Goal: Information Seeking & Learning: Learn about a topic

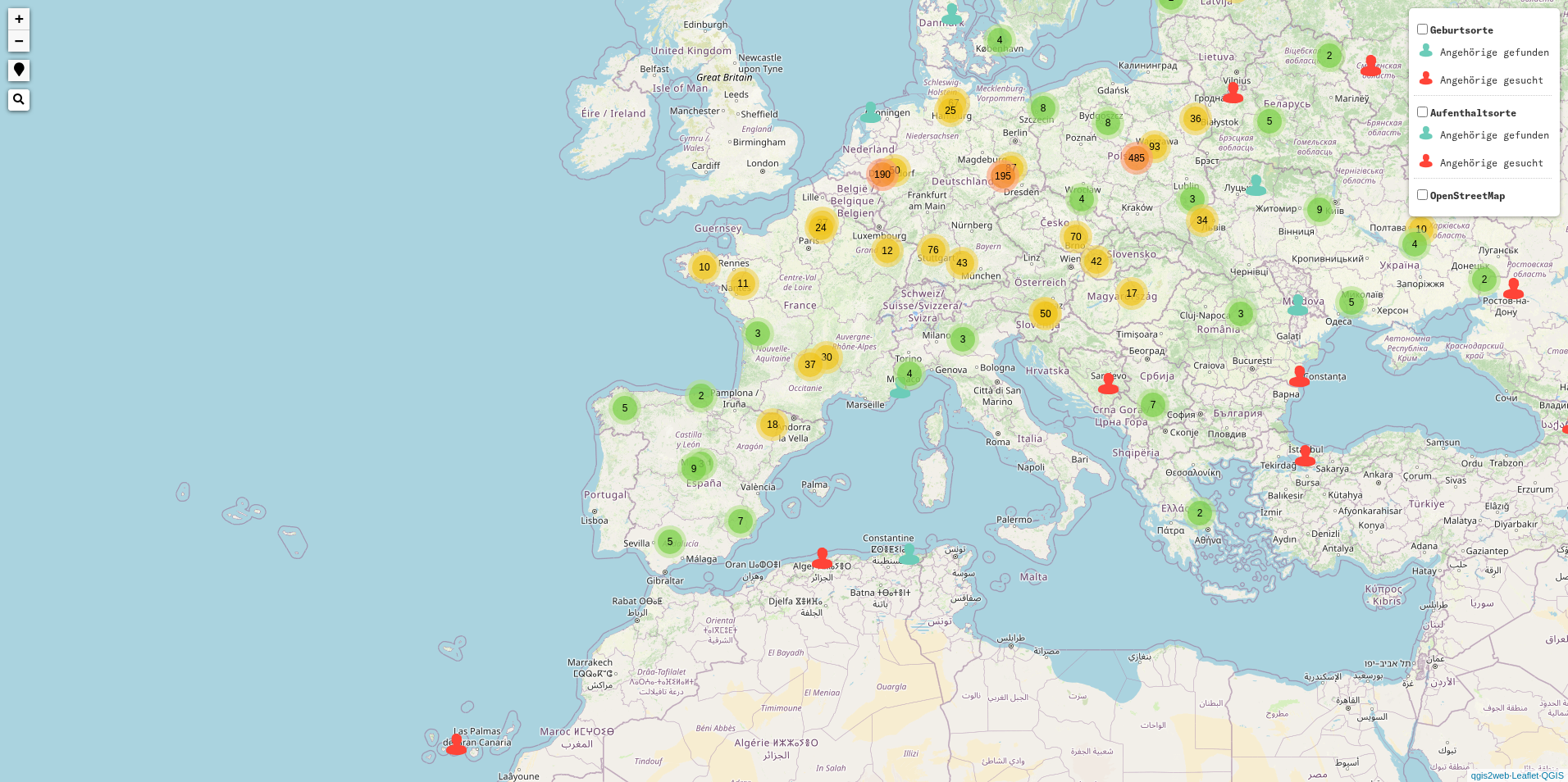
drag, startPoint x: 1166, startPoint y: 437, endPoint x: 1041, endPoint y: 512, distance: 145.8
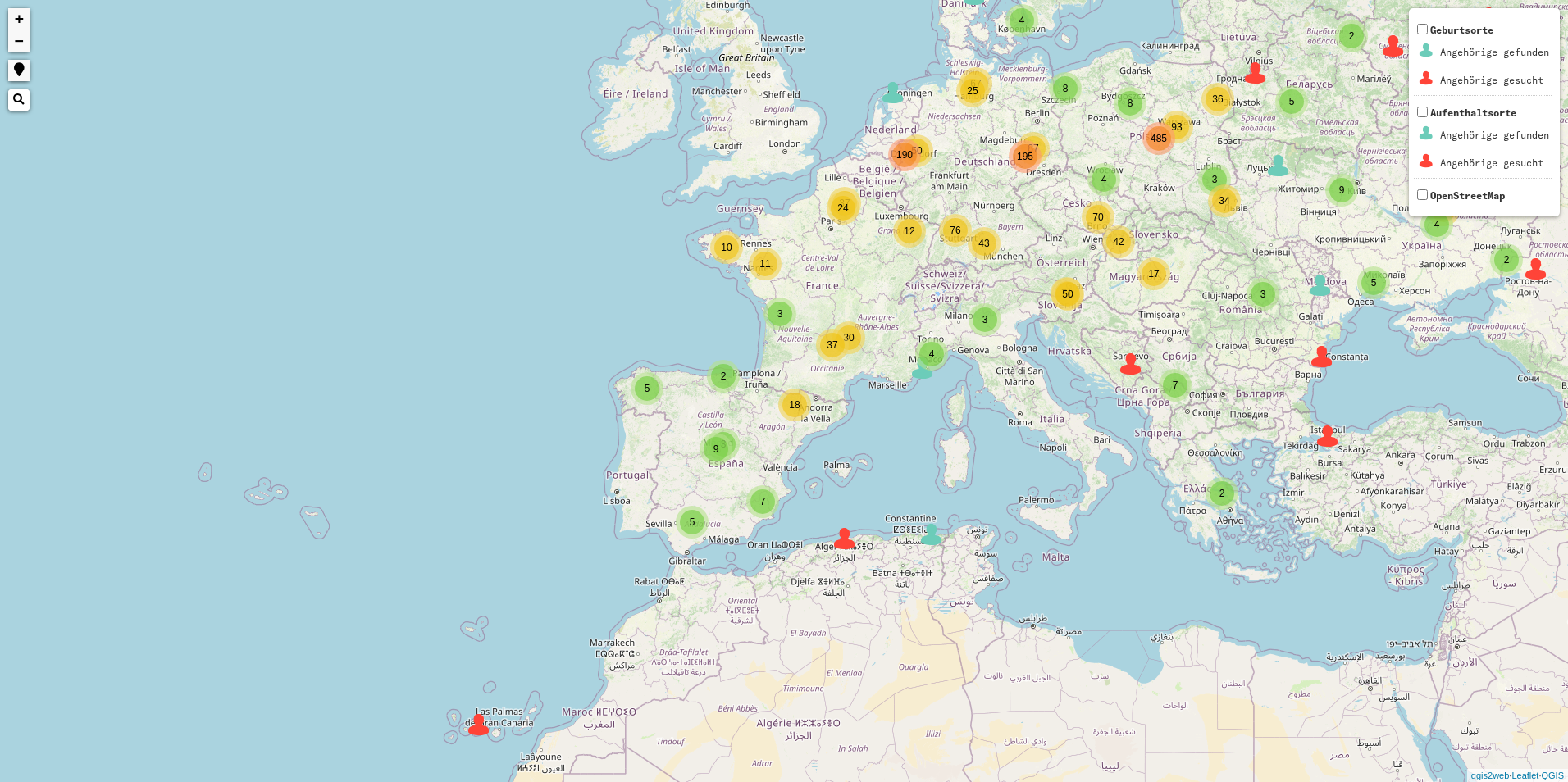
drag, startPoint x: 1041, startPoint y: 512, endPoint x: 795, endPoint y: 496, distance: 246.5
click at [784, 496] on div "4 3 3 2 3 8 3 8 93 4 87 25 43 42 50 50 12 11 24 37 2 2 2 2 4 5 12 10 5 5 2 2 2 …" at bounding box center [784, 391] width 1568 height 782
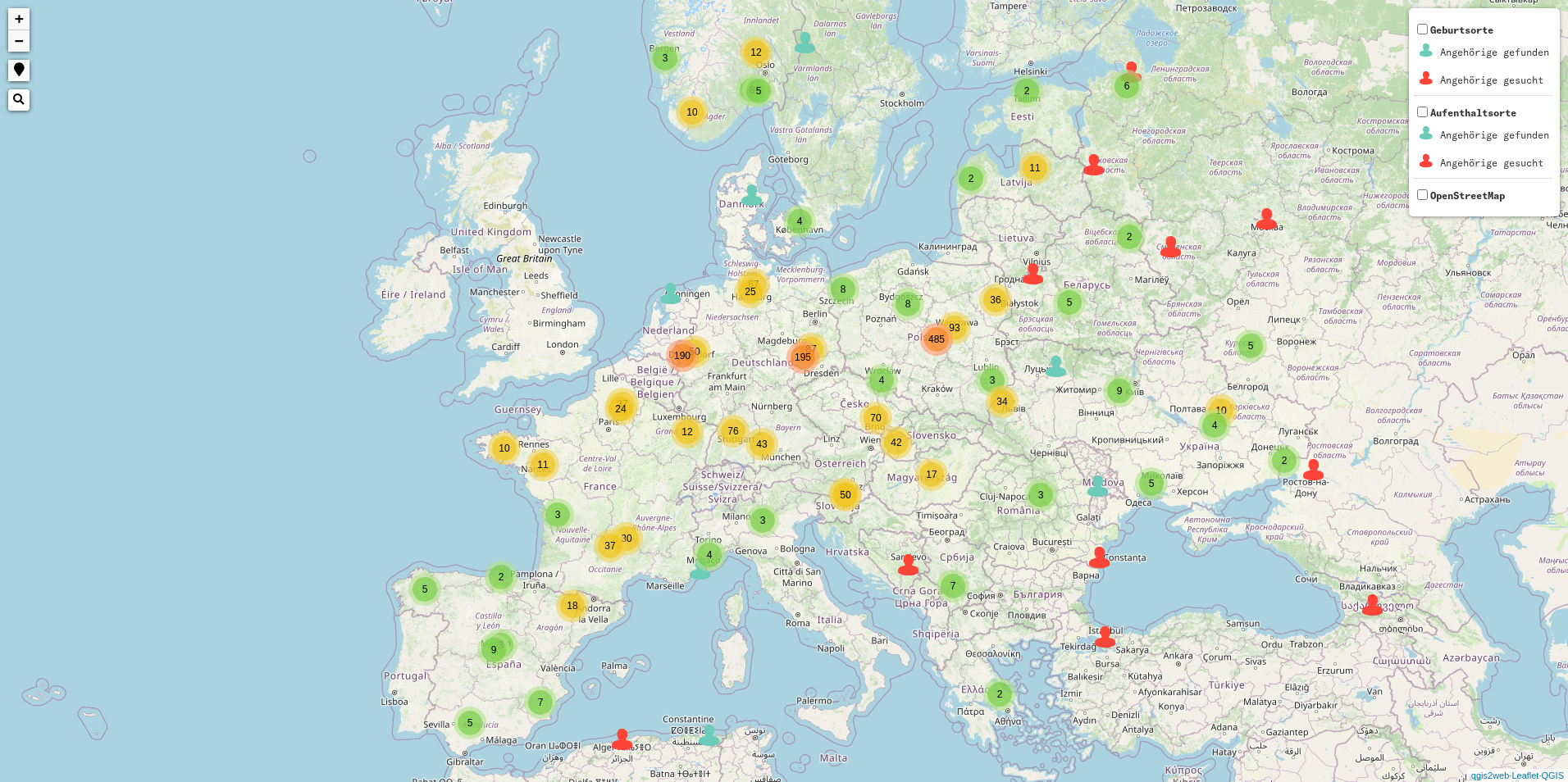
drag, startPoint x: 1028, startPoint y: 380, endPoint x: 801, endPoint y: 583, distance: 304.5
click at [801, 583] on div "4 3 3 2 3 8 3 8 93 4 87 25 43 42 50 50 12 11 24 37 2 2 2 2 4 5 12 10 5 5 2 2 2 …" at bounding box center [784, 391] width 1568 height 782
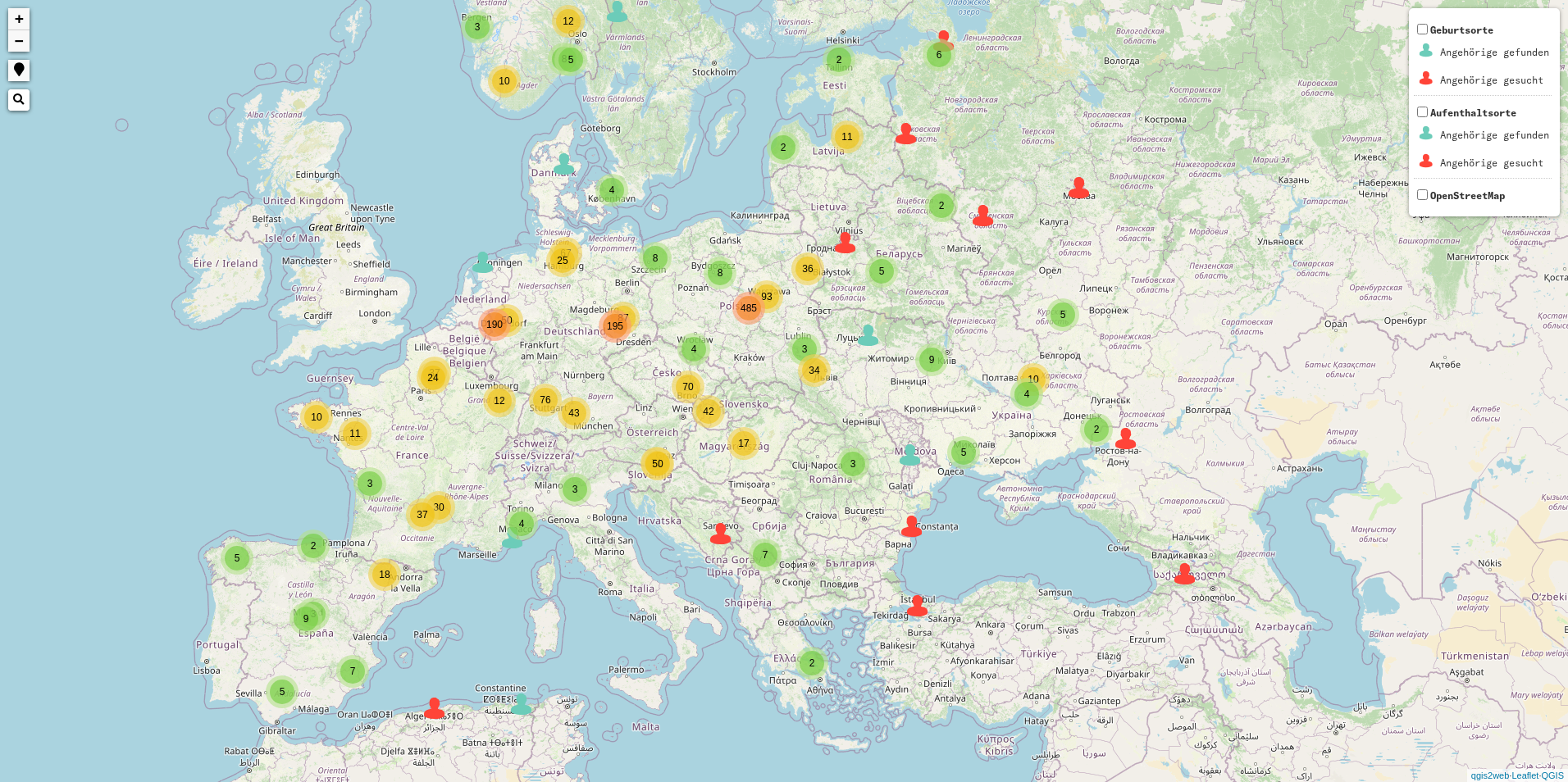
drag, startPoint x: 569, startPoint y: 344, endPoint x: 593, endPoint y: 380, distance: 43.3
click at [593, 380] on div "4 3 3 2 3 8 3 8 93 4 87 25 43 42 50 50 12 11 24 37 2 2 2 2 4 5 12 10 5 5 2 2 2 …" at bounding box center [784, 391] width 1568 height 782
click at [498, 323] on span "190" at bounding box center [494, 325] width 16 height 12
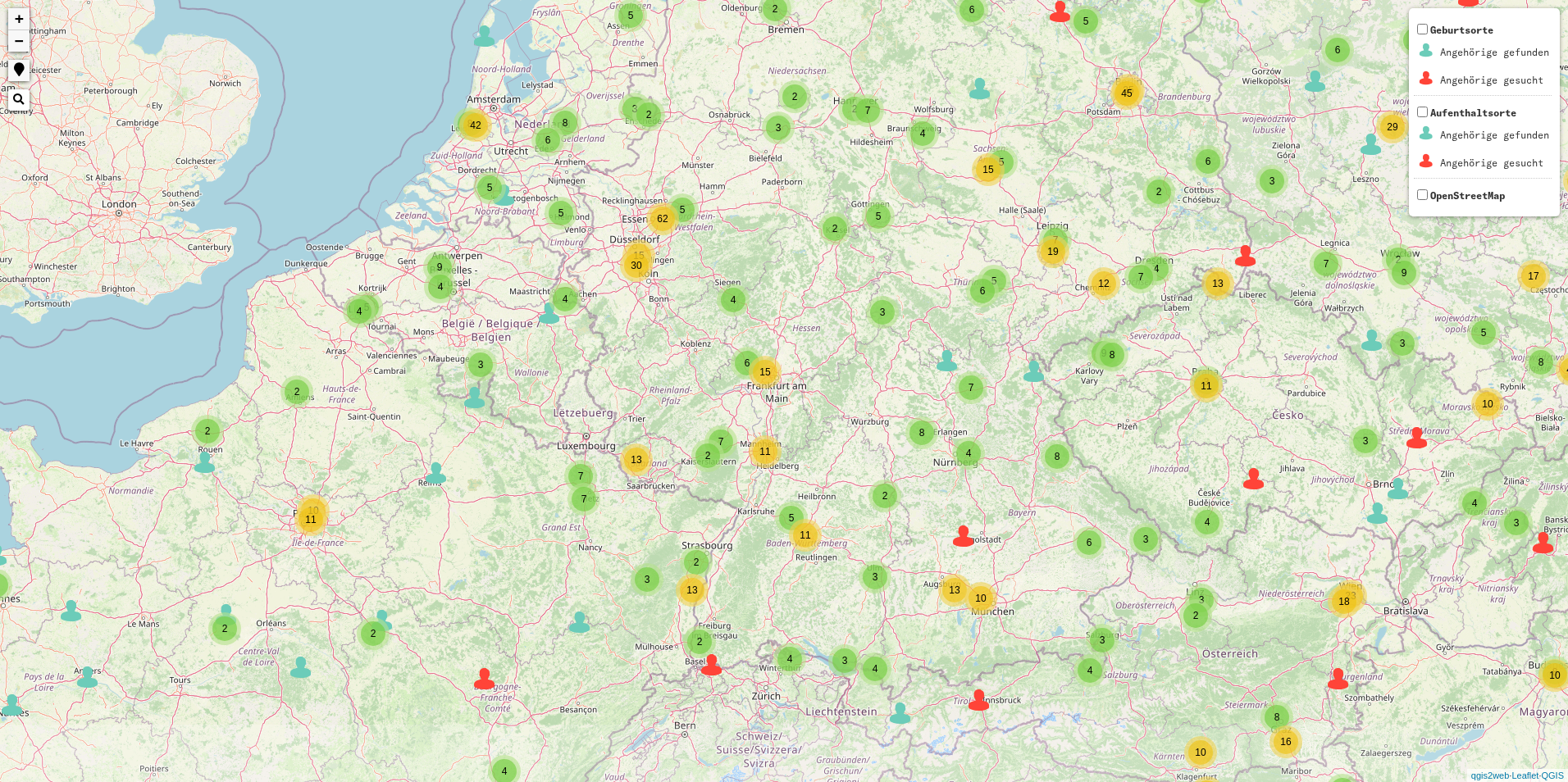
drag, startPoint x: 906, startPoint y: 436, endPoint x: 733, endPoint y: 309, distance: 214.6
click at [733, 309] on div "2 2 2 3 6 2 2 2 2 6 3 6 3 10 54 2 3 3 4 2 35 7 5 7 9 5 2 2 18 2 3 3 2 2 3 5 7 1…" at bounding box center [784, 391] width 1568 height 782
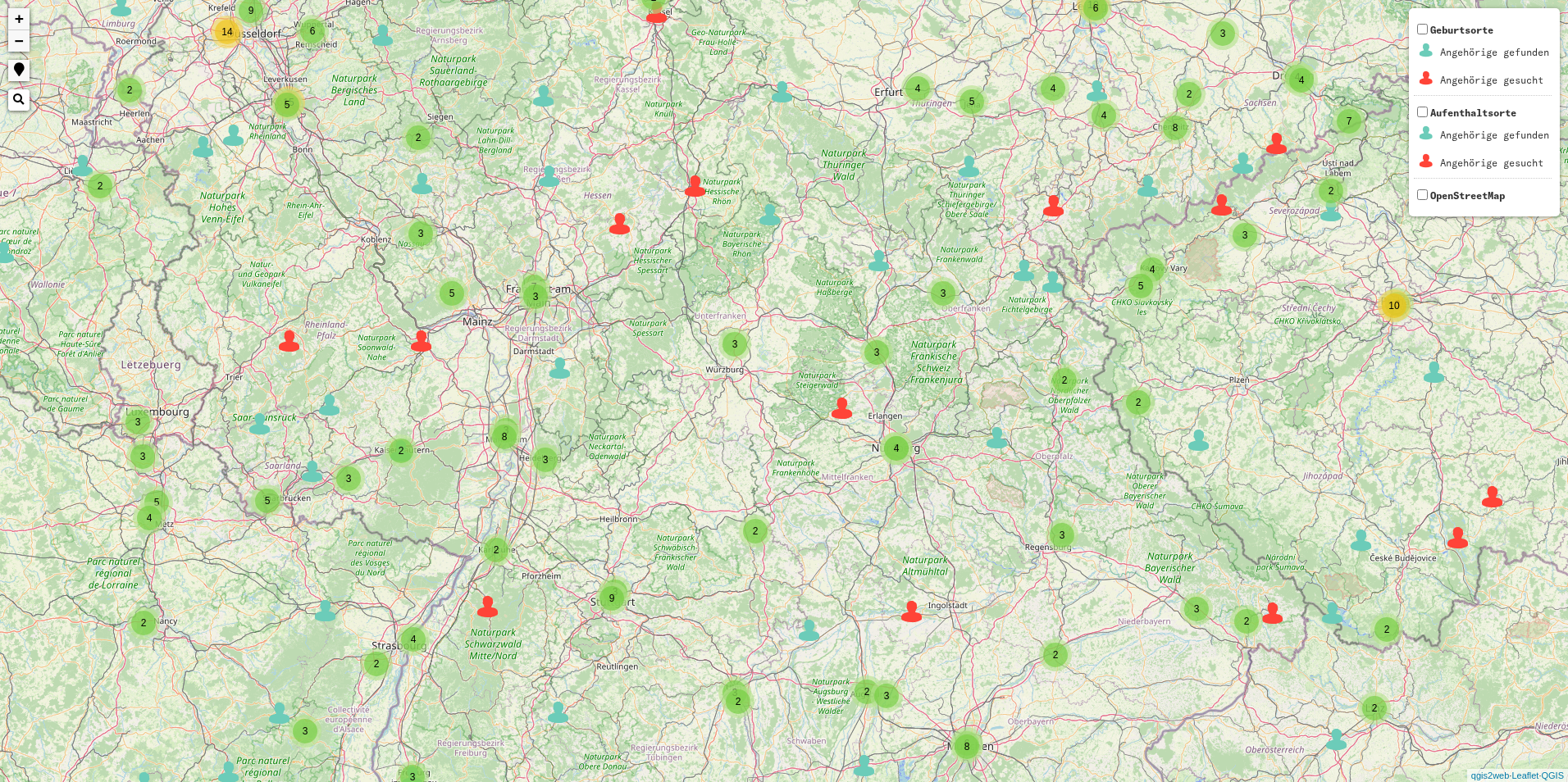
drag, startPoint x: 379, startPoint y: 377, endPoint x: 437, endPoint y: 371, distance: 58.3
click at [514, 509] on div "3 2 2 3 5 3 10 53 2 3 3 35 6 5 2 4 2 5 4 2 17 2 2 2 3 3 2 3 2 8 2 2 4 13 6 8 3 …" at bounding box center [784, 391] width 1568 height 782
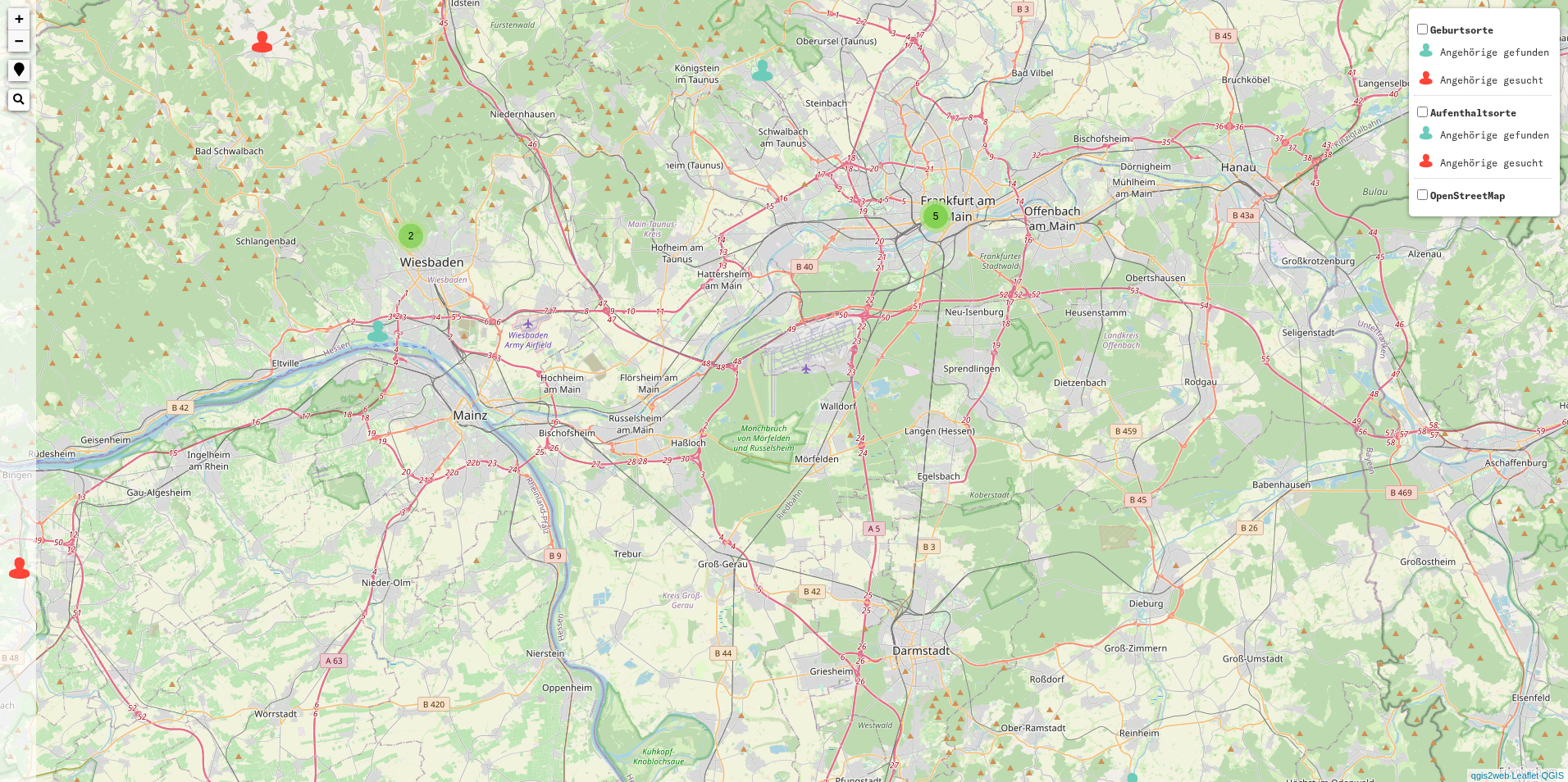
drag, startPoint x: 453, startPoint y: 371, endPoint x: 526, endPoint y: 384, distance: 74.1
click at [526, 384] on div "2 3 2 5 2 6 2 + − Nothing found. Geburtsorte Angehörige gefunden Angehörige ges…" at bounding box center [784, 391] width 1568 height 782
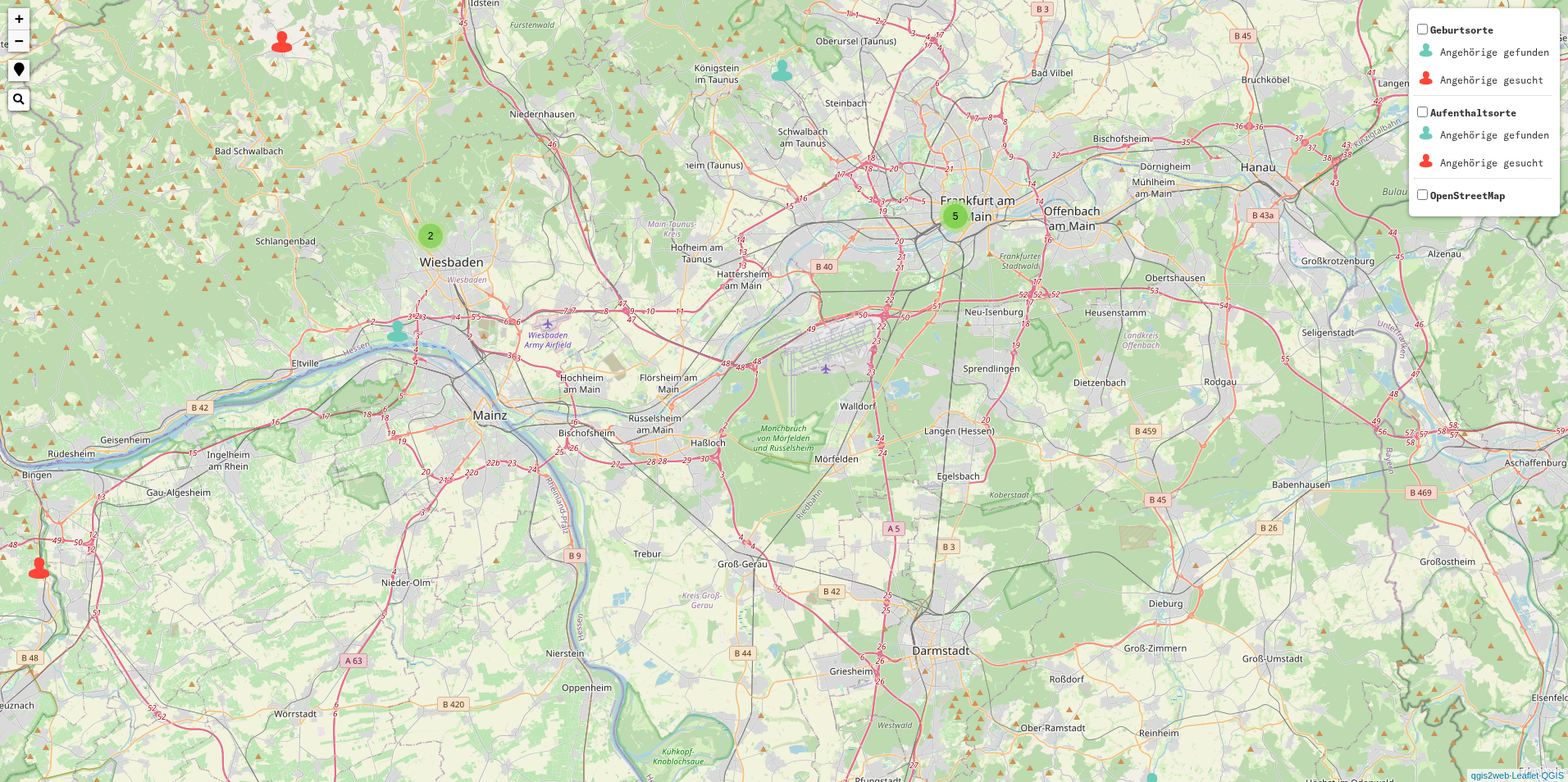
click at [398, 329] on img at bounding box center [397, 331] width 25 height 25
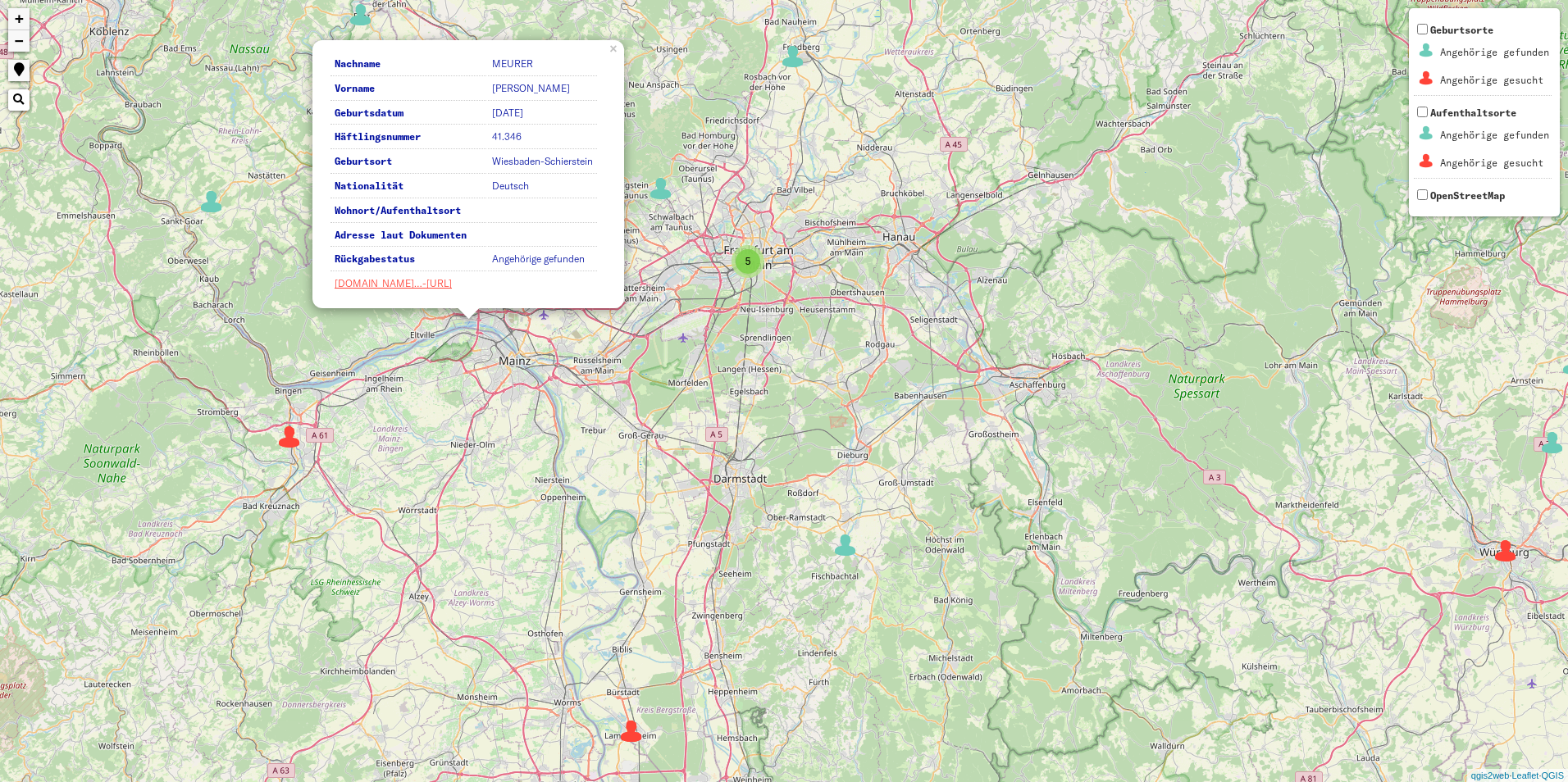
click at [686, 434] on div "2 6 3 2 2 2 3 4 2 2 2 3 5 4 2 7 2 2 2 2 2 5 2 6 4 2 2 2 2 2 4 2 Nachname MEURER…" at bounding box center [784, 391] width 1568 height 782
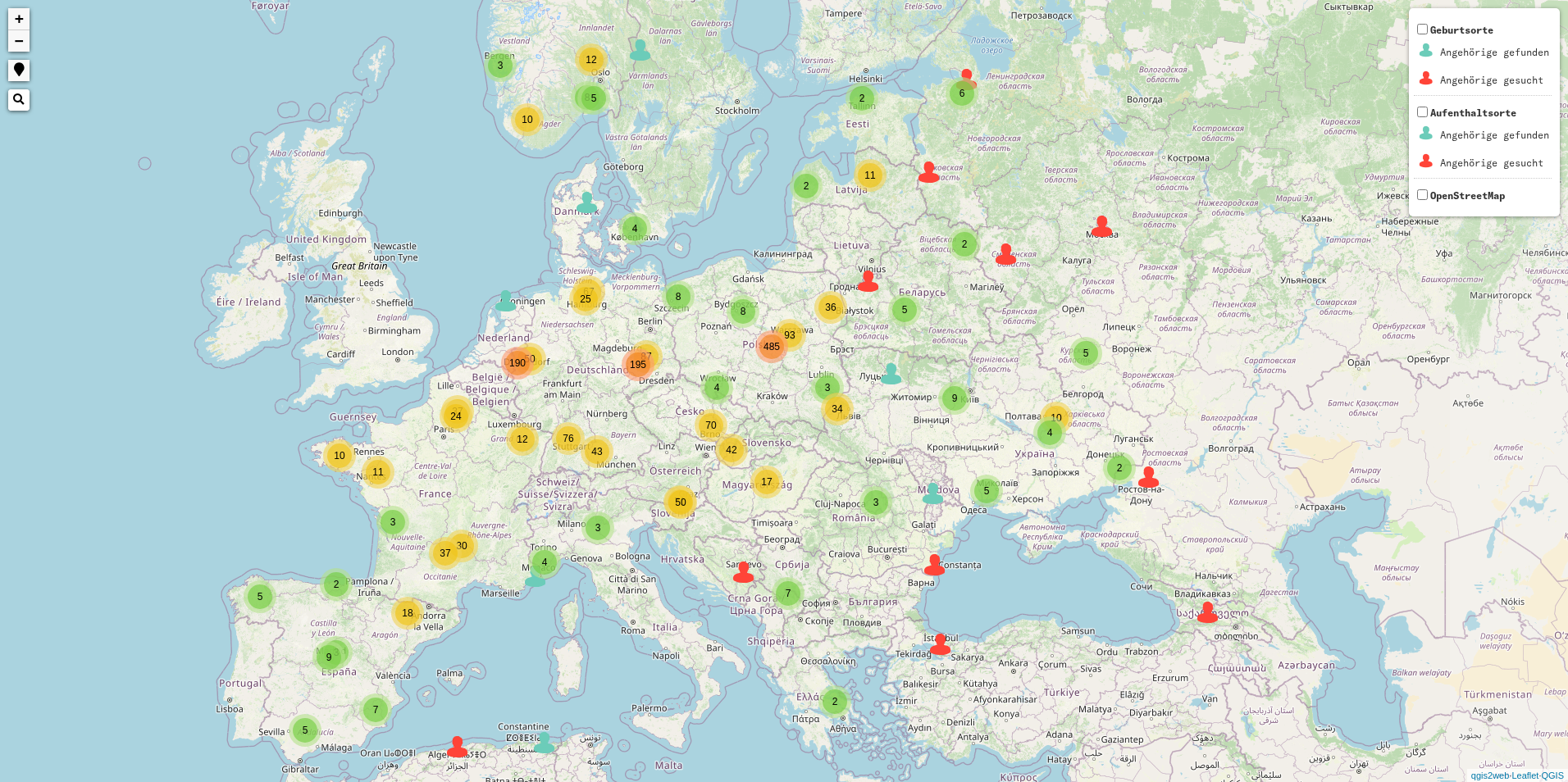
drag, startPoint x: 920, startPoint y: 543, endPoint x: 731, endPoint y: 475, distance: 200.9
click at [724, 476] on div "4 3 3 2 3 8 3 8 93 4 87 25 43 42 50 50 12 11 24 37 2 2 2 2 4 5 12 10 5 5 2 2 2 …" at bounding box center [784, 391] width 1568 height 782
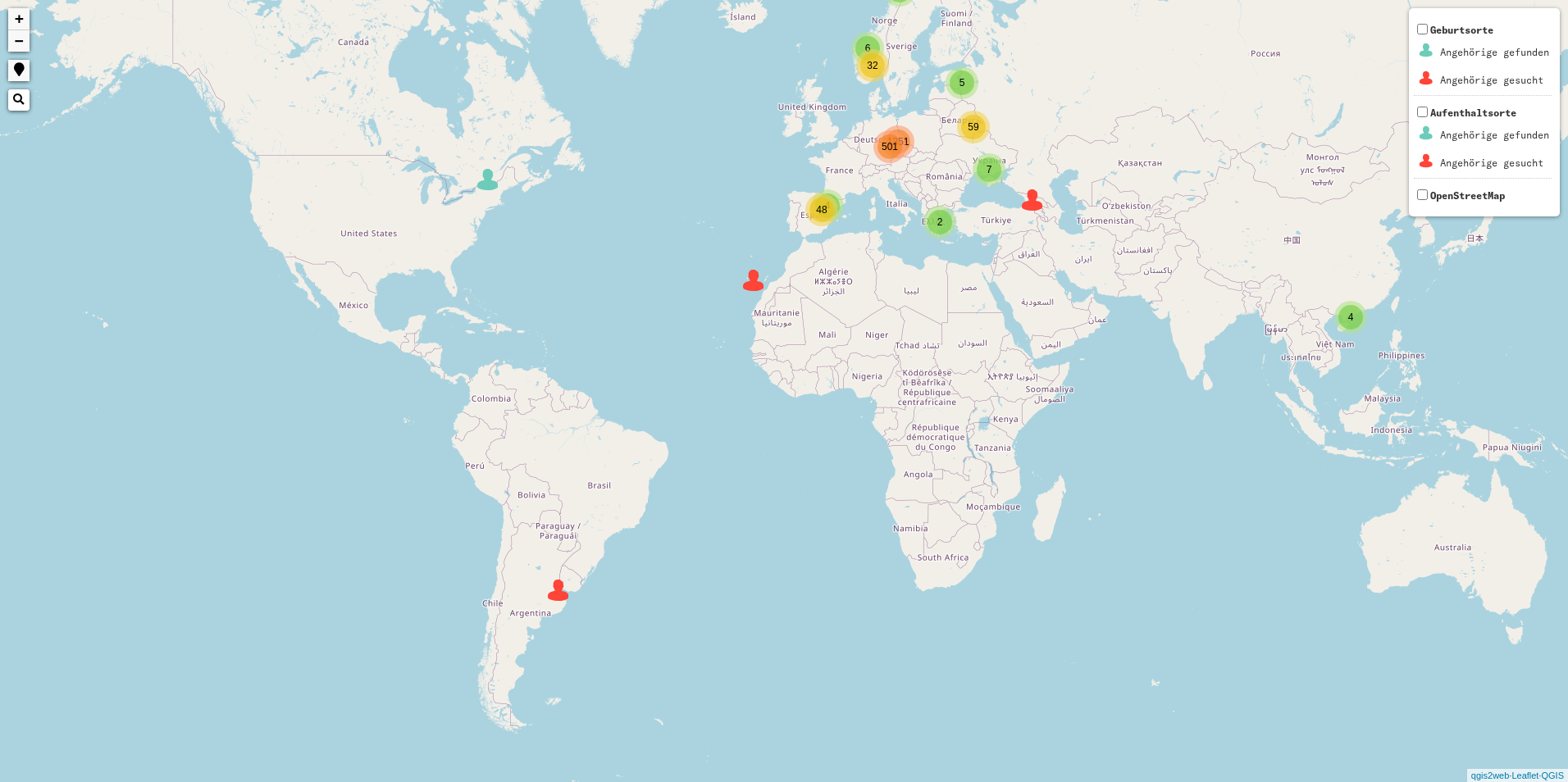
drag, startPoint x: 661, startPoint y: 672, endPoint x: 906, endPoint y: 291, distance: 453.0
click at [906, 291] on div "2 7 6 5 4 501 4 3 2 32 59 48 1351 + − Nothing found. Geburtsorte Angehörige gef…" at bounding box center [784, 391] width 1568 height 782
click at [555, 590] on img at bounding box center [558, 590] width 25 height 25
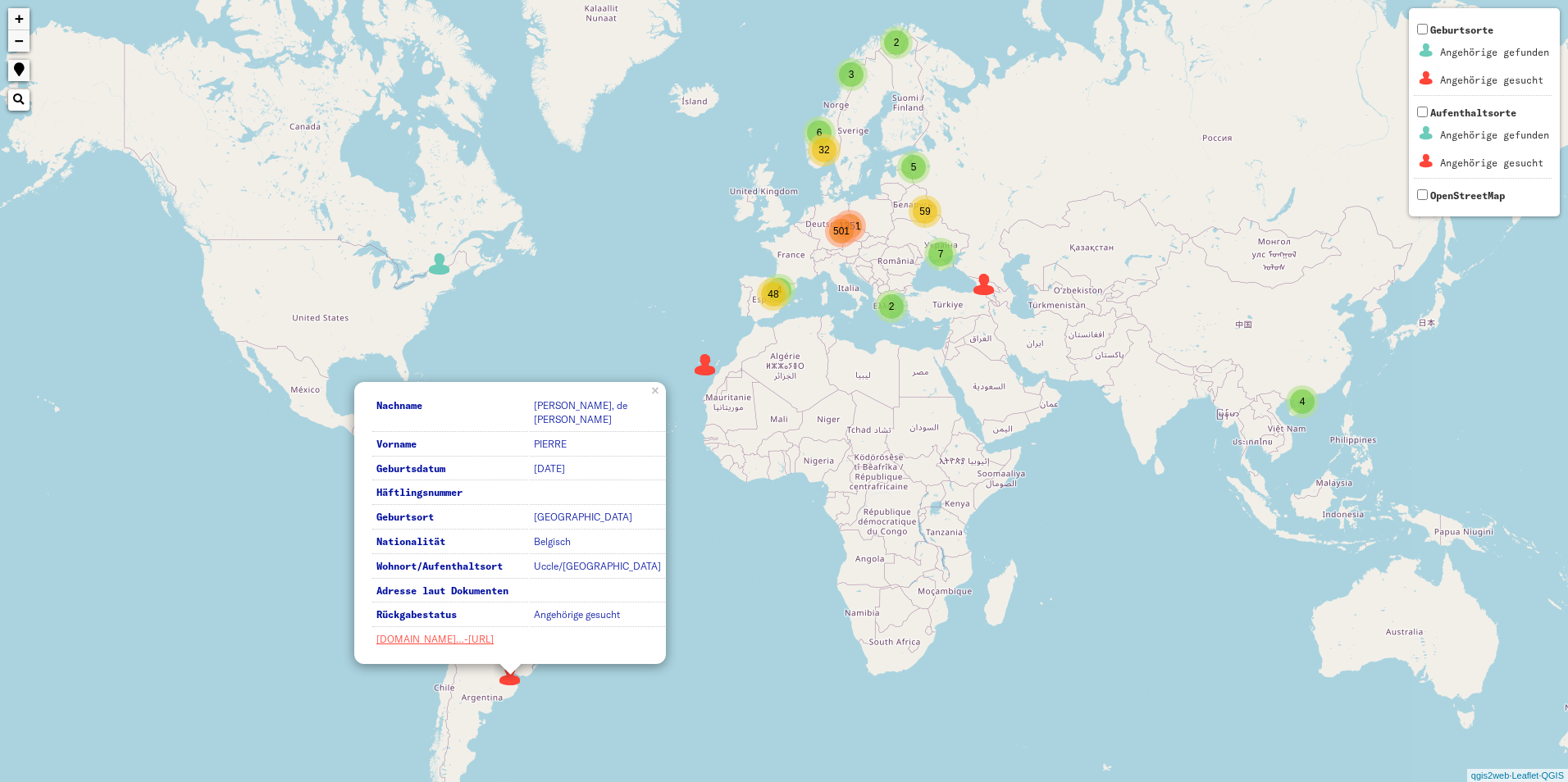
drag, startPoint x: 1022, startPoint y: 428, endPoint x: 722, endPoint y: 638, distance: 366.2
click at [722, 638] on div "2 7 6 5 4 501 4 3 2 32 59 48 1351 Nachname [PERSON_NAME], de [PERSON_NAME] Vorn…" at bounding box center [784, 391] width 1568 height 782
click at [708, 368] on img at bounding box center [705, 365] width 25 height 25
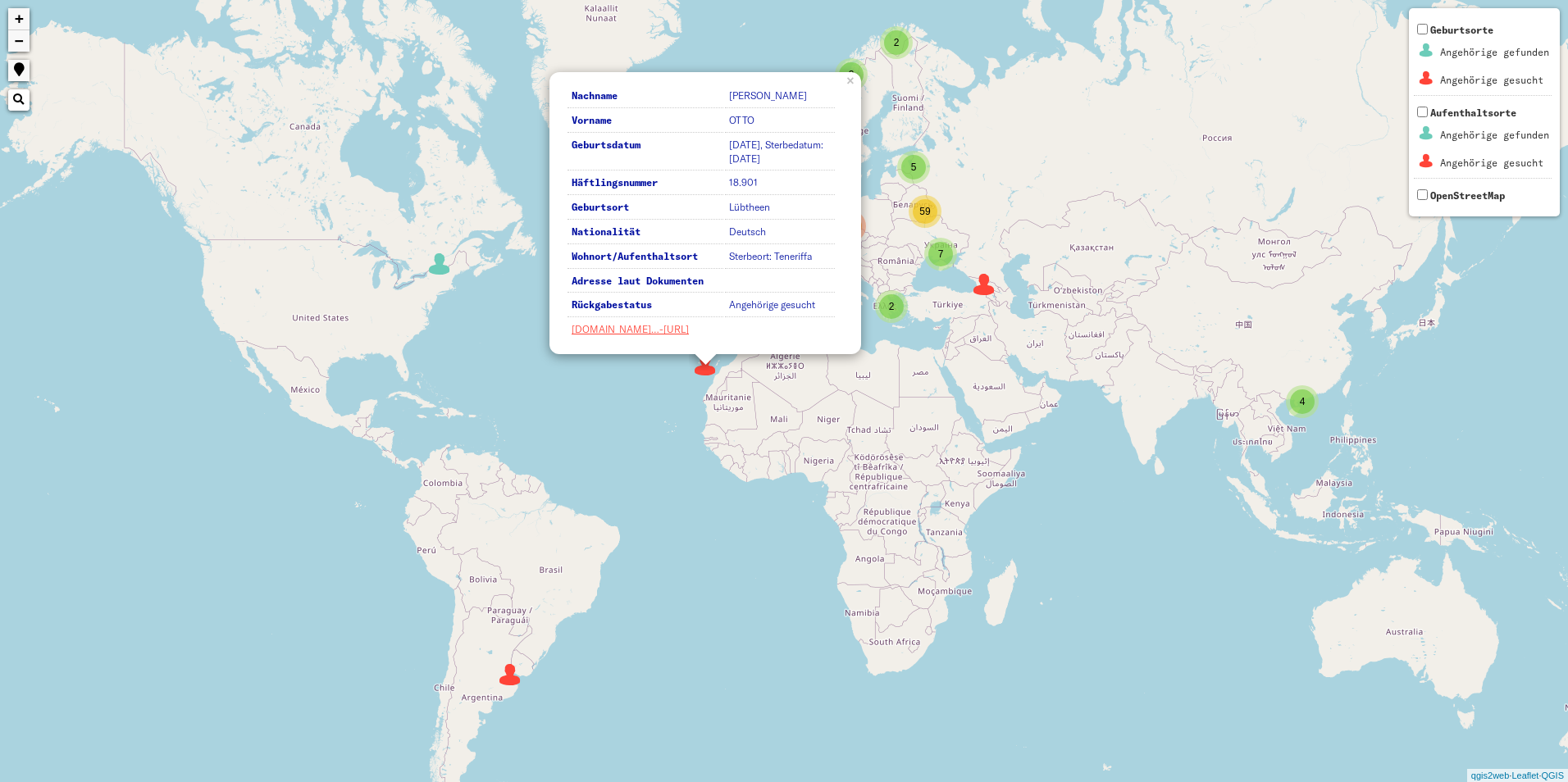
click at [441, 269] on img at bounding box center [439, 264] width 25 height 25
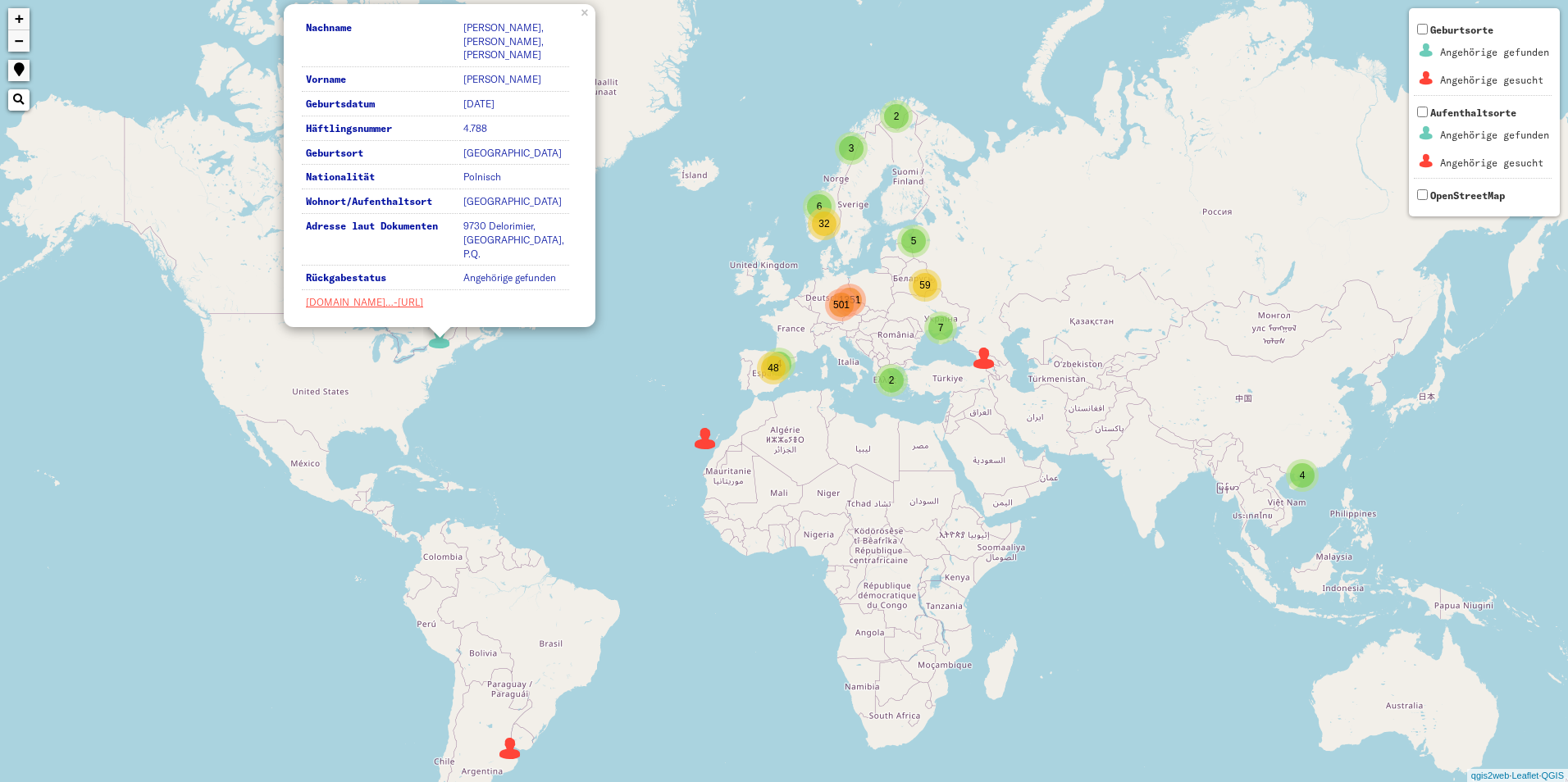
click at [987, 362] on img at bounding box center [983, 358] width 25 height 25
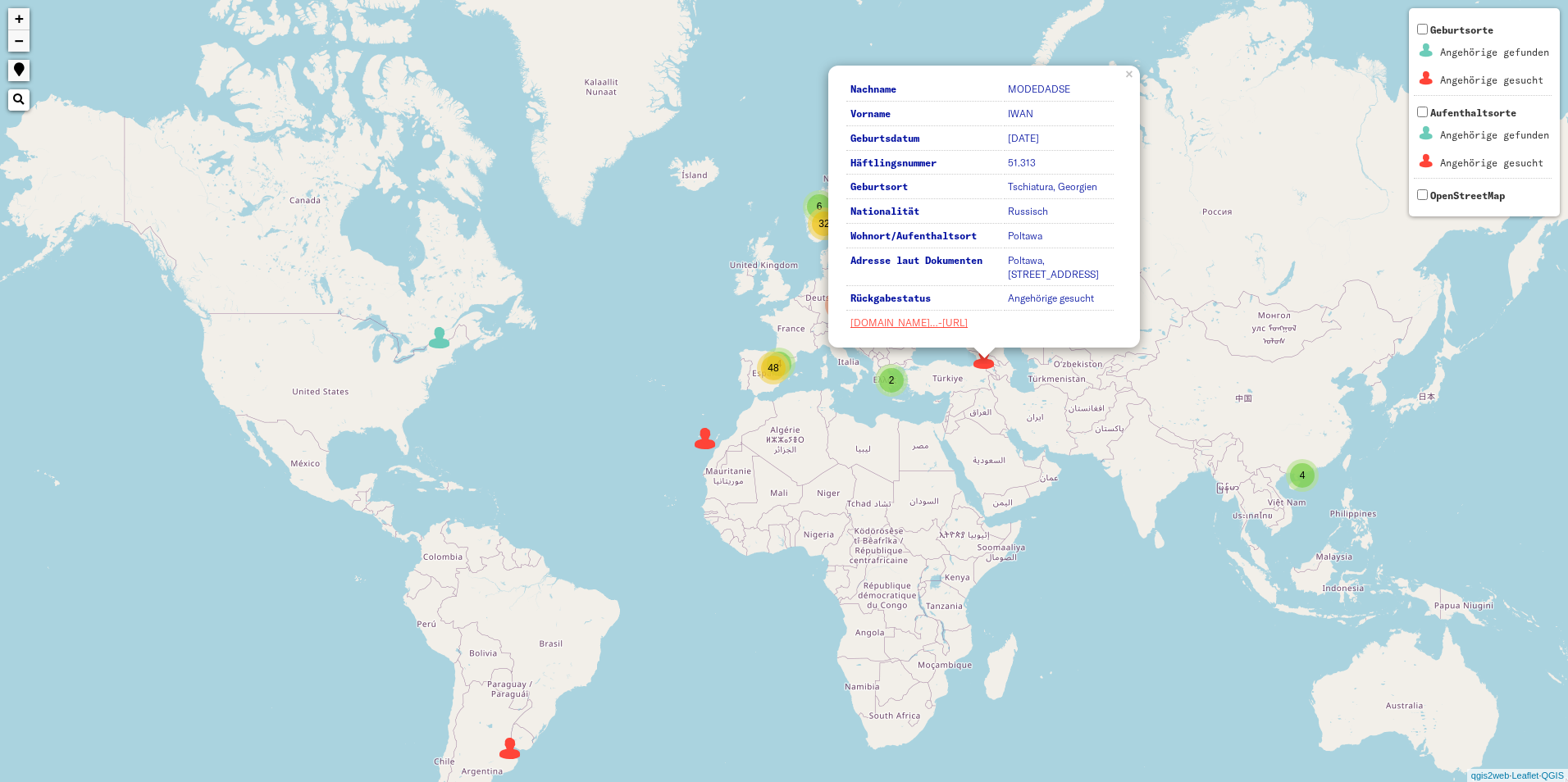
click at [1138, 528] on div "2 7 6 5 4 501 4 3 2 32 59 48 1351 Nachname MODEDADSE Vorname [PERSON_NAME] Gebu…" at bounding box center [784, 391] width 1568 height 782
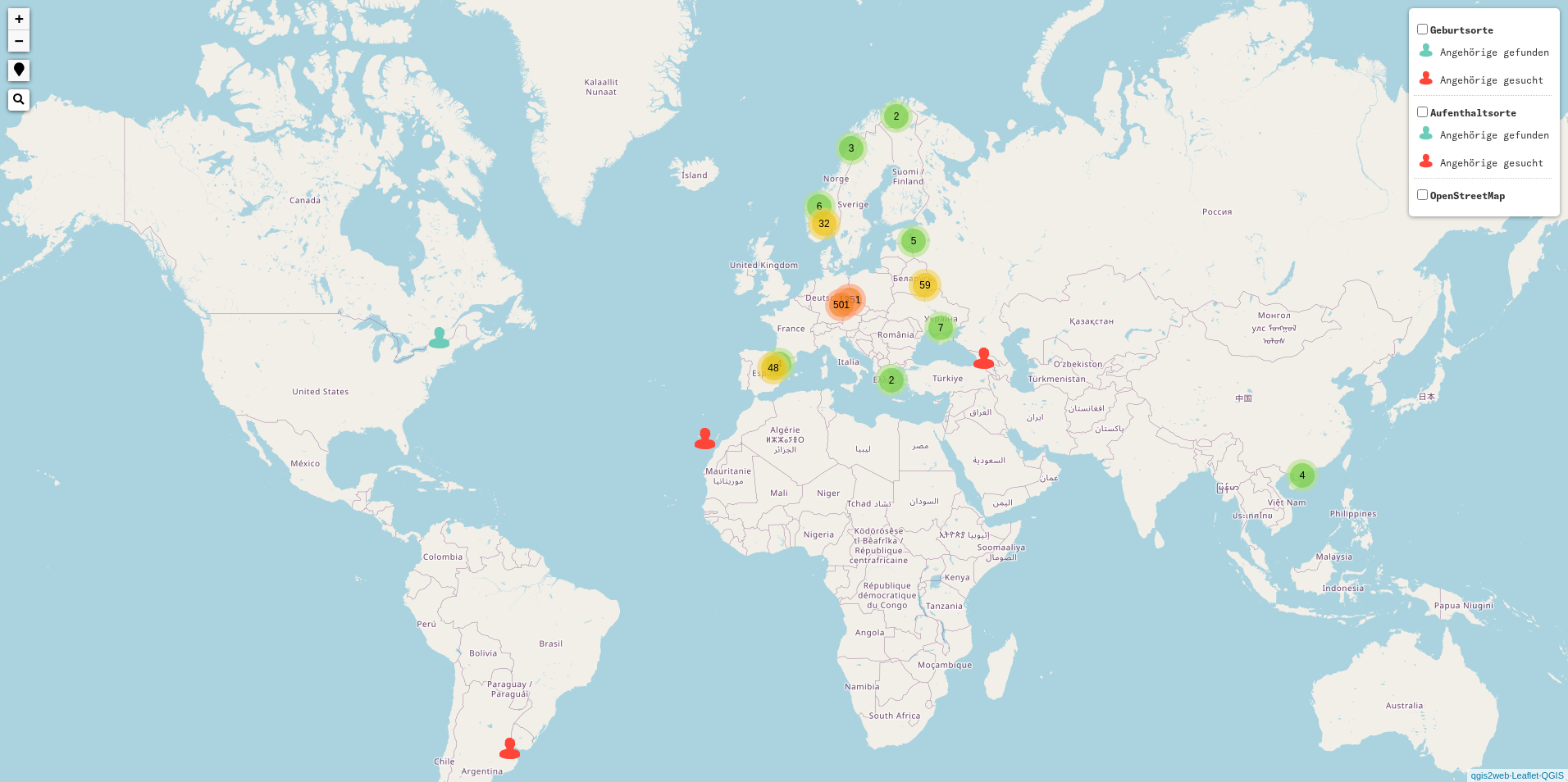
click at [1302, 472] on span "4" at bounding box center [1302, 476] width 6 height 12
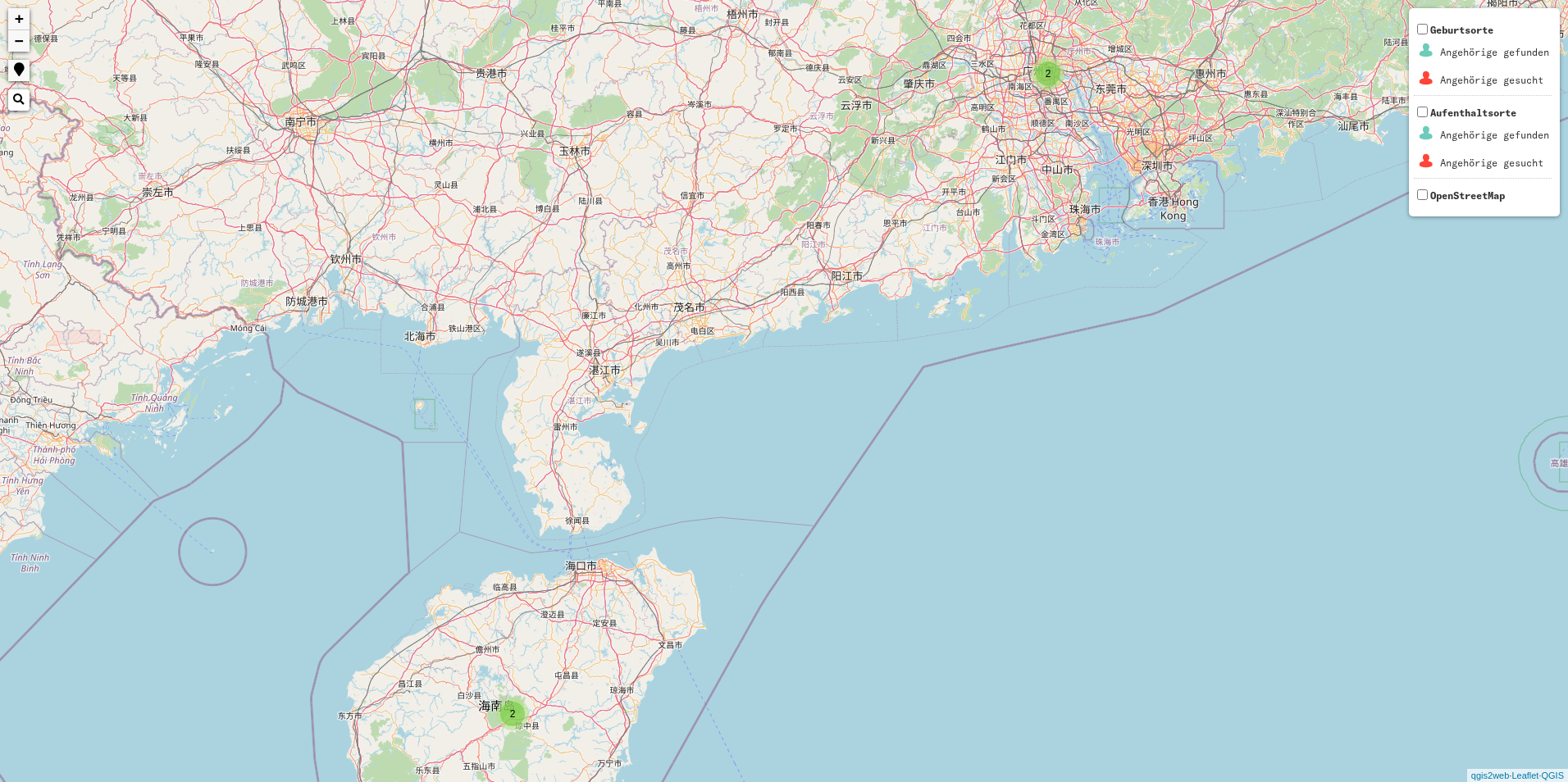
click at [521, 719] on div "2" at bounding box center [512, 714] width 25 height 25
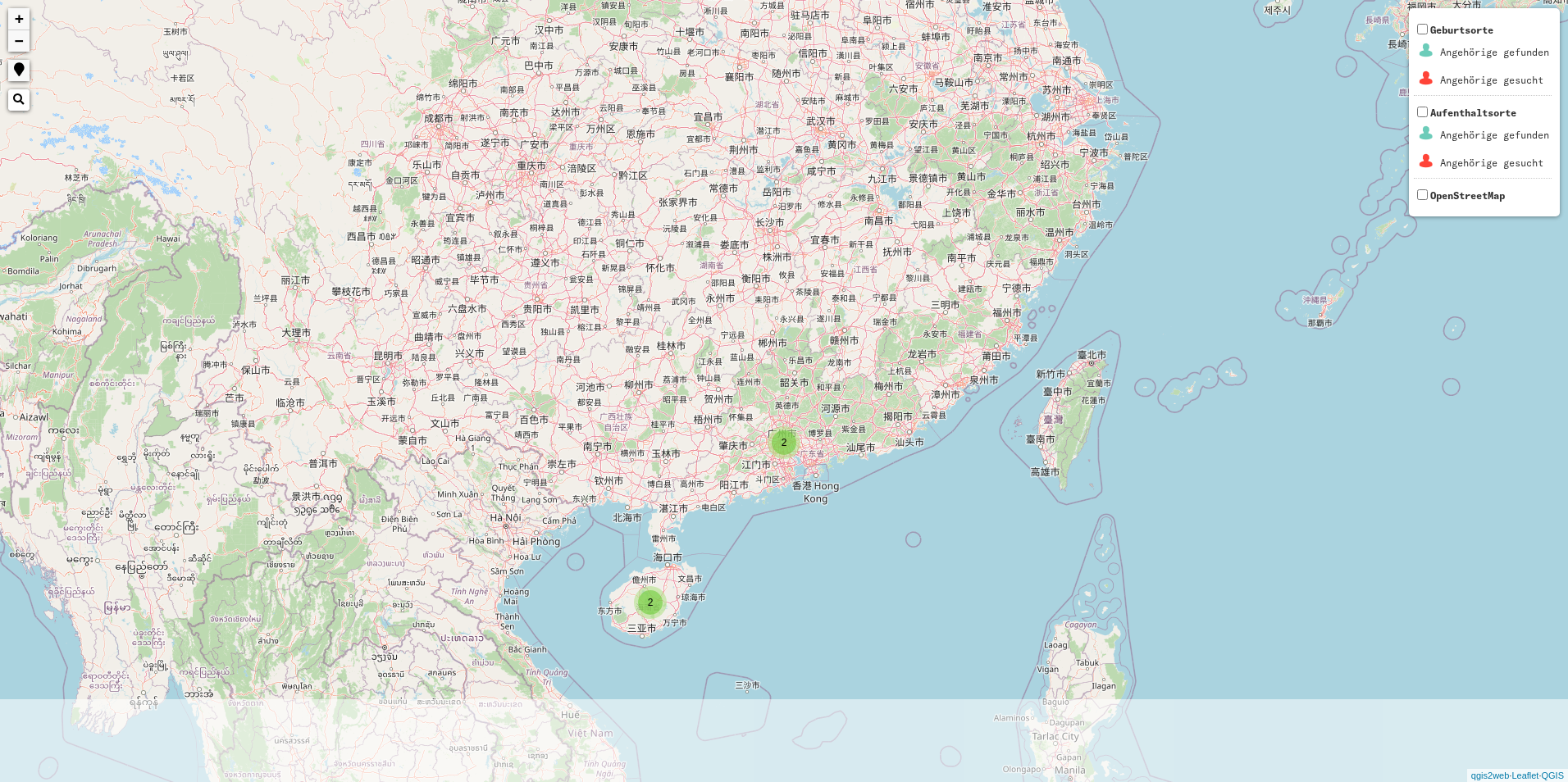
drag, startPoint x: 661, startPoint y: 668, endPoint x: 712, endPoint y: 608, distance: 78.7
click at [710, 610] on div "2 2 + − Nothing found. Geburtsorte Angehörige gefunden Angehörige gesucht Aufen…" at bounding box center [784, 391] width 1568 height 782
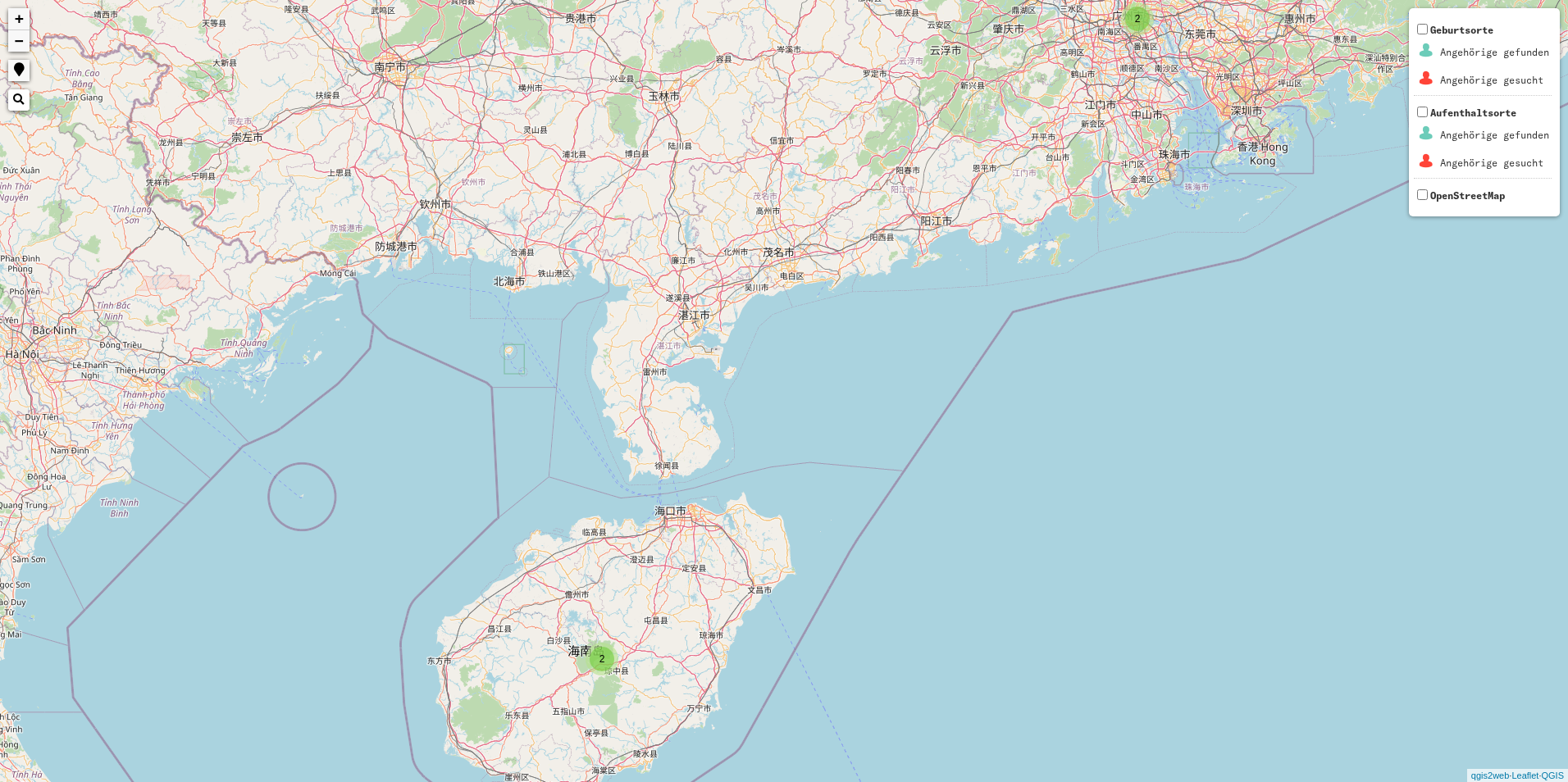
drag, startPoint x: 613, startPoint y: 639, endPoint x: 610, endPoint y: 648, distance: 9.5
click at [610, 648] on div "2 2 + − Nothing found. Geburtsorte Angehörige gefunden Angehörige gesucht Aufen…" at bounding box center [784, 391] width 1568 height 782
click at [603, 664] on span "2" at bounding box center [602, 660] width 6 height 12
click at [626, 683] on img at bounding box center [625, 680] width 25 height 25
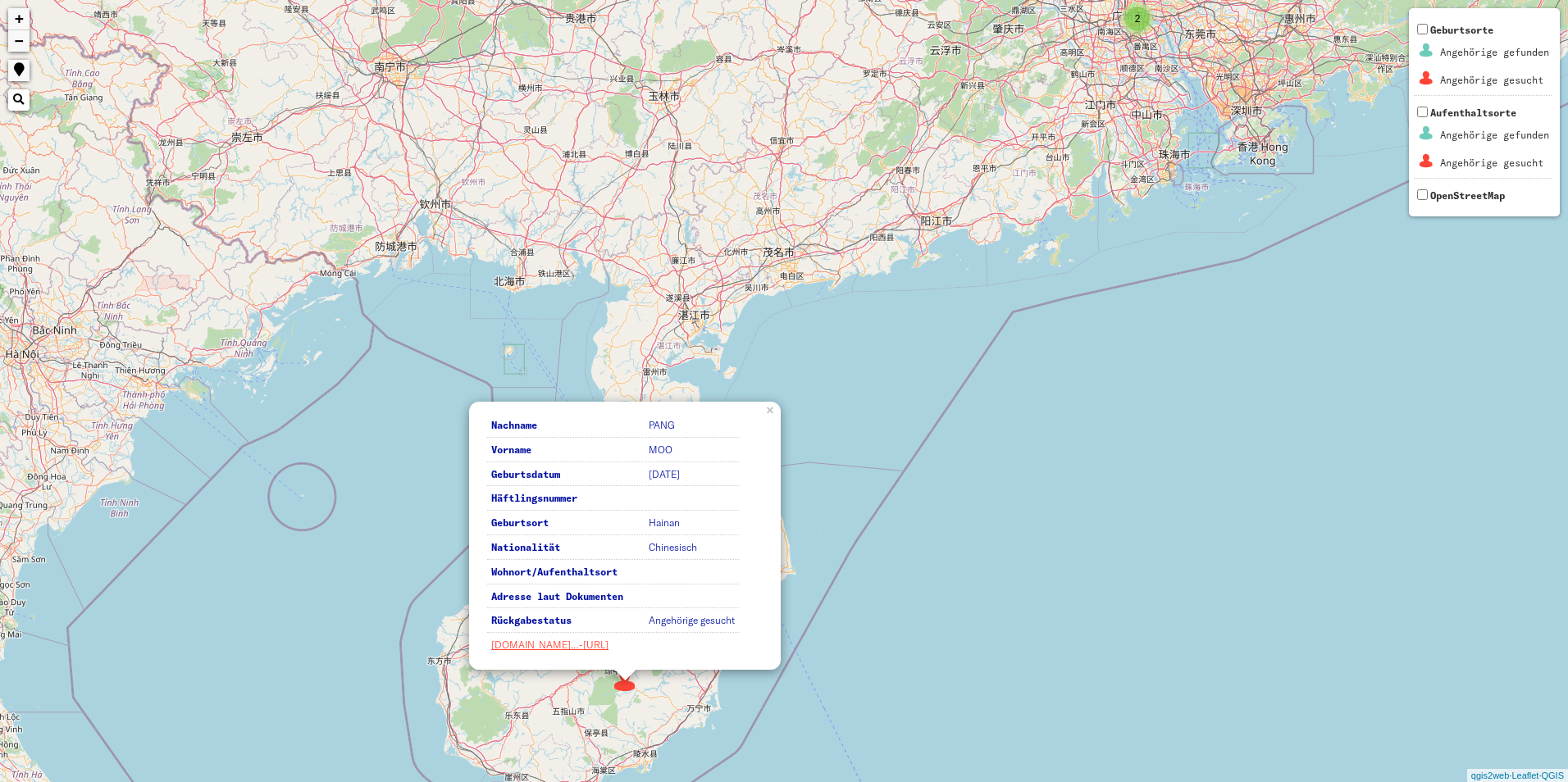
click at [573, 688] on div "2 2 Nachname PANG Vorname MOO Geburtsdatum [DATE] Häftlingsnummer Geburtsort Ha…" at bounding box center [784, 391] width 1568 height 782
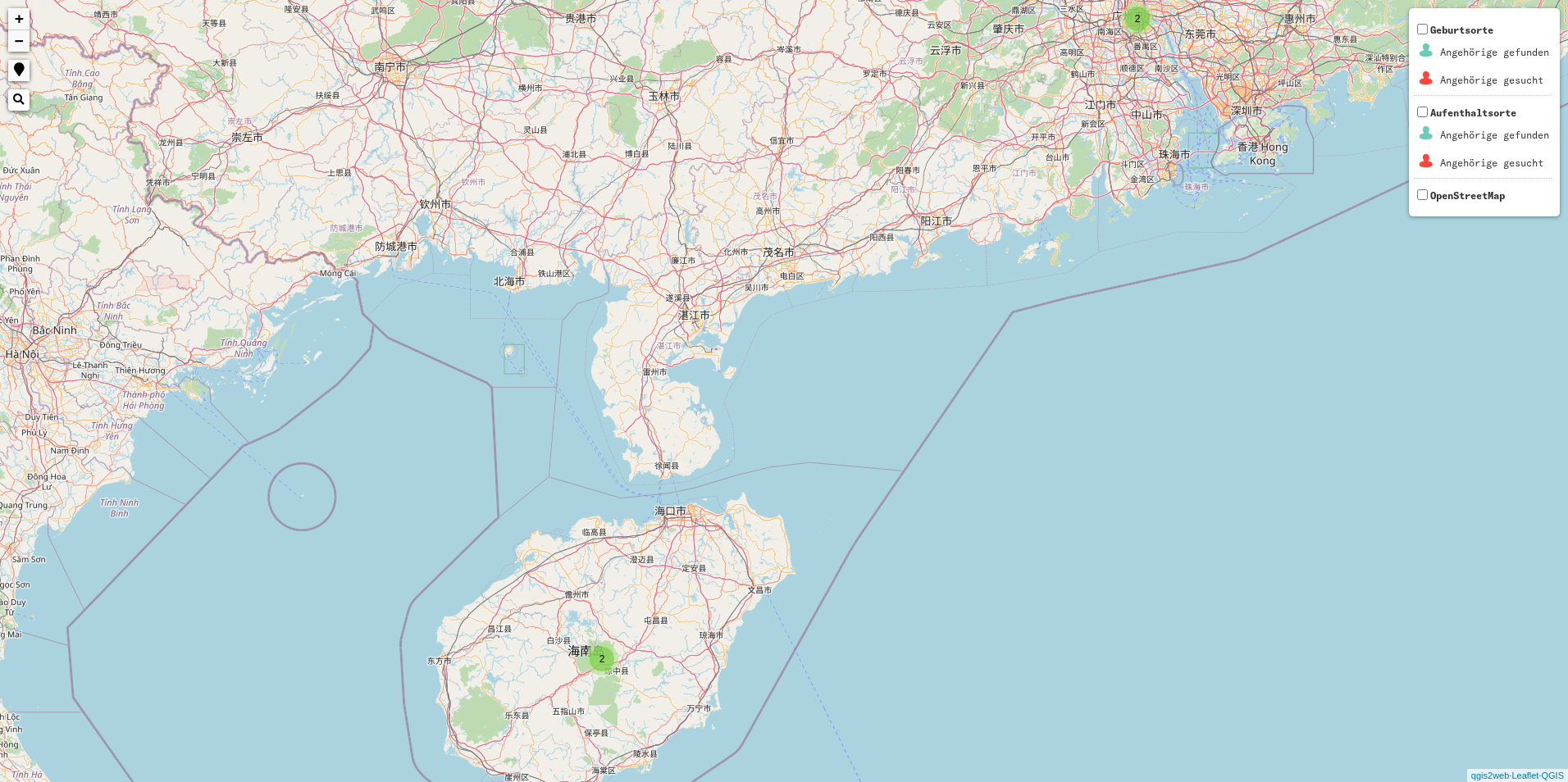
click at [611, 670] on div "2" at bounding box center [602, 659] width 33 height 33
click at [581, 649] on img at bounding box center [579, 654] width 25 height 25
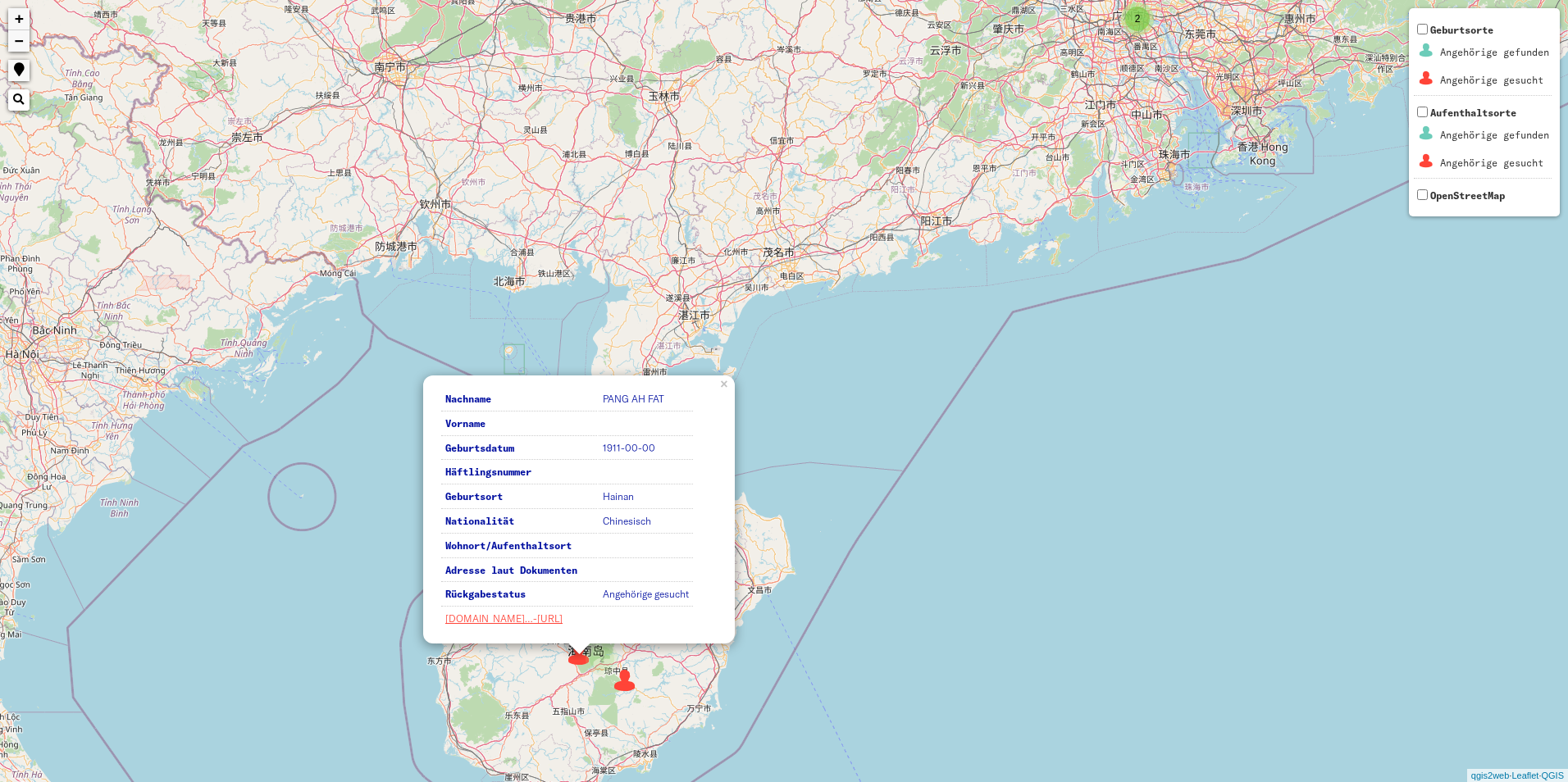
click at [1006, 515] on div "2 2 Nachname [PERSON_NAME] FAT Vorname Geburtsdatum 1911-00-00 Häftlingsnummer …" at bounding box center [784, 391] width 1568 height 782
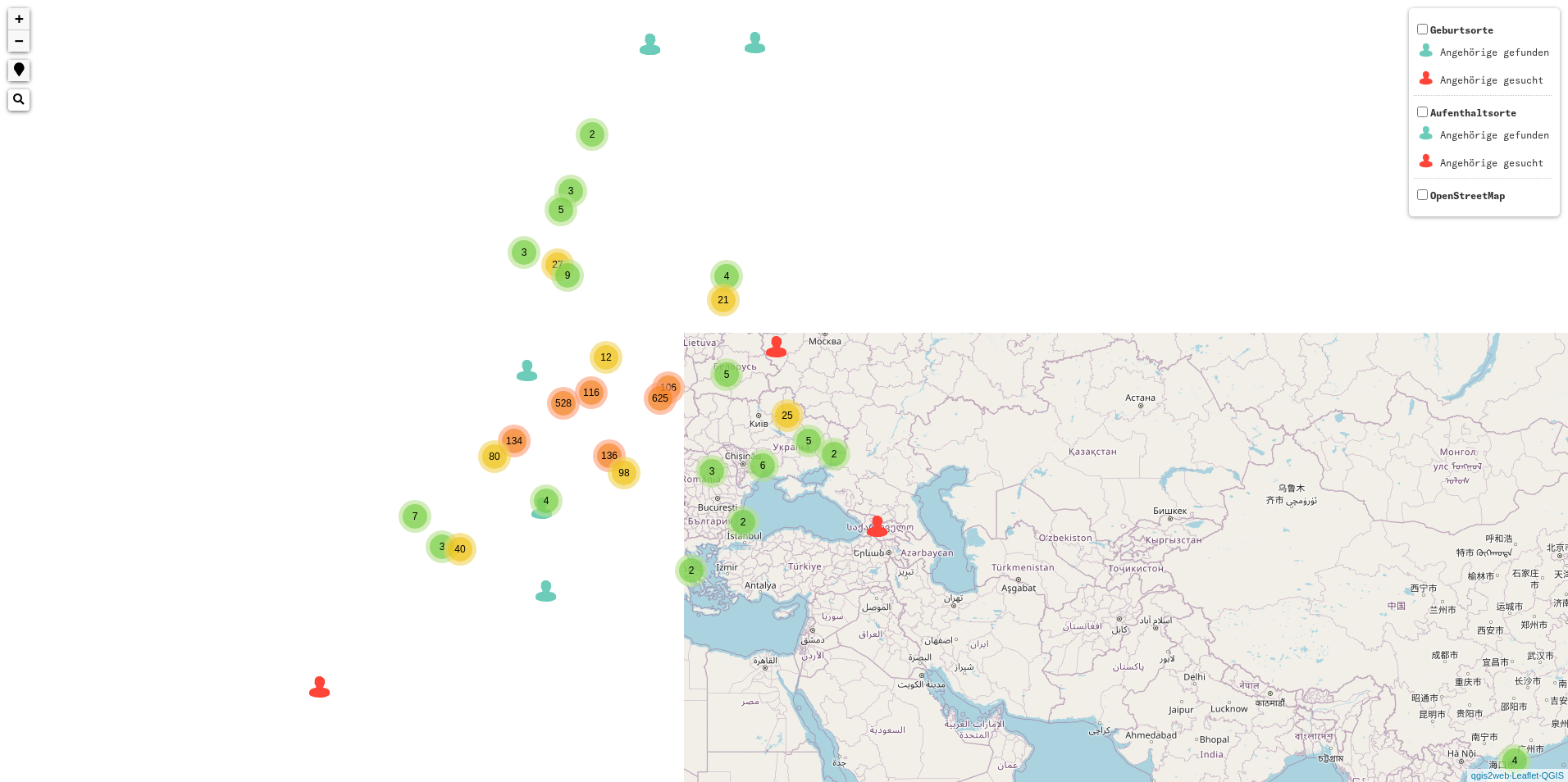
drag, startPoint x: 1347, startPoint y: 720, endPoint x: 1118, endPoint y: 547, distance: 287.0
click at [1356, 668] on div "2 5 3 3 4 3 9 106 116 136 134 4 2 2 5 27 6 5 2 21 25 7 40 3 4 12 80 528 625 98 …" at bounding box center [784, 391] width 1568 height 782
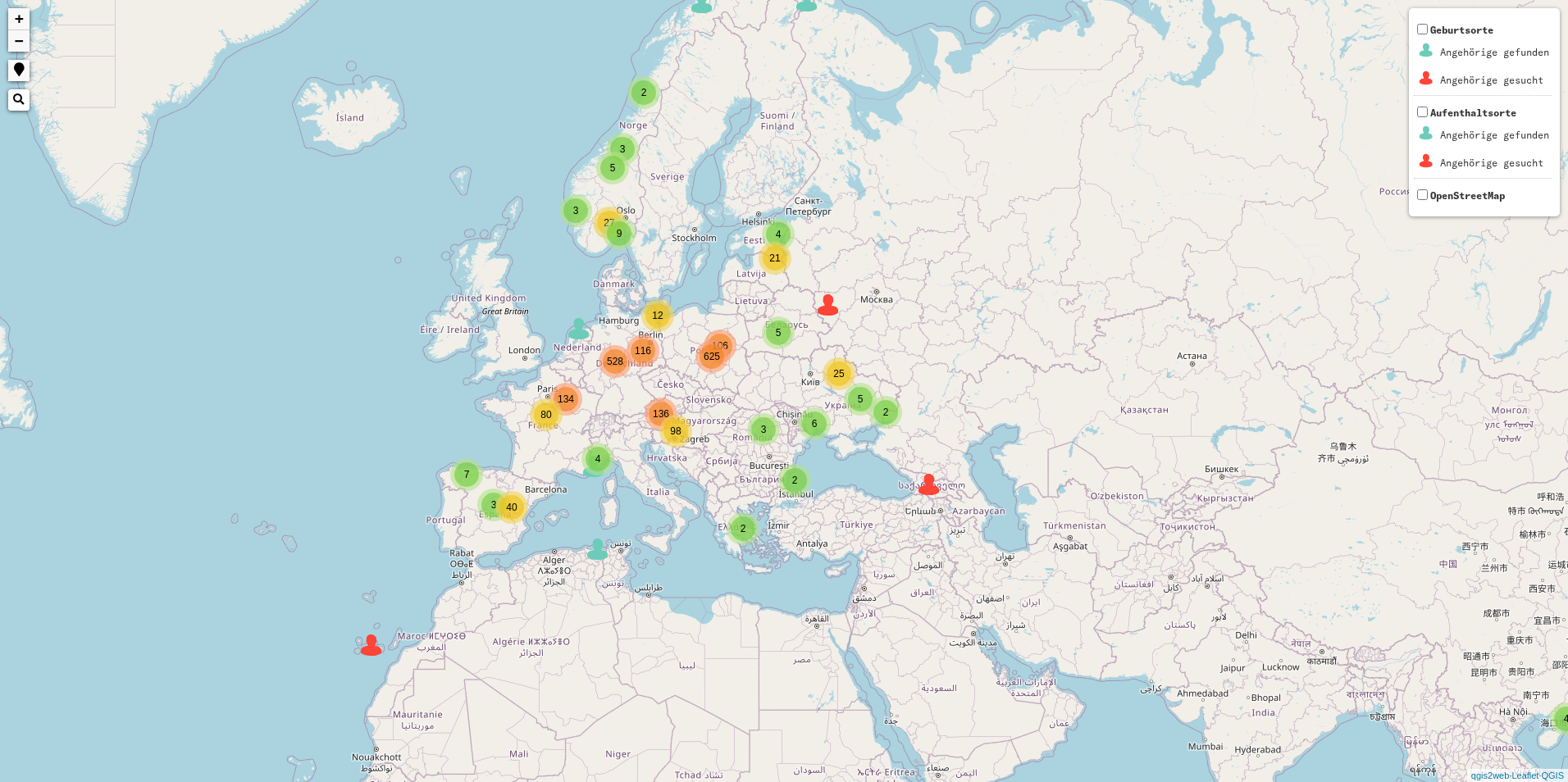
drag, startPoint x: 558, startPoint y: 373, endPoint x: 621, endPoint y: 399, distance: 68.2
click at [621, 399] on div "2 5 3 3 4 3 9 106 116 136 134 4 2 2 5 27 6 5 2 21 25 7 40 3 4 12 80 528 625 98 …" at bounding box center [784, 391] width 1568 height 782
click at [616, 371] on div "528" at bounding box center [614, 361] width 25 height 25
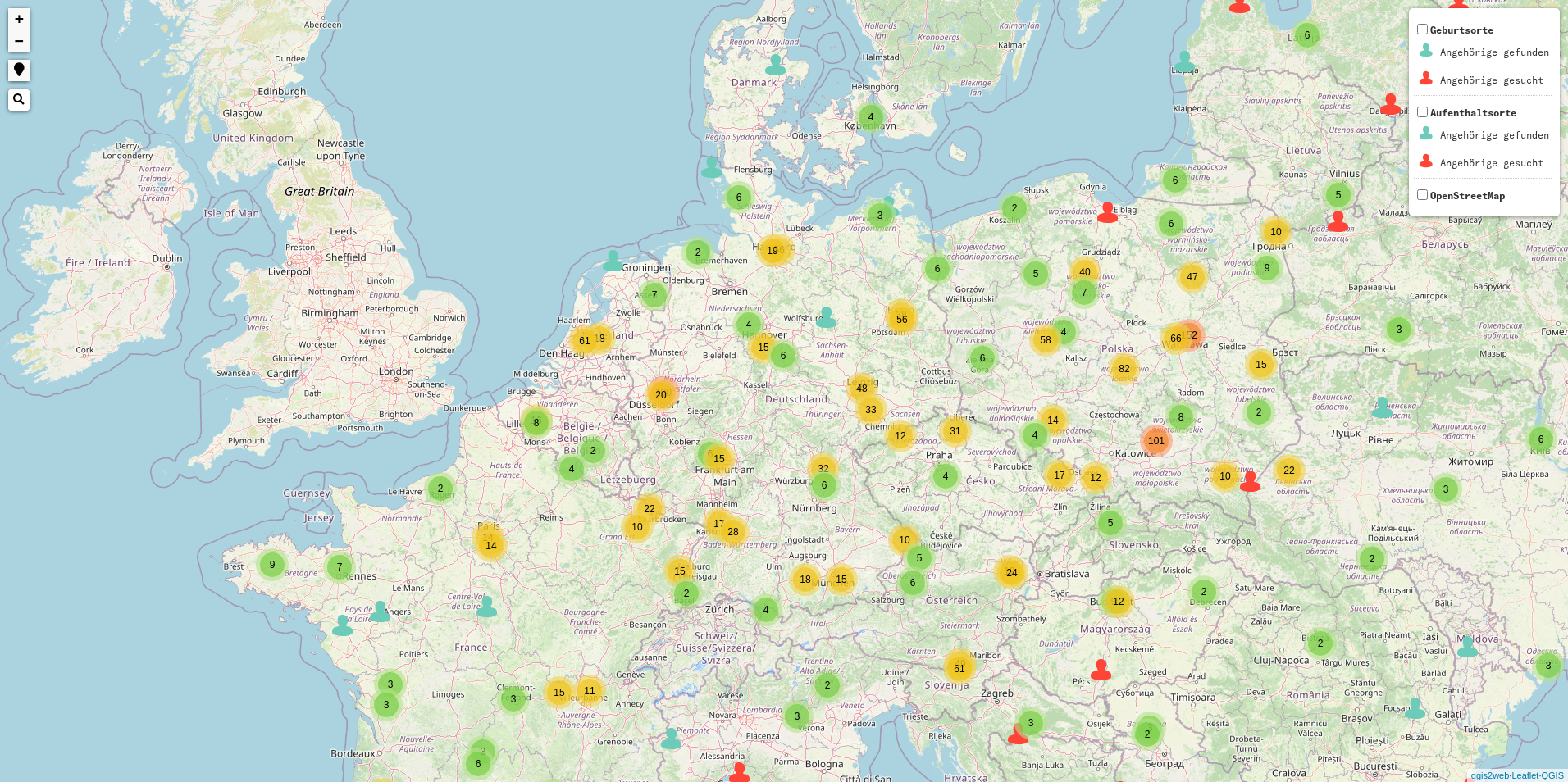
click at [586, 348] on div "61" at bounding box center [584, 341] width 25 height 25
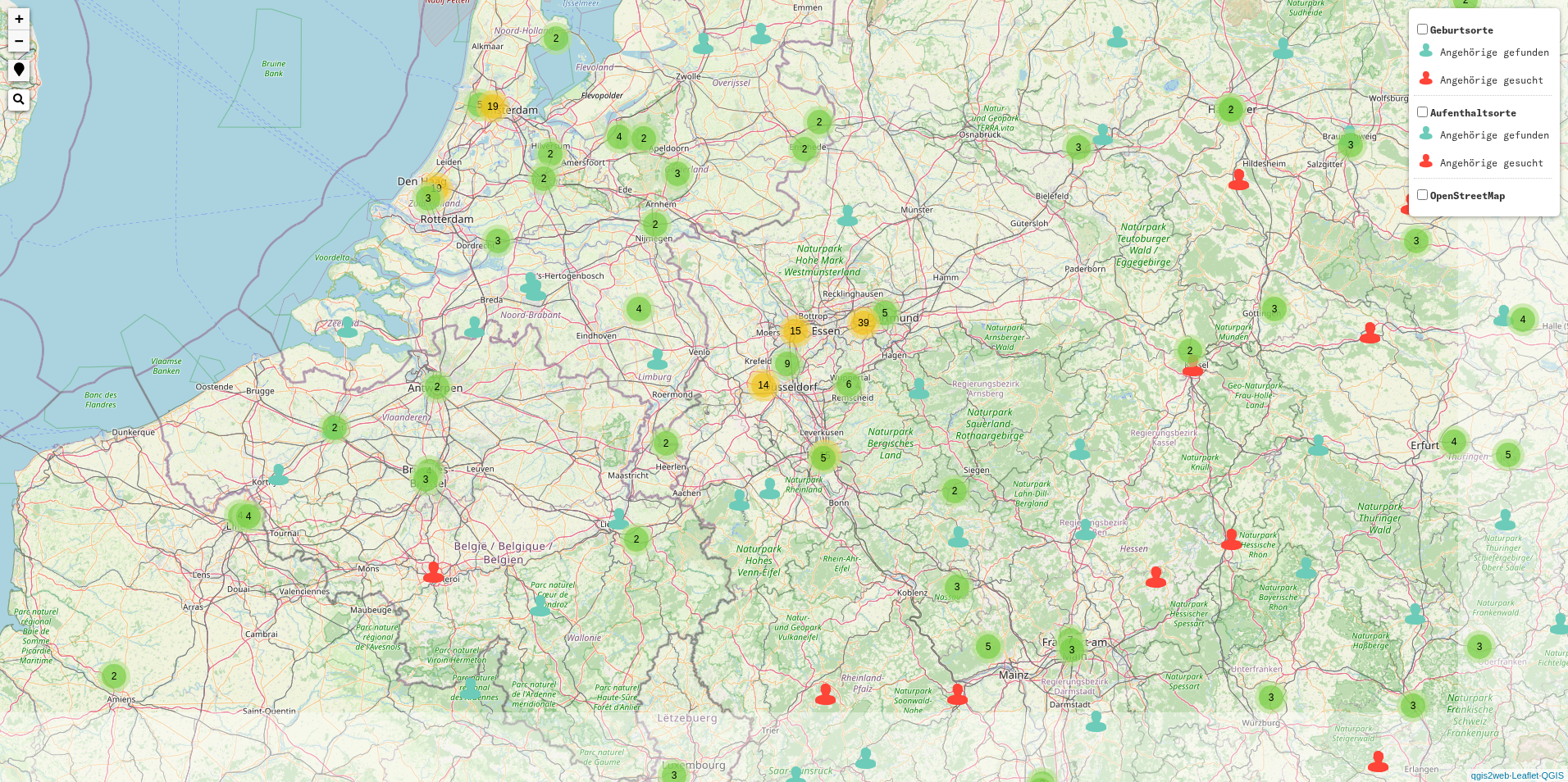
drag, startPoint x: 752, startPoint y: 530, endPoint x: 499, endPoint y: 298, distance: 343.3
click at [499, 298] on div "3 2 2 3 10 53 2 3 3 35 6 5 2 4 2 5 4 2 17 2 2 2 3 3 2 3 2 8 2 4 13 6 8 3 2 5 3 …" at bounding box center [784, 391] width 1568 height 782
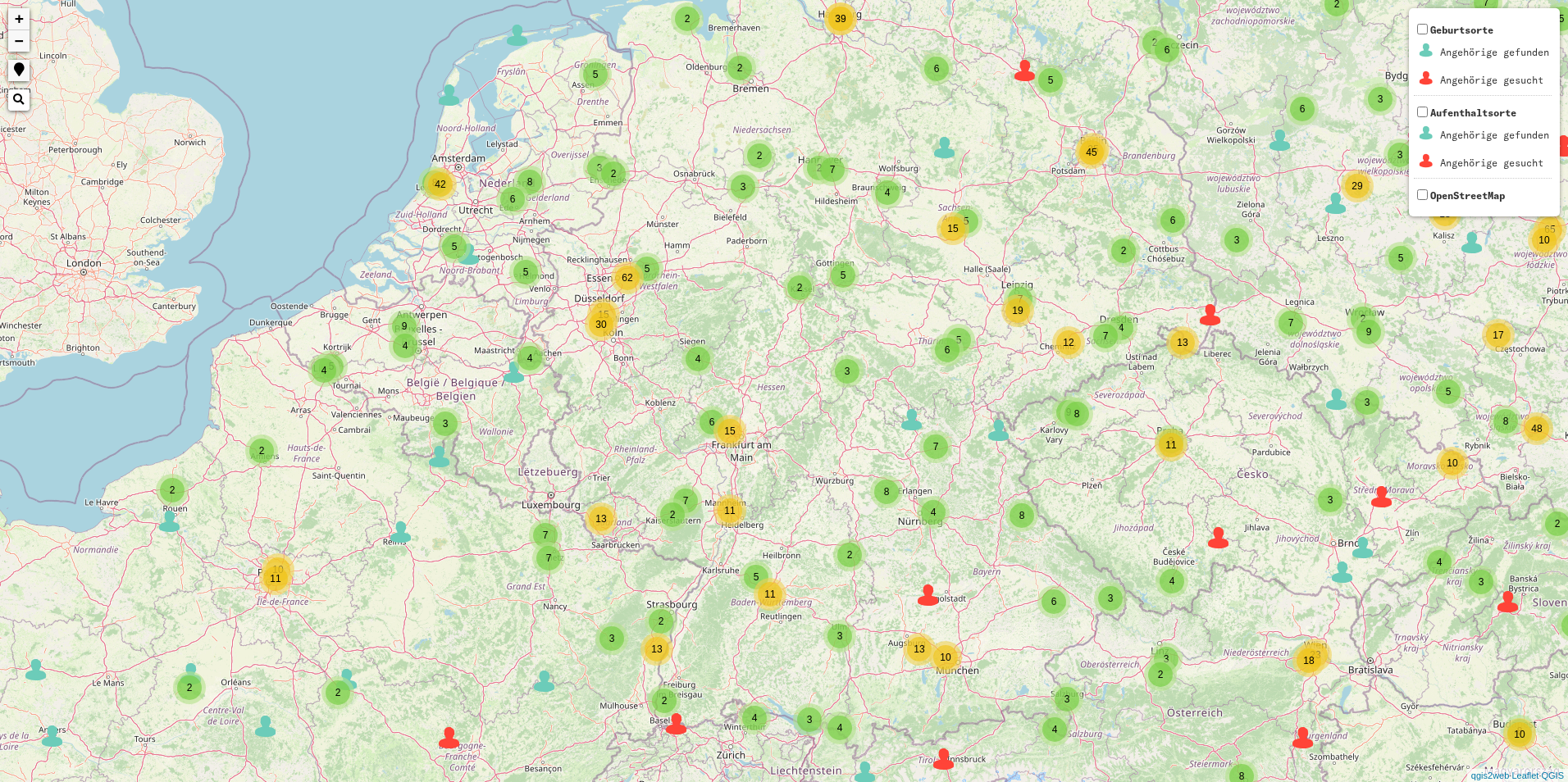
drag, startPoint x: 949, startPoint y: 442, endPoint x: 771, endPoint y: 386, distance: 186.6
click at [771, 386] on div "2 2 2 3 6 2 2 2 2 6 3 6 3 10 54 2 3 3 4 2 35 7 5 7 9 5 2 2 18 2 3 3 2 2 3 5 7 1…" at bounding box center [784, 391] width 1568 height 782
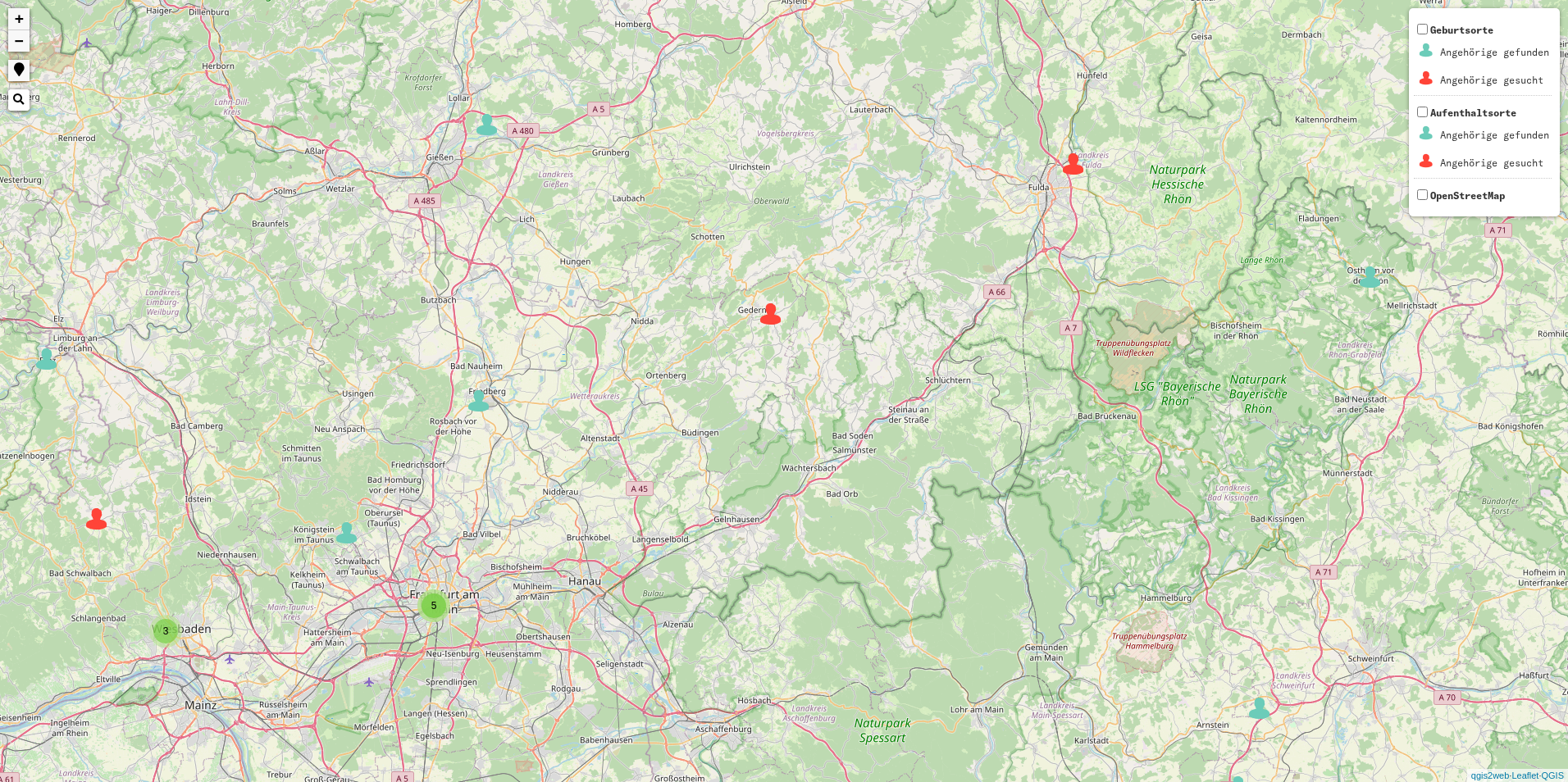
drag, startPoint x: 529, startPoint y: 649, endPoint x: 547, endPoint y: 624, distance: 30.8
click at [547, 624] on div "3 5 2 2 3 4 4 2 2 2 2 2 3 5 2 7 2 2 2 2 2 2 2 5 5 2 6 4 2 4 3 4 6 6 3 8 4 3 5 9…" at bounding box center [784, 391] width 1568 height 782
drag, startPoint x: 524, startPoint y: 446, endPoint x: 552, endPoint y: 501, distance: 61.7
click at [548, 502] on div "3 5 2 2 3 4 4 2 2 2 2 2 3 5 2 7 2 2 2 2 2 2 2 5 5 2 6 4 2 4 3 4 6 6 3 8 4 5 9 4…" at bounding box center [784, 391] width 1568 height 782
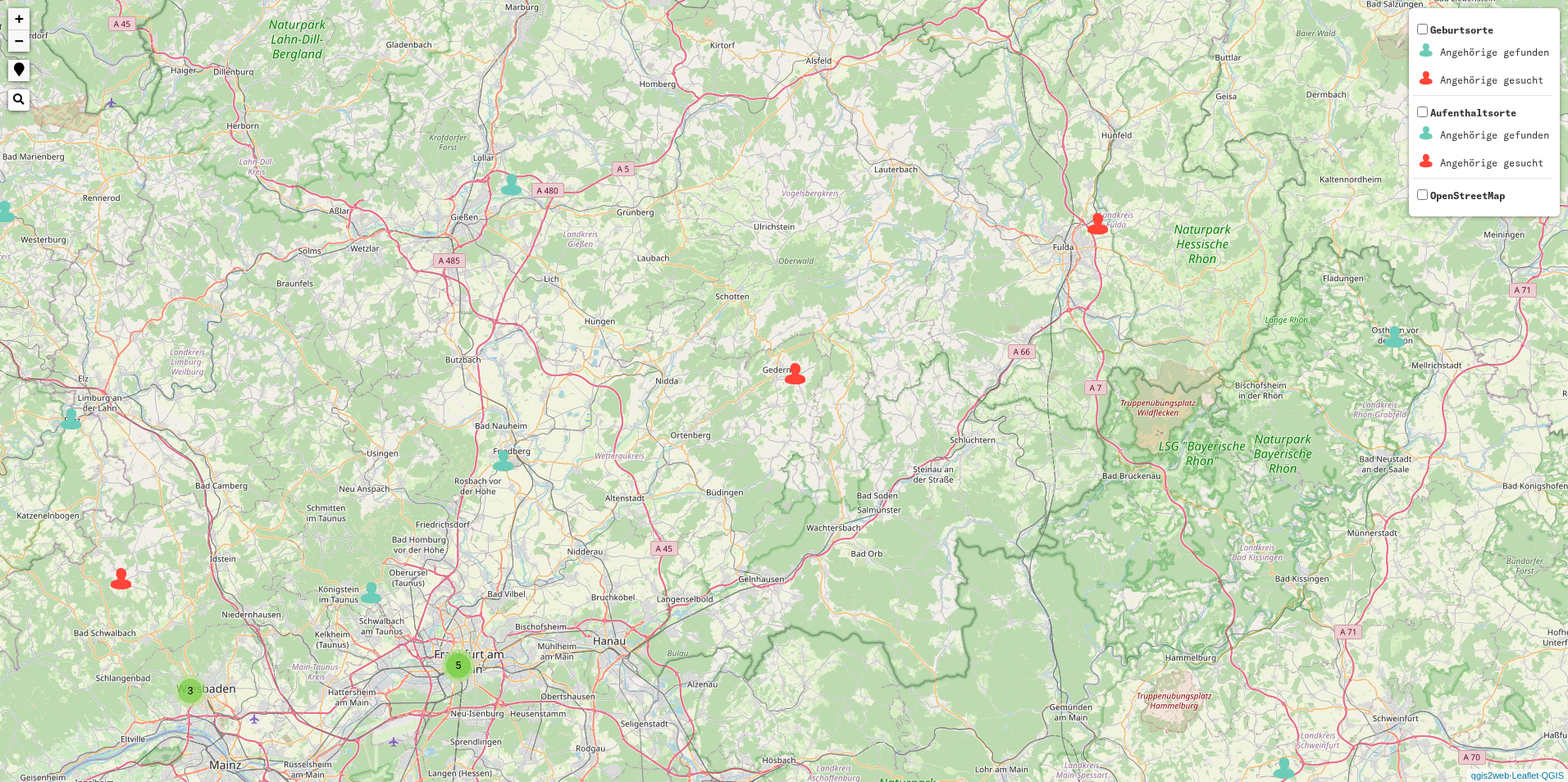
click at [501, 464] on img at bounding box center [503, 461] width 25 height 25
click at [501, 464] on img at bounding box center [503, 462] width 25 height 25
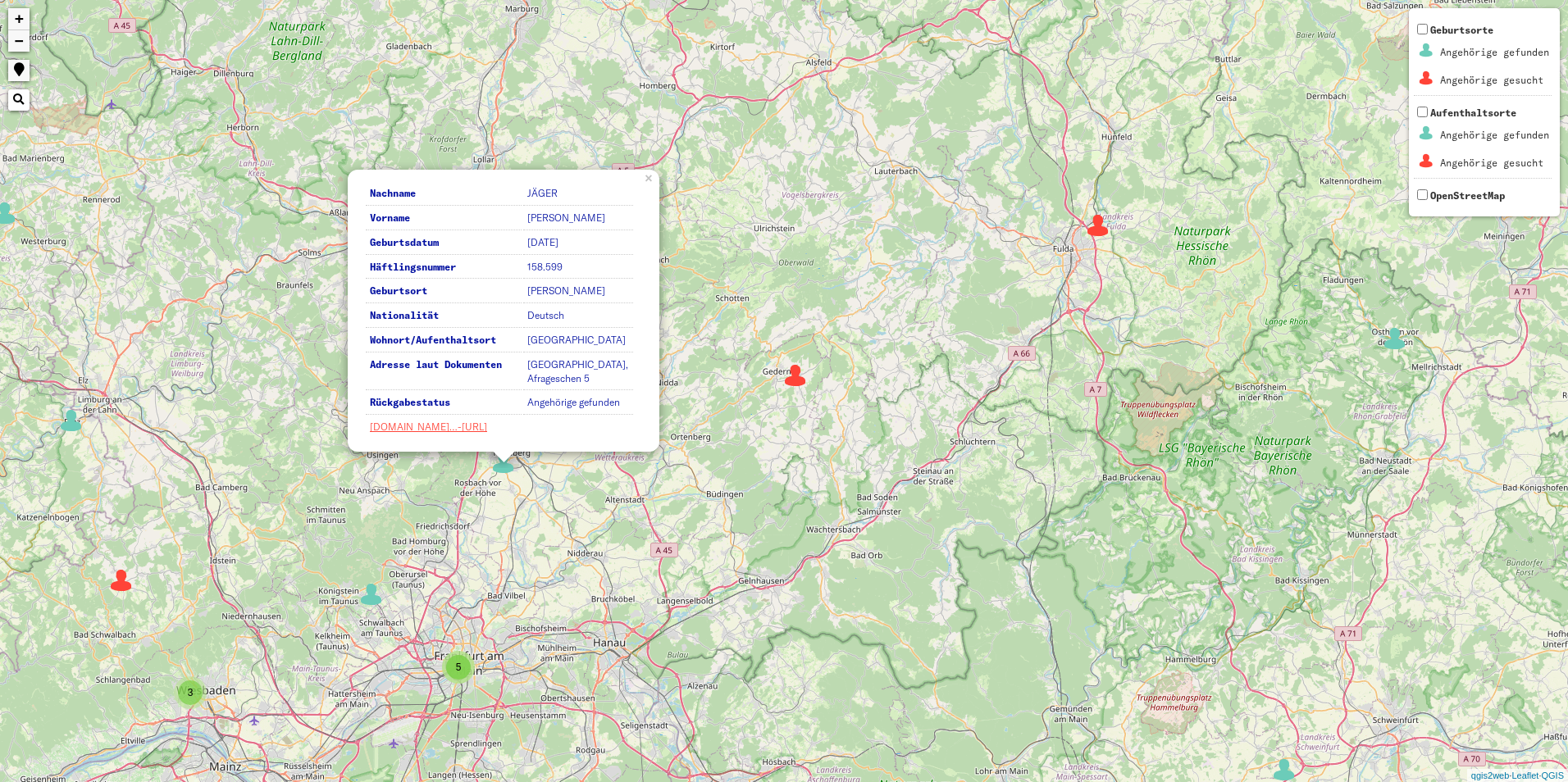
click at [722, 463] on div "3 5 2 2 3 4 4 2 2 2 2 2 3 5 2 7 2 2 2 2 2 2 5 5 2 6 4 2 4 3 4 6 6 3 8 4 5 9 4 2…" at bounding box center [784, 391] width 1568 height 782
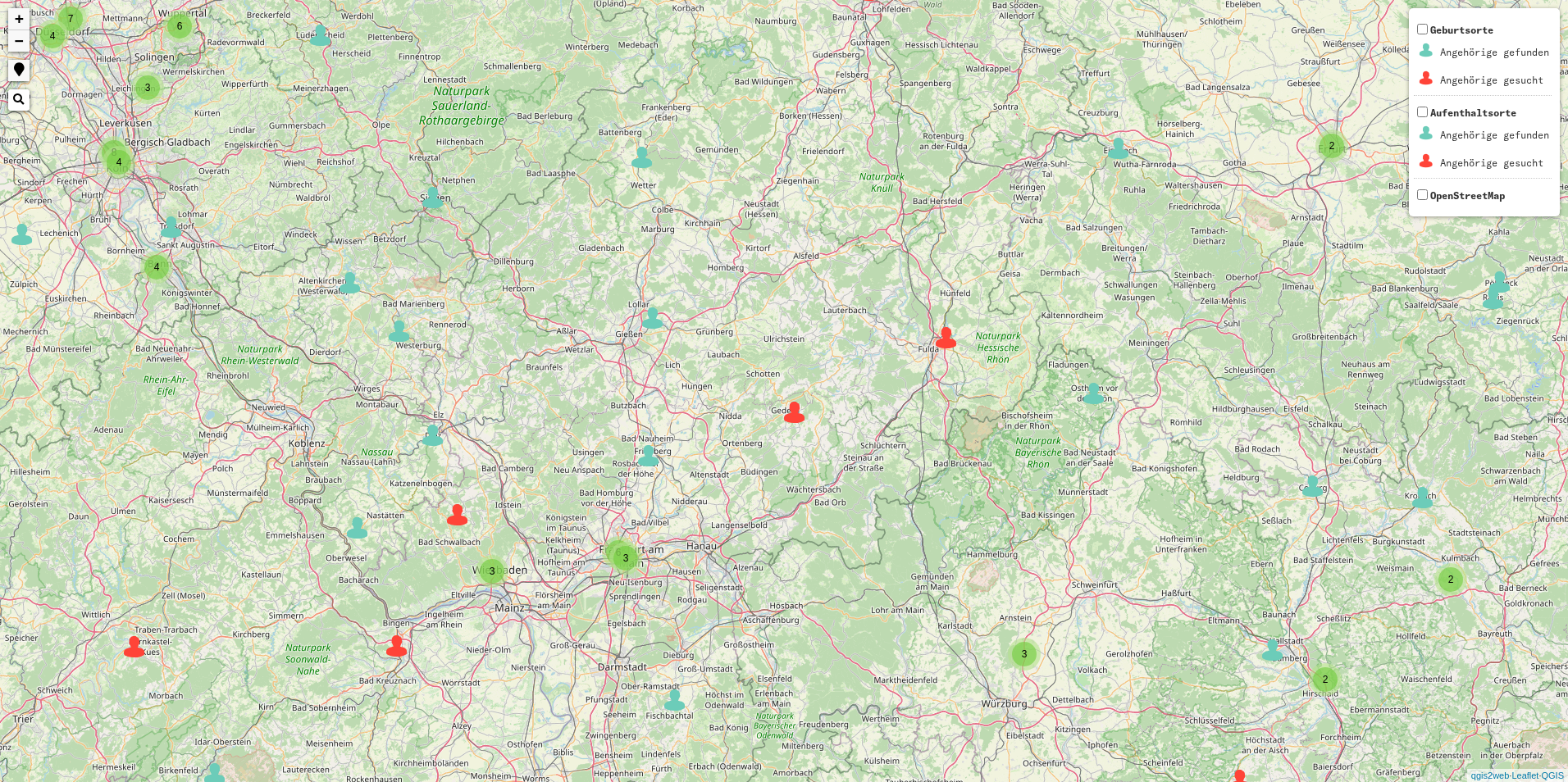
drag, startPoint x: 637, startPoint y: 499, endPoint x: 909, endPoint y: 484, distance: 272.4
click at [909, 484] on div "2 3 3 33 5 2 3 3 2 2 2 3 3 2 3 2 8 13 2 4 3 2 3 3 4 4 4 3 2 2 3 4 8 2 2 2 4 4 2…" at bounding box center [784, 391] width 1568 height 782
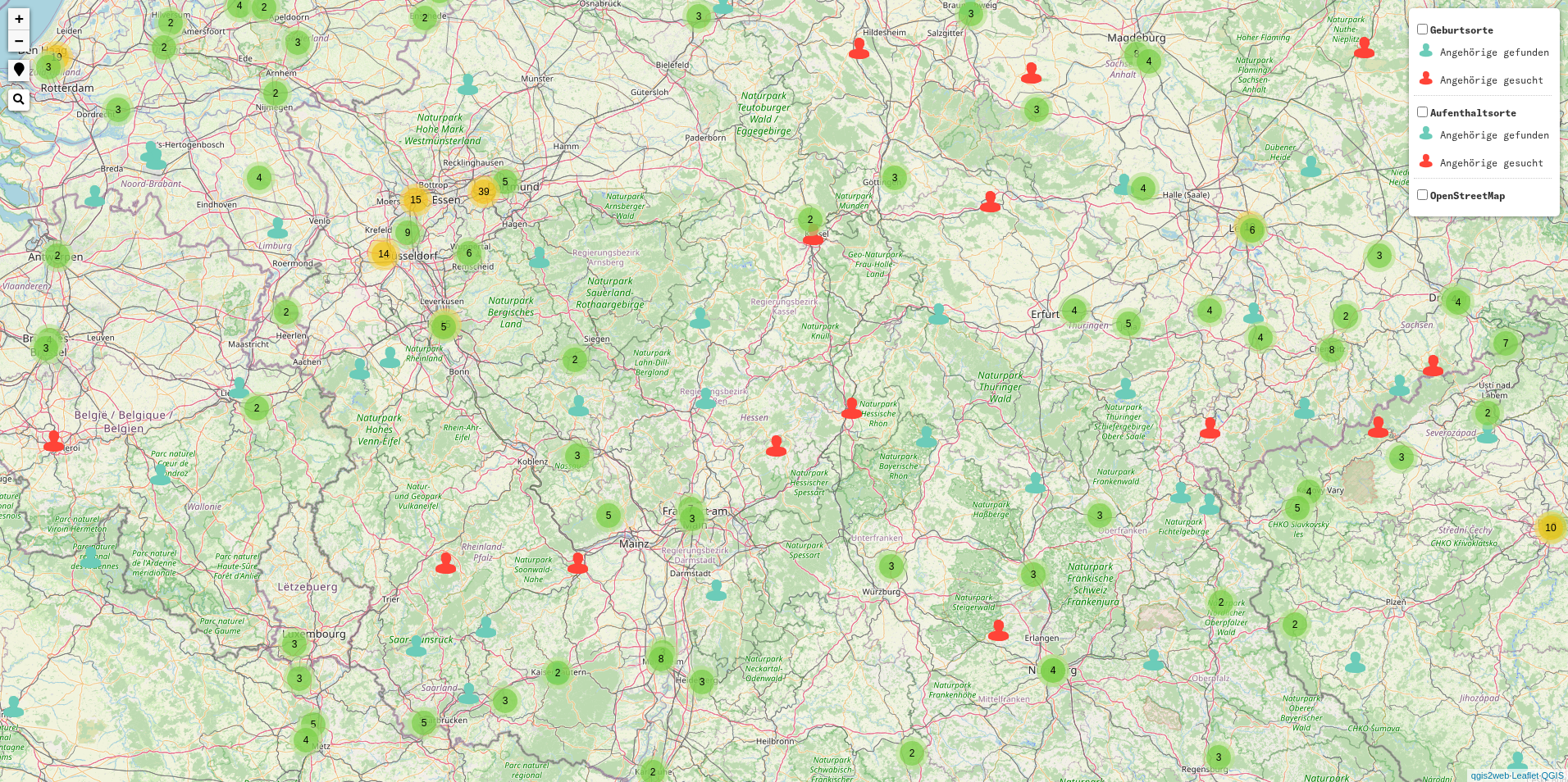
click at [573, 560] on img at bounding box center [578, 563] width 25 height 25
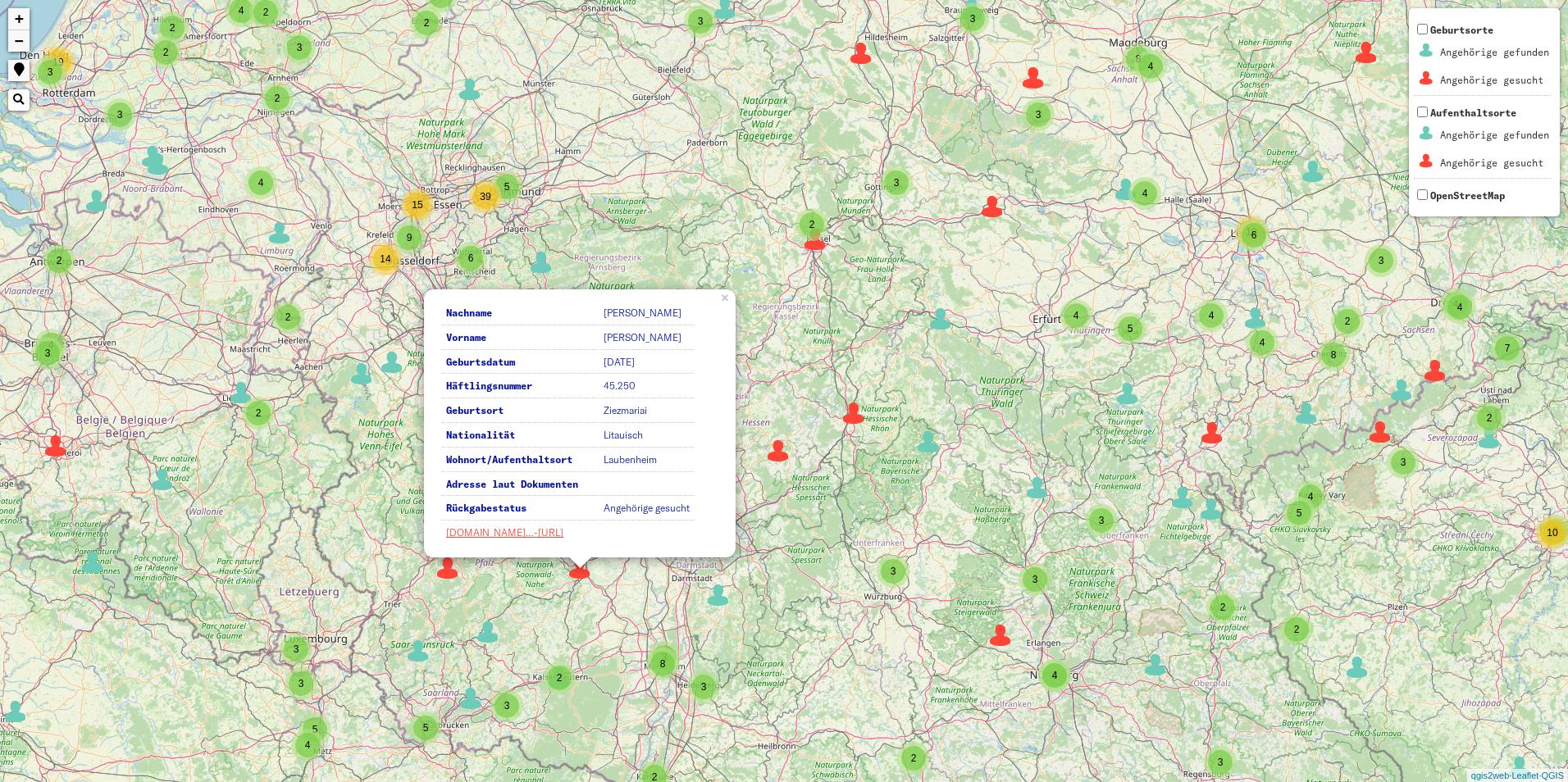
click at [604, 575] on div "3 2 2 2 3 5 3 10 53 2 3 3 35 6 5 2 4 2 5 4 2 17 2 2 2 3 3 2 3 2 8 2 2 4 13 6 8 …" at bounding box center [784, 391] width 1568 height 782
click at [661, 581] on div "3 2 2 2 3 5 3 10 53 2 3 3 35 6 5 2 4 2 5 4 2 17 2 2 2 3 3 2 3 2 8 2 2 4 13 6 8 …" at bounding box center [784, 391] width 1568 height 782
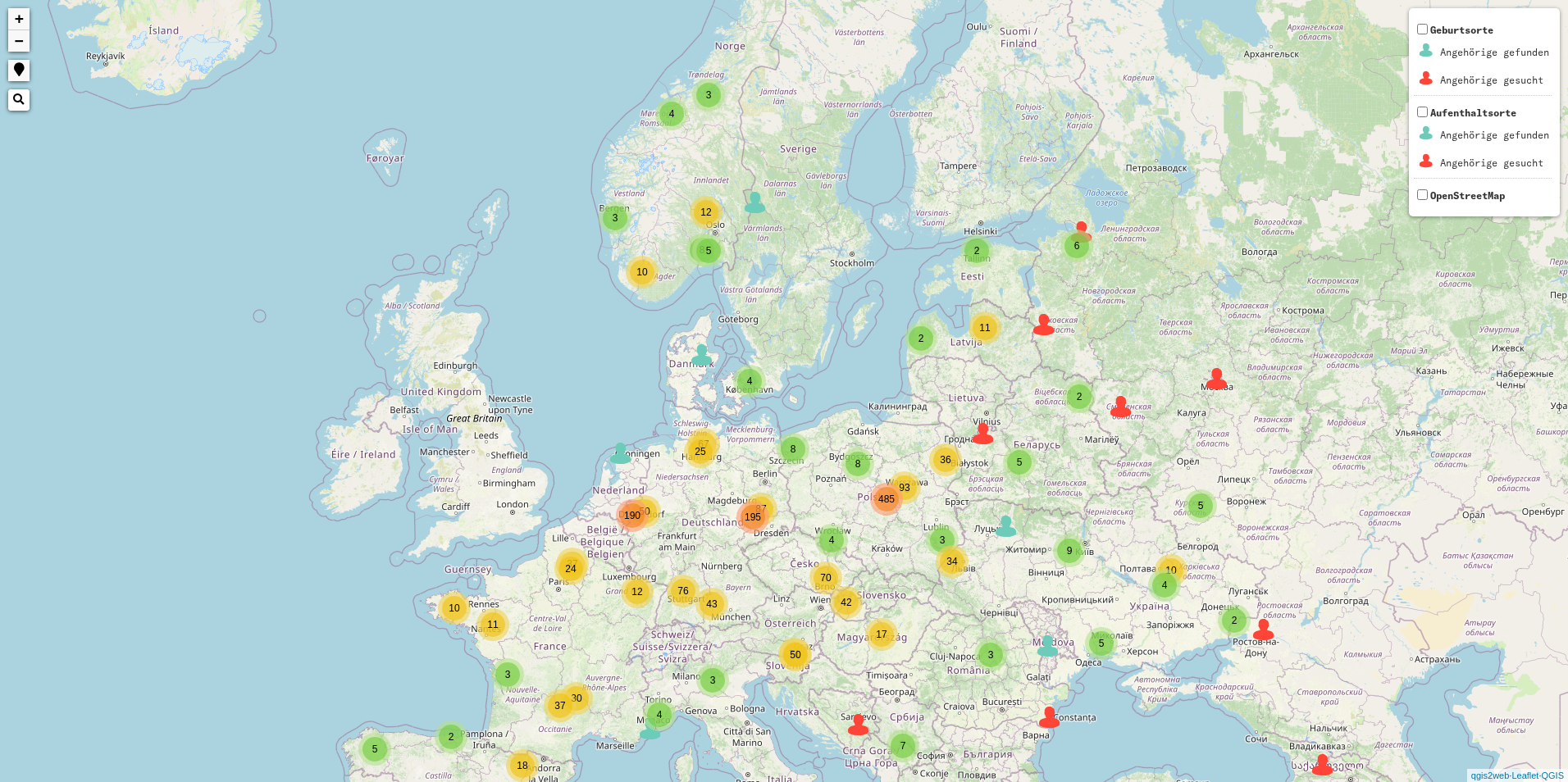
click at [754, 519] on span "195" at bounding box center [752, 518] width 16 height 12
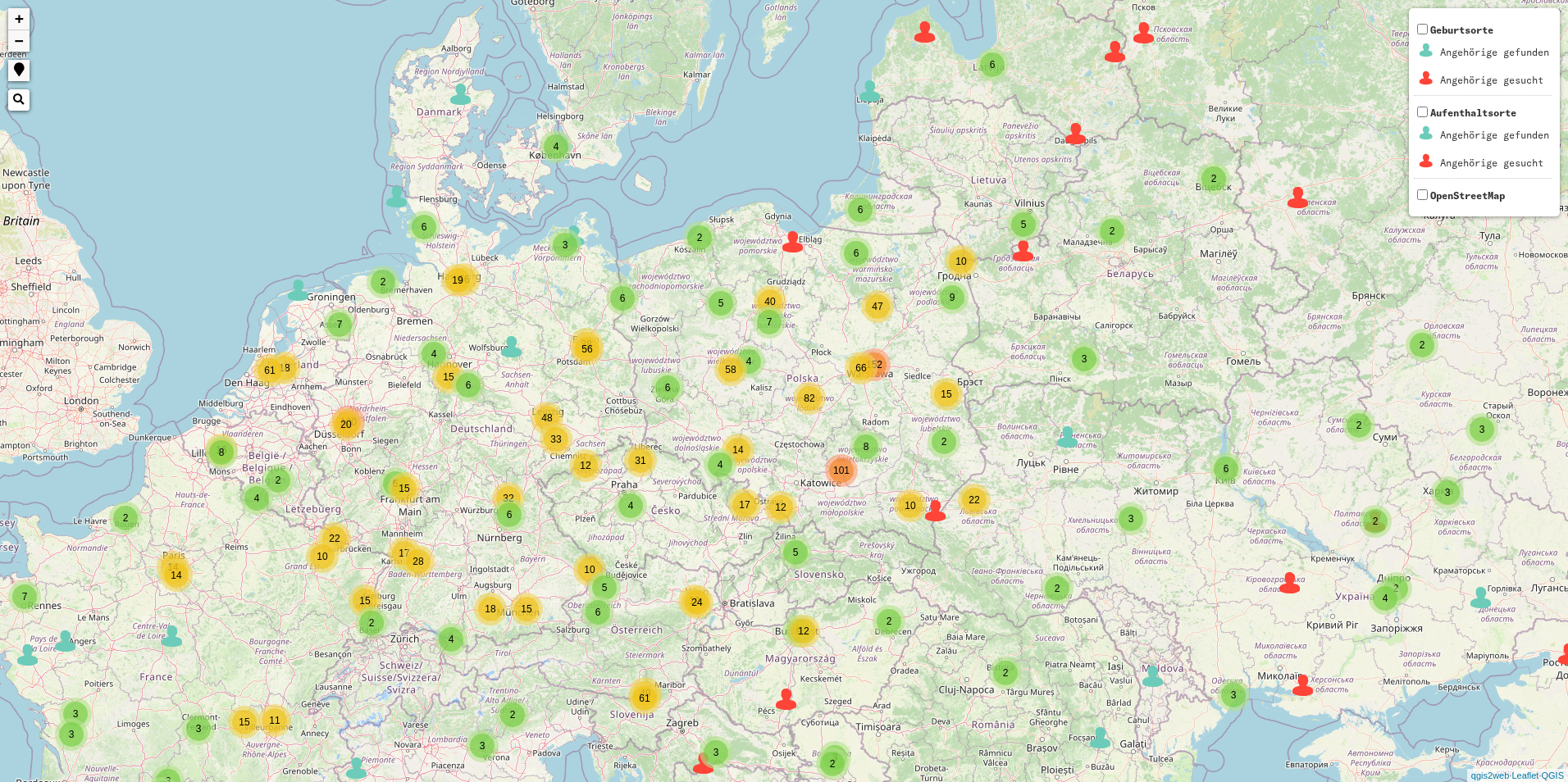
drag, startPoint x: 478, startPoint y: 504, endPoint x: 369, endPoint y: 479, distance: 111.8
click at [369, 479] on div "2 2 3 2 3 5 2 2 7 6 8 4 9 66 4 6 4 6 38 33 4 19 2 4 5 17 15 2 19 12 9 49 18 6 6…" at bounding box center [784, 391] width 1568 height 782
click at [879, 363] on span "152" at bounding box center [874, 366] width 16 height 12
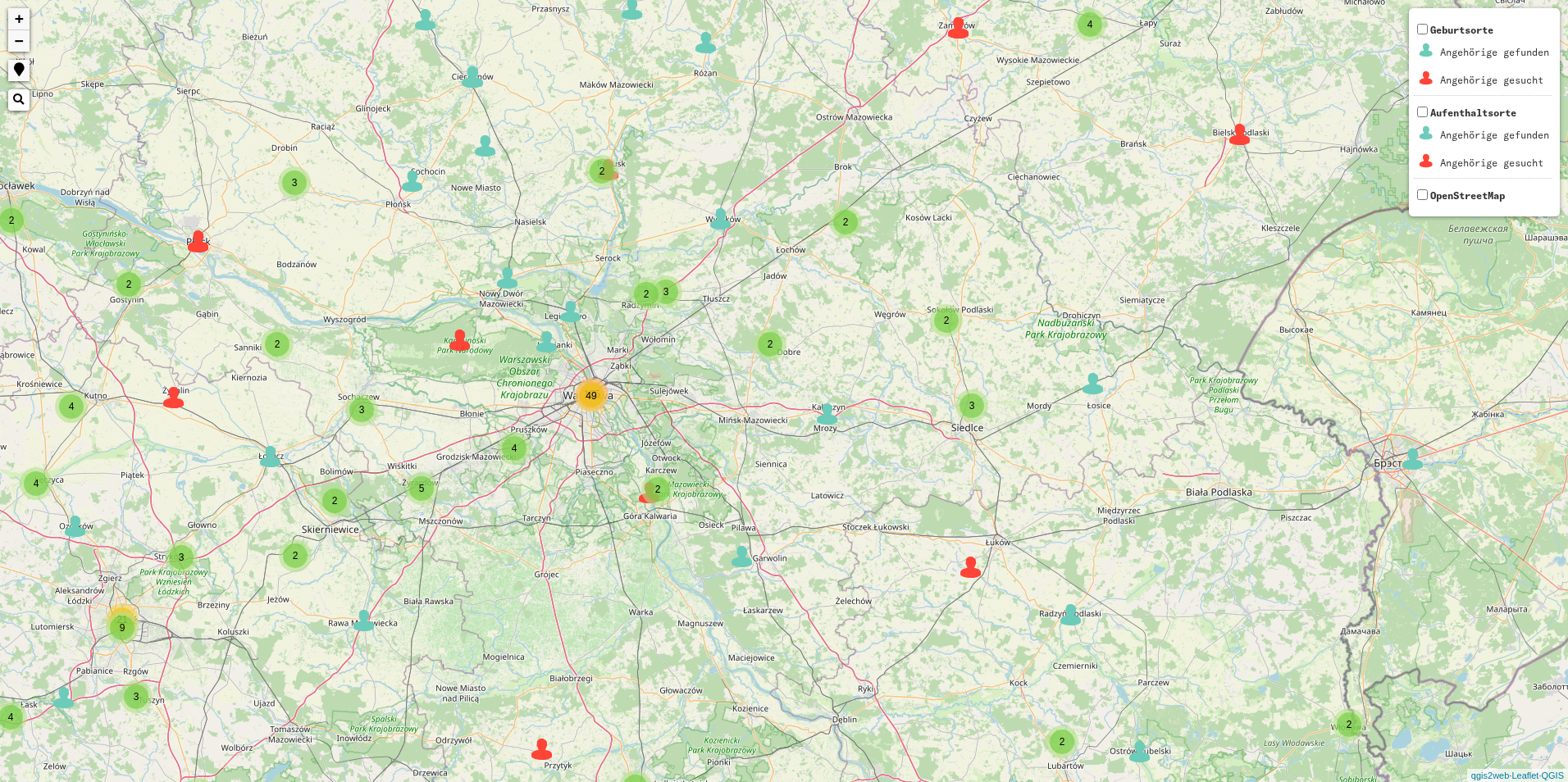
click at [586, 400] on span "49" at bounding box center [591, 396] width 11 height 12
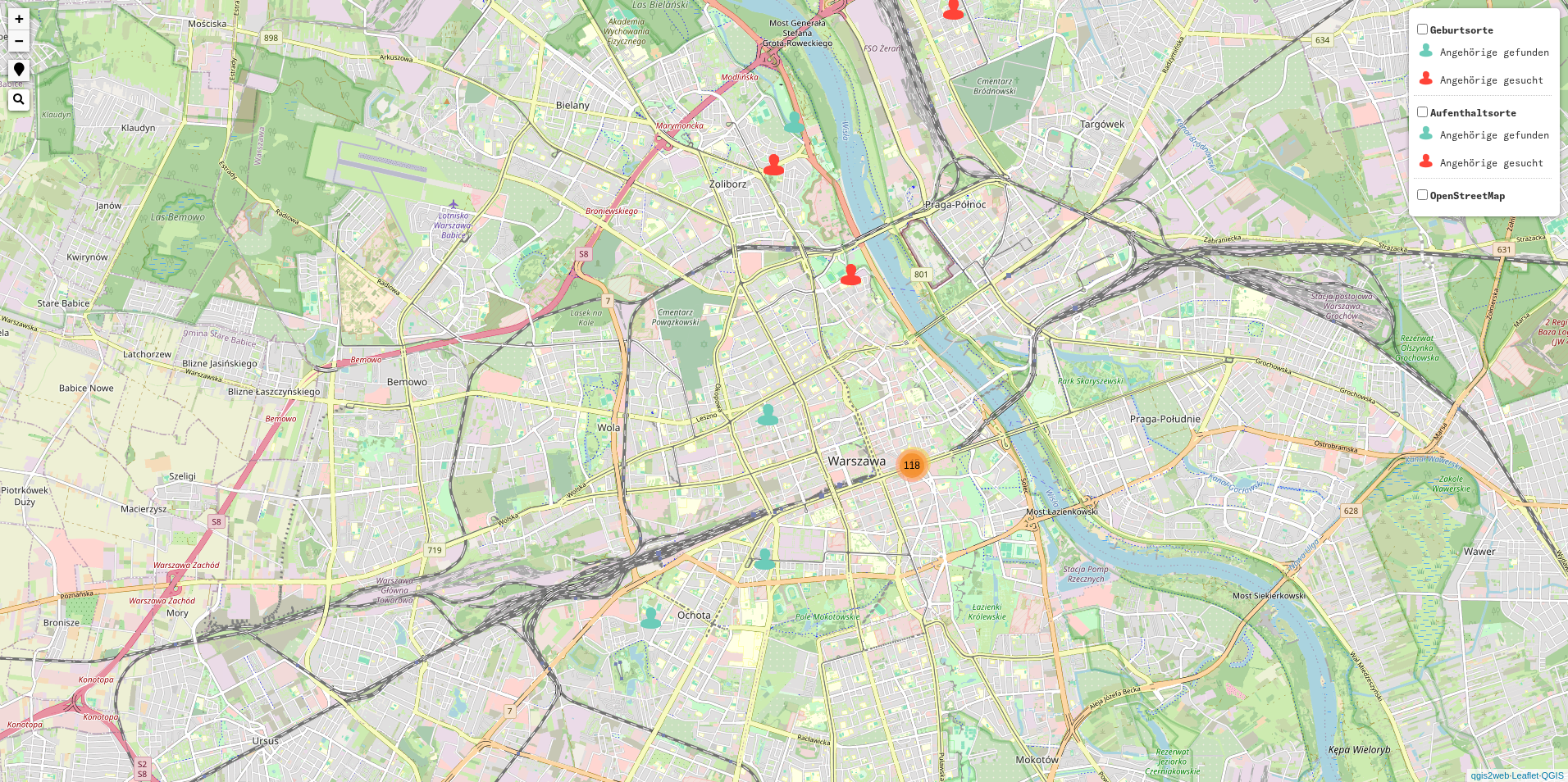
click at [914, 461] on span "118" at bounding box center [911, 466] width 16 height 12
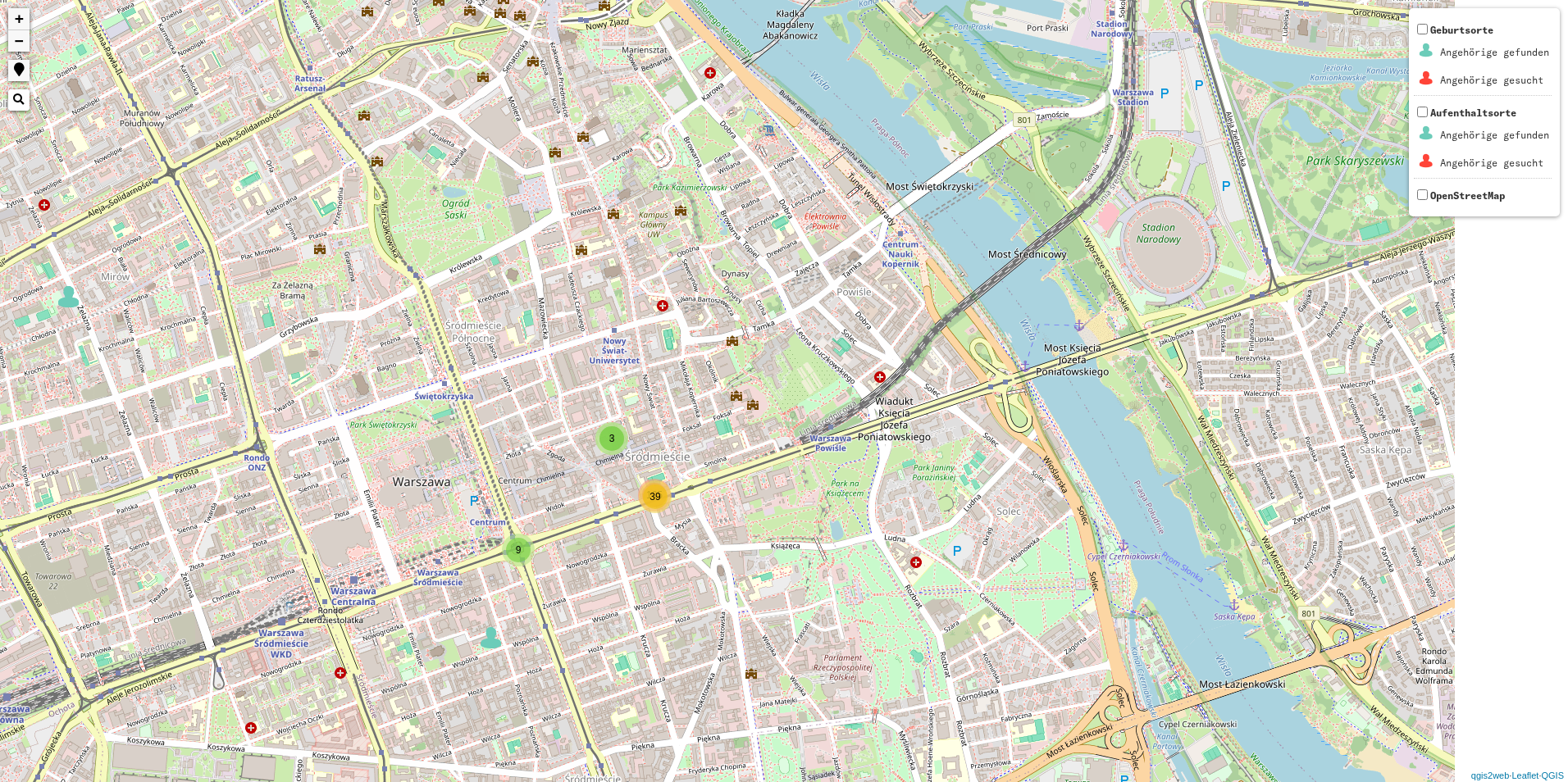
drag, startPoint x: 960, startPoint y: 394, endPoint x: 734, endPoint y: 525, distance: 261.2
click at [731, 544] on div "6 39 9 3 105 + − Nothing found. Geburtsorte Angehörige gefunden Angehörige gesu…" at bounding box center [784, 391] width 1568 height 782
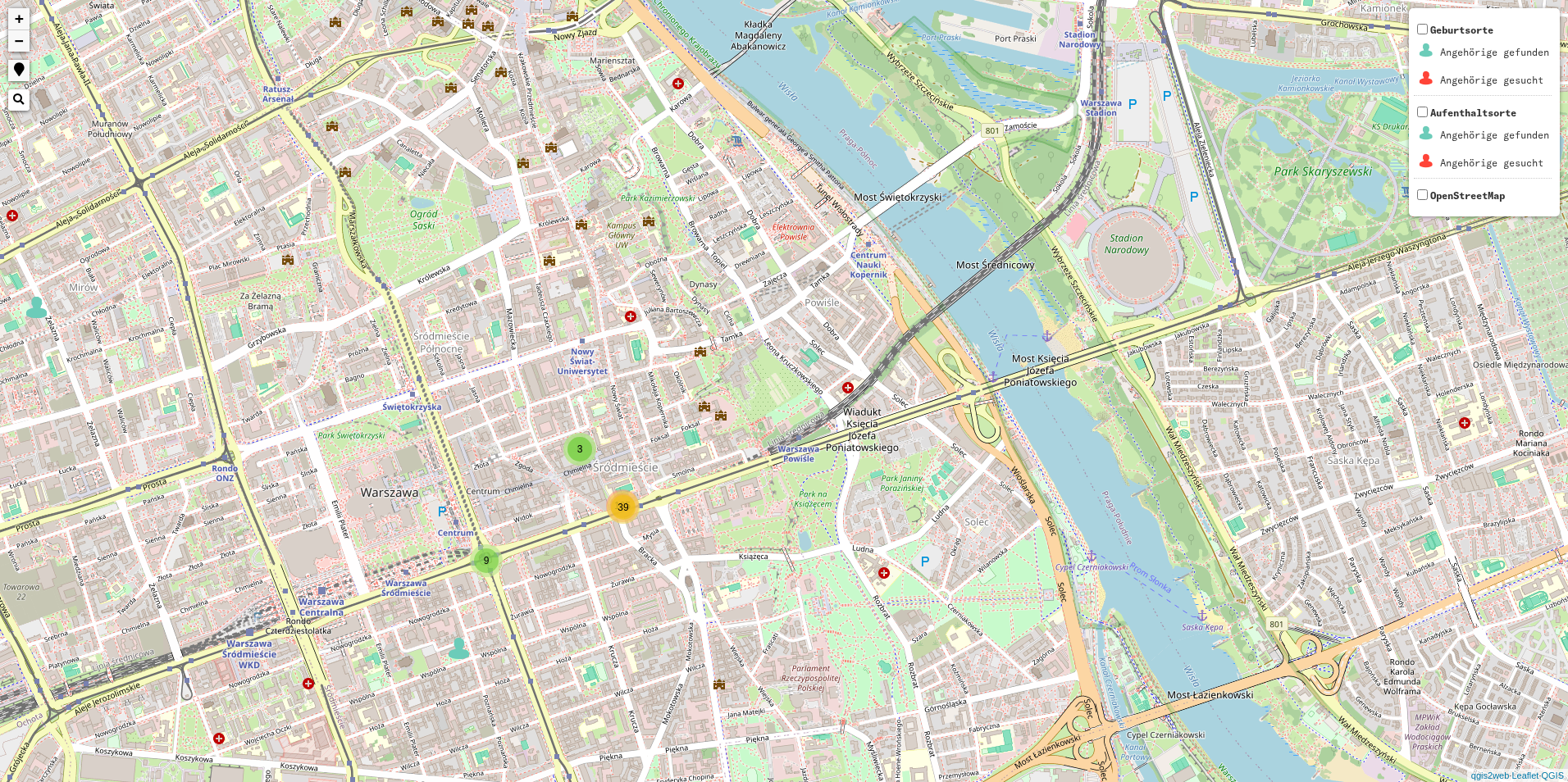
click at [626, 511] on span "39" at bounding box center [623, 507] width 11 height 12
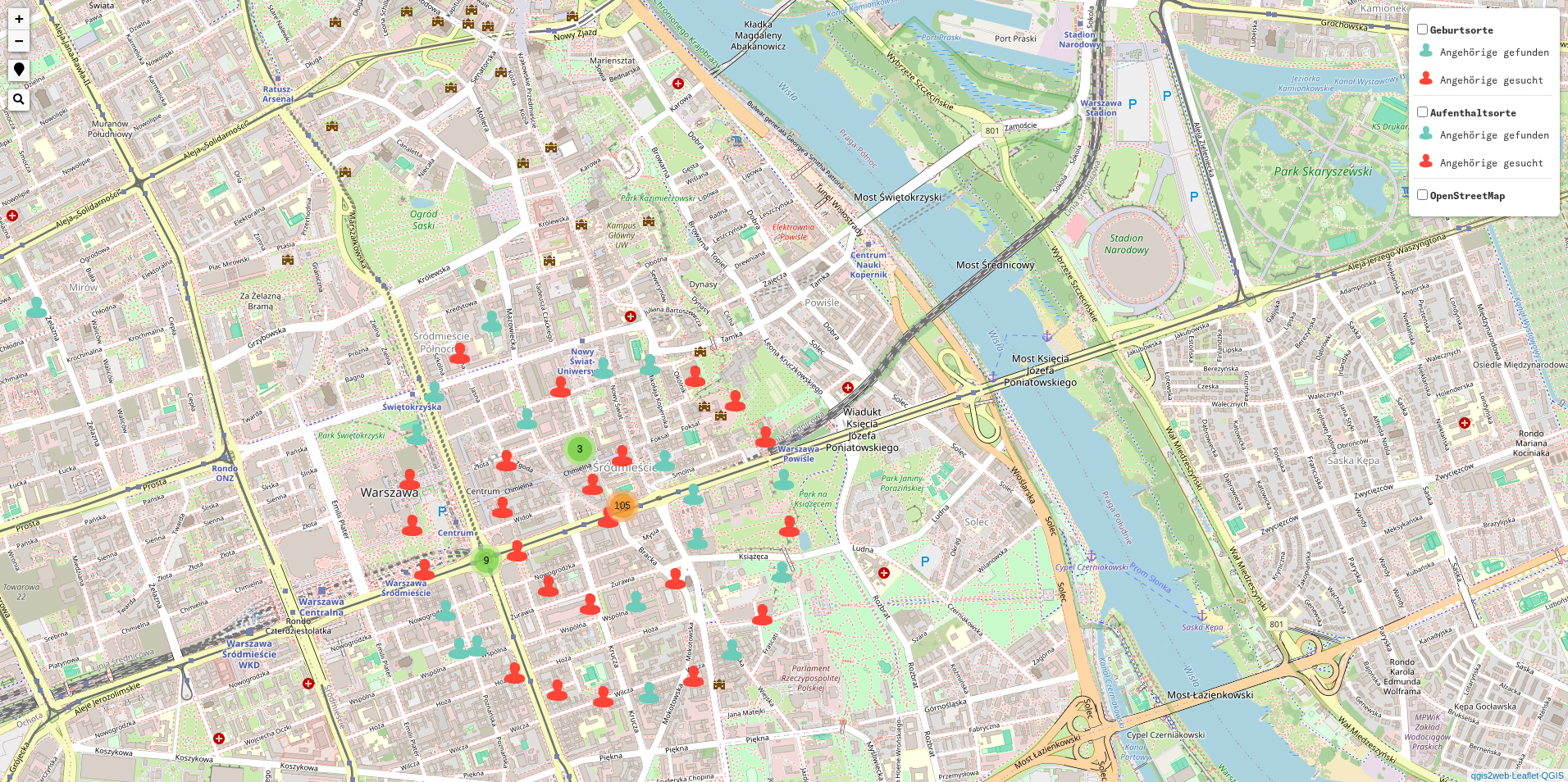
click at [495, 332] on img at bounding box center [491, 321] width 25 height 25
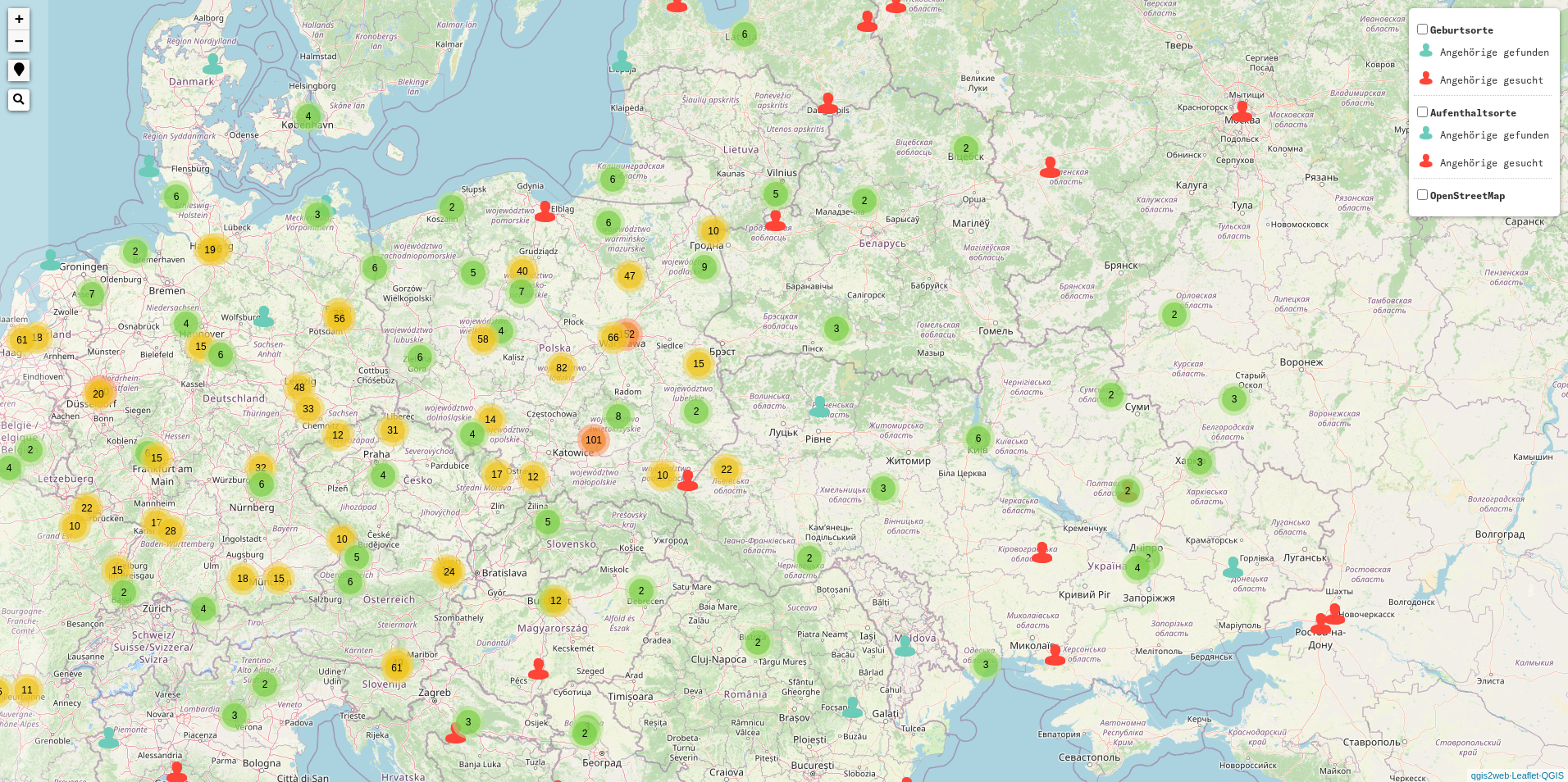
drag, startPoint x: 426, startPoint y: 409, endPoint x: 595, endPoint y: 396, distance: 169.5
click at [595, 396] on div "2 2 3 2 3 5 2 2 7 6 8 4 9 66 4 6 4 6 38 33 4 19 2 4 5 17 15 2 19 12 9 49 18 6 6…" at bounding box center [784, 391] width 1568 height 782
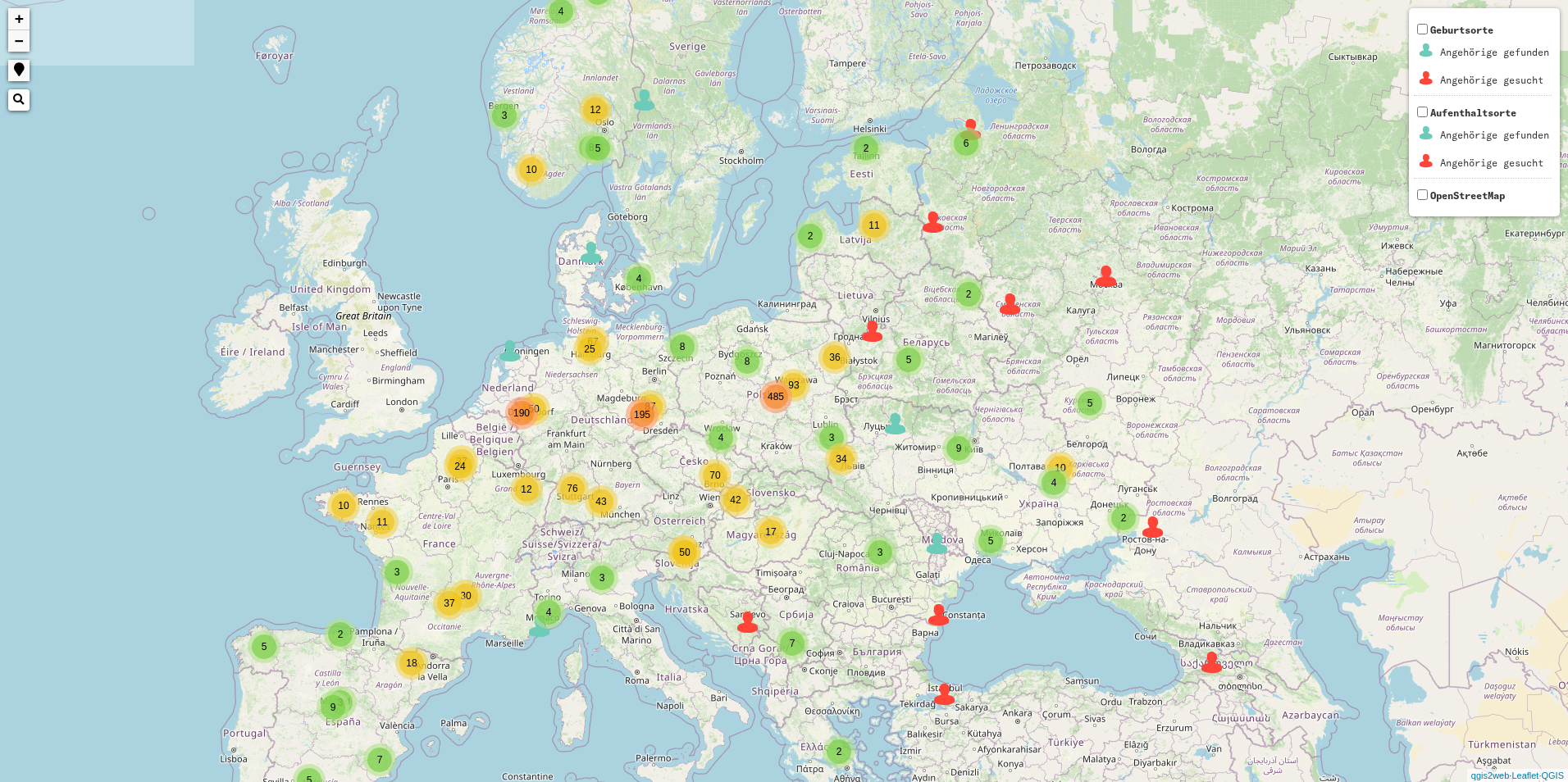
drag, startPoint x: 399, startPoint y: 479, endPoint x: 611, endPoint y: 508, distance: 214.0
click at [611, 508] on div "43" at bounding box center [601, 502] width 25 height 25
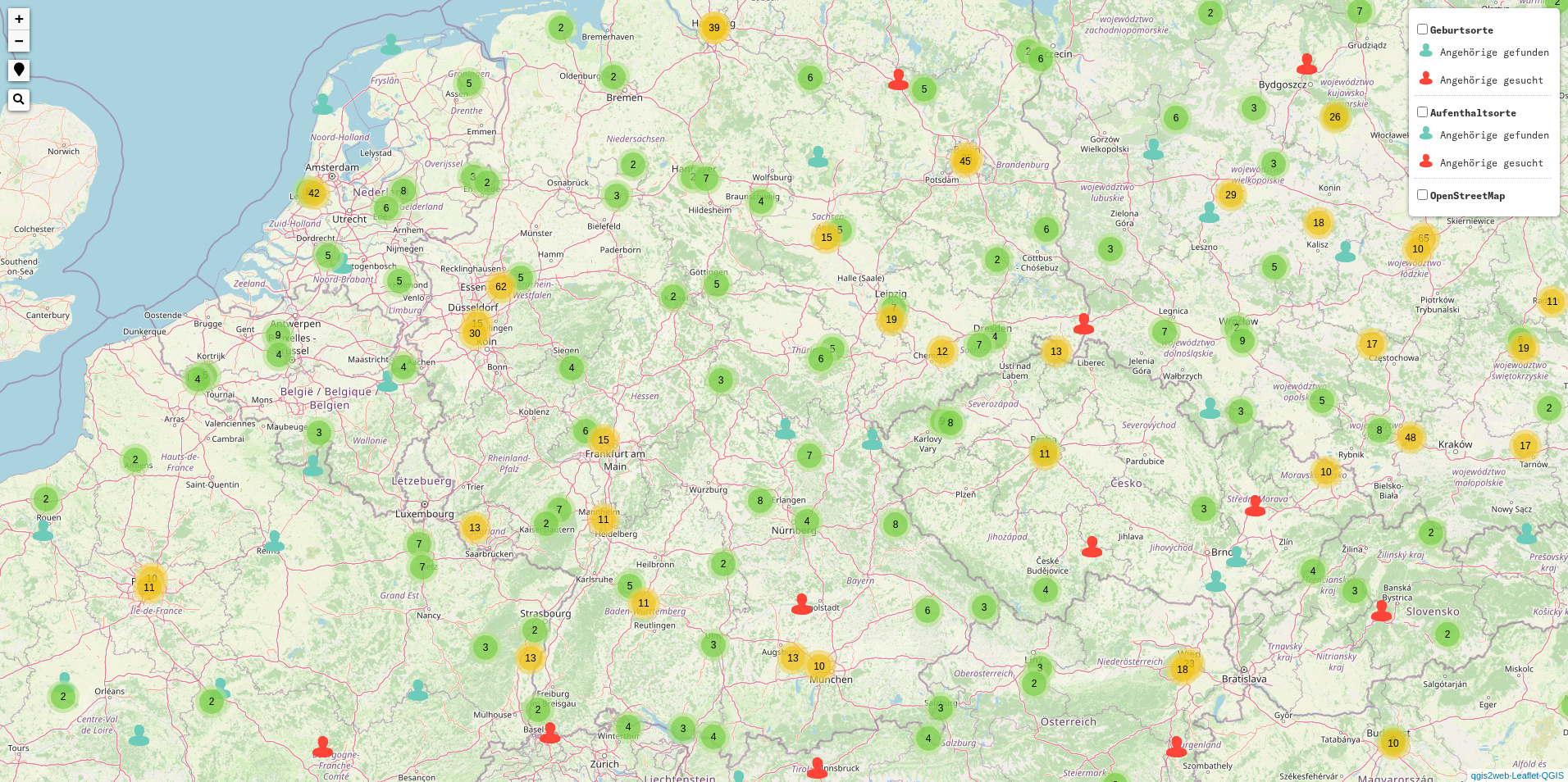
drag, startPoint x: 645, startPoint y: 278, endPoint x: 612, endPoint y: 418, distance: 143.8
click at [616, 419] on div "2 2 2 2 6 2 2 2 2 6 3 6 3 10 54 2 3 3 4 2 35 7 5 7 9 5 2 2 18 2 3 3 2 2 3 5 7 1…" at bounding box center [784, 391] width 1568 height 782
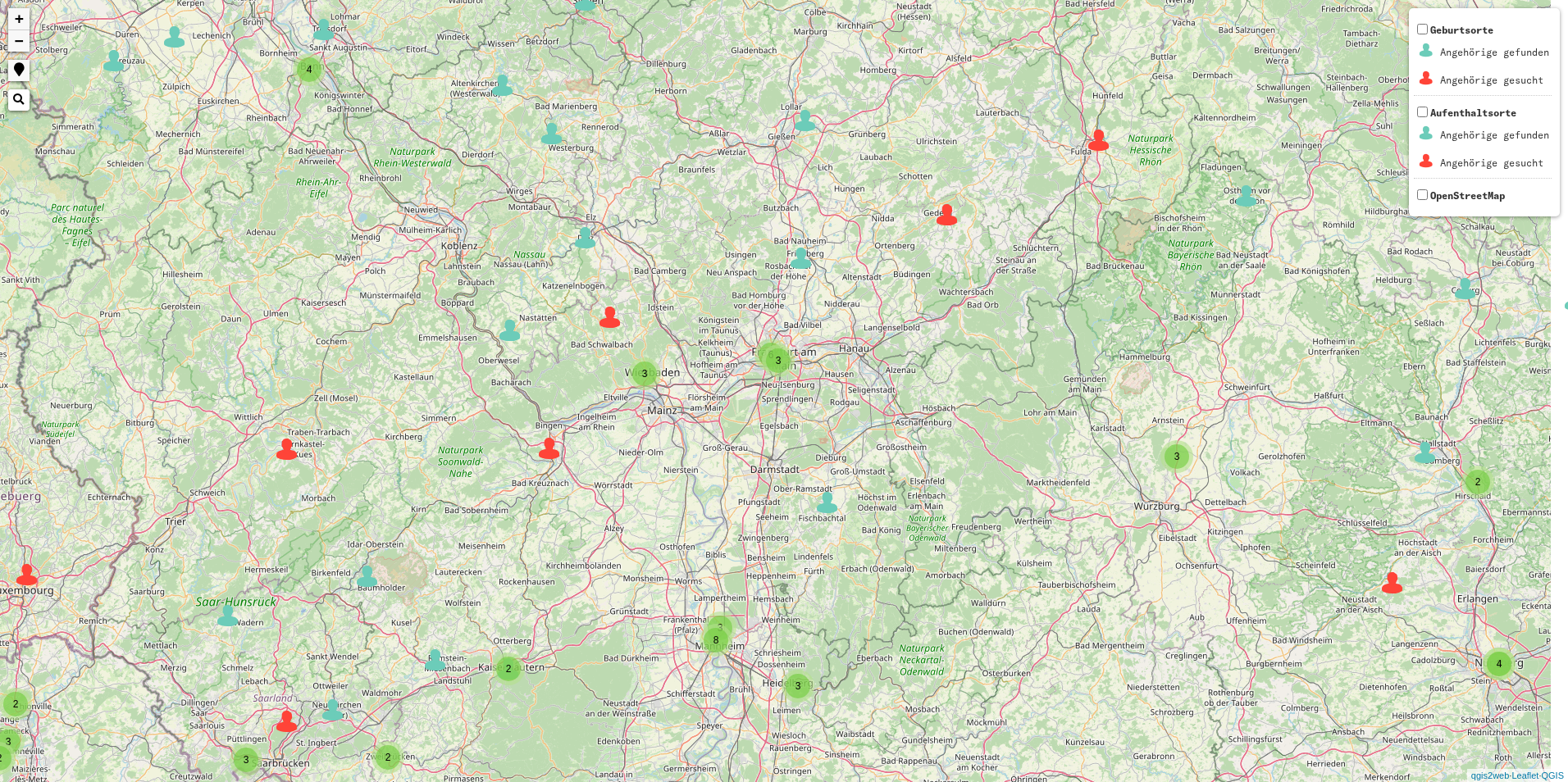
drag, startPoint x: 688, startPoint y: 424, endPoint x: 622, endPoint y: 452, distance: 71.7
click at [640, 454] on div "3 3 33 5 2 3 3 2 2 2 3 3 2 3 2 8 2 13 2 4 3 2 3 3 4 4 4 3 2 2 3 4 8 2 2 2 4 4 2…" at bounding box center [784, 391] width 1568 height 782
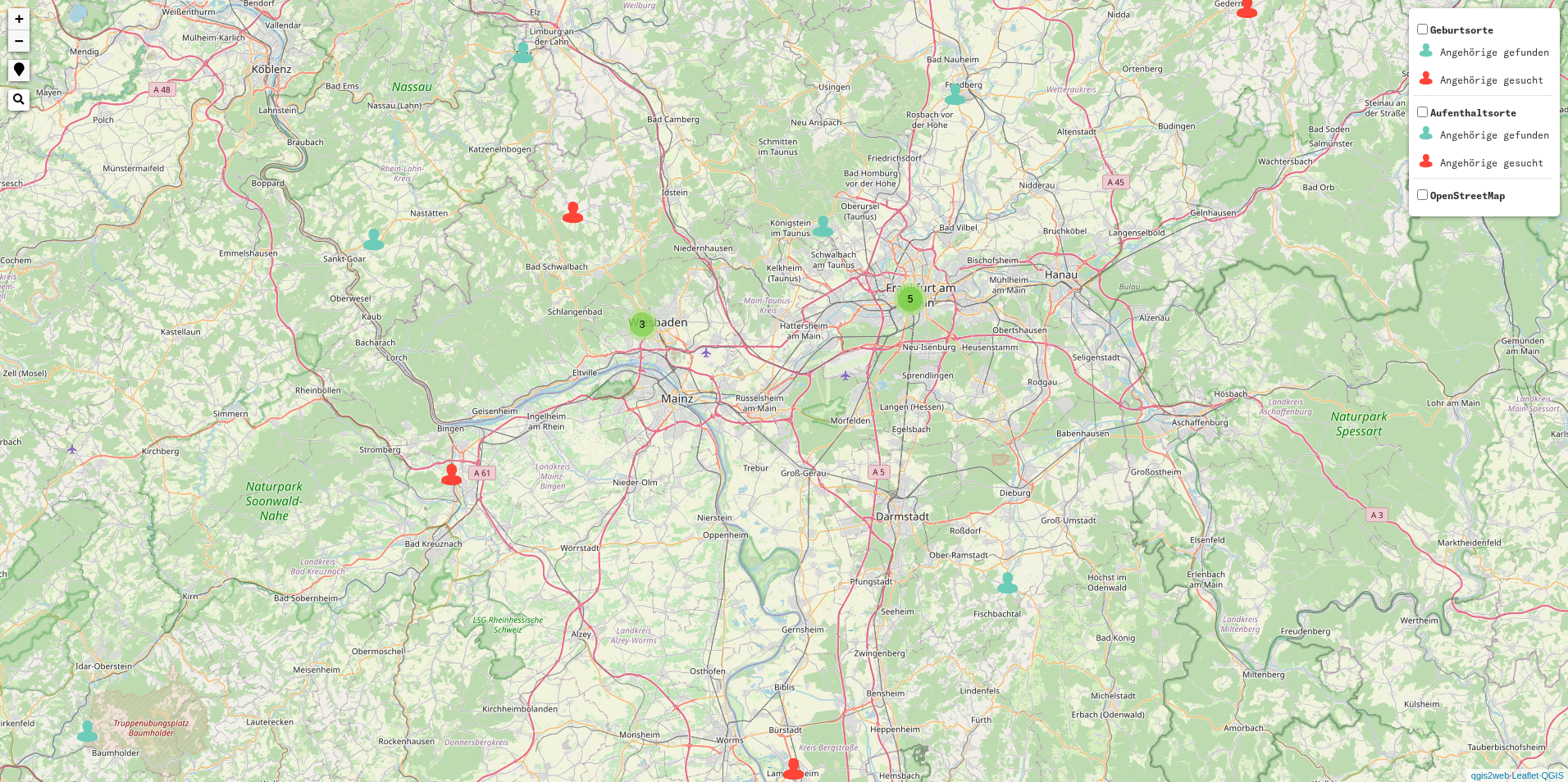
drag, startPoint x: 827, startPoint y: 427, endPoint x: 705, endPoint y: 527, distance: 157.7
click at [724, 536] on div "2 3 3 4 6 2 2 6 3 8 3 3 2 7 6 8 3 6 2 3 2 3 2 2 2 3 4 2 2 2 2 3 5 4 2 7 2 2 2 2…" at bounding box center [784, 391] width 1568 height 782
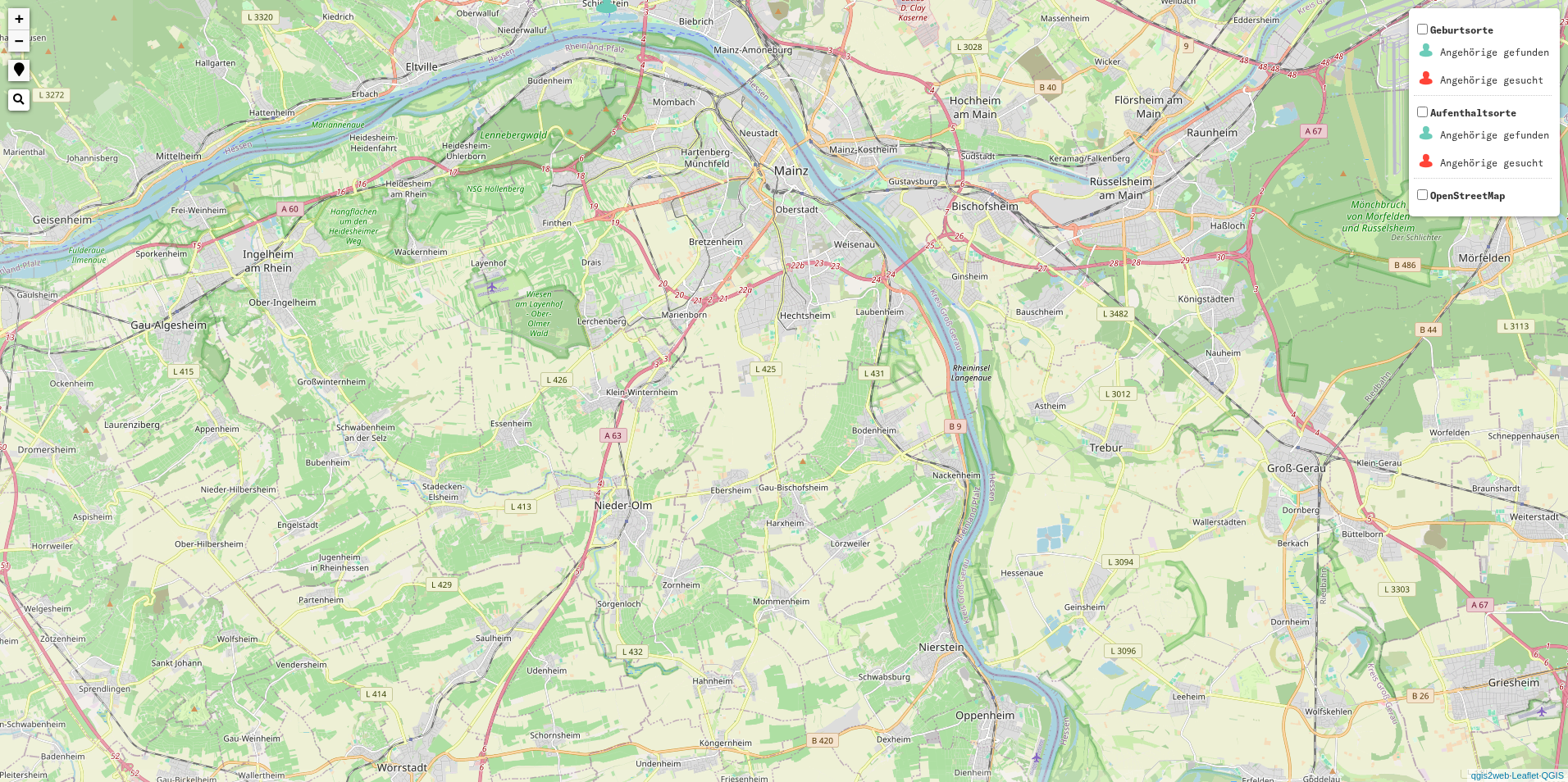
drag, startPoint x: 639, startPoint y: 488, endPoint x: 1061, endPoint y: 292, distance: 465.3
click at [1061, 292] on div "3 5 + − Nothing found. Geburtsorte Angehörige gefunden Angehörige gesucht Aufen…" at bounding box center [784, 391] width 1568 height 782
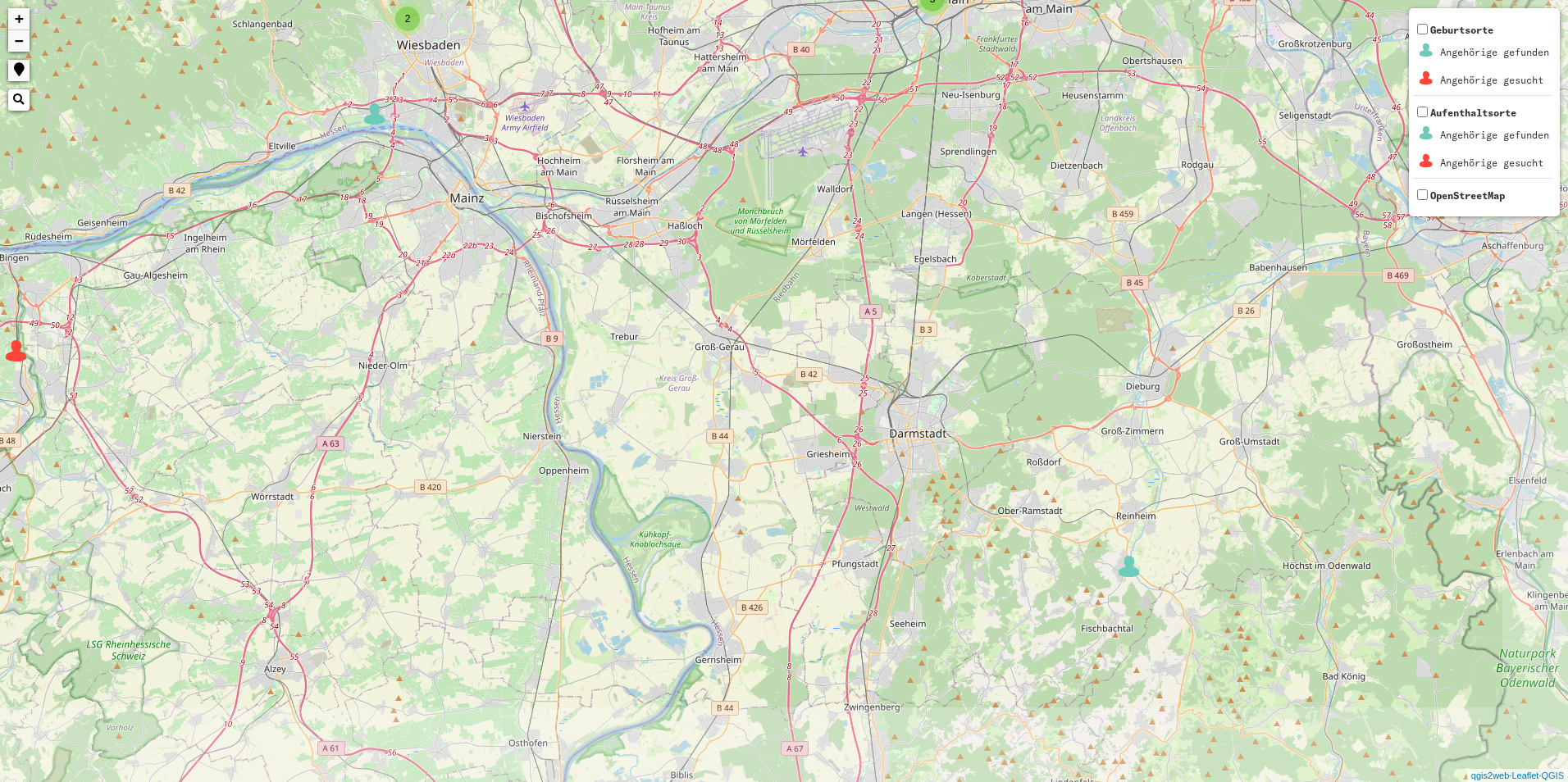
drag, startPoint x: 852, startPoint y: 472, endPoint x: 479, endPoint y: 377, distance: 384.9
click at [479, 377] on div "2 3 2 5 2 6 2 + − Nothing found. Geburtsorte Angehörige gefunden Angehörige ges…" at bounding box center [784, 391] width 1568 height 782
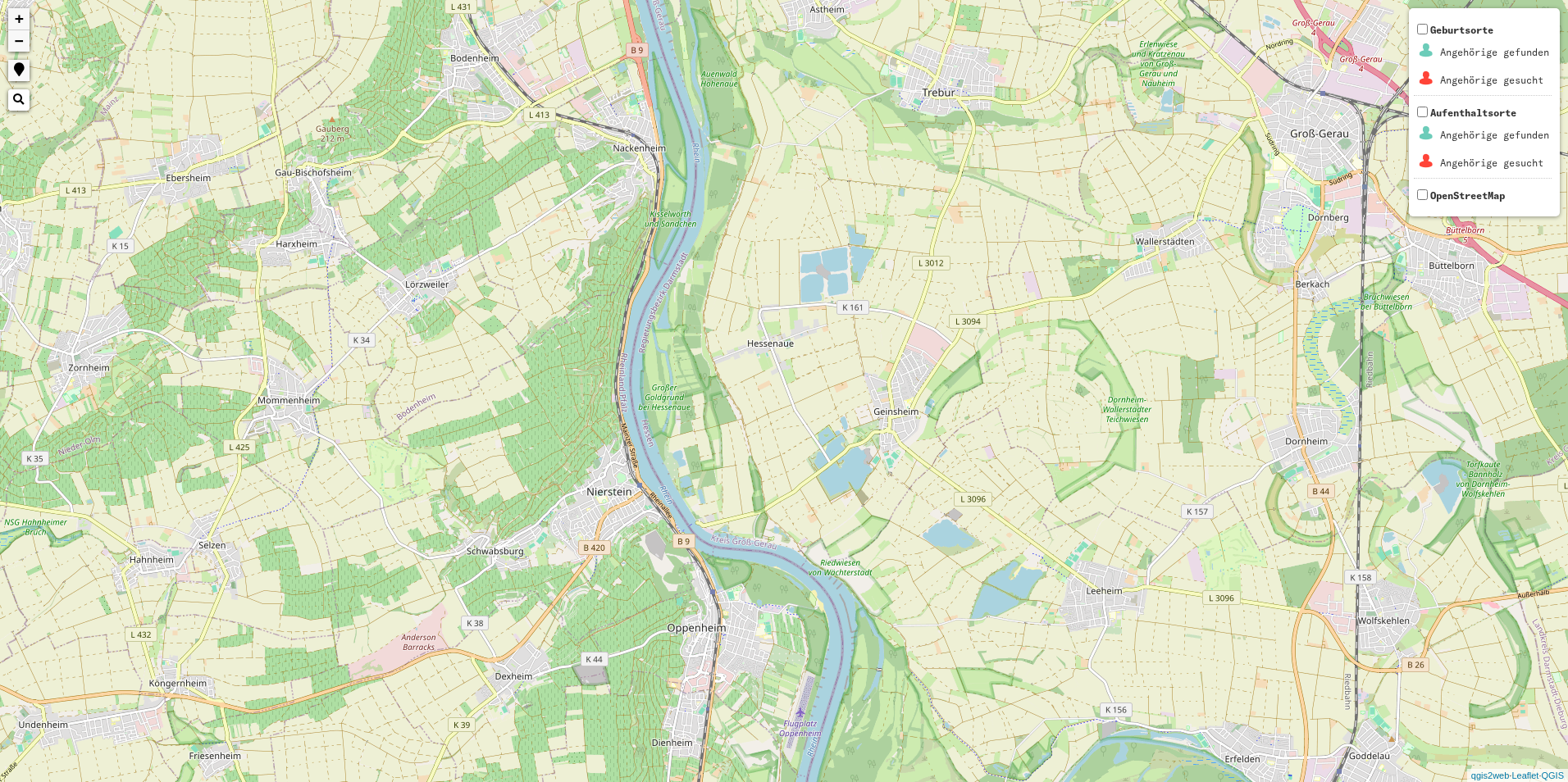
drag, startPoint x: 507, startPoint y: 379, endPoint x: 551, endPoint y: 474, distance: 104.7
click at [551, 474] on div "+ − Nothing found. Geburtsorte Angehörige gefunden Angehörige gesucht Aufenthal…" at bounding box center [784, 391] width 1568 height 782
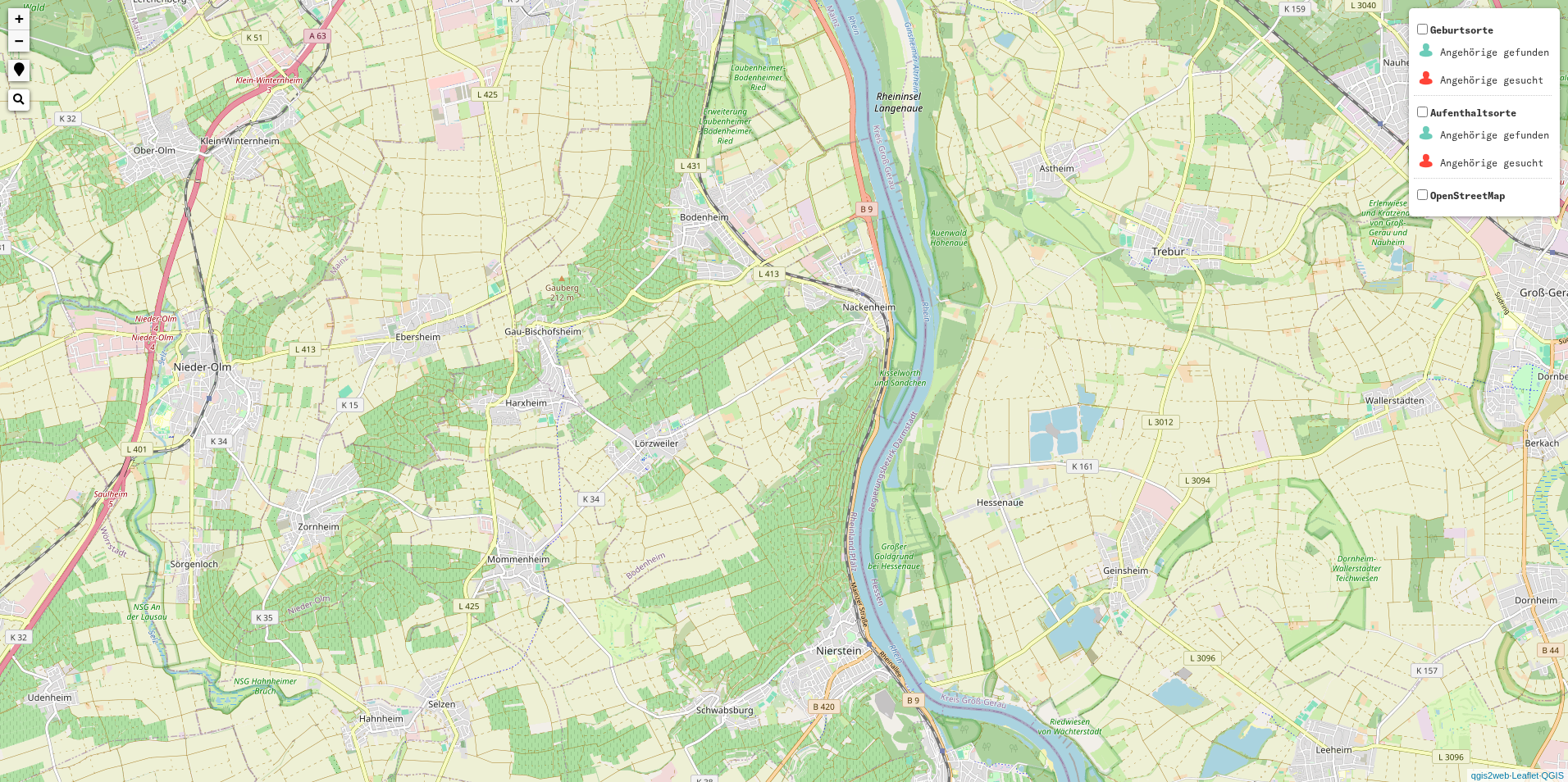
drag, startPoint x: 504, startPoint y: 388, endPoint x: 733, endPoint y: 549, distance: 279.9
click at [733, 549] on div "+ − Nothing found. Geburtsorte Angehörige gefunden Angehörige gesucht Aufenthal…" at bounding box center [784, 391] width 1568 height 782
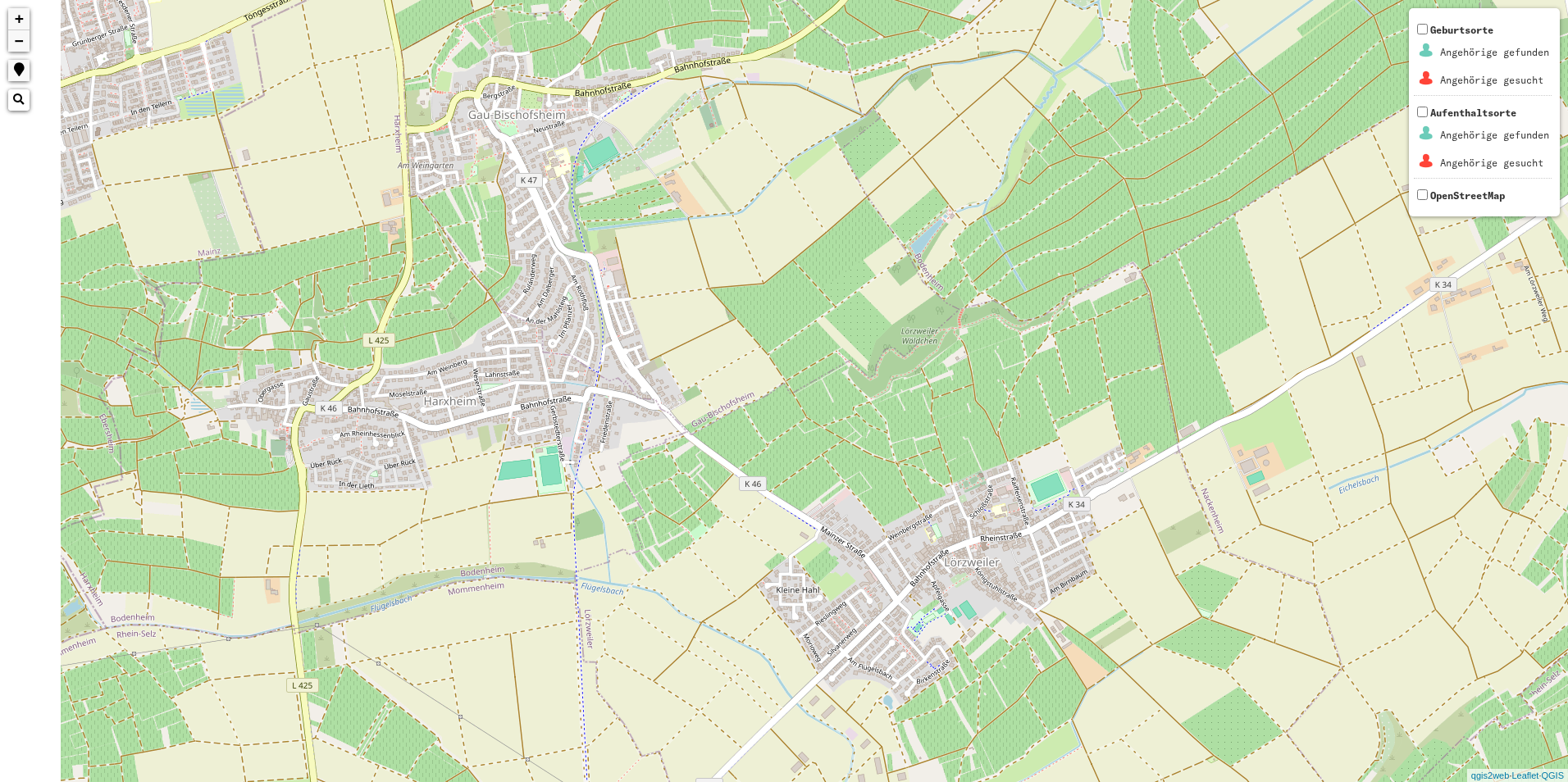
drag, startPoint x: 537, startPoint y: 445, endPoint x: 562, endPoint y: 453, distance: 26.2
click at [562, 453] on div "+ − Nothing found. Geburtsorte Angehörige gefunden Angehörige gesucht Aufenthal…" at bounding box center [784, 391] width 1568 height 782
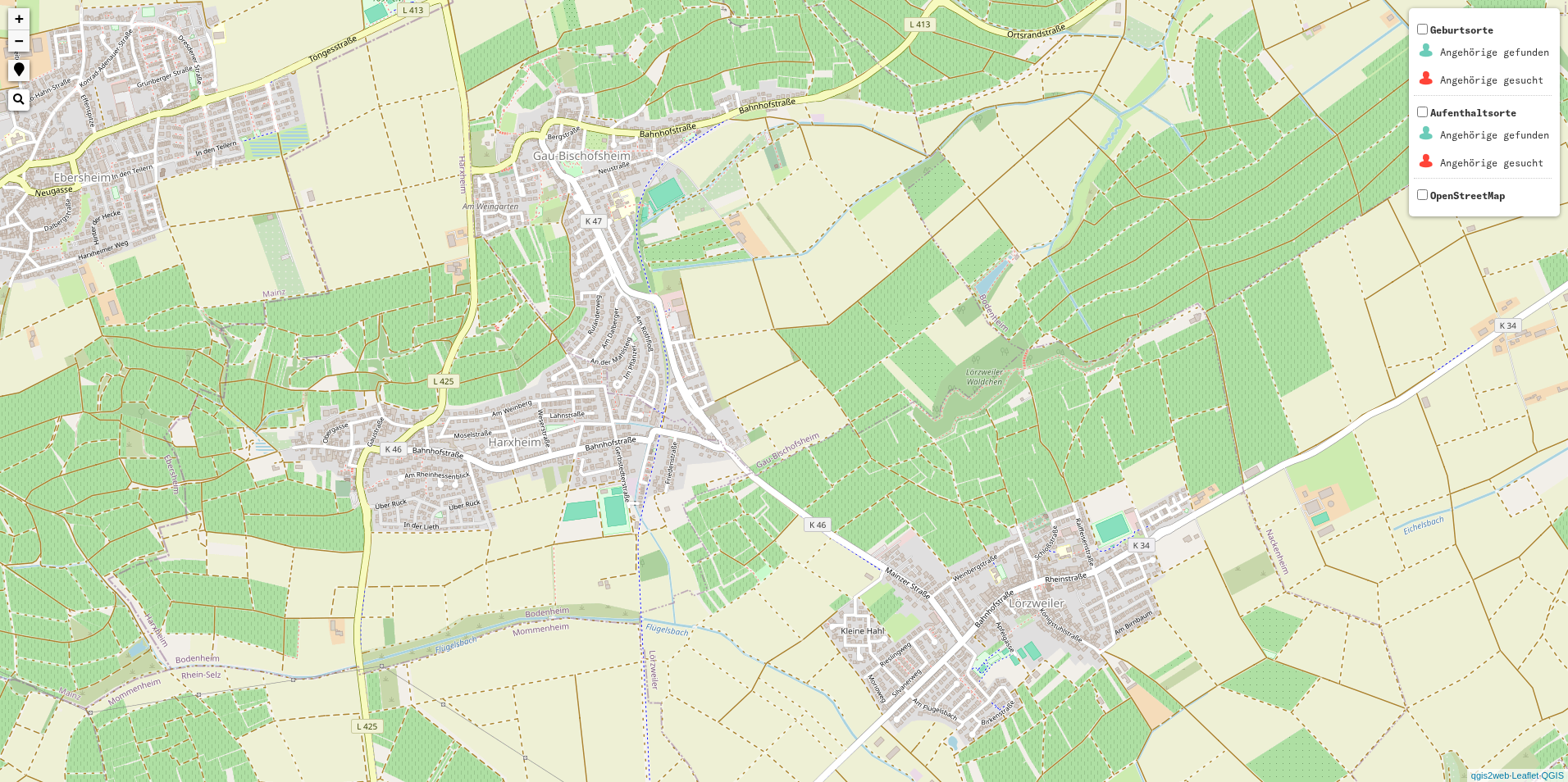
drag, startPoint x: 350, startPoint y: 437, endPoint x: 393, endPoint y: 486, distance: 65.2
click at [393, 486] on div "+ − Nothing found. Geburtsorte Angehörige gefunden Angehörige gesucht Aufenthal…" at bounding box center [784, 391] width 1568 height 782
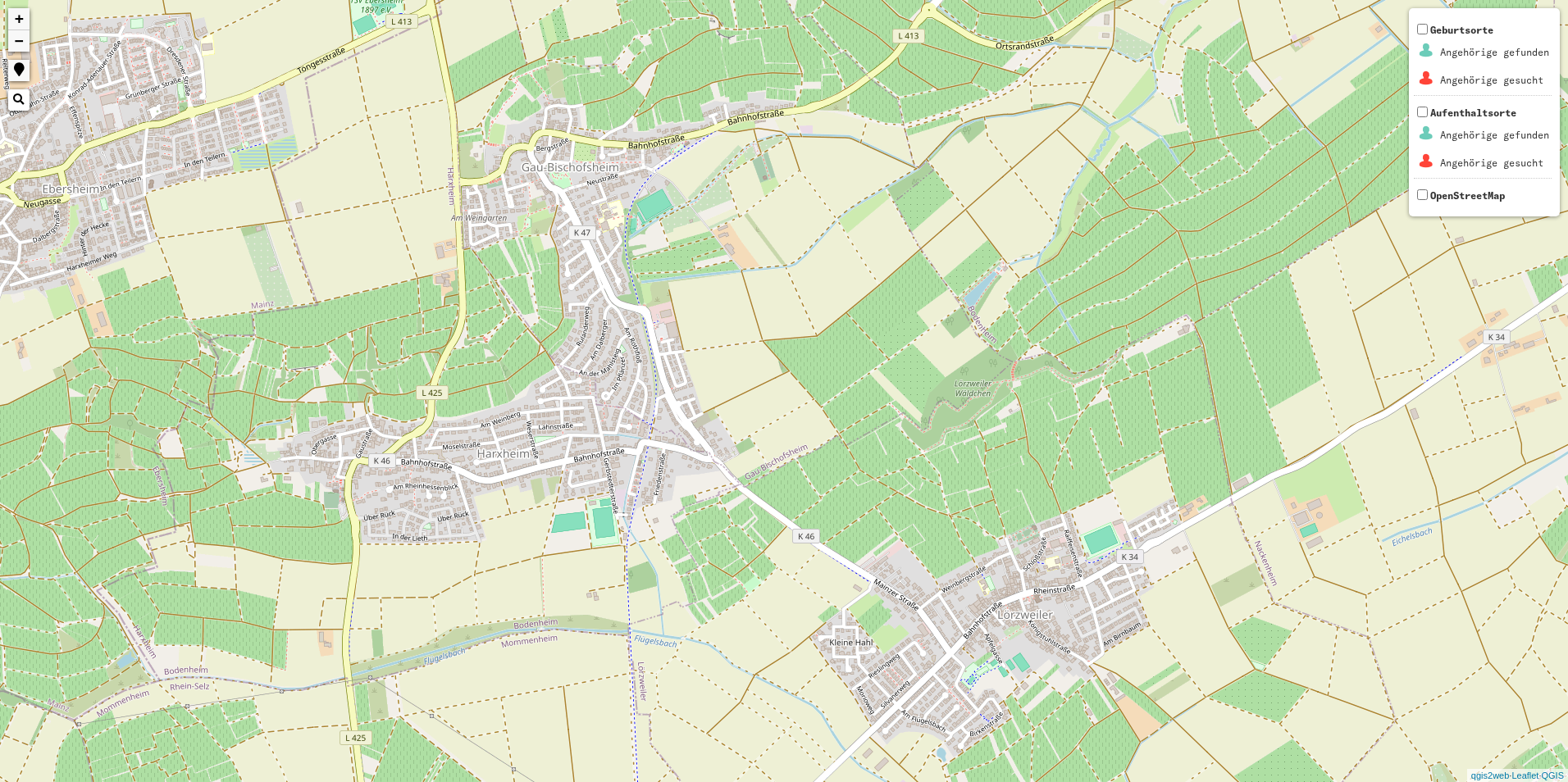
click at [639, 484] on div "+ − Nothing found. Geburtsorte Angehörige gefunden Angehörige gesucht Aufenthal…" at bounding box center [784, 391] width 1568 height 782
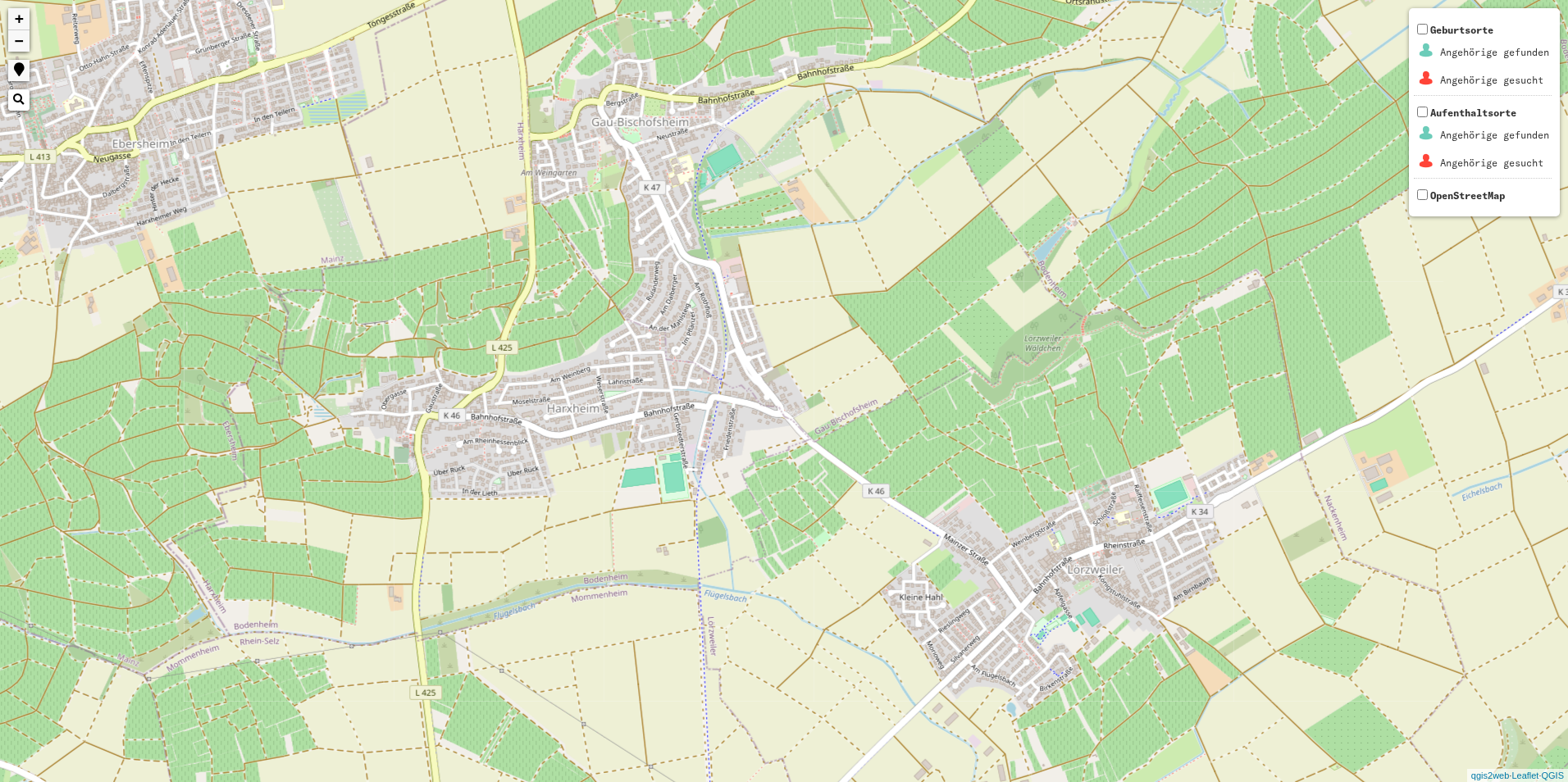
click at [635, 478] on div "+ − Nothing found. Geburtsorte Angehörige gefunden Angehörige gesucht Aufenthal…" at bounding box center [784, 391] width 1568 height 782
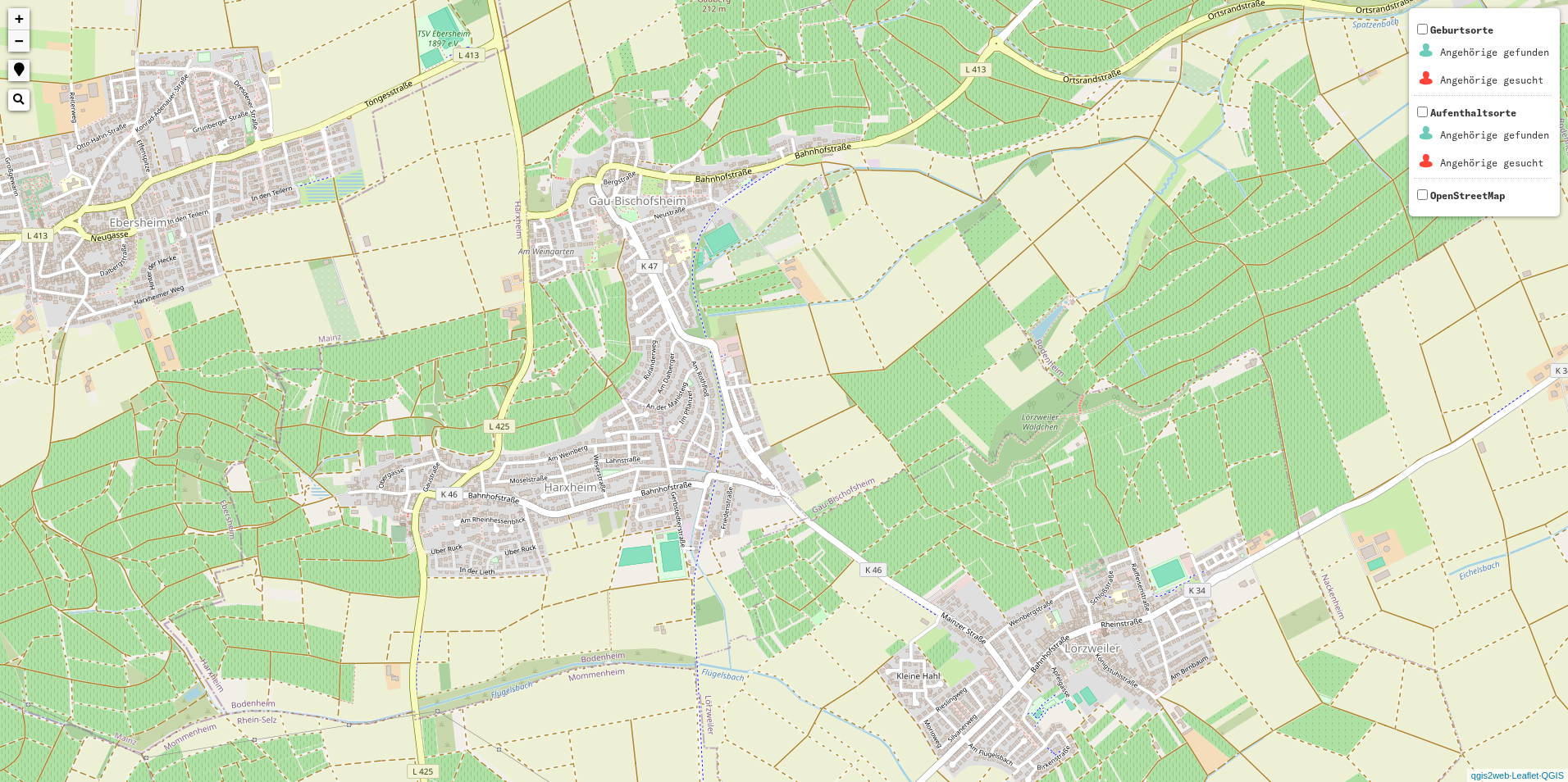
drag, startPoint x: 776, startPoint y: 310, endPoint x: 771, endPoint y: 394, distance: 84.1
click at [771, 394] on div "+ − Nothing found. Geburtsorte Angehörige gefunden Angehörige gesucht Aufenthal…" at bounding box center [784, 391] width 1568 height 782
click at [594, 464] on div "+ − Nothing found. Geburtsorte Angehörige gefunden Angehörige gesucht Aufenthal…" at bounding box center [784, 391] width 1568 height 782
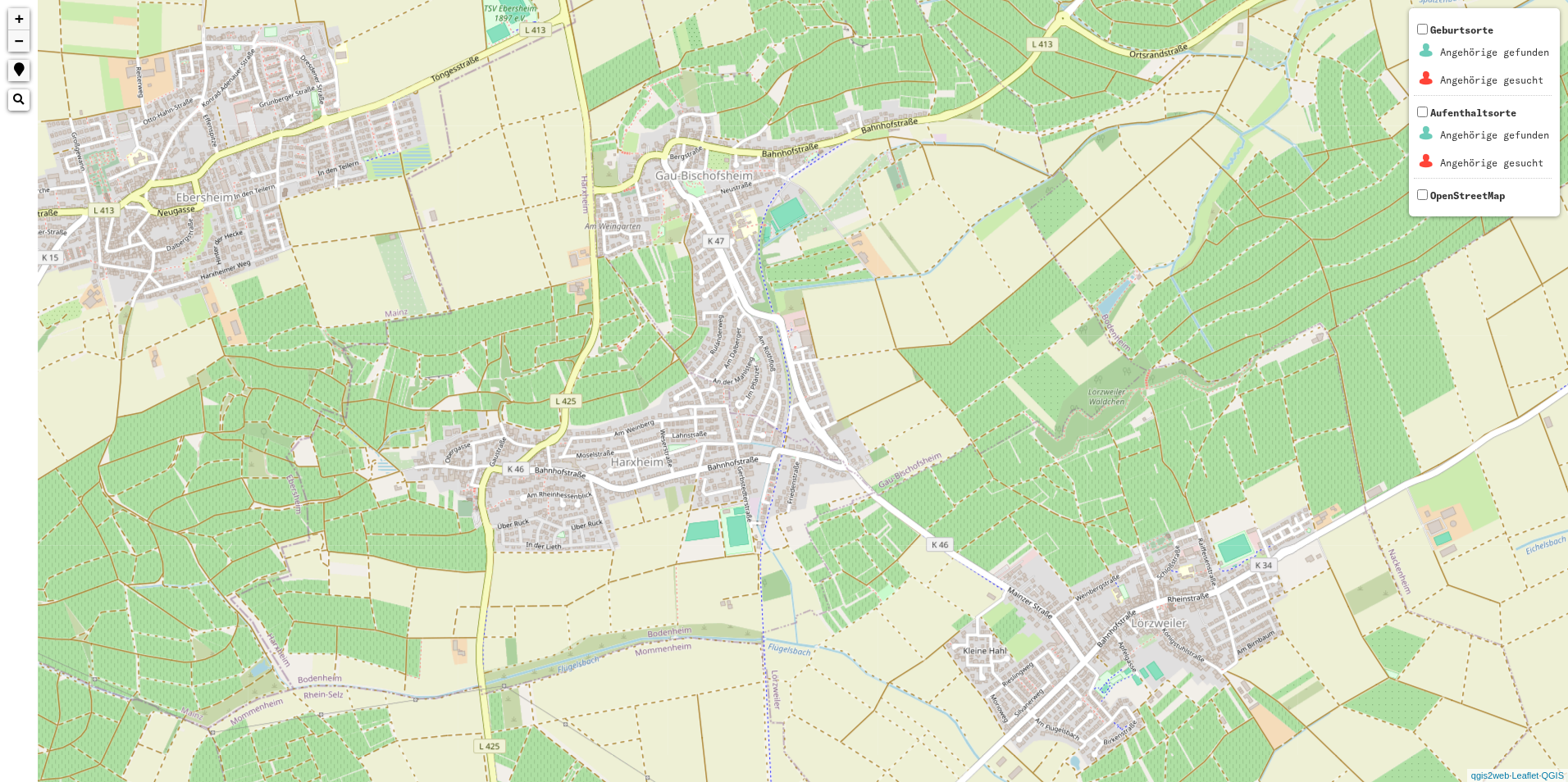
click at [592, 465] on div "+ − Nothing found. Geburtsorte Angehörige gefunden Angehörige gesucht Aufenthal…" at bounding box center [784, 391] width 1568 height 782
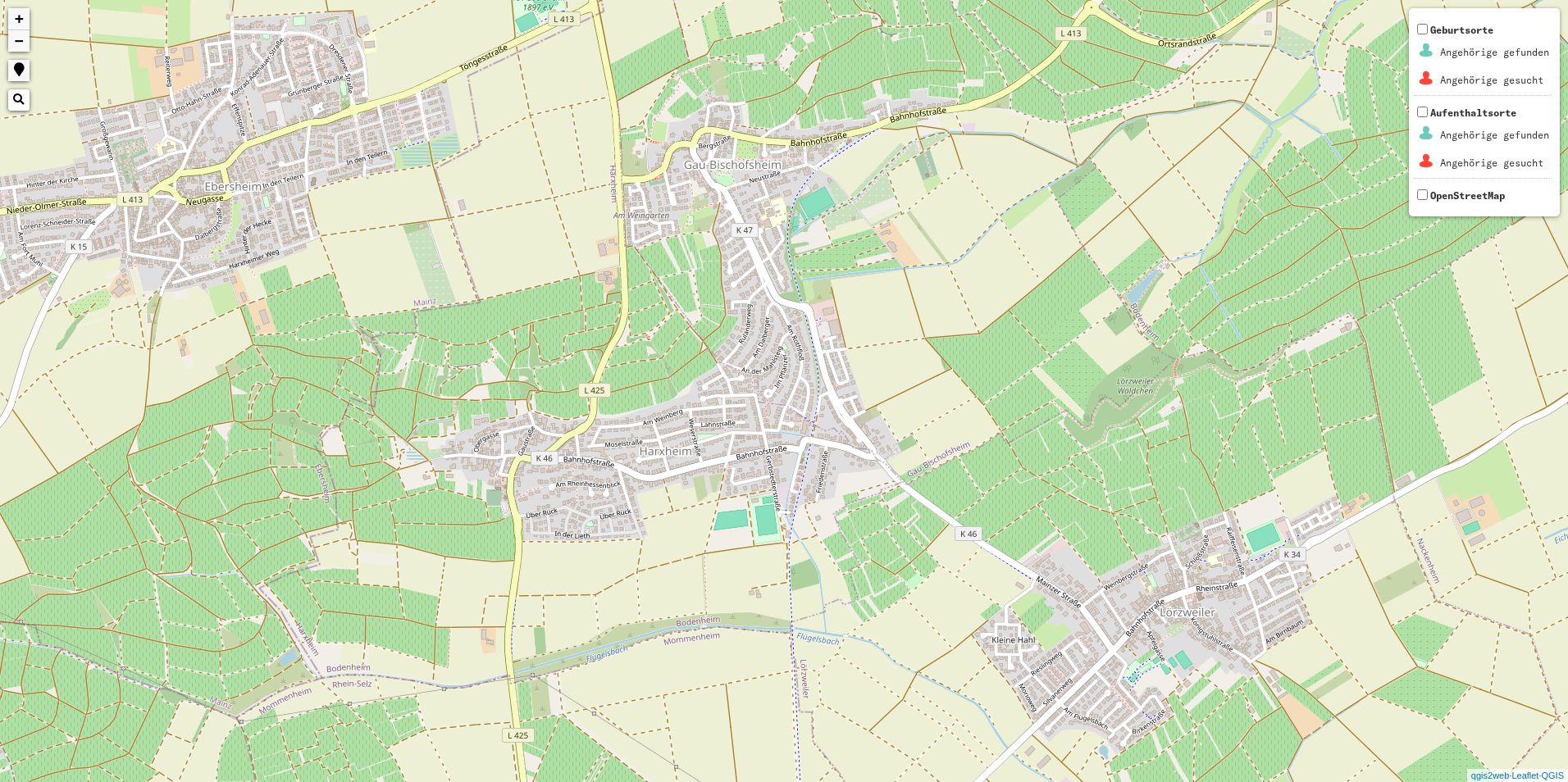
drag, startPoint x: 828, startPoint y: 477, endPoint x: 841, endPoint y: 455, distance: 25.6
click at [826, 471] on div "+ − Nothing found. Geburtsorte Angehörige gefunden Angehörige gesucht Aufenthal…" at bounding box center [784, 391] width 1568 height 782
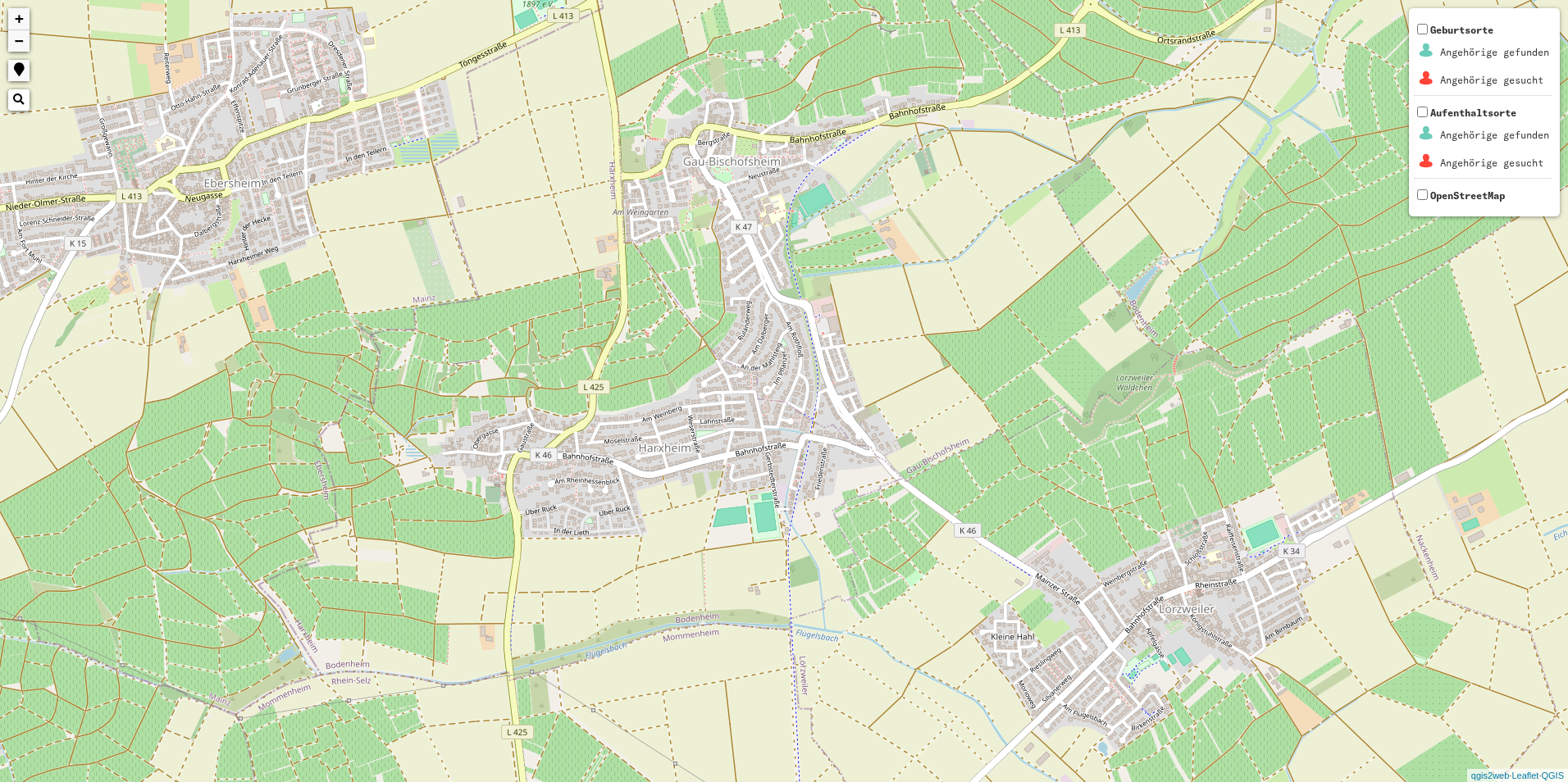
click at [841, 455] on div "+ − Nothing found. Geburtsorte Angehörige gefunden Angehörige gesucht Aufenthal…" at bounding box center [784, 391] width 1568 height 782
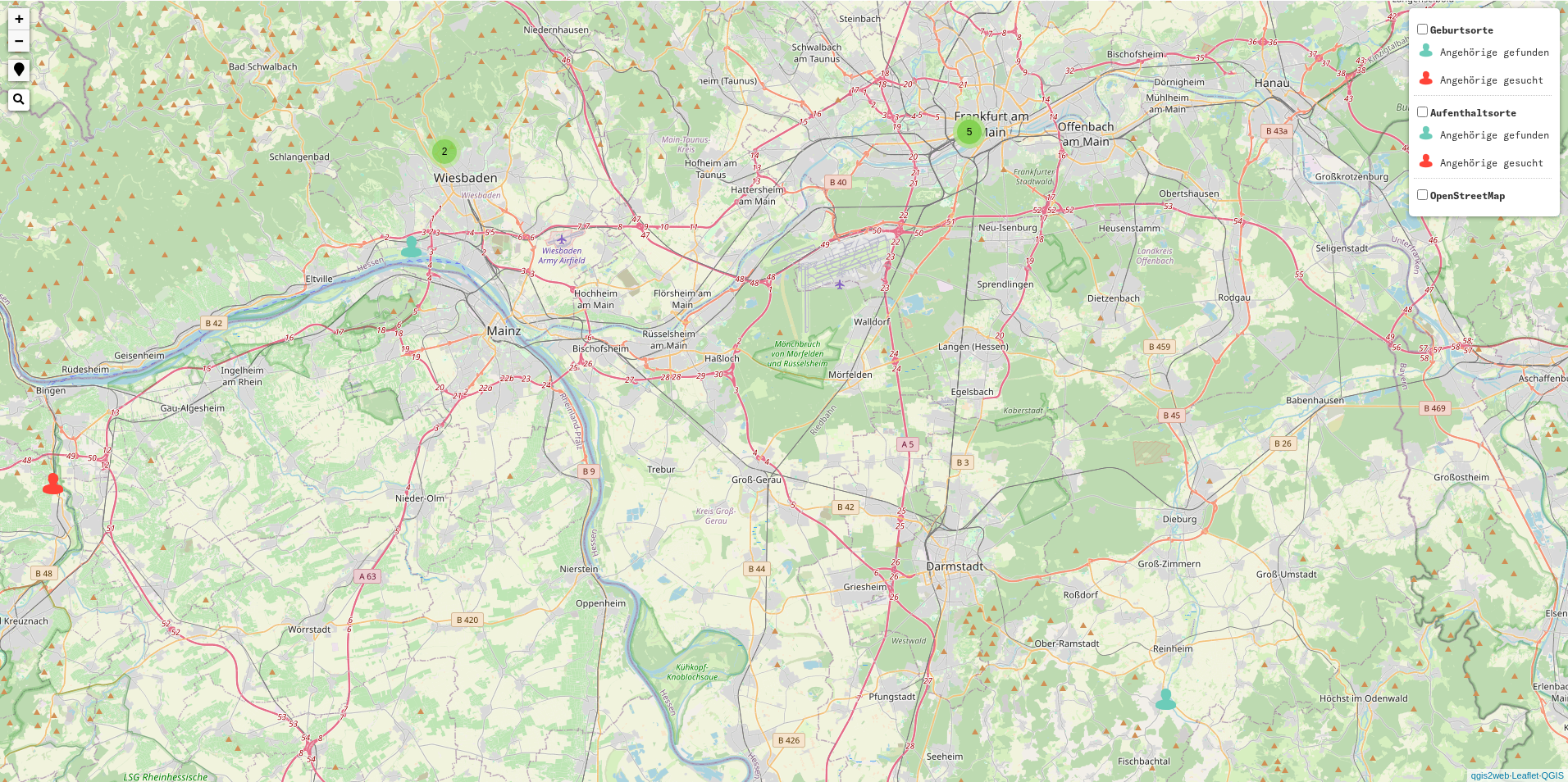
drag, startPoint x: 456, startPoint y: 321, endPoint x: 449, endPoint y: 478, distance: 157.2
click at [449, 478] on div "2 3 2 5 2 6 2 + − Nothing found. Geburtsorte Angehörige gefunden Angehörige ges…" at bounding box center [784, 391] width 1568 height 782
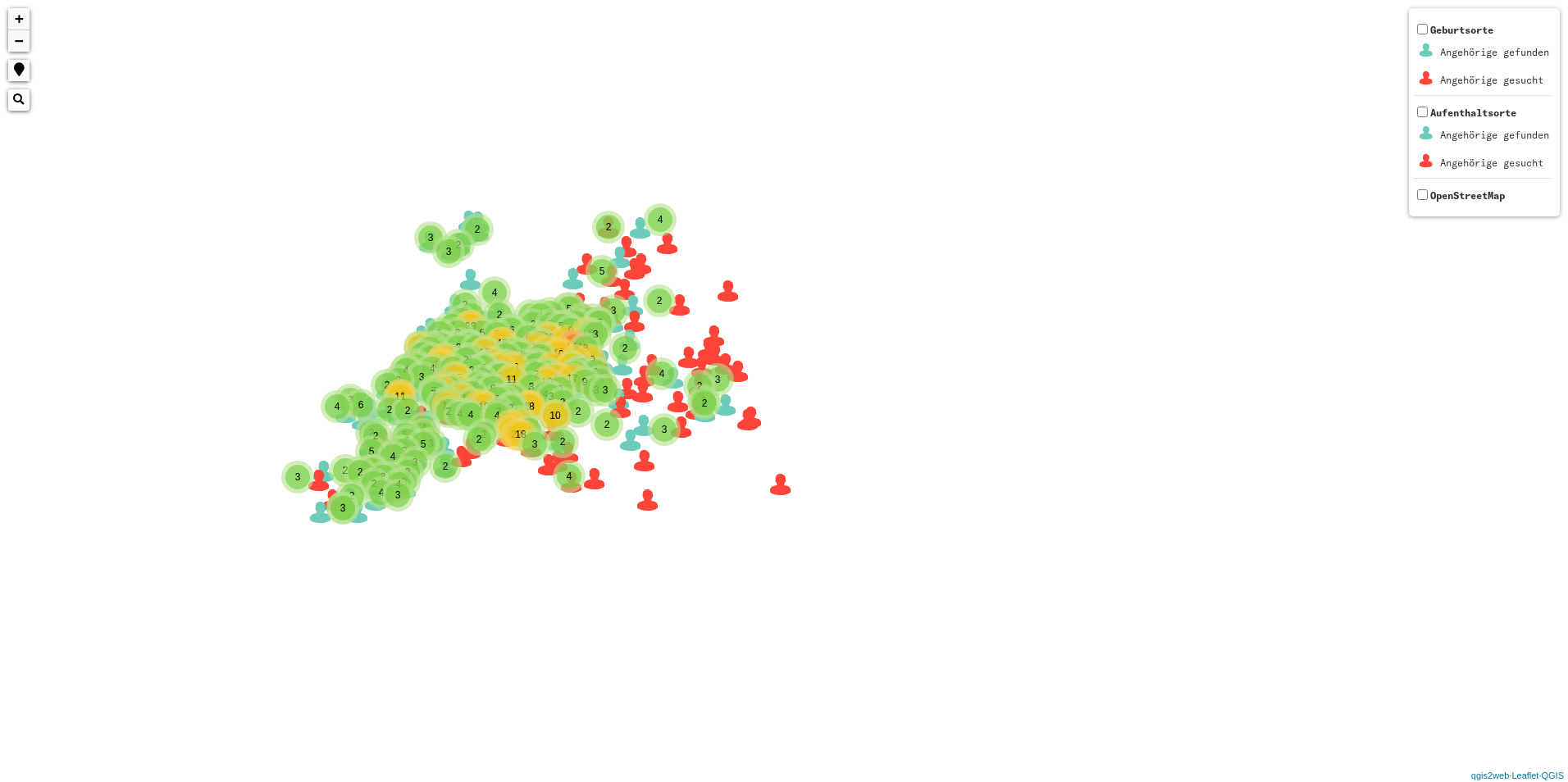
drag, startPoint x: 455, startPoint y: 381, endPoint x: 445, endPoint y: 383, distance: 10.2
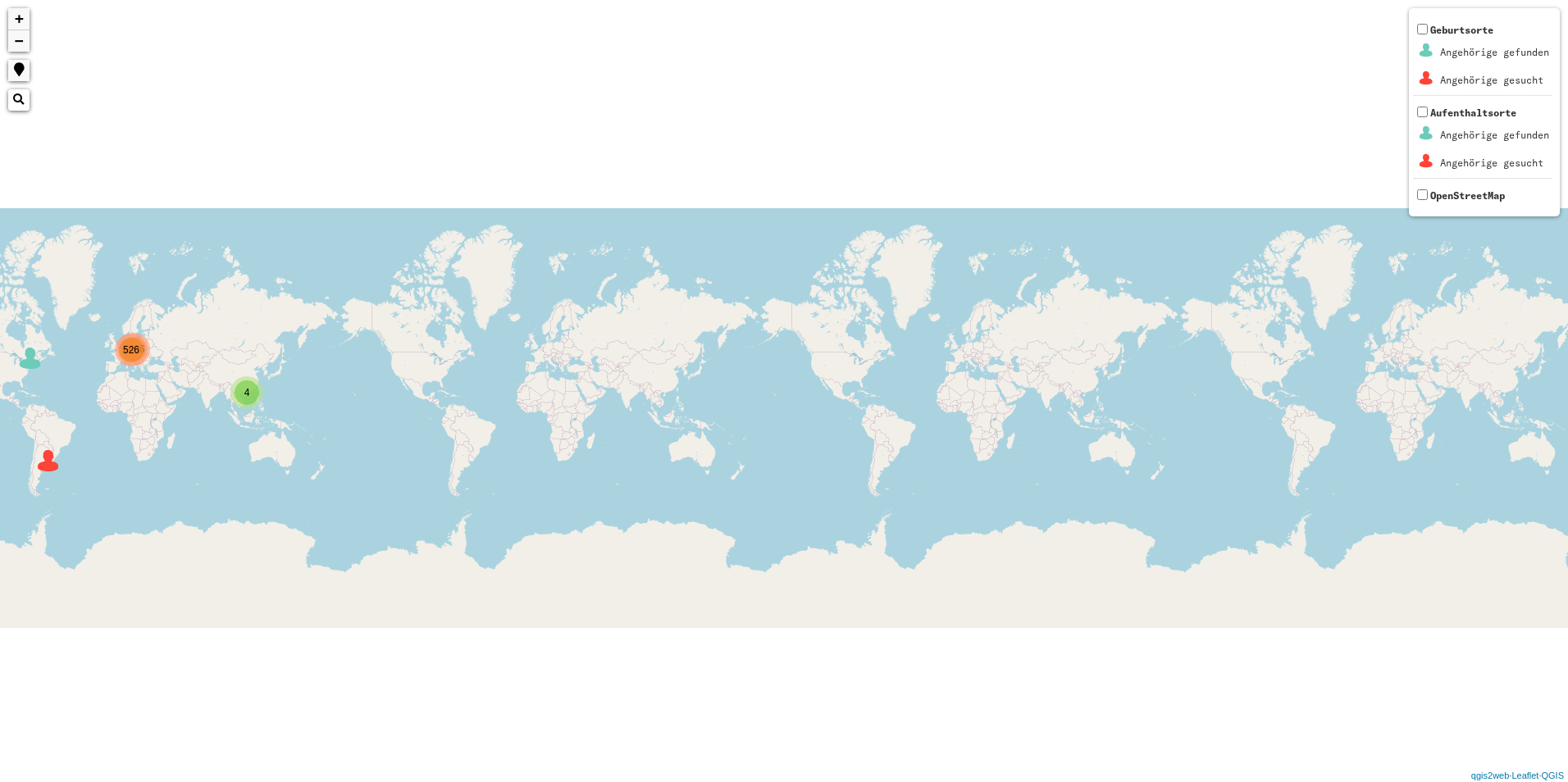
drag, startPoint x: 552, startPoint y: 486, endPoint x: 613, endPoint y: 426, distance: 85.6
click at [614, 428] on div "526 4 1496 + − Nothing found. Geburtsorte Angehörige gefunden Angehörige gesuch…" at bounding box center [784, 391] width 1568 height 782
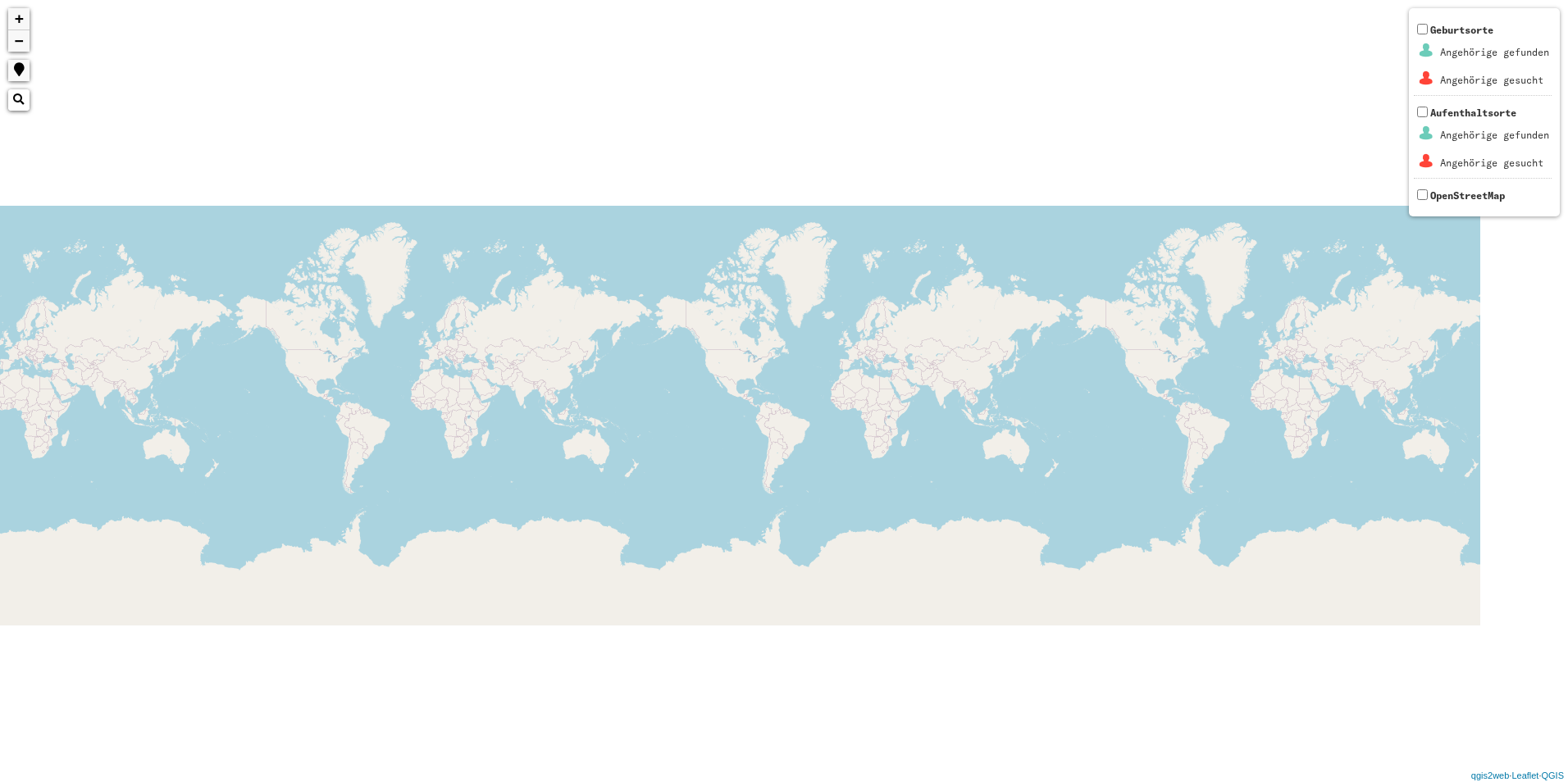
drag, startPoint x: 953, startPoint y: 477, endPoint x: 1118, endPoint y: 441, distance: 168.9
click at [723, 501] on div "526 4 1496 + − Nothing found. Geburtsorte Angehörige gefunden Angehörige gesuch…" at bounding box center [784, 391] width 1568 height 782
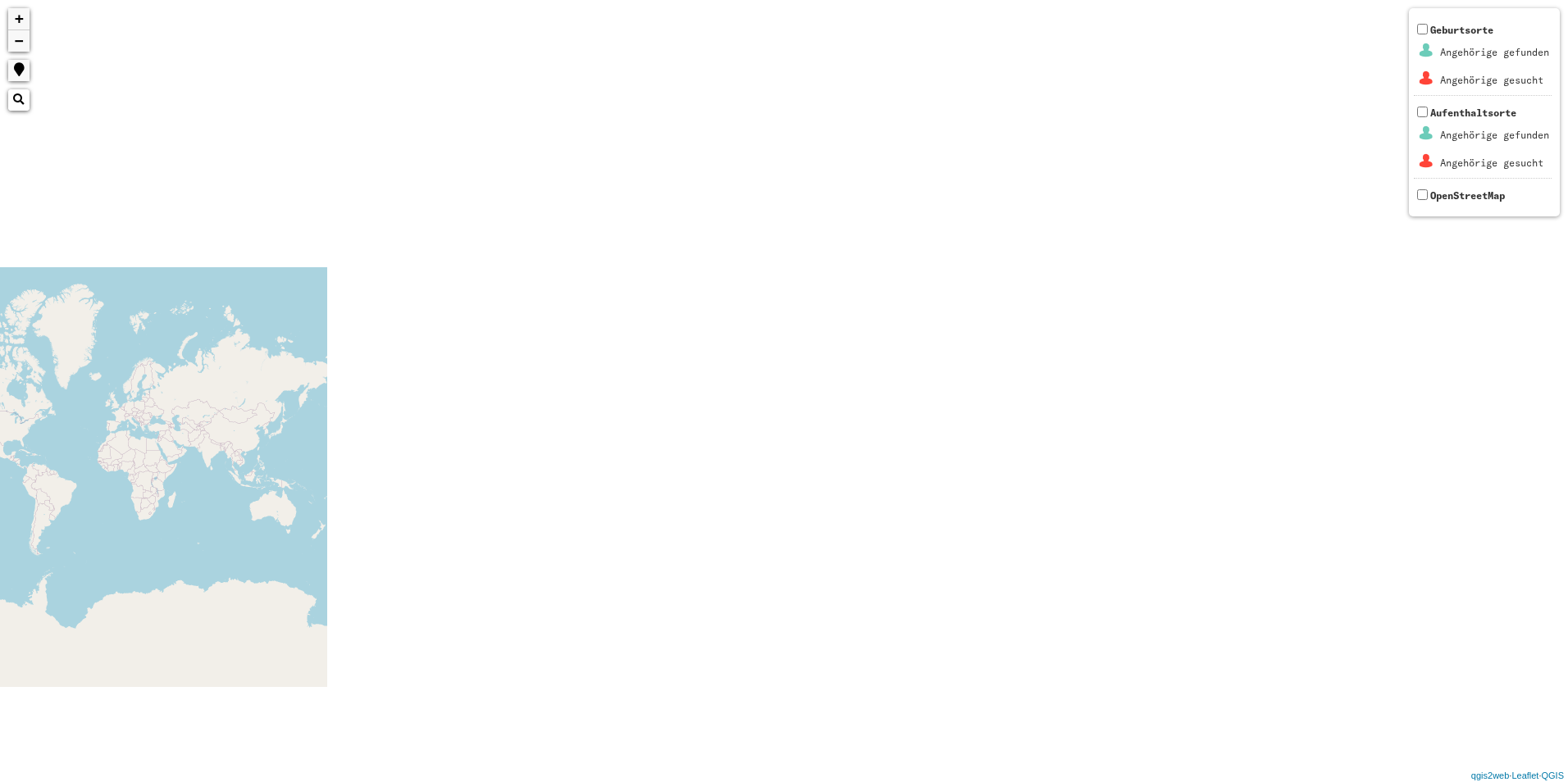
drag, startPoint x: 1502, startPoint y: 404, endPoint x: 778, endPoint y: 397, distance: 724.0
click at [82, 440] on div "526 4 1496 + − Nothing found. Geburtsorte Angehörige gefunden Angehörige gesuch…" at bounding box center [784, 391] width 1568 height 782
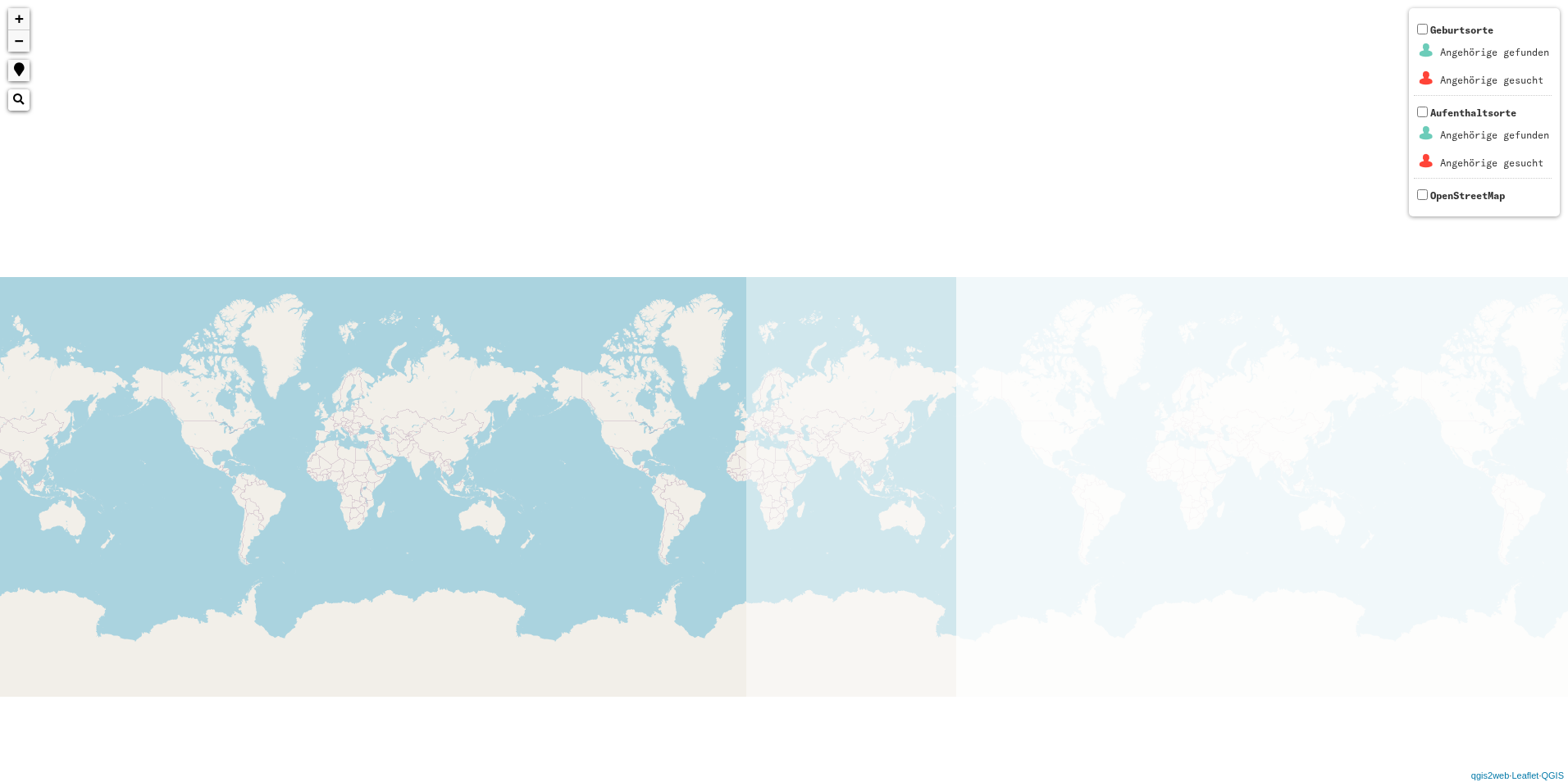
drag, startPoint x: -3, startPoint y: 422, endPoint x: 622, endPoint y: 405, distance: 625.2
click at [0, 414] on html "+ − Nothing found. Geburtsorte Angehörige gefunden Angehörige gesucht Aufenthal…" at bounding box center [784, 391] width 1568 height 782
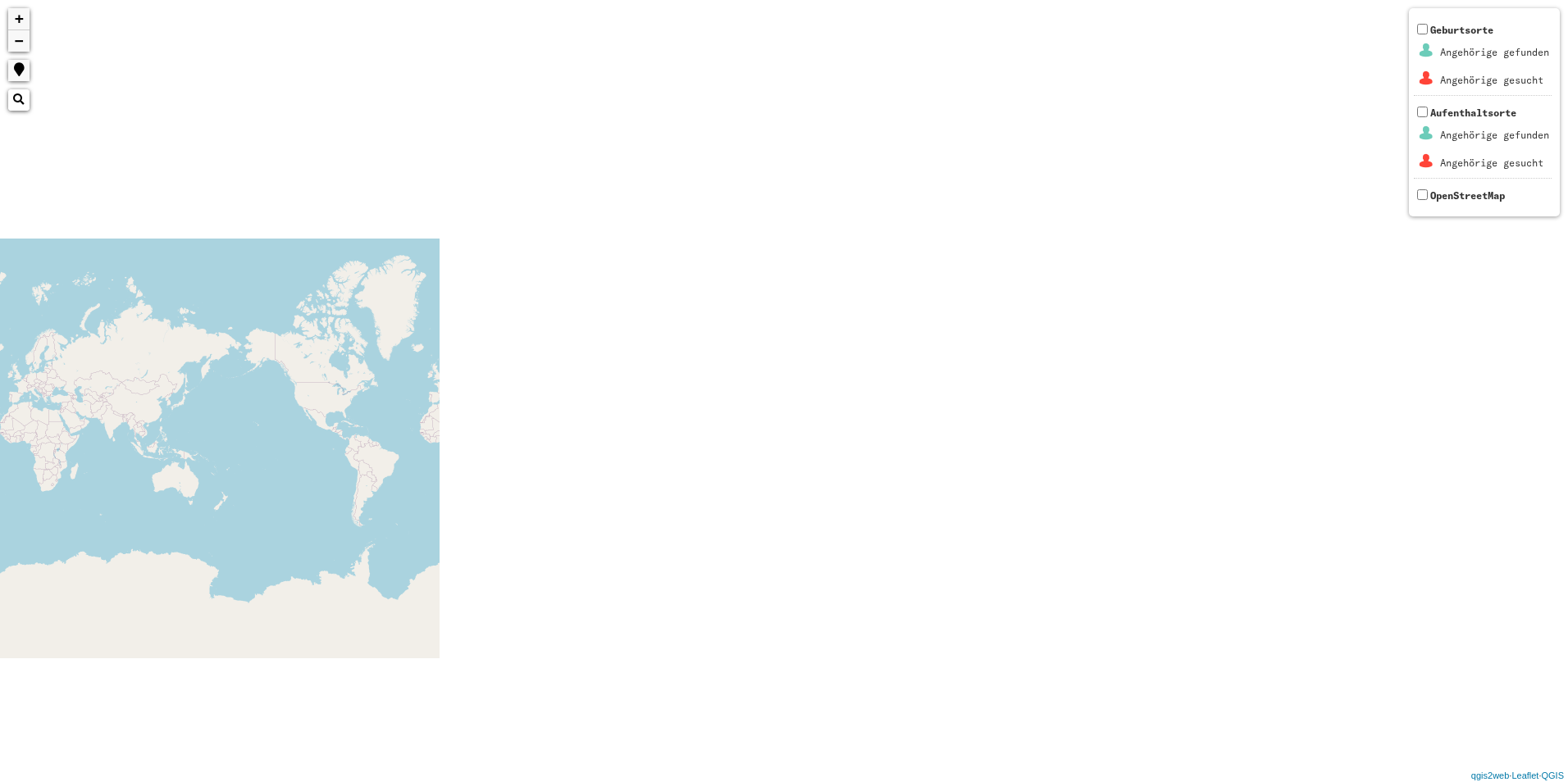
drag, startPoint x: 274, startPoint y: 498, endPoint x: 441, endPoint y: 420, distance: 184.3
click at [99, 473] on div "+ − Nothing found. Geburtsorte Angehörige gefunden Angehörige gesucht Aufenthal…" at bounding box center [784, 391] width 1568 height 782
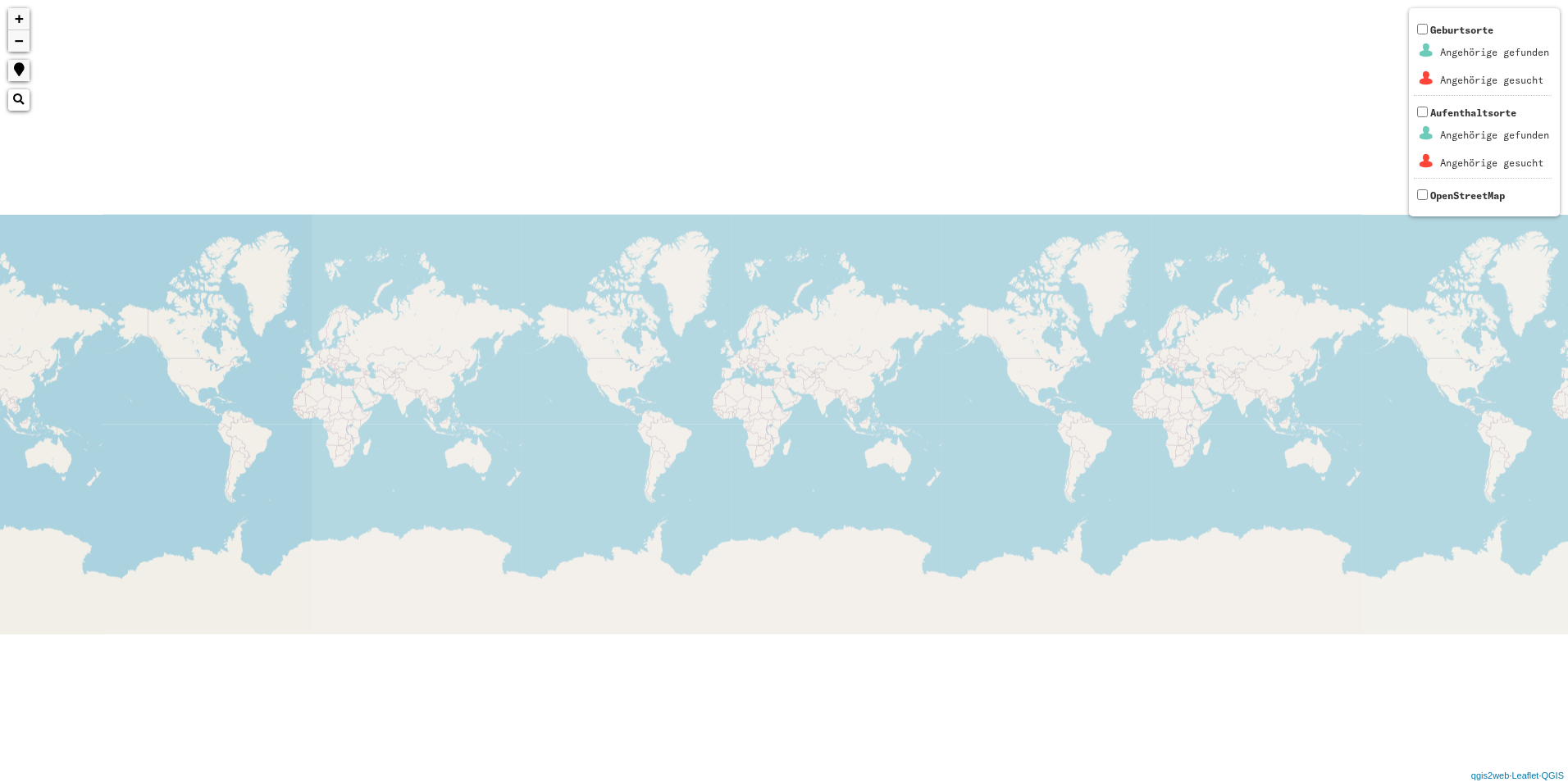
click at [0, 500] on html "+ − Nothing found. Geburtsorte Angehörige gefunden Angehörige gesucht Aufenthal…" at bounding box center [784, 391] width 1568 height 782
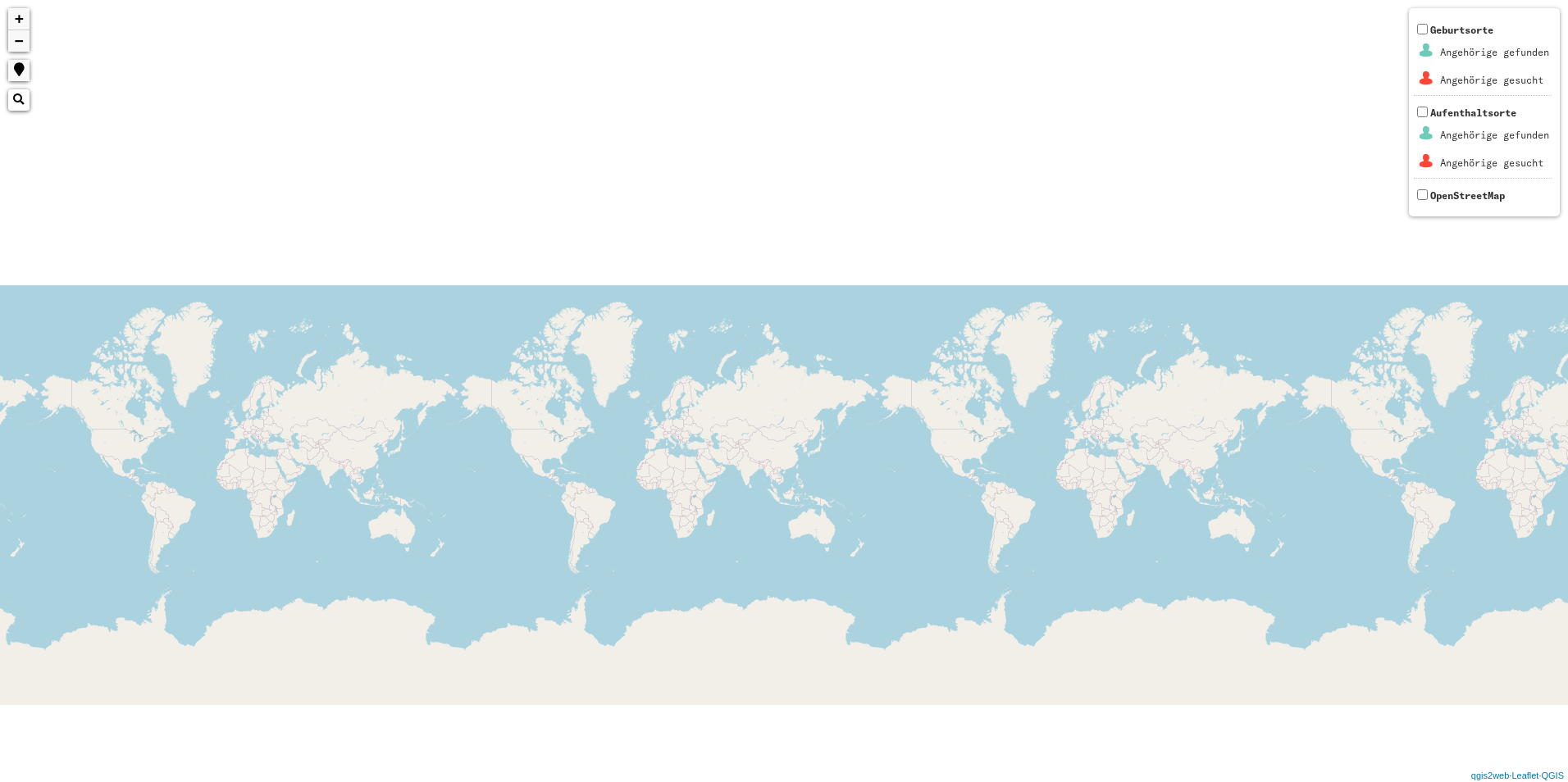
drag, startPoint x: 99, startPoint y: 482, endPoint x: 81, endPoint y: 478, distance: 18.4
click at [81, 478] on div "+ − Nothing found. Geburtsorte Angehörige gefunden Angehörige gesucht Aufenthal…" at bounding box center [784, 391] width 1568 height 782
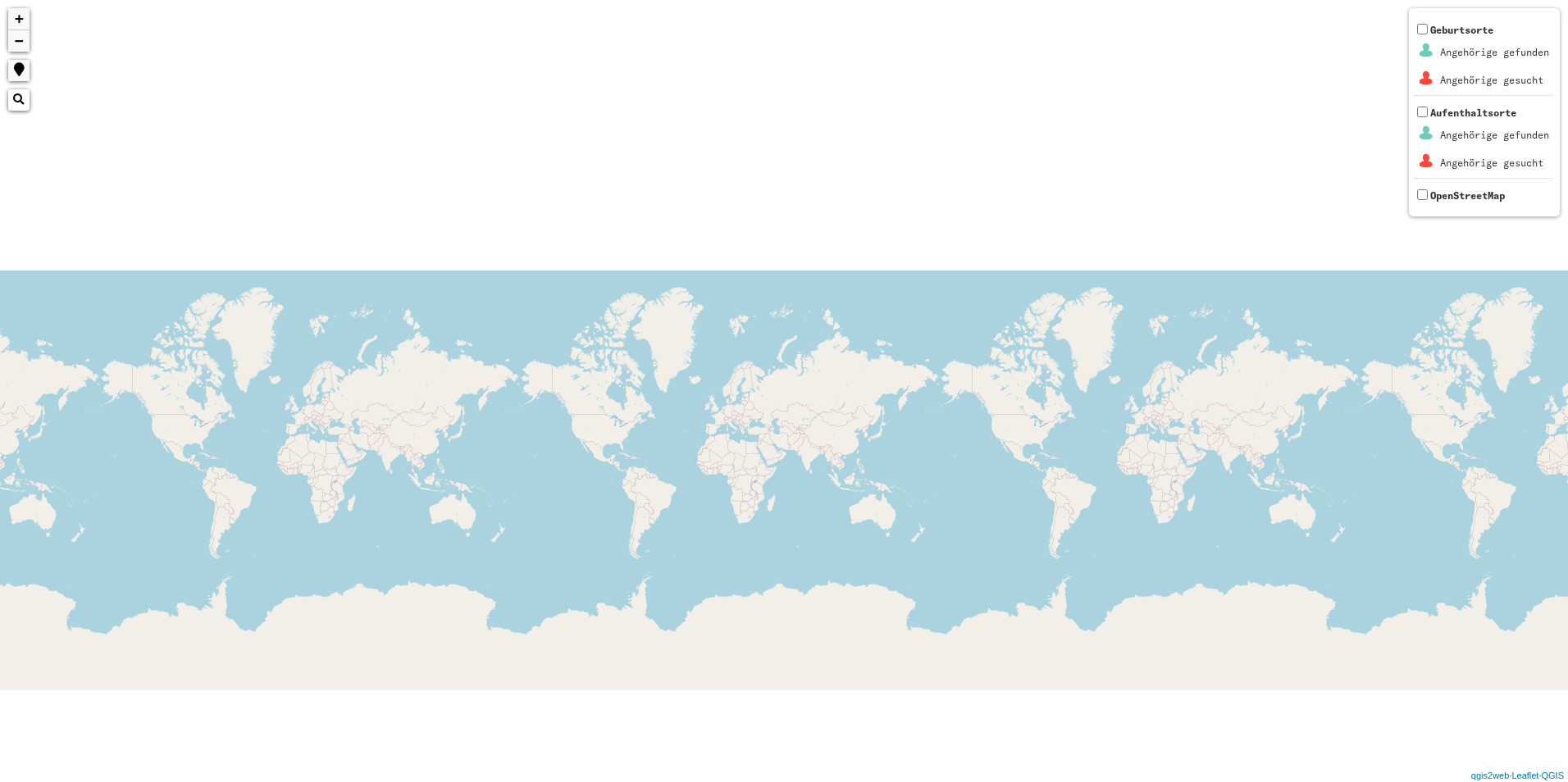
drag, startPoint x: 484, startPoint y: 520, endPoint x: 36, endPoint y: 458, distance: 452.3
click at [0, 470] on html "+ − Nothing found. Geburtsorte Angehörige gefunden Angehörige gesucht Aufenthal…" at bounding box center [784, 391] width 1568 height 782
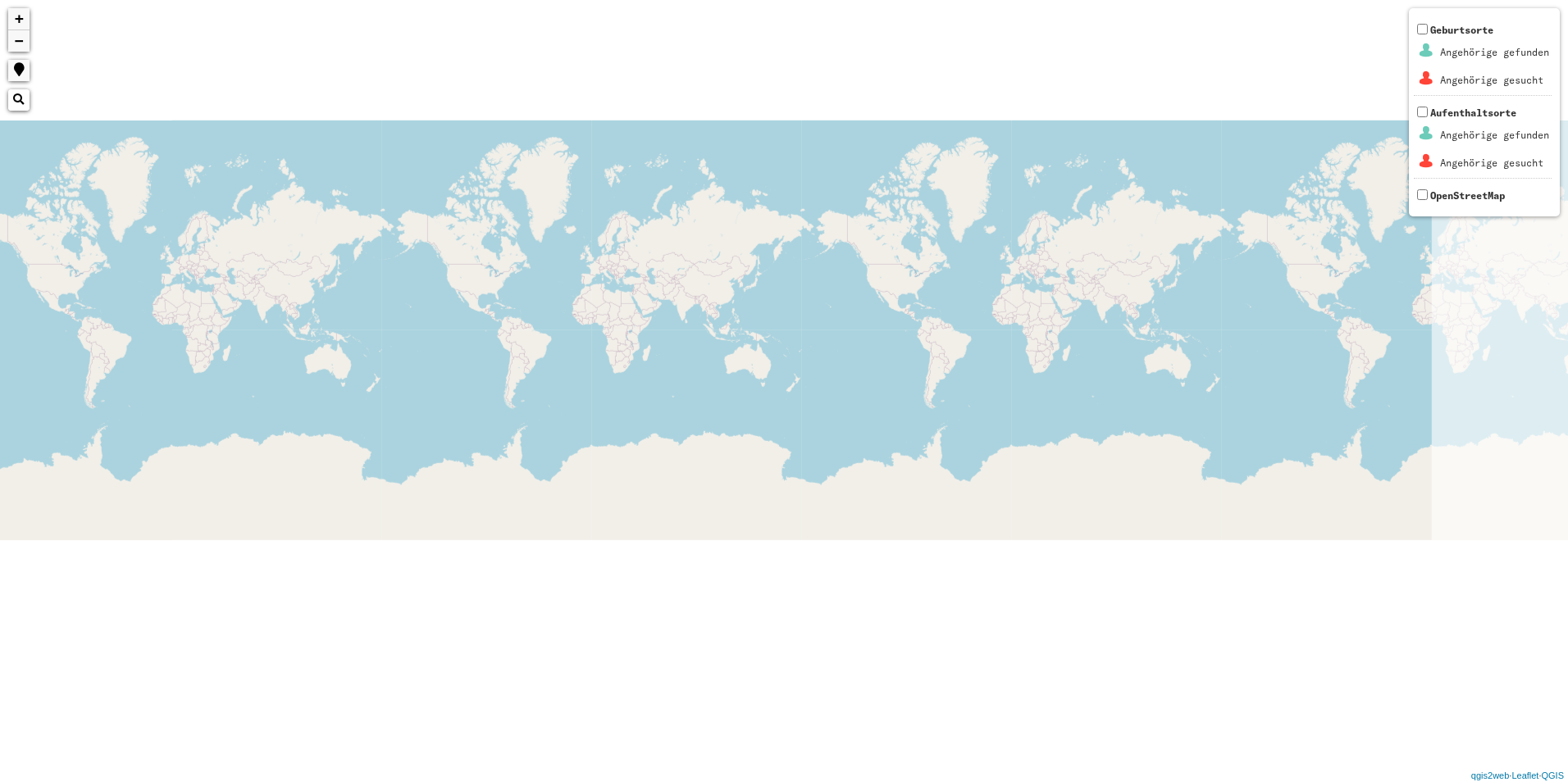
click at [0, 408] on html "+ − Nothing found. Geburtsorte Angehörige gefunden Angehörige gesucht Aufenthal…" at bounding box center [784, 391] width 1568 height 782
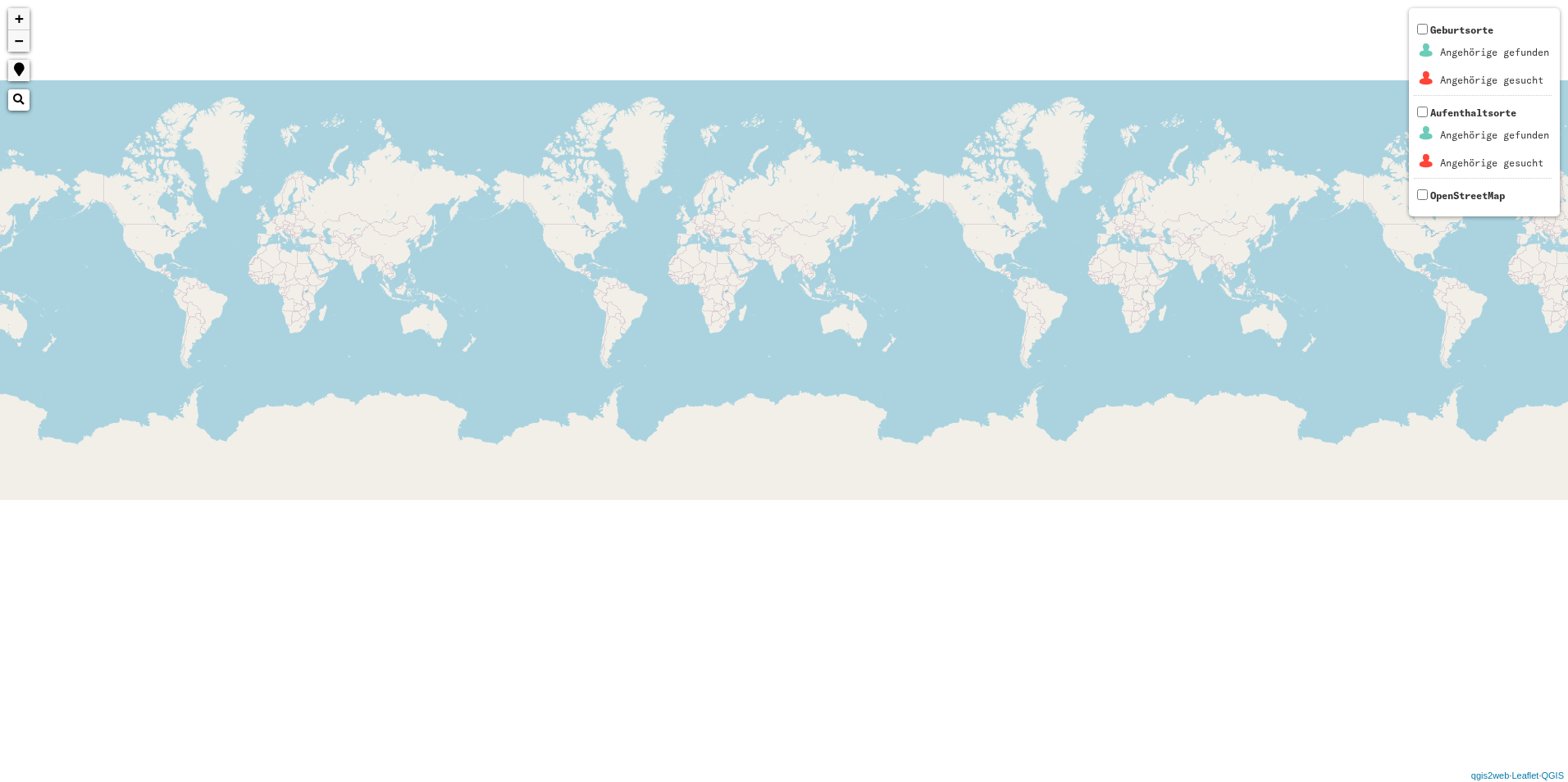
drag, startPoint x: 437, startPoint y: 381, endPoint x: 106, endPoint y: 381, distance: 331.0
click at [106, 381] on div "+ − Nothing found. Geburtsorte Angehörige gefunden Angehörige gesucht Aufenthal…" at bounding box center [784, 391] width 1568 height 782
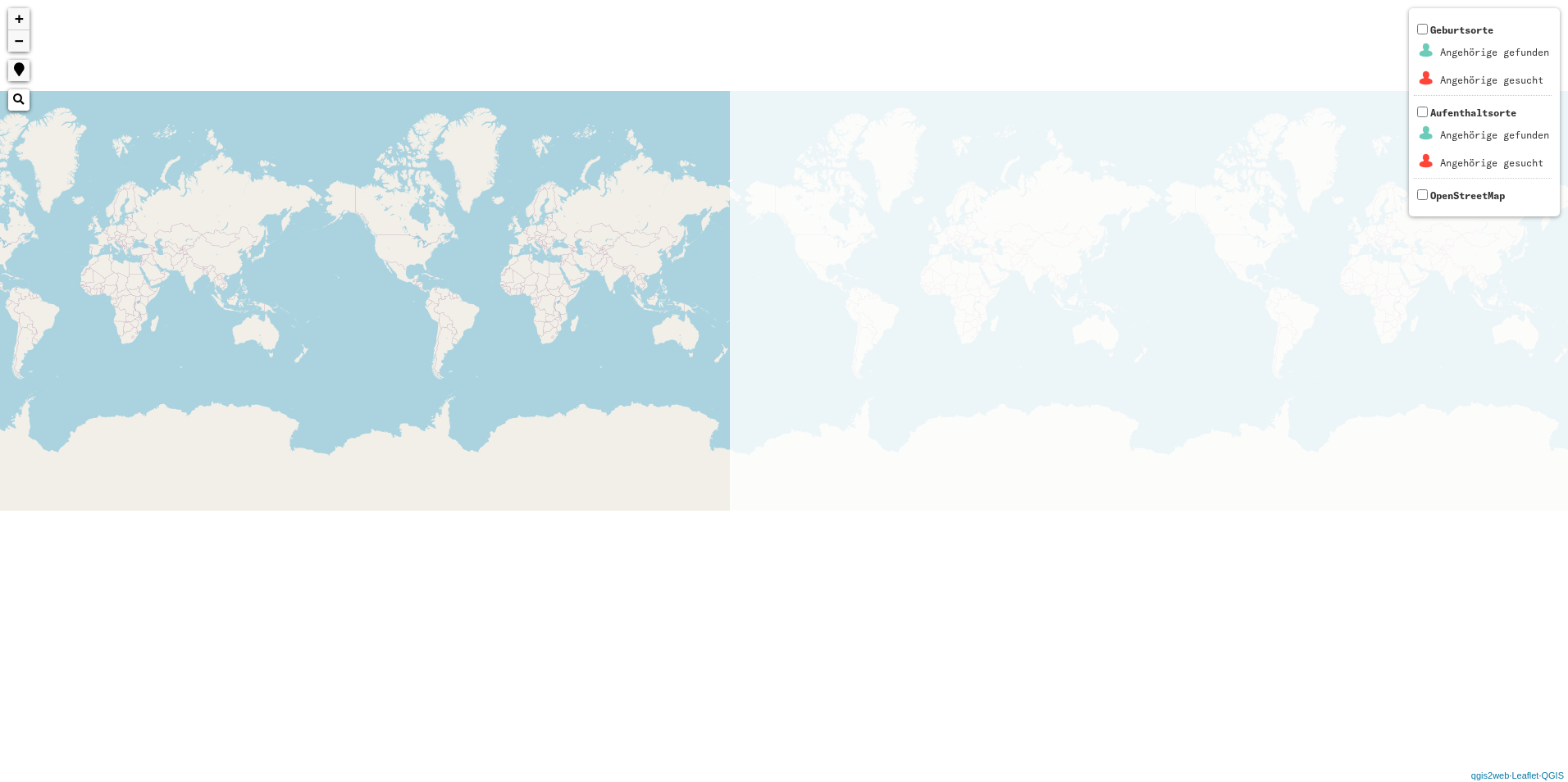
drag, startPoint x: -3, startPoint y: 354, endPoint x: -3, endPoint y: 339, distance: 15.0
click at [0, 339] on html "+ − Nothing found. Geburtsorte Angehörige gefunden Angehörige gesucht Aufenthal…" at bounding box center [784, 391] width 1568 height 782
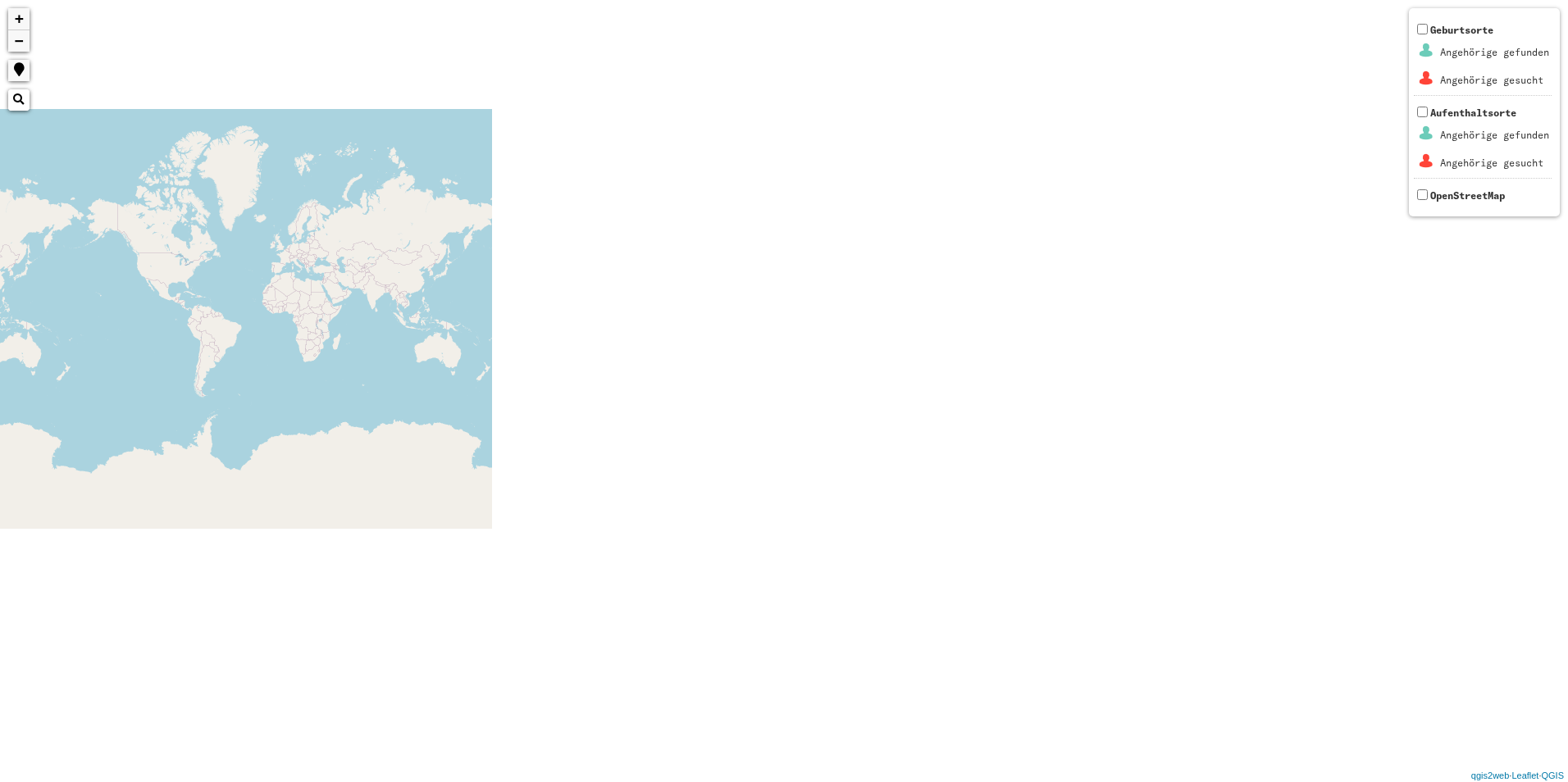
drag, startPoint x: 372, startPoint y: 315, endPoint x: 566, endPoint y: 269, distance: 199.4
click at [320, 311] on div "+ − Nothing found. Geburtsorte Angehörige gefunden Angehörige gesucht Aufenthal…" at bounding box center [784, 391] width 1568 height 782
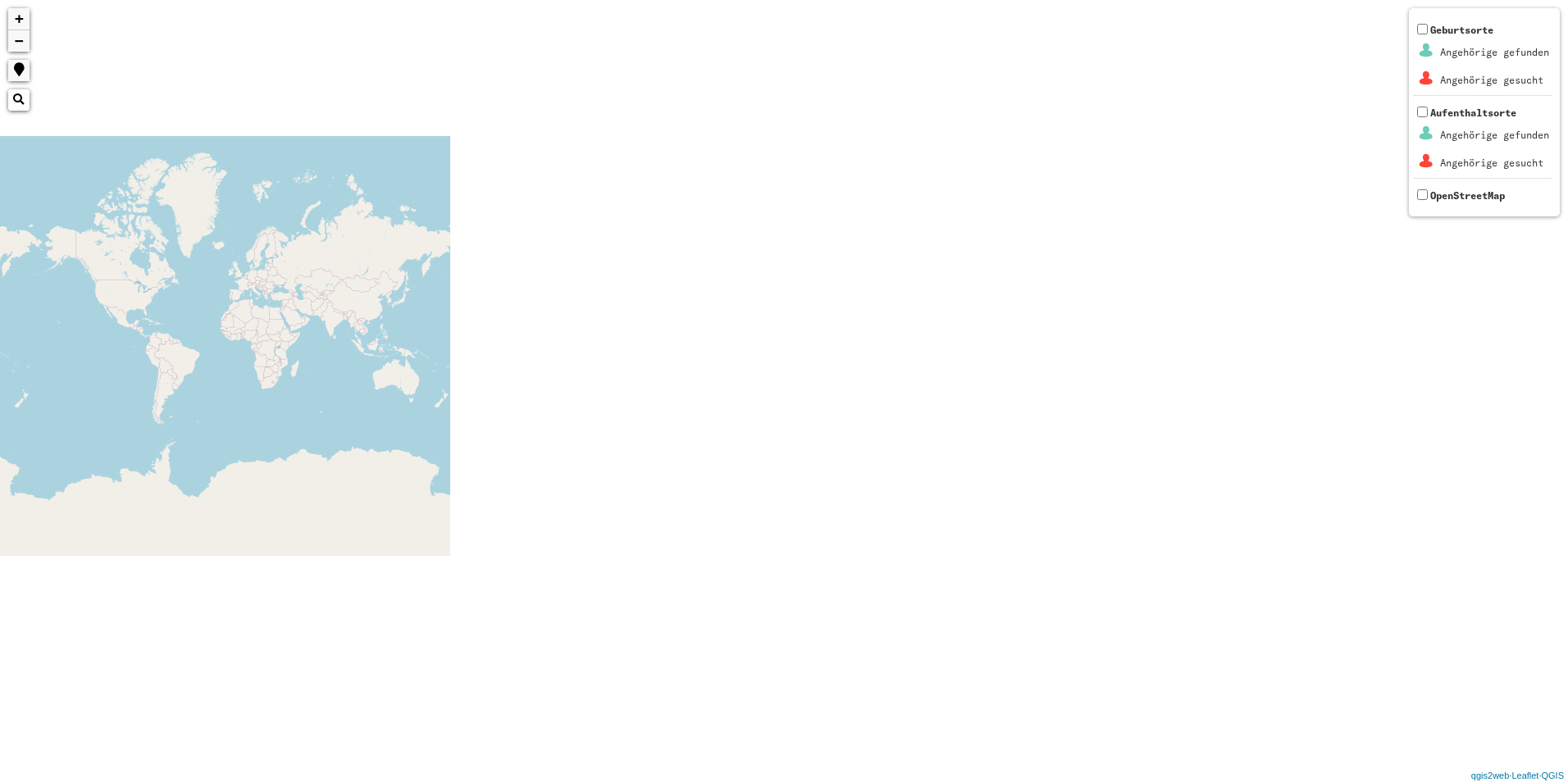
drag, startPoint x: 212, startPoint y: 336, endPoint x: 104, endPoint y: 284, distance: 119.9
click at [0, 319] on html "+ − Nothing found. Geburtsorte Angehörige gefunden Angehörige gesucht Aufenthal…" at bounding box center [784, 391] width 1568 height 782
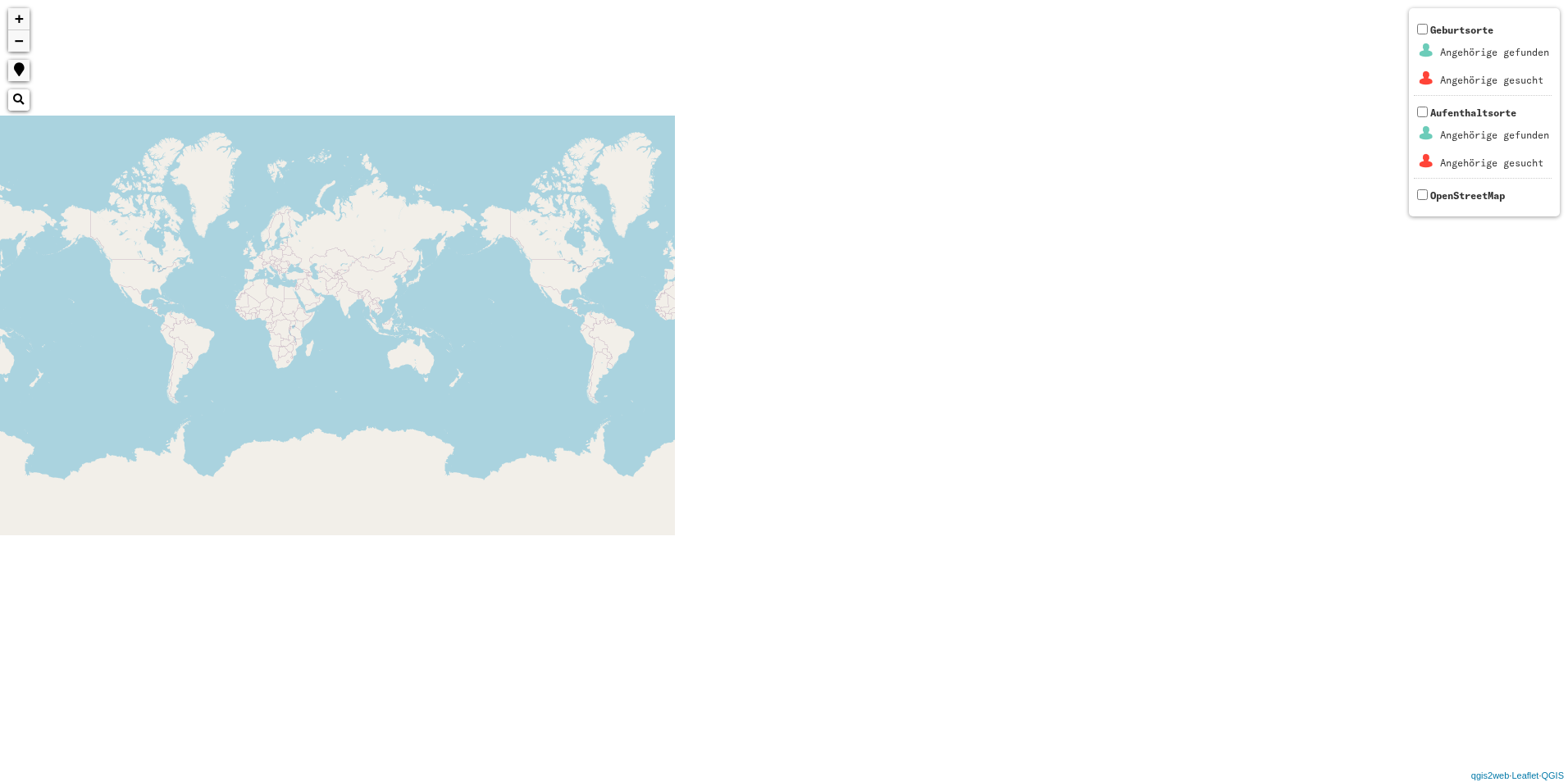
drag, startPoint x: 1181, startPoint y: 268, endPoint x: 773, endPoint y: 98, distance: 442.0
click at [9, 273] on div "+ − Nothing found. Geburtsorte Angehörige gefunden Angehörige gesucht Aufenthal…" at bounding box center [784, 391] width 1568 height 782
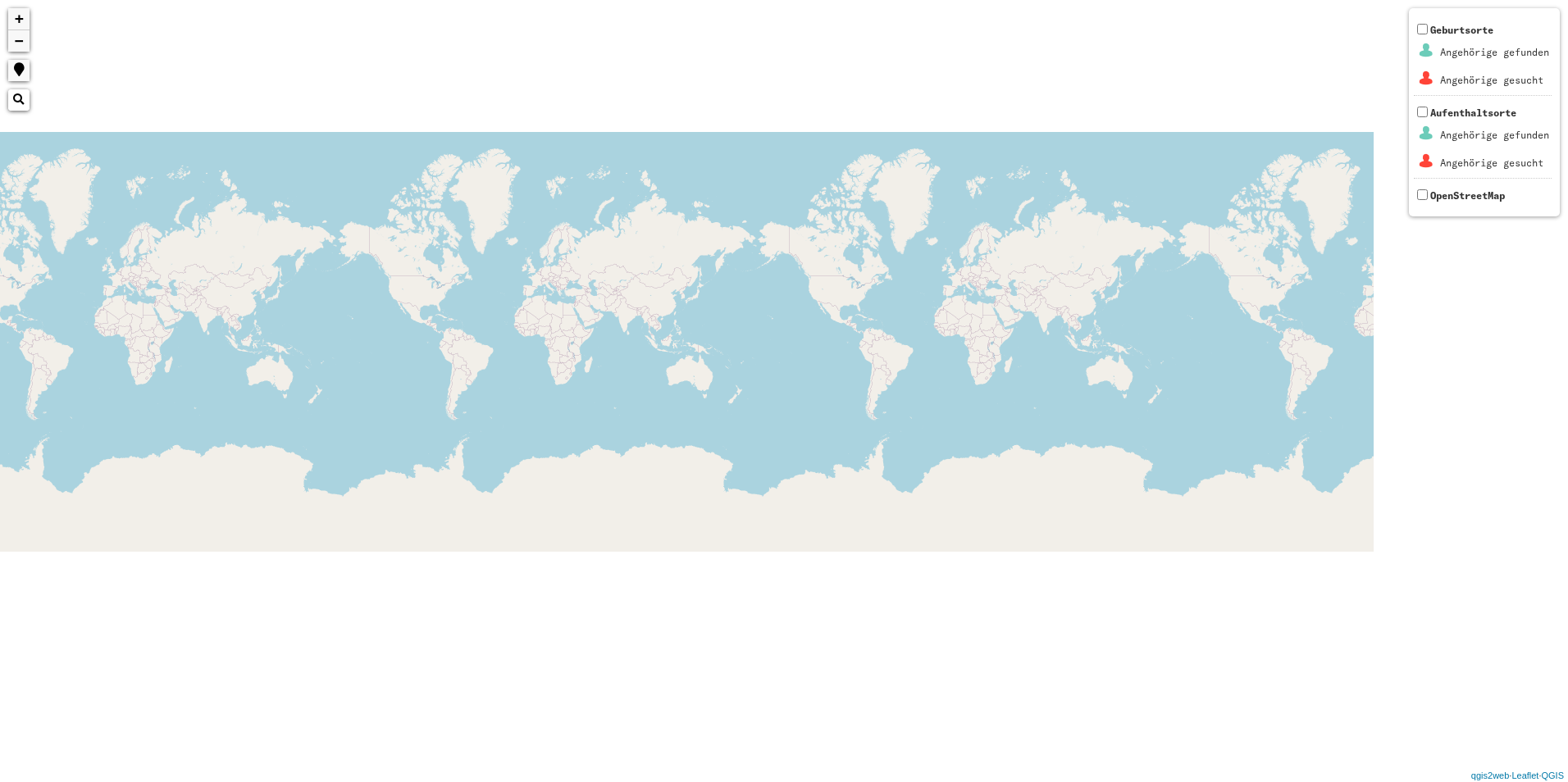
drag, startPoint x: 1032, startPoint y: 279, endPoint x: 152, endPoint y: 264, distance: 880.1
click at [51, 279] on div "+ − Nothing found. Geburtsorte Angehörige gefunden Angehörige gesucht Aufenthal…" at bounding box center [784, 391] width 1568 height 782
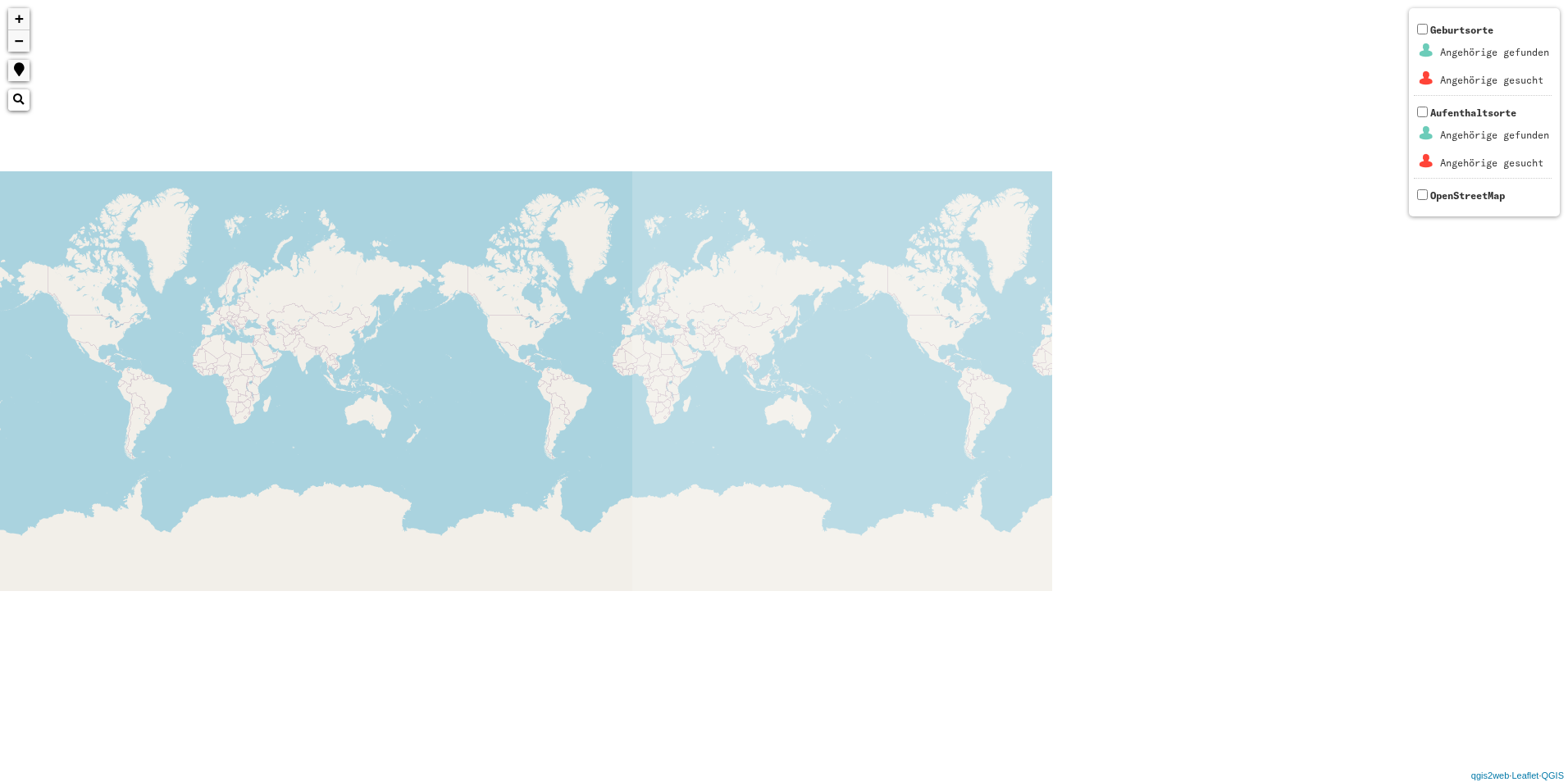
drag, startPoint x: 704, startPoint y: 292, endPoint x: 0, endPoint y: 290, distance: 704.0
click at [0, 290] on html "+ − Nothing found. Geburtsorte Angehörige gefunden Angehörige gesucht Aufenthal…" at bounding box center [784, 391] width 1568 height 782
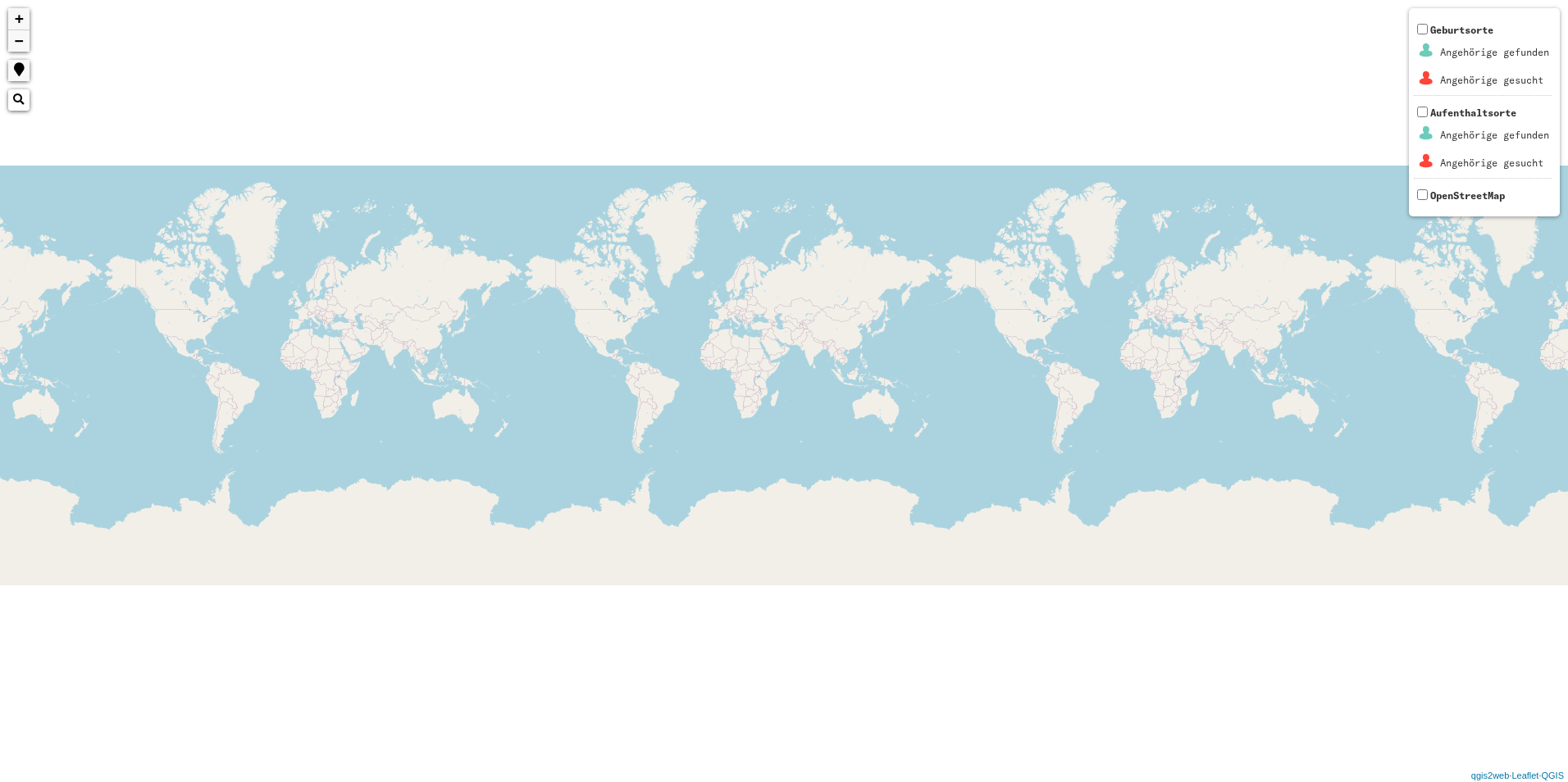
click at [0, 380] on html "+ − Nothing found. Geburtsorte Angehörige gefunden Angehörige gesucht Aufenthal…" at bounding box center [784, 391] width 1568 height 782
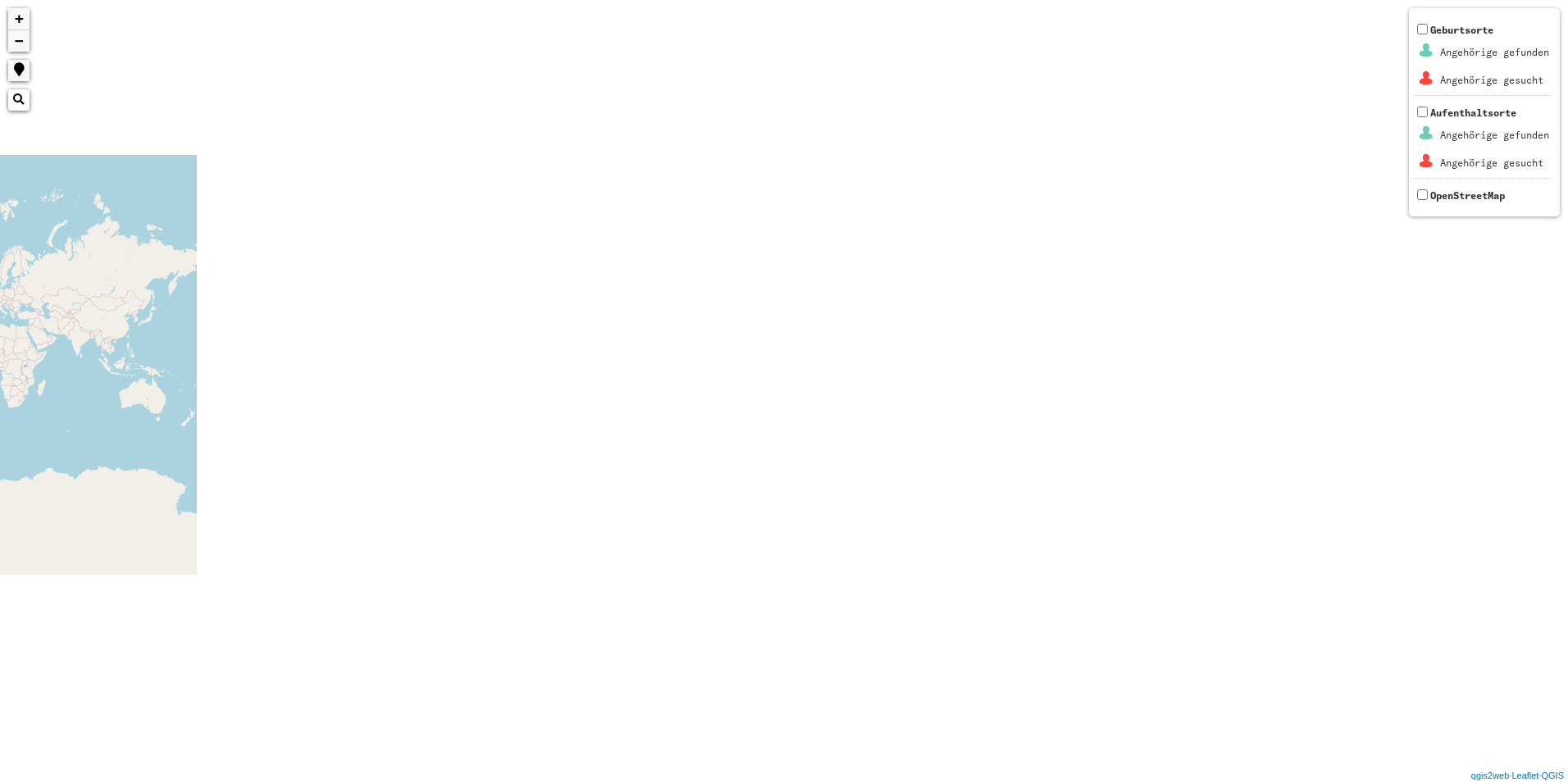
drag, startPoint x: 764, startPoint y: 352, endPoint x: 24, endPoint y: 298, distance: 742.0
click at [0, 310] on html "+ − Nothing found. Geburtsorte Angehörige gefunden Angehörige gesucht Aufenthal…" at bounding box center [784, 391] width 1568 height 782
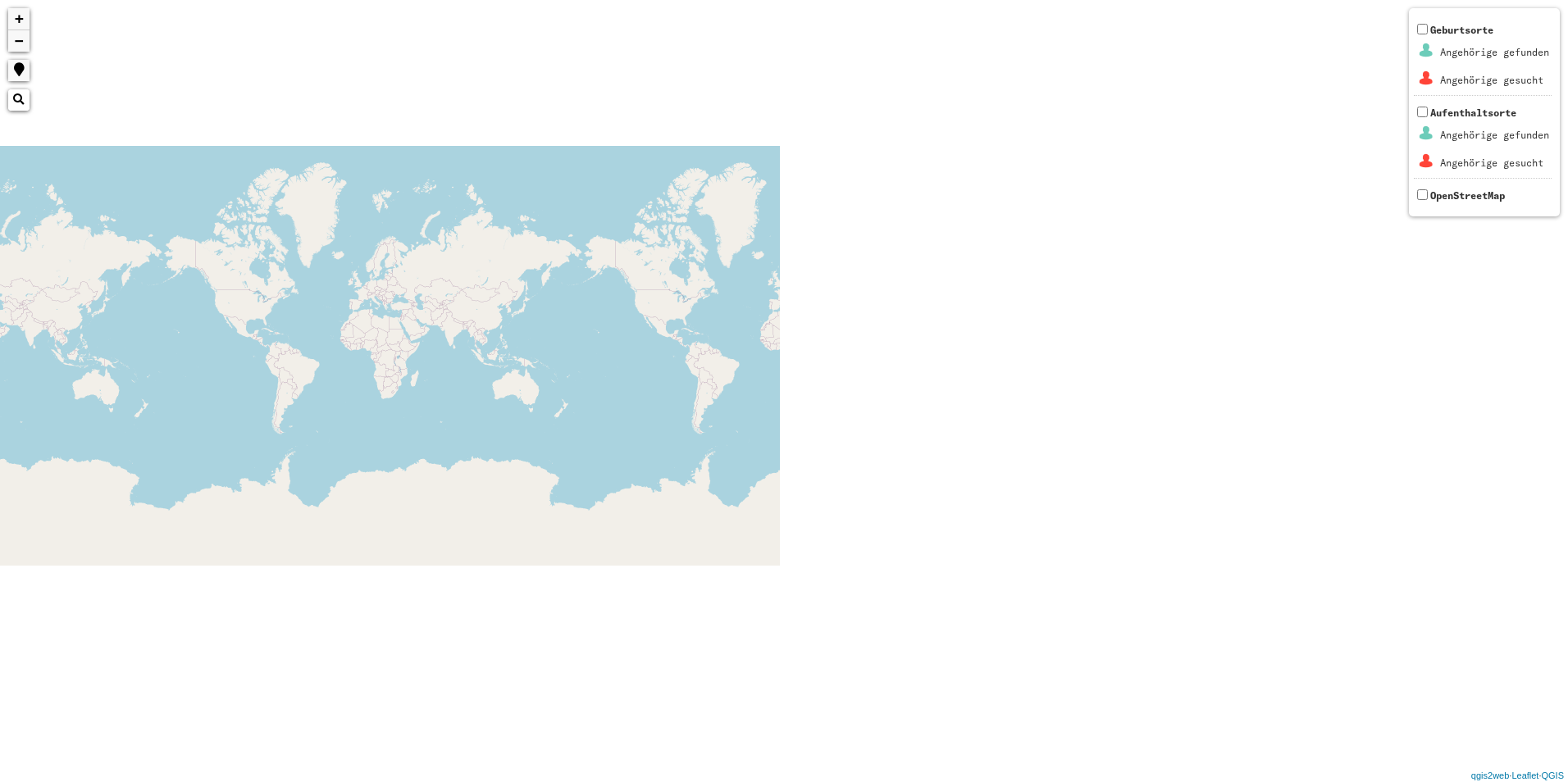
drag, startPoint x: 516, startPoint y: 313, endPoint x: 14, endPoint y: 283, distance: 502.9
click at [0, 283] on html "+ − Nothing found. Geburtsorte Angehörige gefunden Angehörige gesucht Aufenthal…" at bounding box center [784, 391] width 1568 height 782
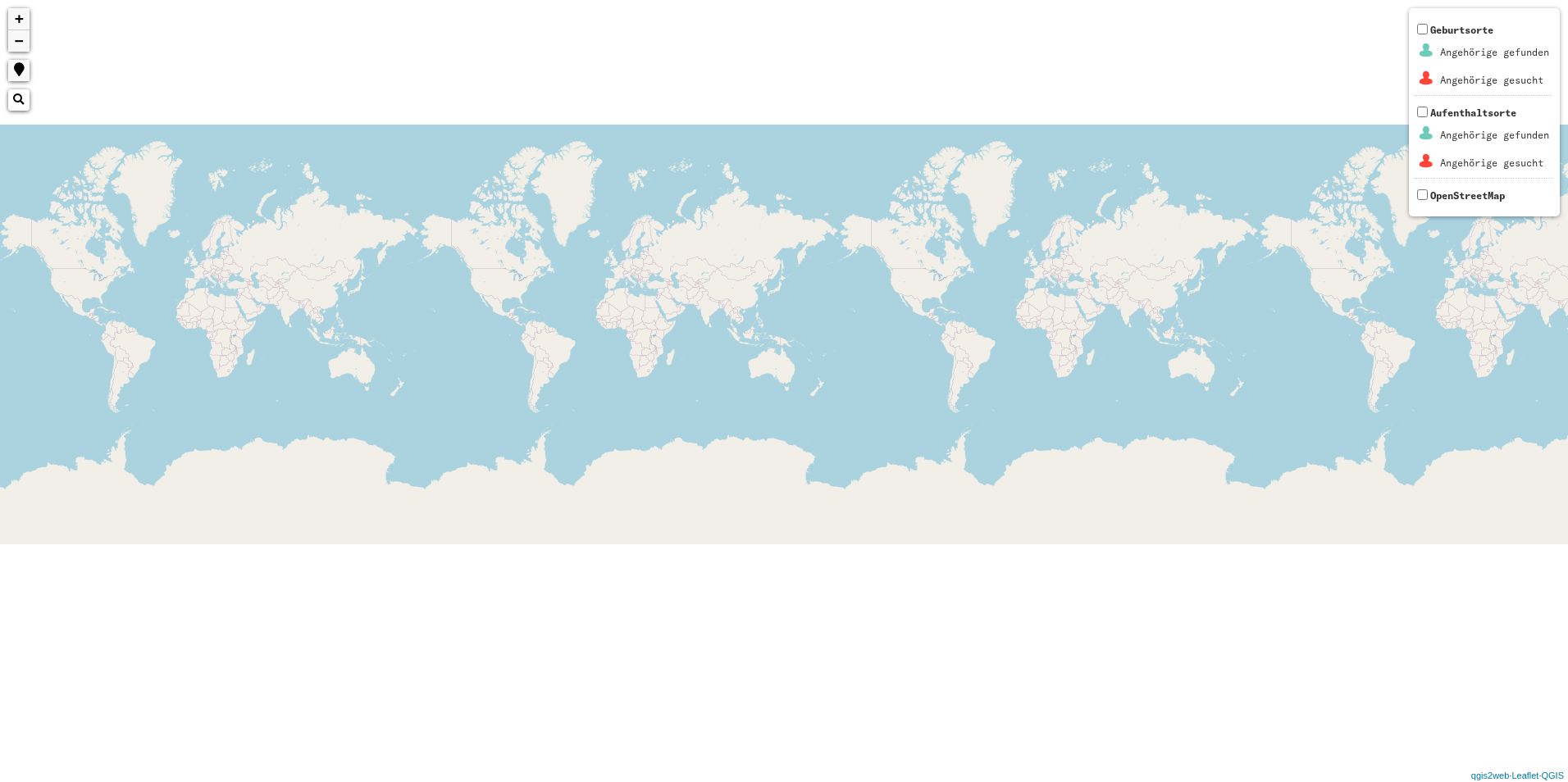
drag, startPoint x: 1214, startPoint y: 281, endPoint x: 23, endPoint y: 337, distance: 1192.3
click at [0, 343] on html "+ − Nothing found. Geburtsorte Angehörige gefunden Angehörige gesucht Aufenthal…" at bounding box center [784, 391] width 1568 height 782
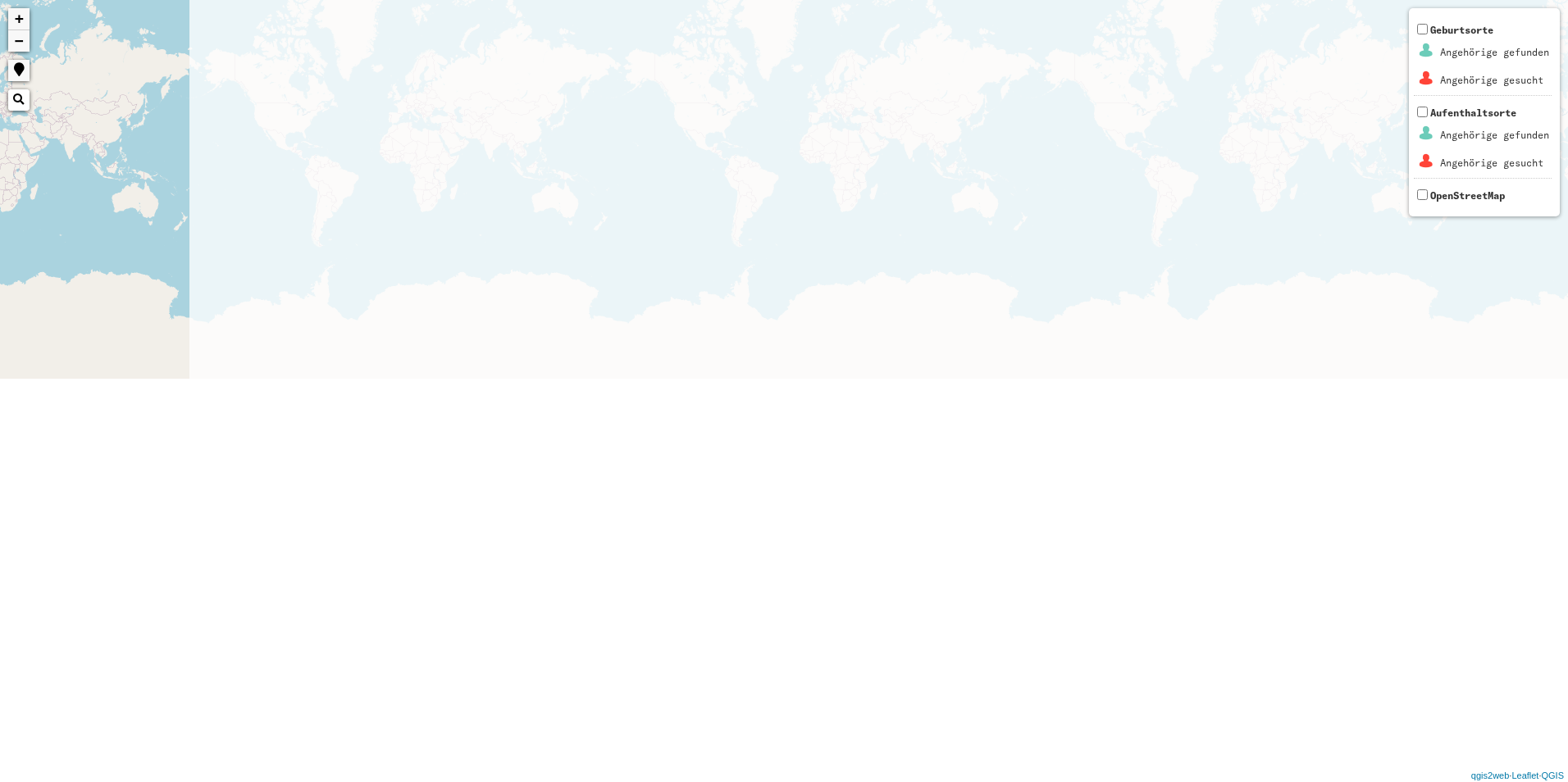
drag, startPoint x: 1523, startPoint y: 429, endPoint x: 133, endPoint y: 232, distance: 1403.9
click at [53, 232] on div "+ − Nothing found. Geburtsorte Angehörige gefunden Angehörige gesucht Aufenthal…" at bounding box center [784, 391] width 1568 height 782
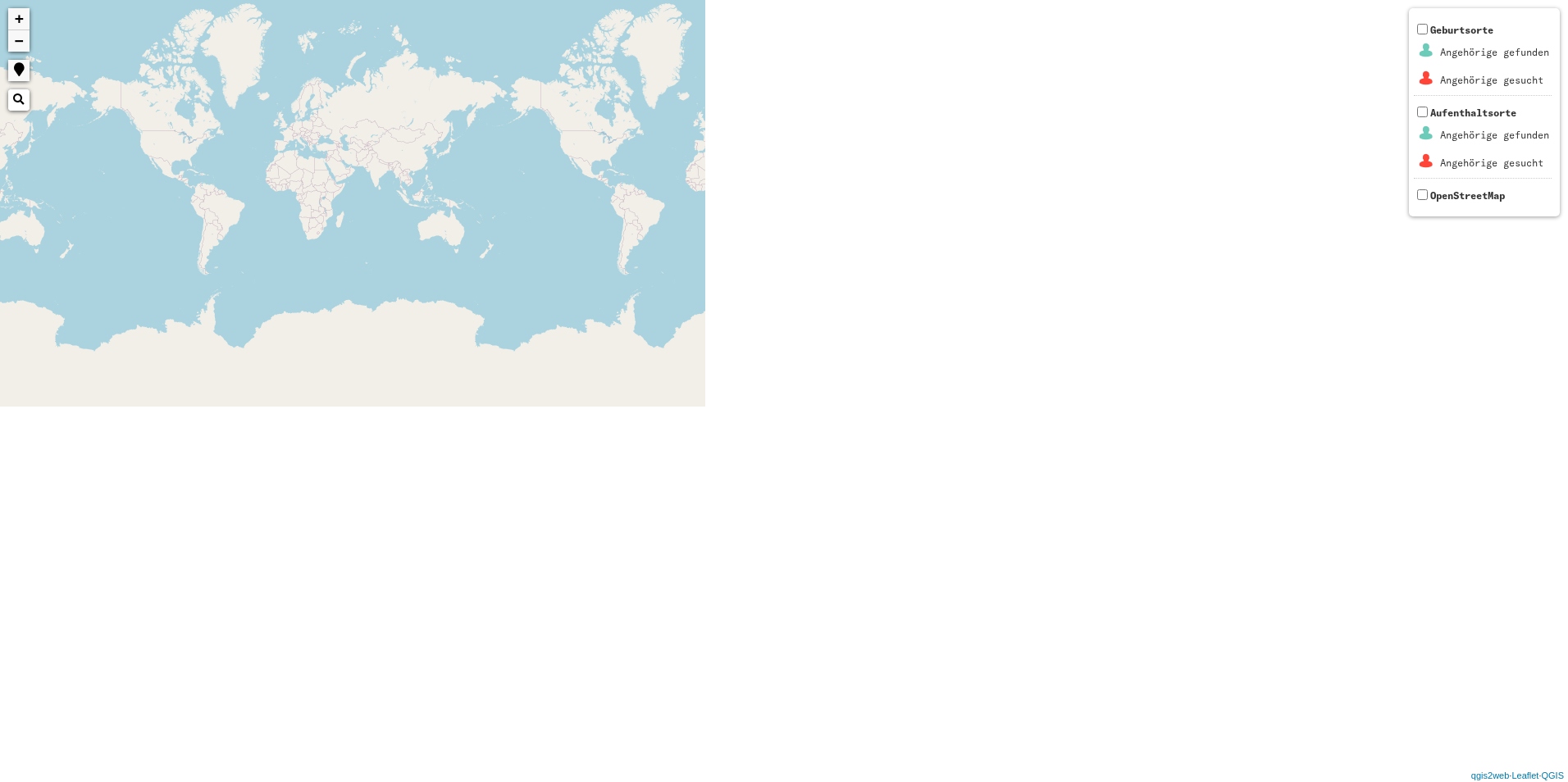
drag, startPoint x: 1173, startPoint y: 320, endPoint x: -3, endPoint y: 360, distance: 1176.7
click at [0, 360] on html "+ − Nothing found. Geburtsorte Angehörige gefunden Angehörige gesucht Aufenthal…" at bounding box center [784, 391] width 1568 height 782
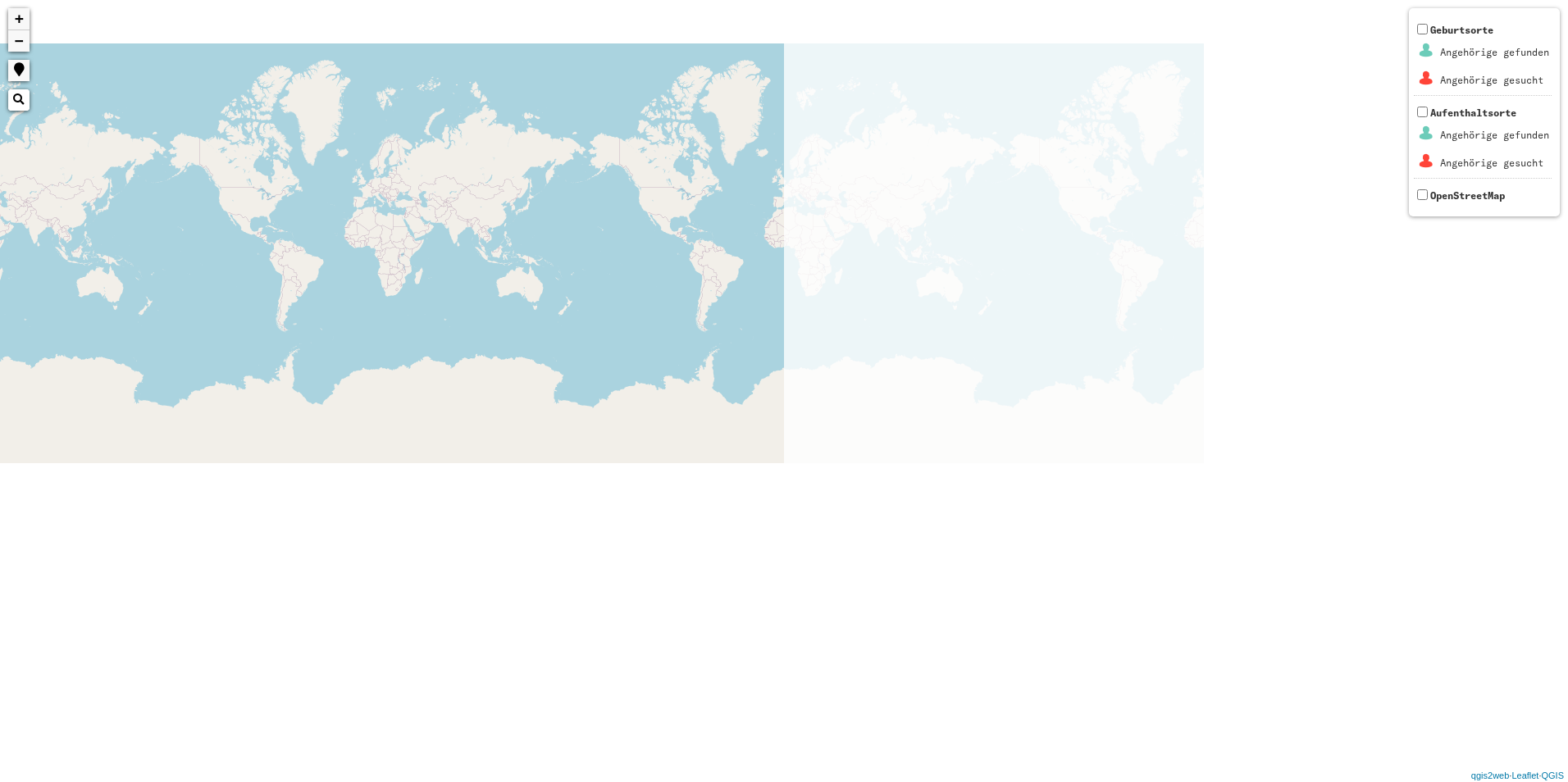
drag, startPoint x: -3, startPoint y: 406, endPoint x: 0, endPoint y: 423, distance: 17.3
click at [0, 423] on html "+ − Nothing found. Geburtsorte Angehörige gefunden Angehörige gesucht Aufenthal…" at bounding box center [784, 391] width 1568 height 782
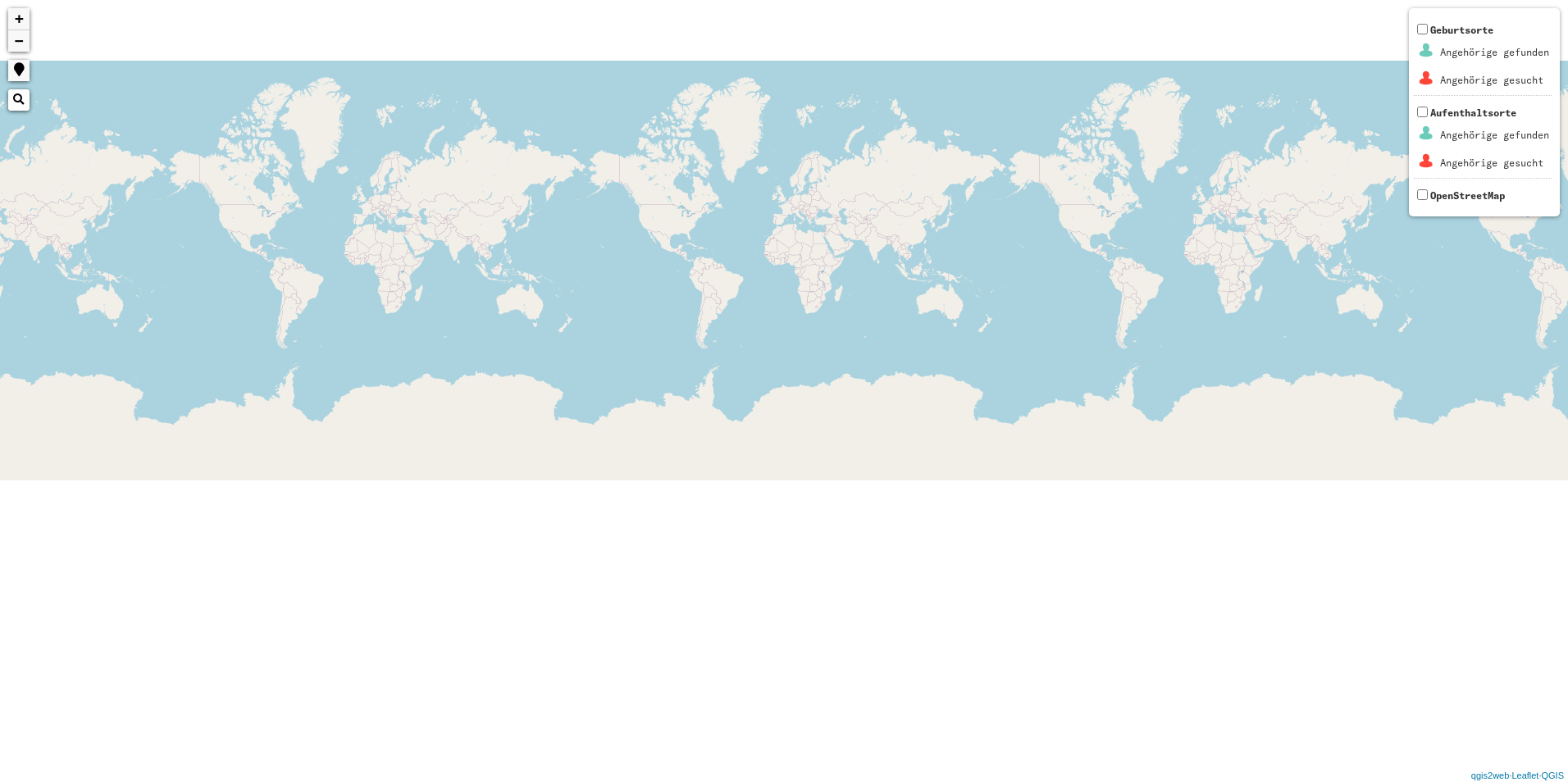
drag, startPoint x: 1549, startPoint y: 407, endPoint x: 296, endPoint y: 360, distance: 1253.9
click at [309, 360] on div "+ − Nothing found. Geburtsorte Angehörige gefunden Angehörige gesucht Aufenthal…" at bounding box center [784, 391] width 1568 height 782
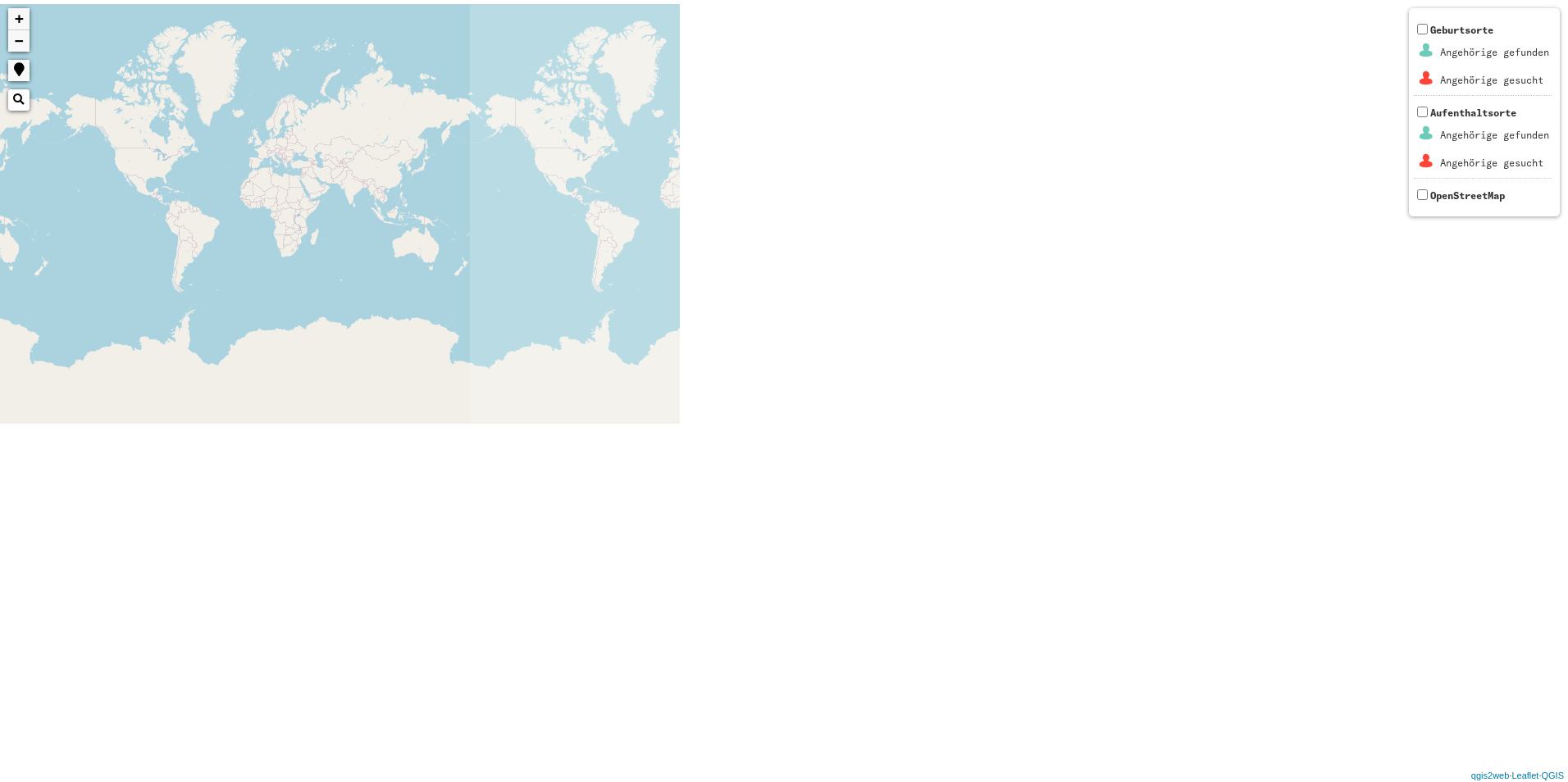
drag
click at [0, 402] on html "+ − Nothing found. Geburtsorte Angehörige gefunden Angehörige gesucht Aufenthal…" at bounding box center [784, 391] width 1568 height 782
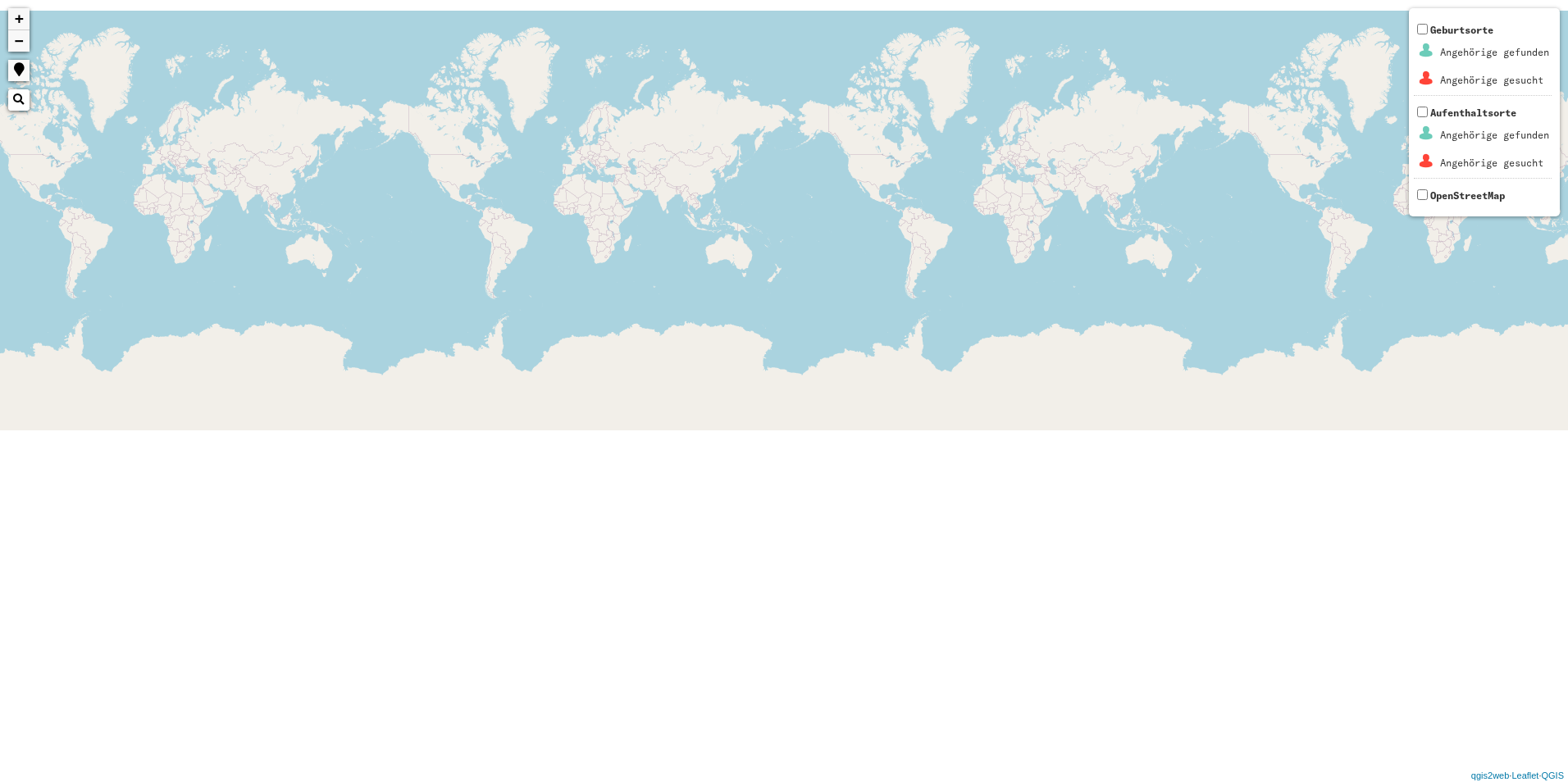
click at [49, 285] on div "+ − Nothing found. Geburtsorte Angehörige gefunden Angehörige gesucht Aufenthal…" at bounding box center [784, 391] width 1568 height 782
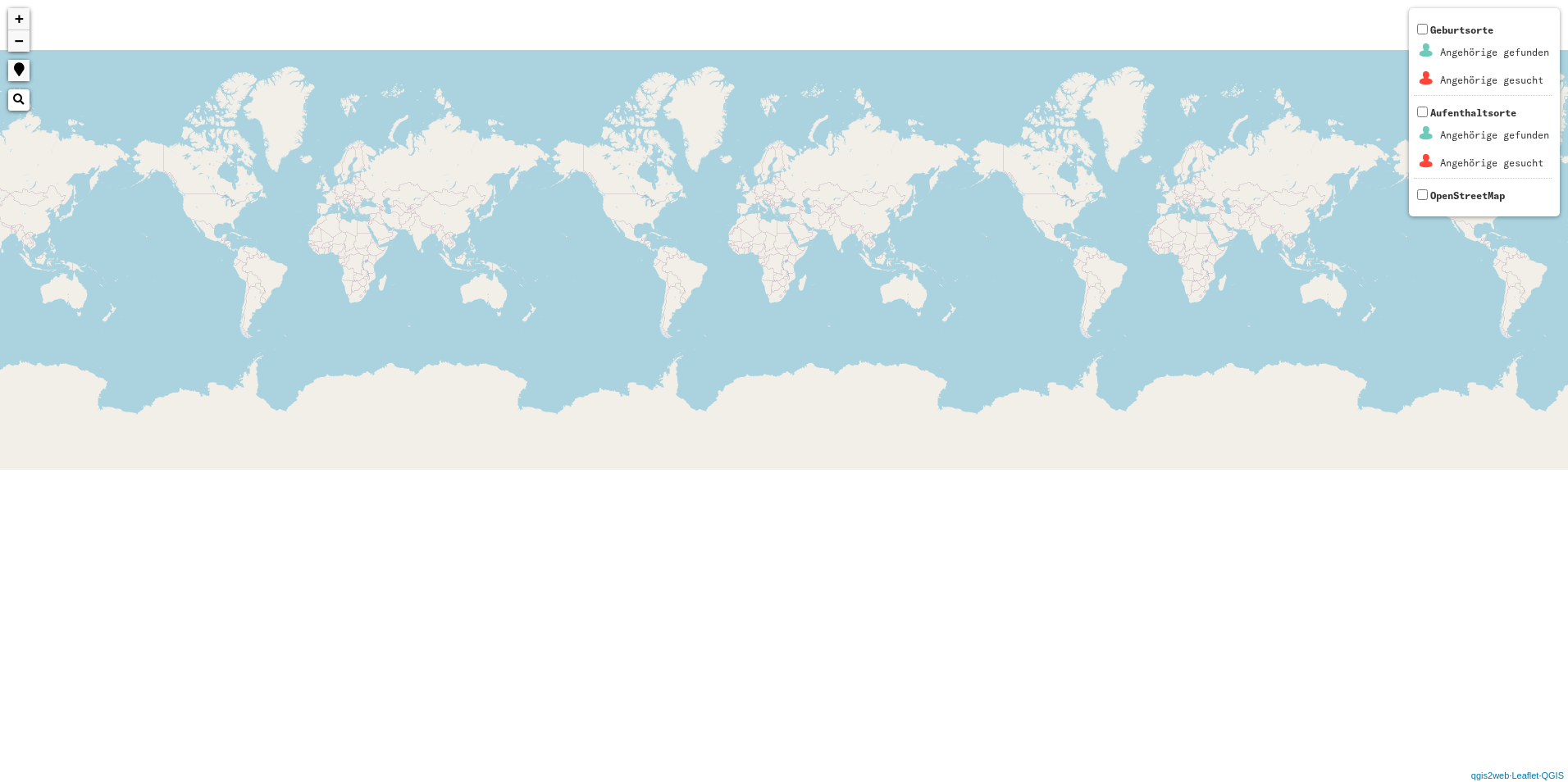
click at [0, 361] on html "+ − Nothing found. Geburtsorte Angehörige gefunden Angehörige gesucht Aufenthal…" at bounding box center [784, 391] width 1568 height 782
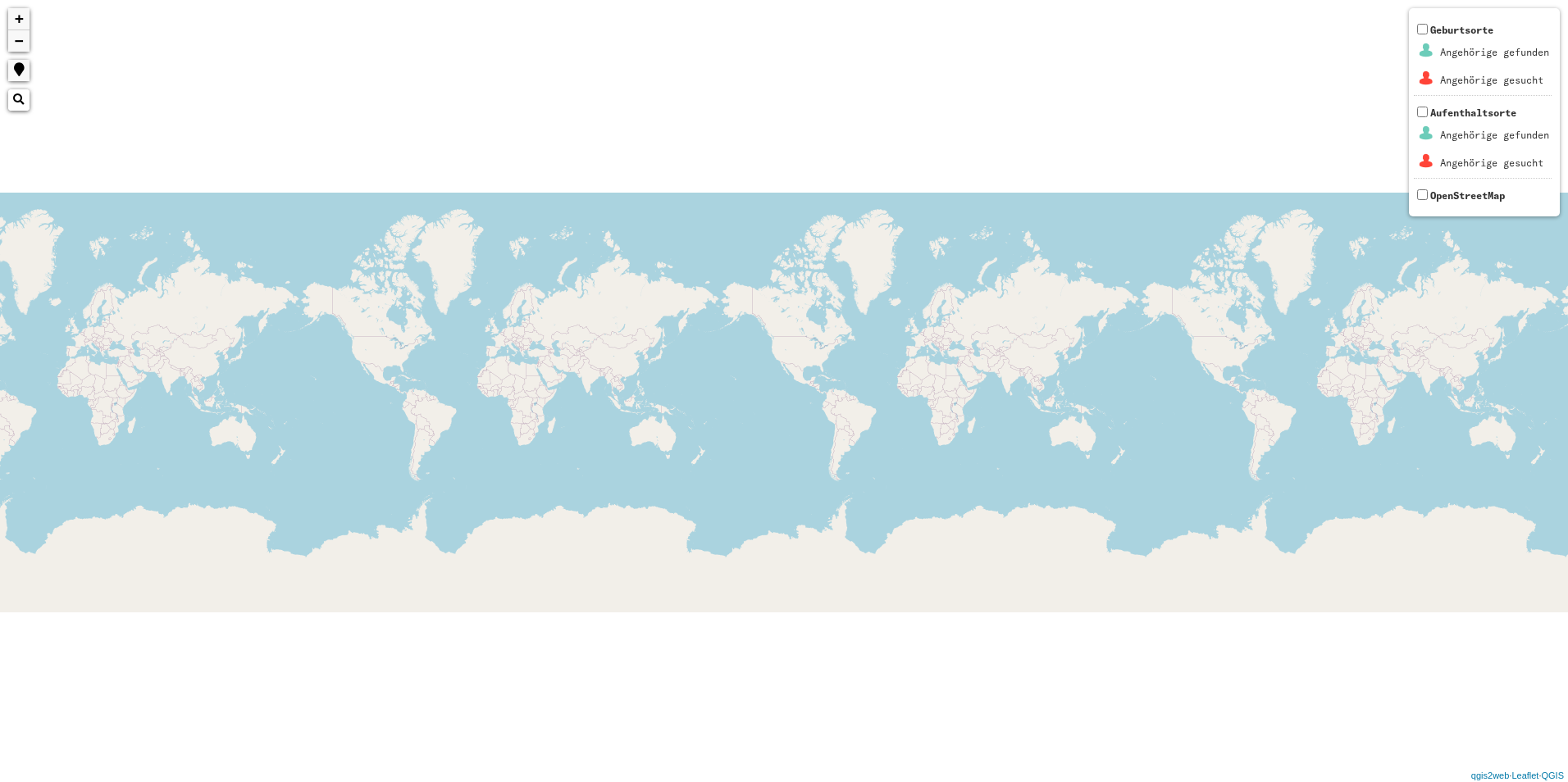
click at [1539, 416] on div "+ − Nothing found. Geburtsorte Angehörige gefunden Angehörige gesucht Aufenthal…" at bounding box center [784, 391] width 1568 height 782
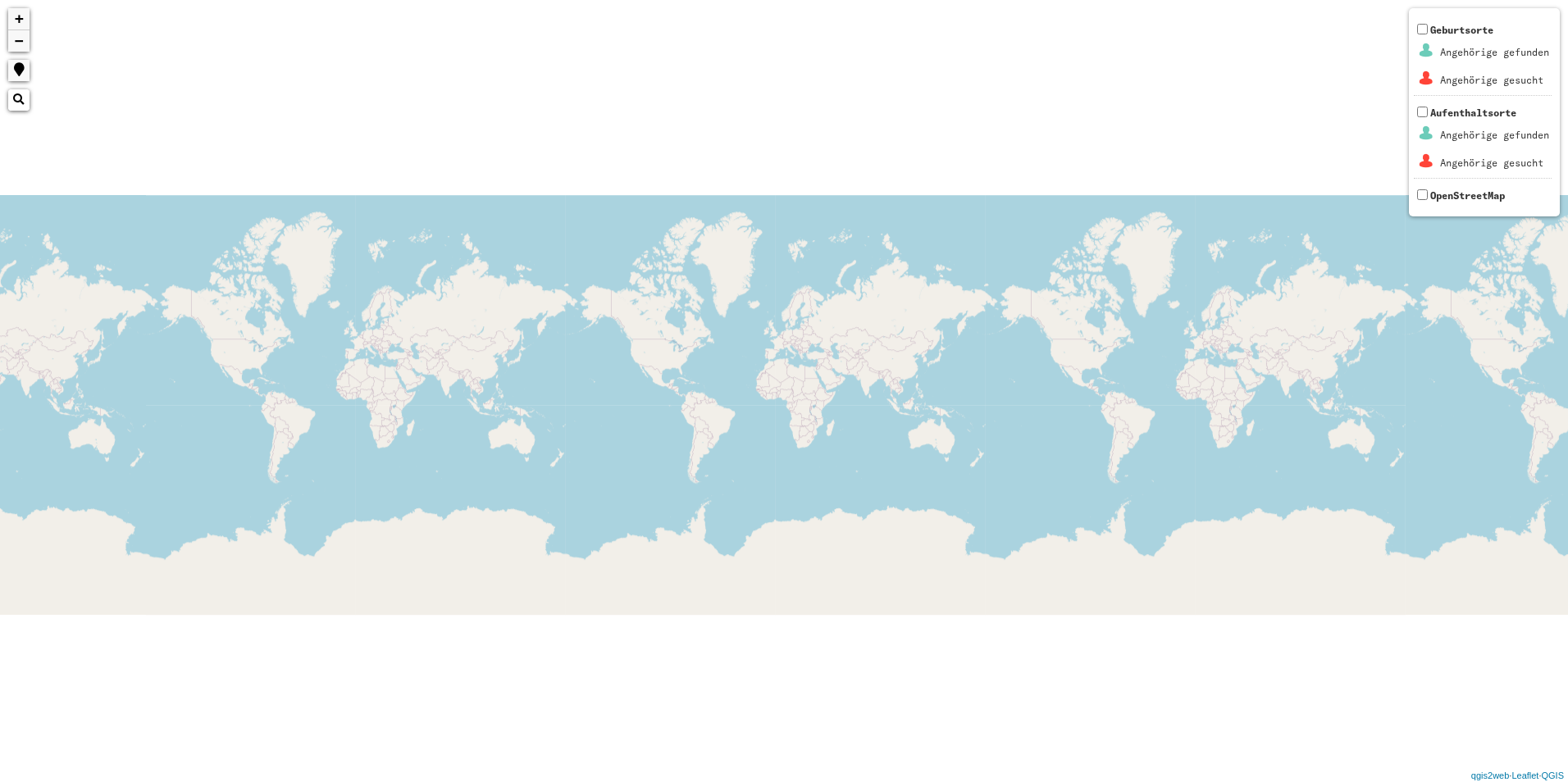
click at [1567, 393] on html "+ − Nothing found. Geburtsorte Angehörige gefunden Angehörige gesucht Aufenthal…" at bounding box center [784, 391] width 1568 height 782
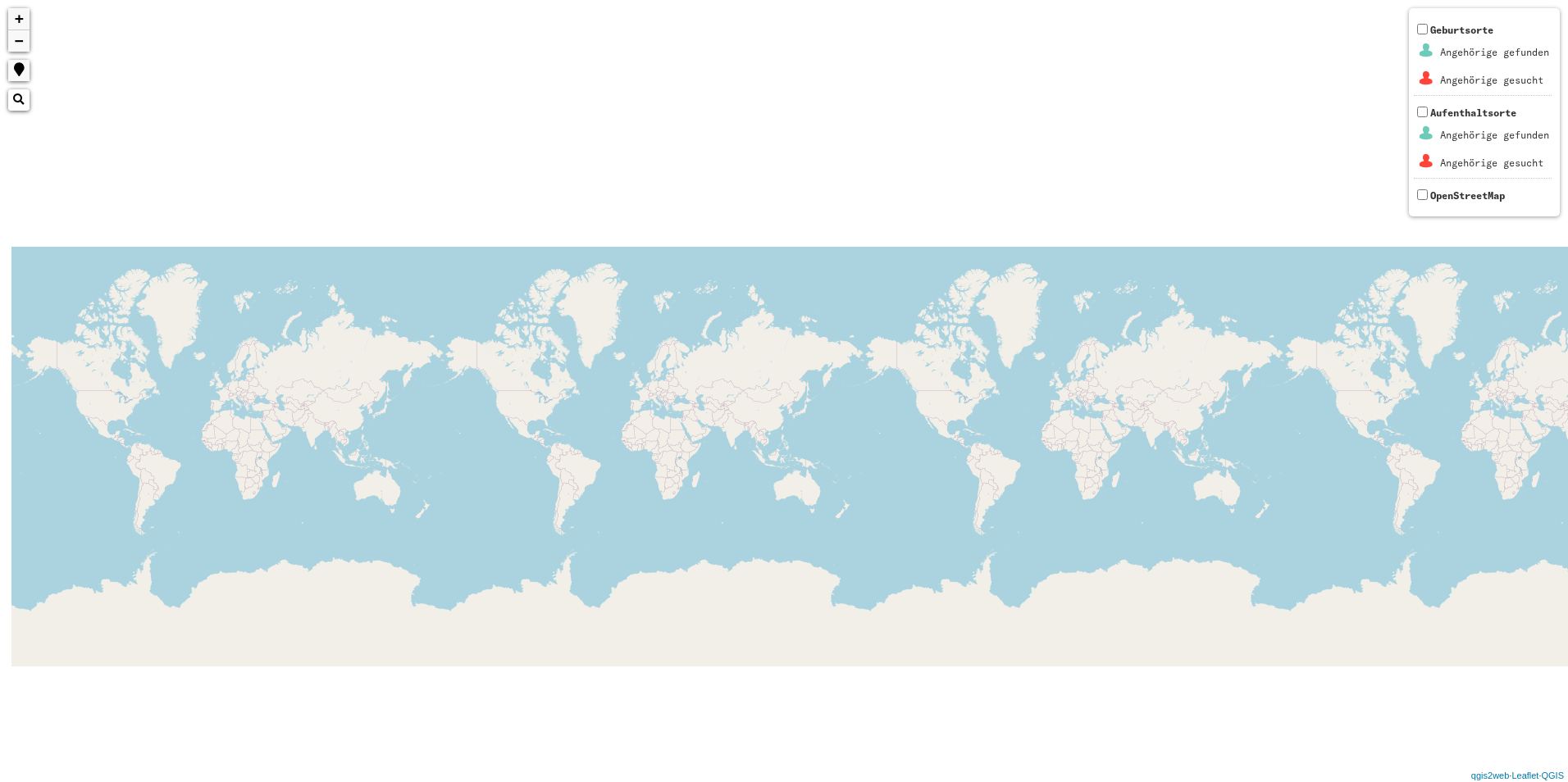
click at [1567, 419] on html "+ − Nothing found. Geburtsorte Angehörige gefunden Angehörige gesucht Aufenthal…" at bounding box center [784, 391] width 1568 height 782
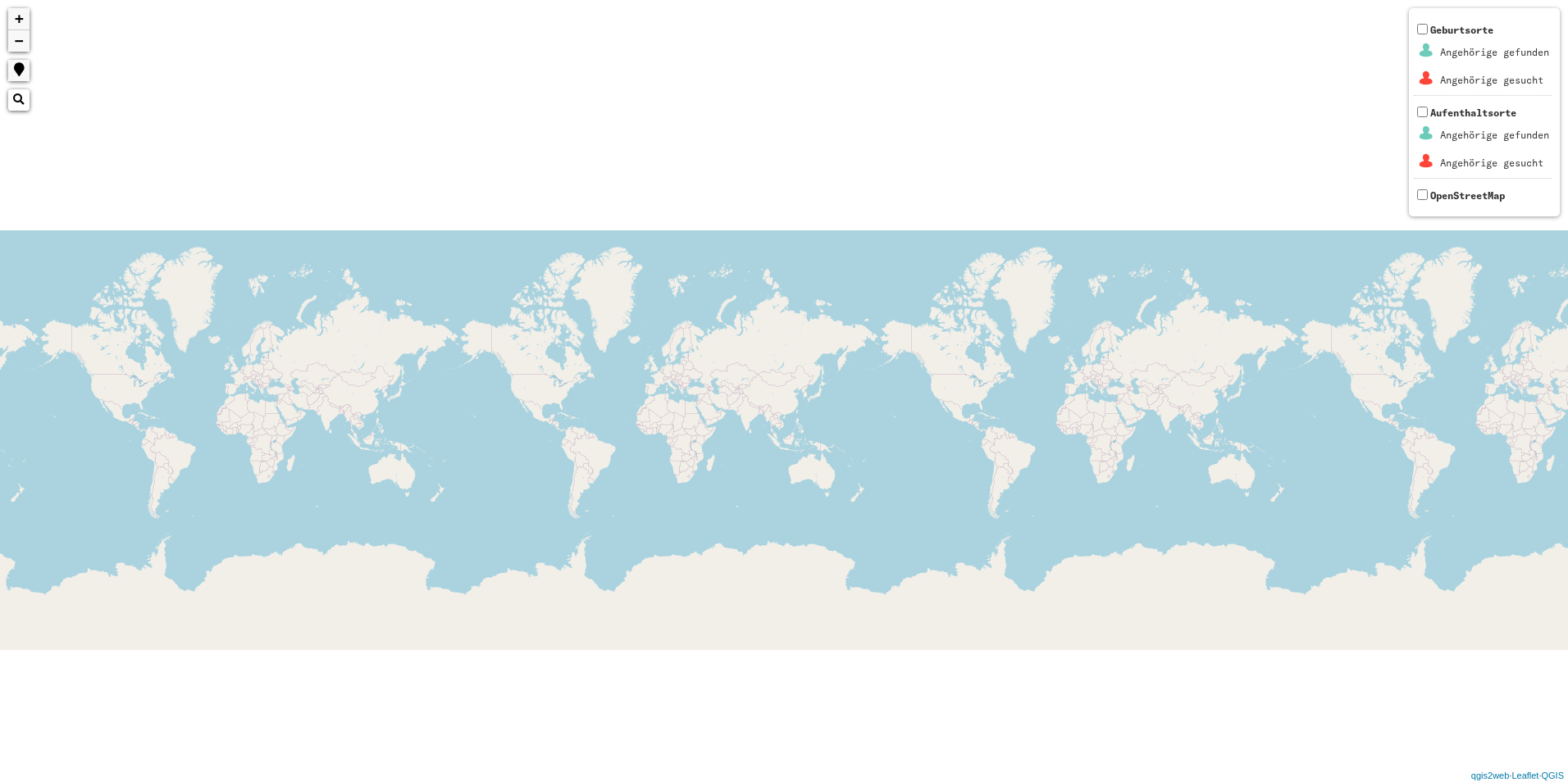
click at [1251, 421] on div "+ − Nothing found. Geburtsorte Angehörige gefunden Angehörige gesucht Aufenthal…" at bounding box center [784, 391] width 1568 height 782
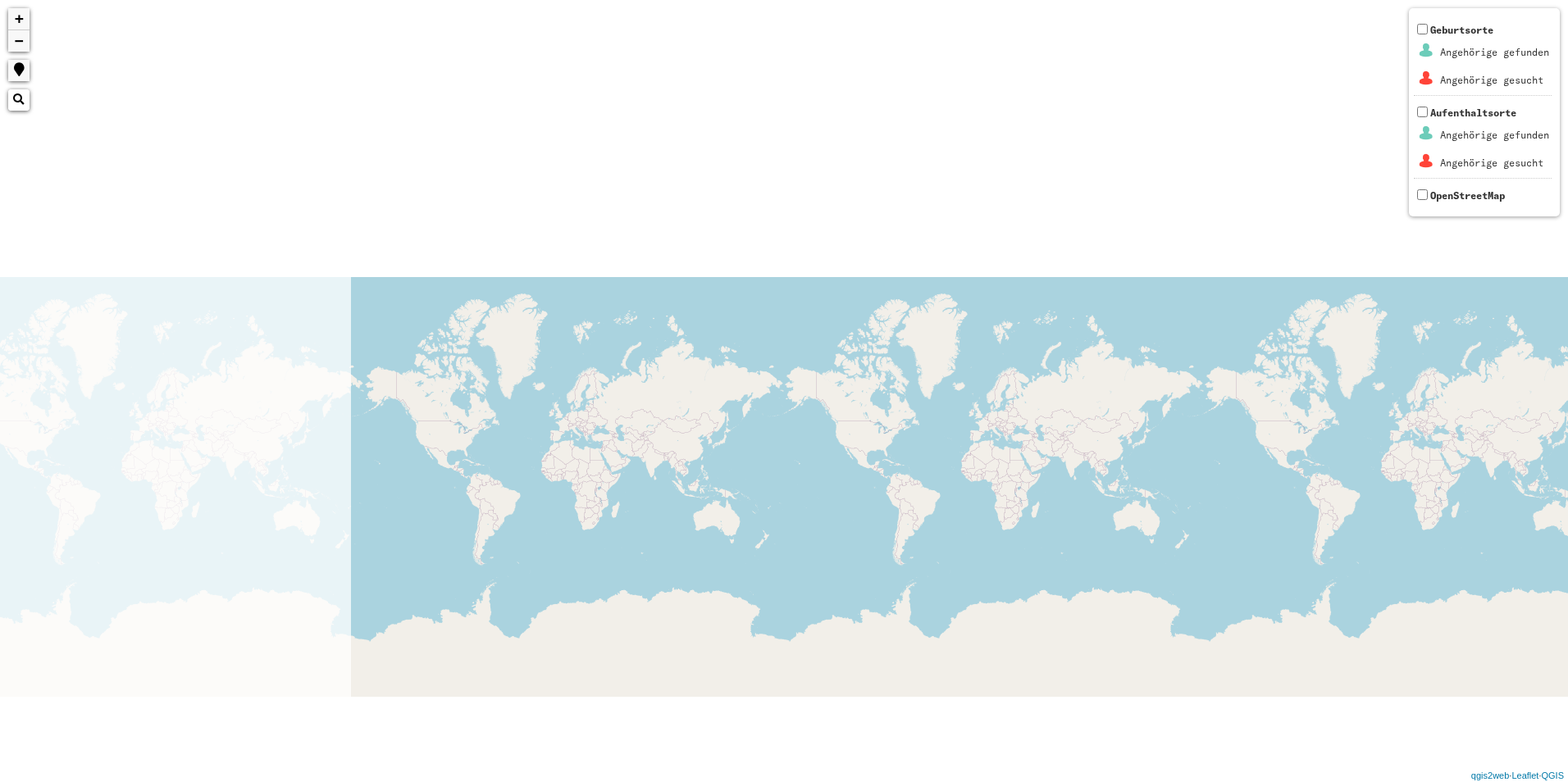
click at [1554, 398] on div "+ − Nothing found. Geburtsorte Angehörige gefunden Angehörige gesucht Aufenthal…" at bounding box center [784, 391] width 1568 height 782
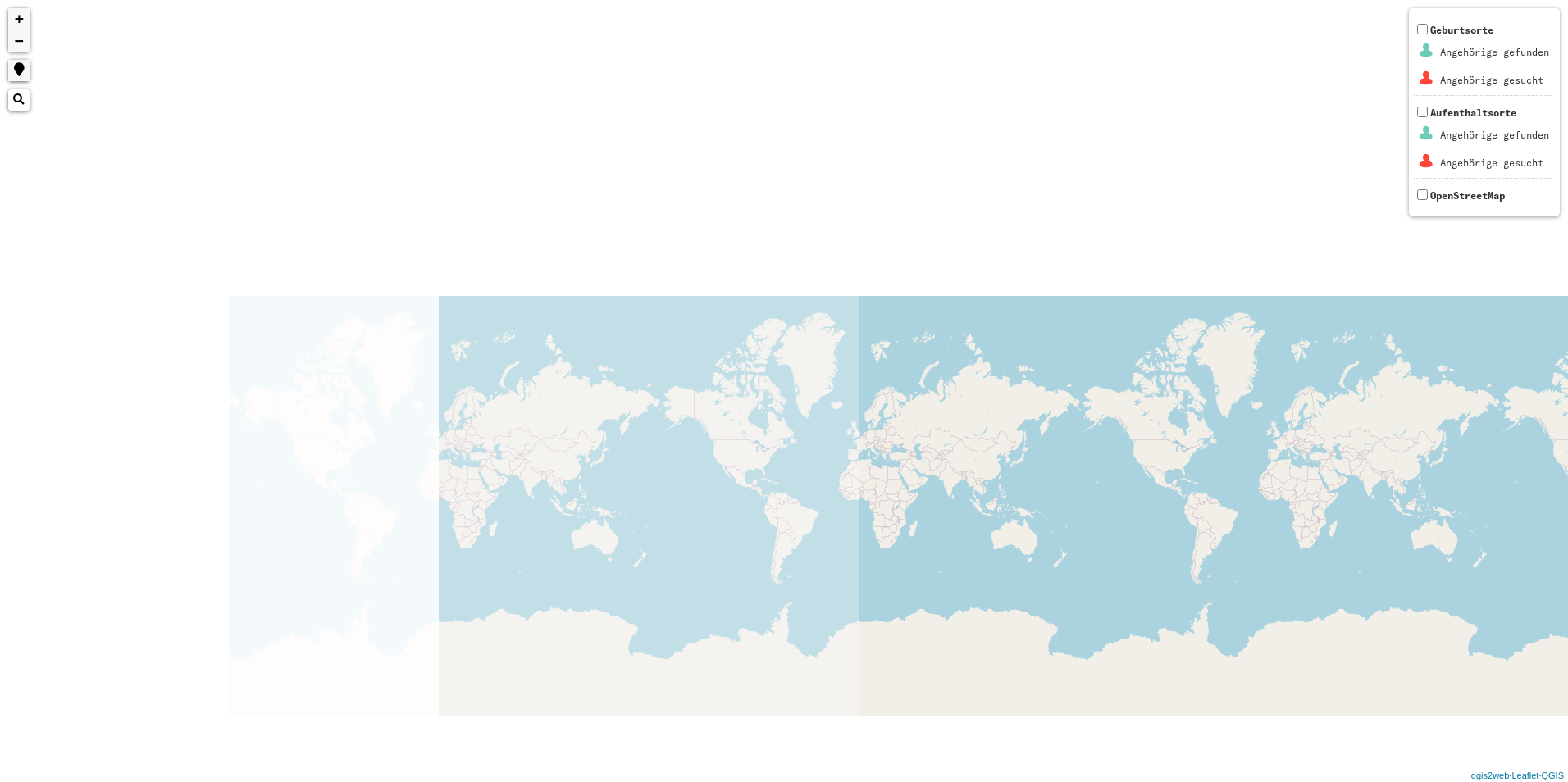
click at [1567, 377] on html "+ − Nothing found. Geburtsorte Angehörige gefunden Angehörige gesucht Aufenthal…" at bounding box center [784, 391] width 1568 height 782
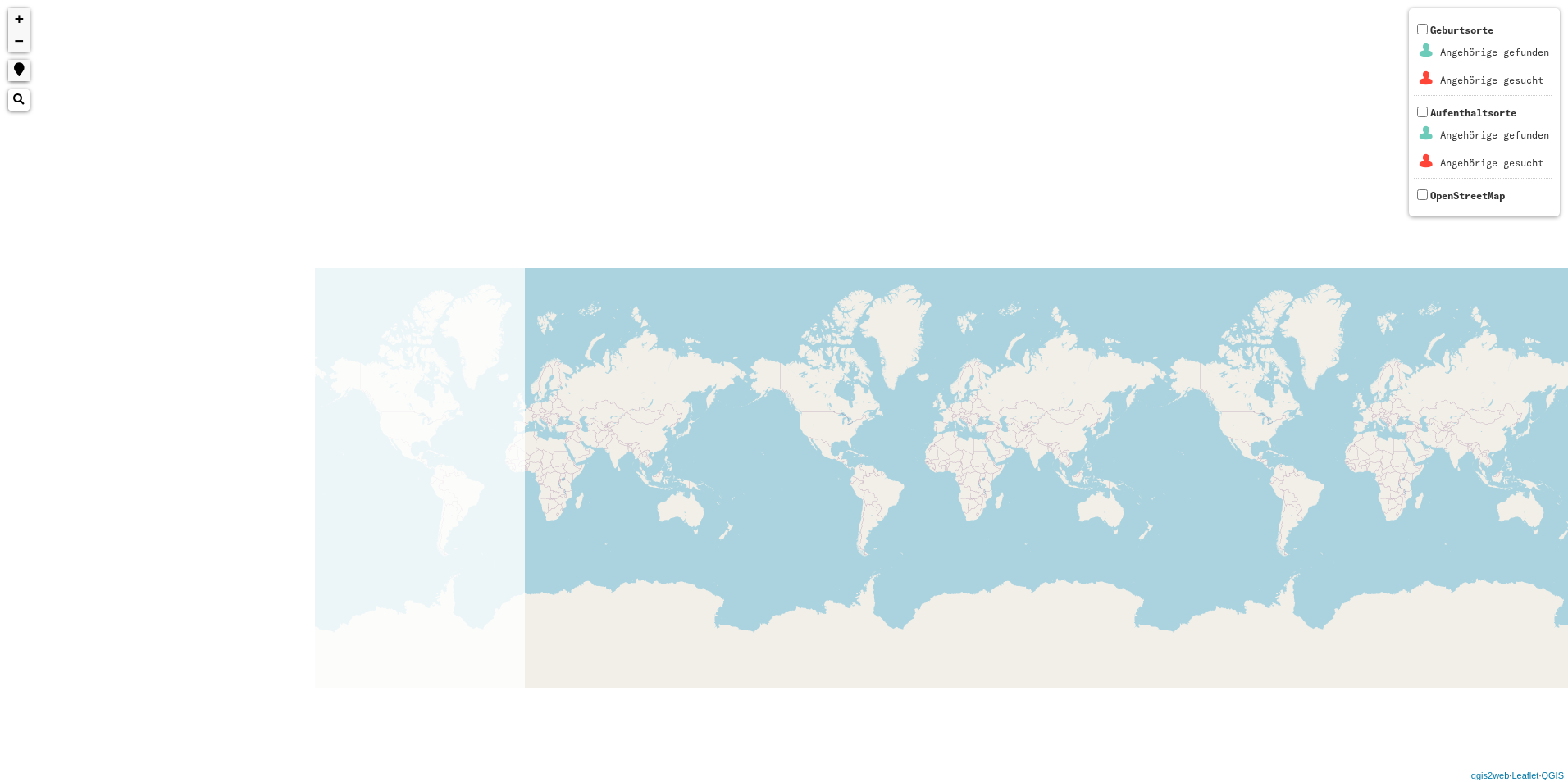
click at [1433, 284] on div "+ − Nothing found. Geburtsorte Angehörige gefunden Angehörige gesucht Aufenthal…" at bounding box center [784, 391] width 1568 height 782
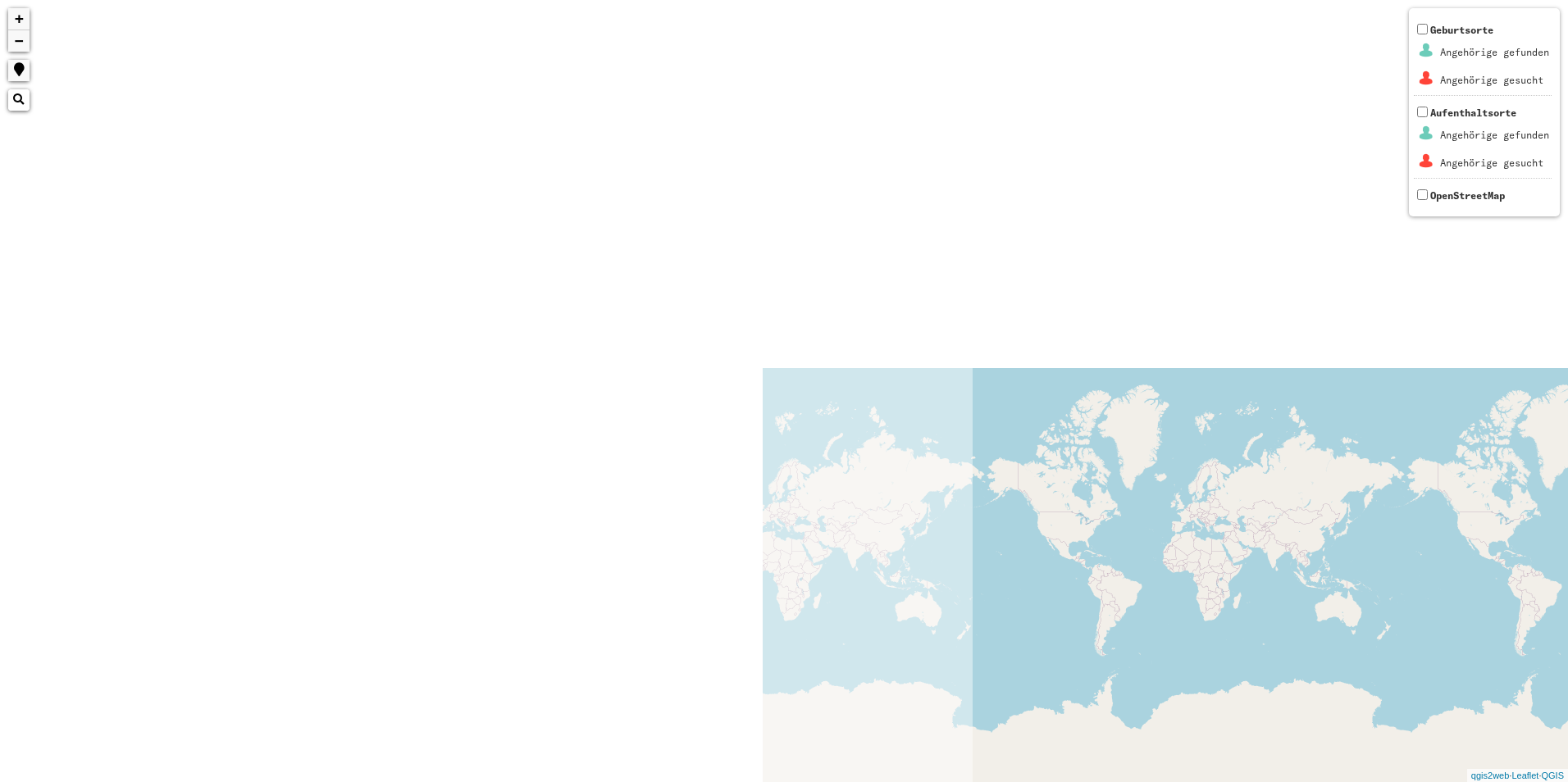
click at [1281, 411] on div "+ − Nothing found. Geburtsorte Angehörige gefunden Angehörige gesucht Aufenthal…" at bounding box center [784, 391] width 1568 height 782
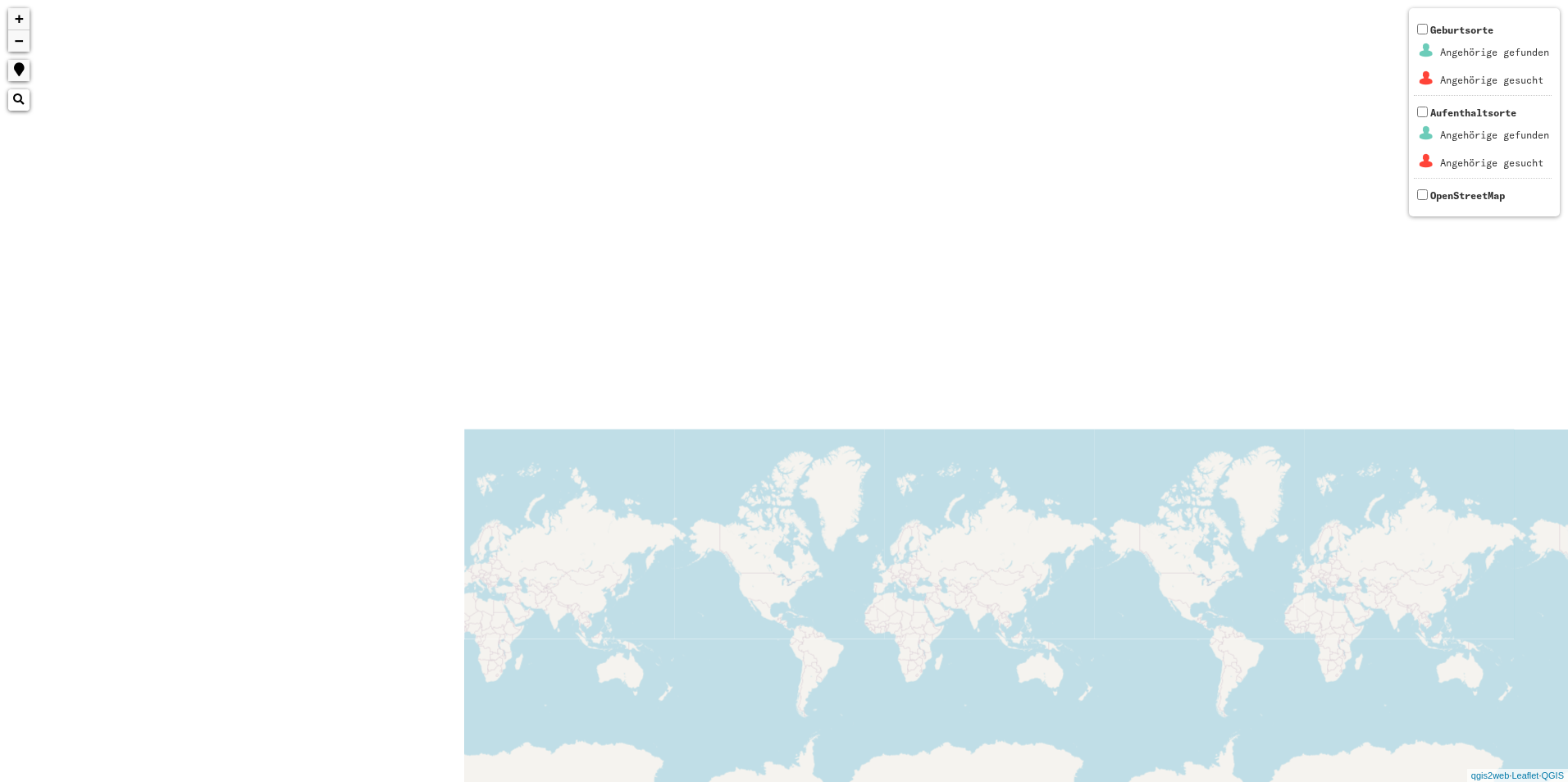
click at [1548, 388] on div "+ − Nothing found. Geburtsorte Angehörige gefunden Angehörige gesucht Aufenthal…" at bounding box center [784, 391] width 1568 height 782
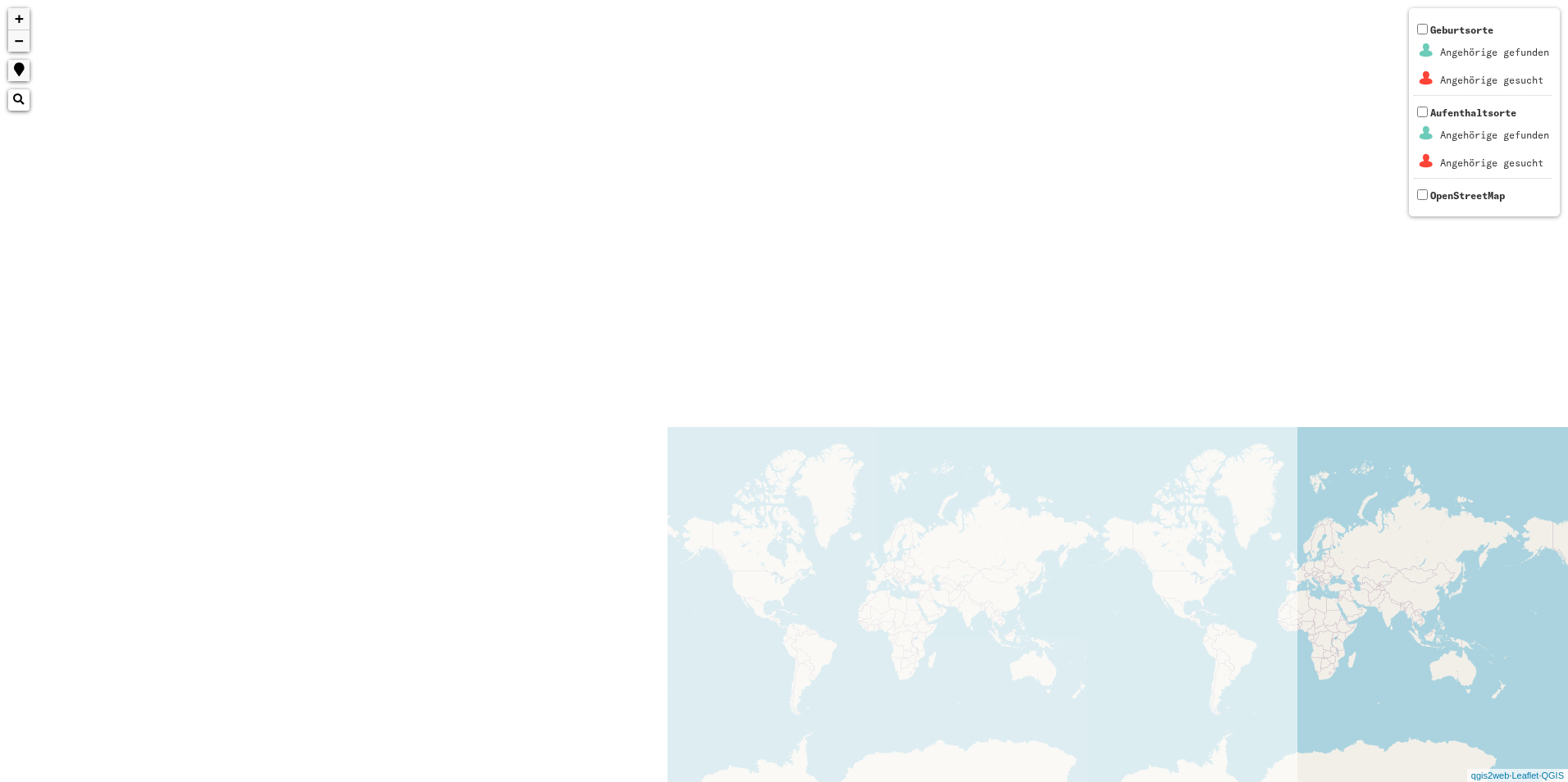
click at [1467, 308] on div "+ − Nothing found. Geburtsorte Angehörige gefunden Angehörige gesucht Aufenthal…" at bounding box center [784, 391] width 1568 height 782
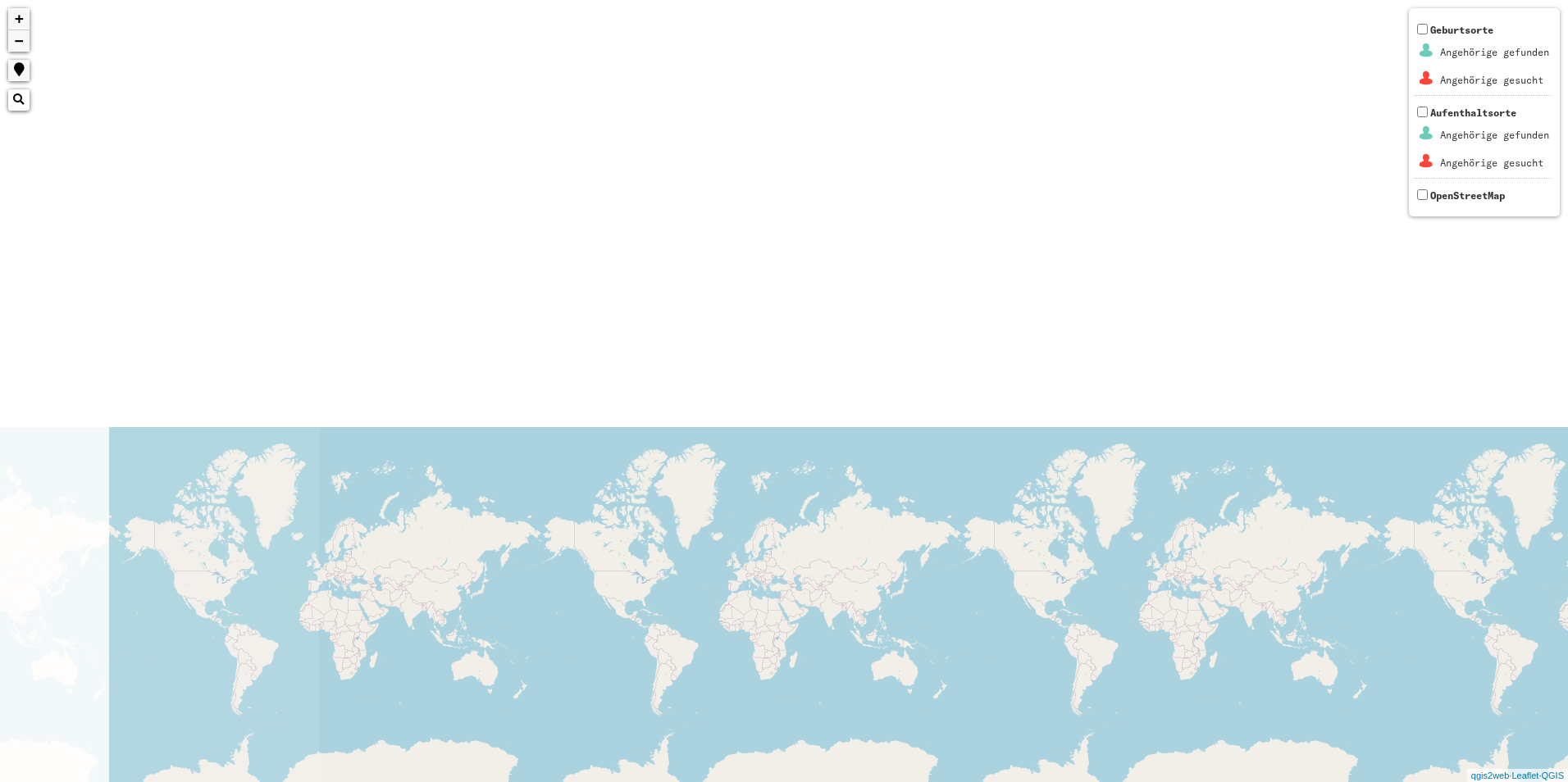
click at [1521, 303] on div "+ − Nothing found. Geburtsorte Angehörige gefunden Angehörige gesucht Aufenthal…" at bounding box center [784, 391] width 1568 height 782
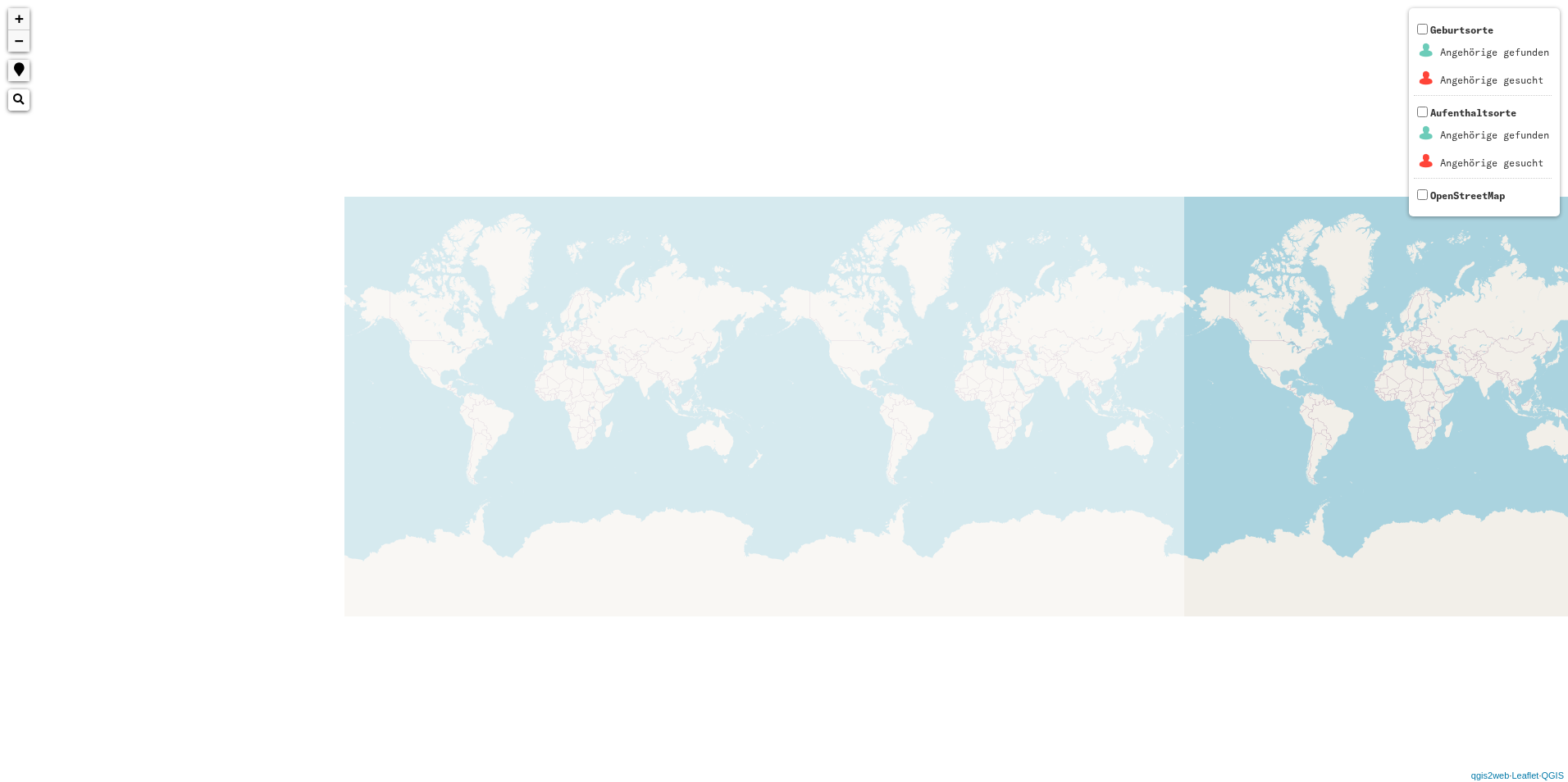
click at [1567, 338] on html "+ − Nothing found. Geburtsorte Angehörige gefunden Angehörige gesucht Aufenthal…" at bounding box center [784, 391] width 1568 height 782
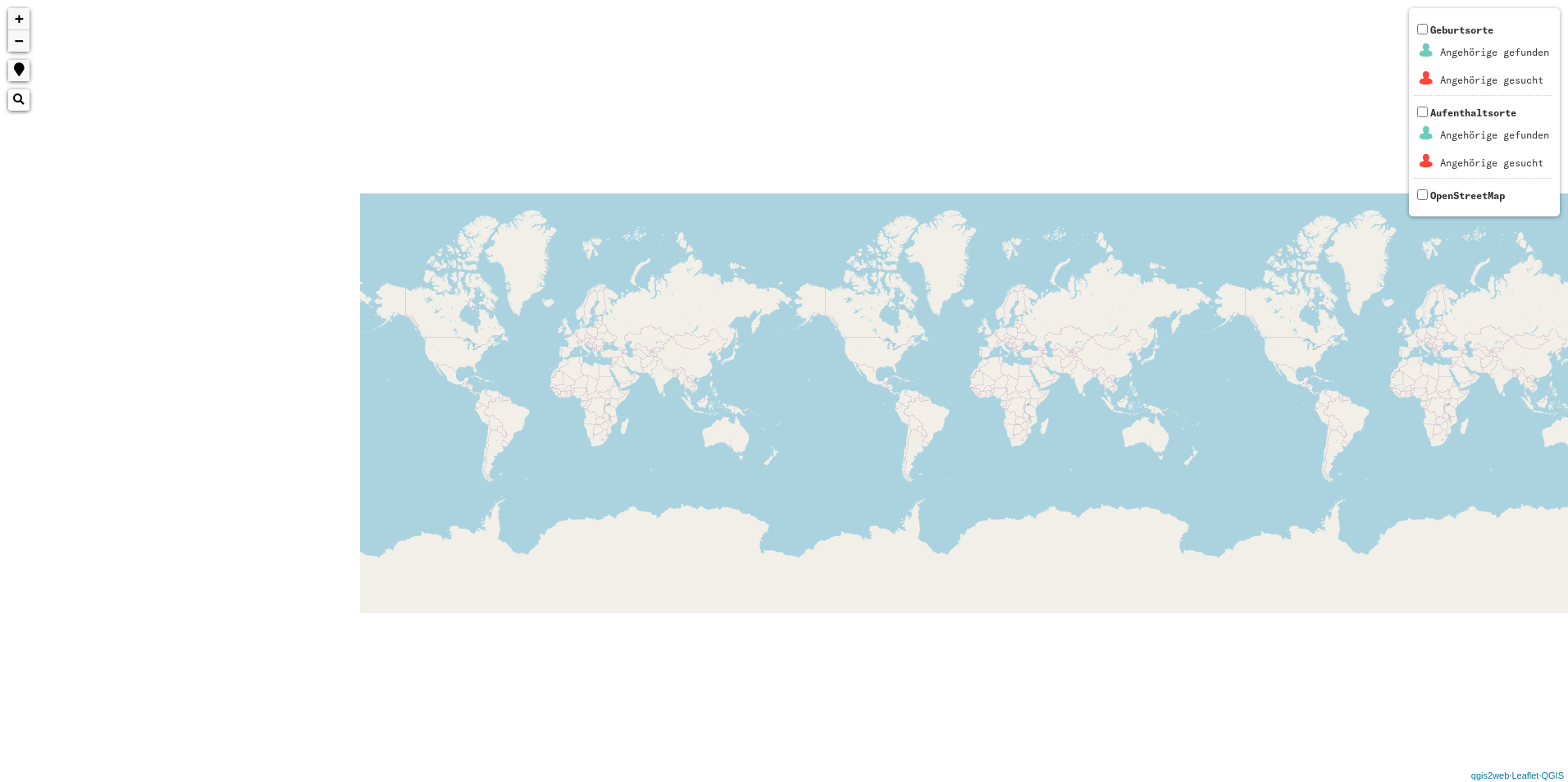
click at [1368, 288] on div "+ − Nothing found. Geburtsorte Angehörige gefunden Angehörige gesucht Aufenthal…" at bounding box center [784, 391] width 1568 height 782
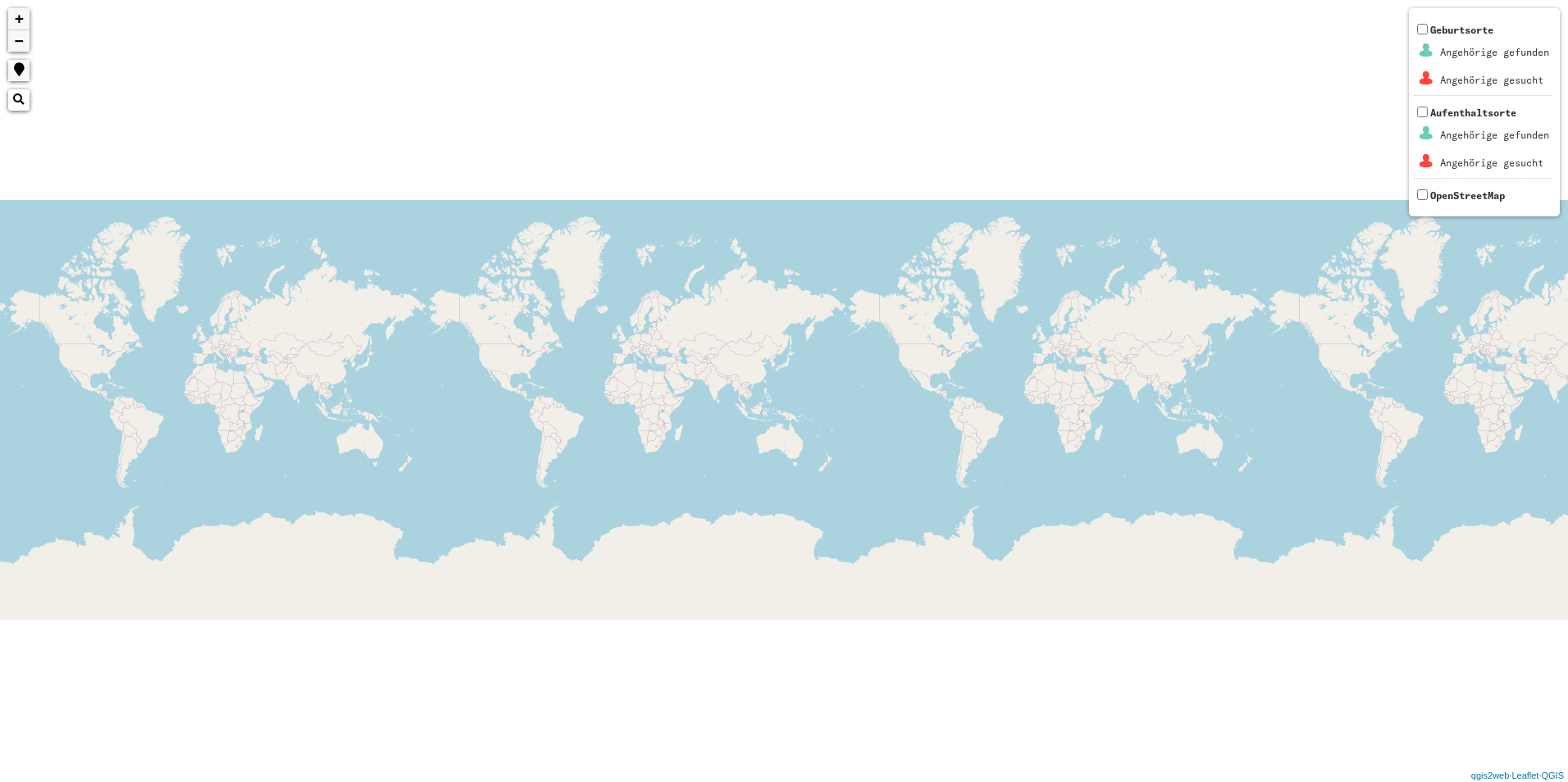
click at [1503, 326] on div "+ − Nothing found. Geburtsorte Angehörige gefunden Angehörige gesucht Aufenthal…" at bounding box center [784, 391] width 1568 height 782
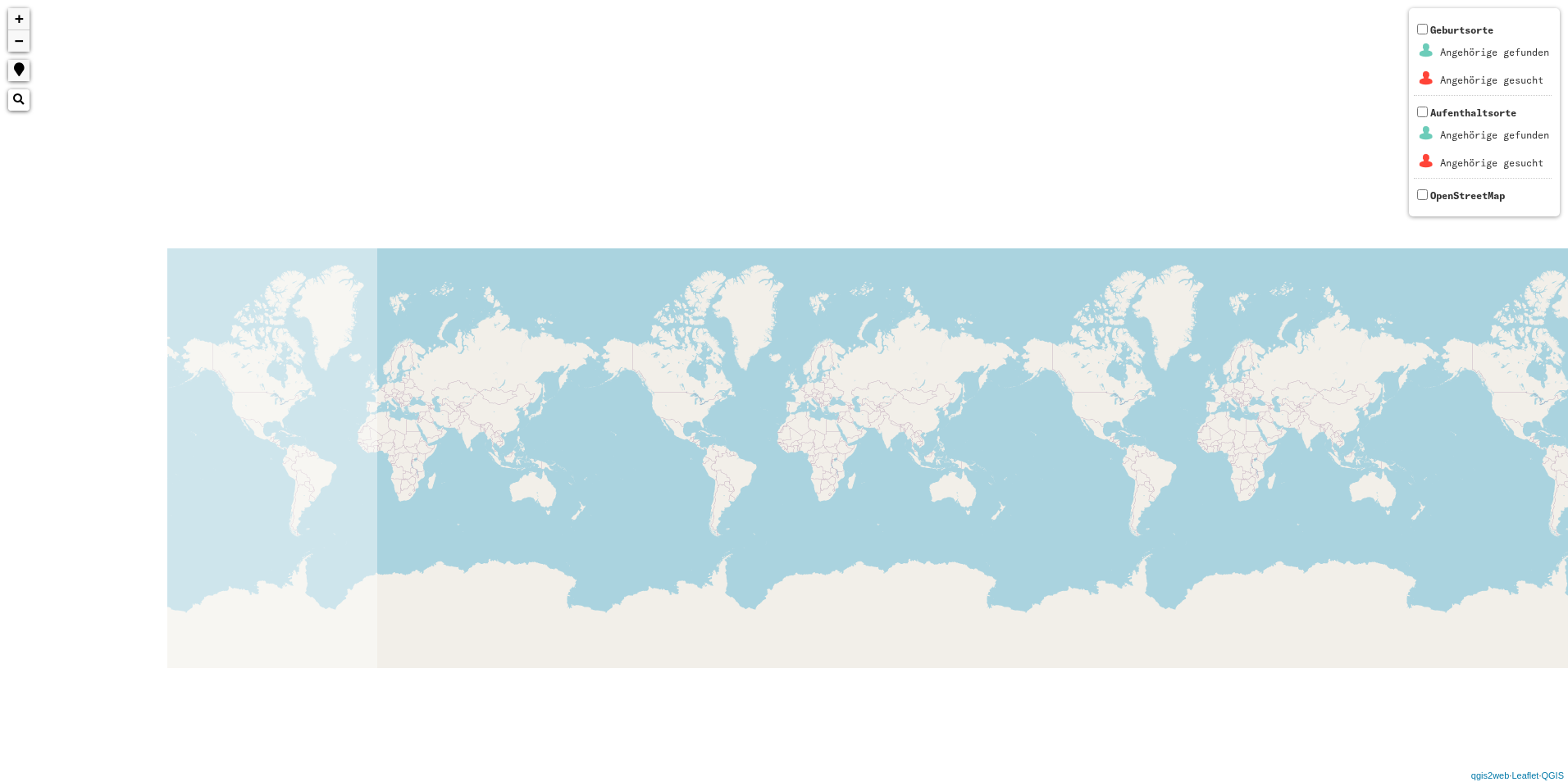
click at [1141, 368] on div "+ − Nothing found. Geburtsorte Angehörige gefunden Angehörige gesucht Aufenthal…" at bounding box center [784, 391] width 1568 height 782
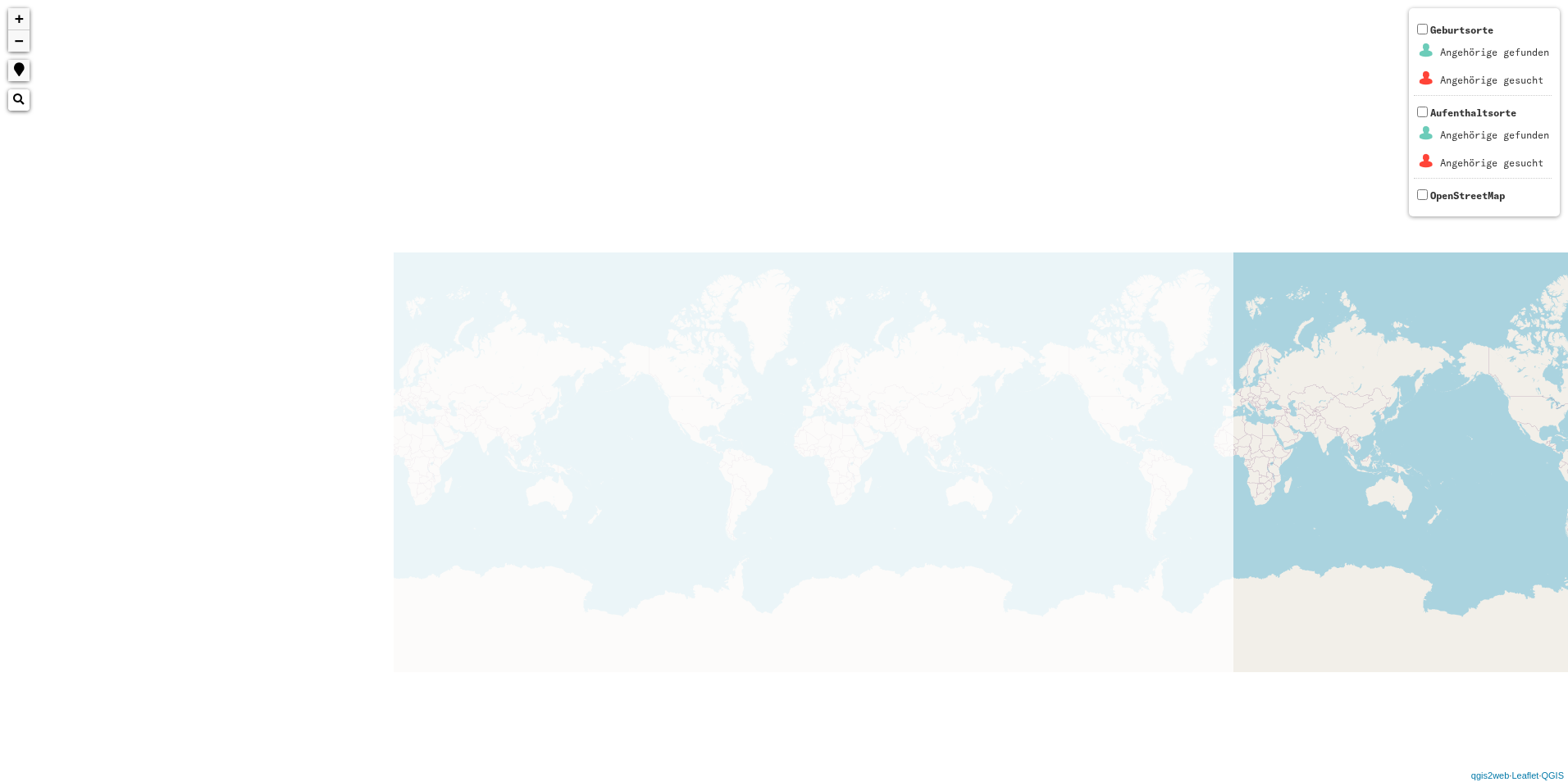
click at [1567, 408] on html "526 4 1496 + − Nothing found. Geburtsorte Angehörige gefunden Angehörige gesuch…" at bounding box center [784, 391] width 1568 height 782
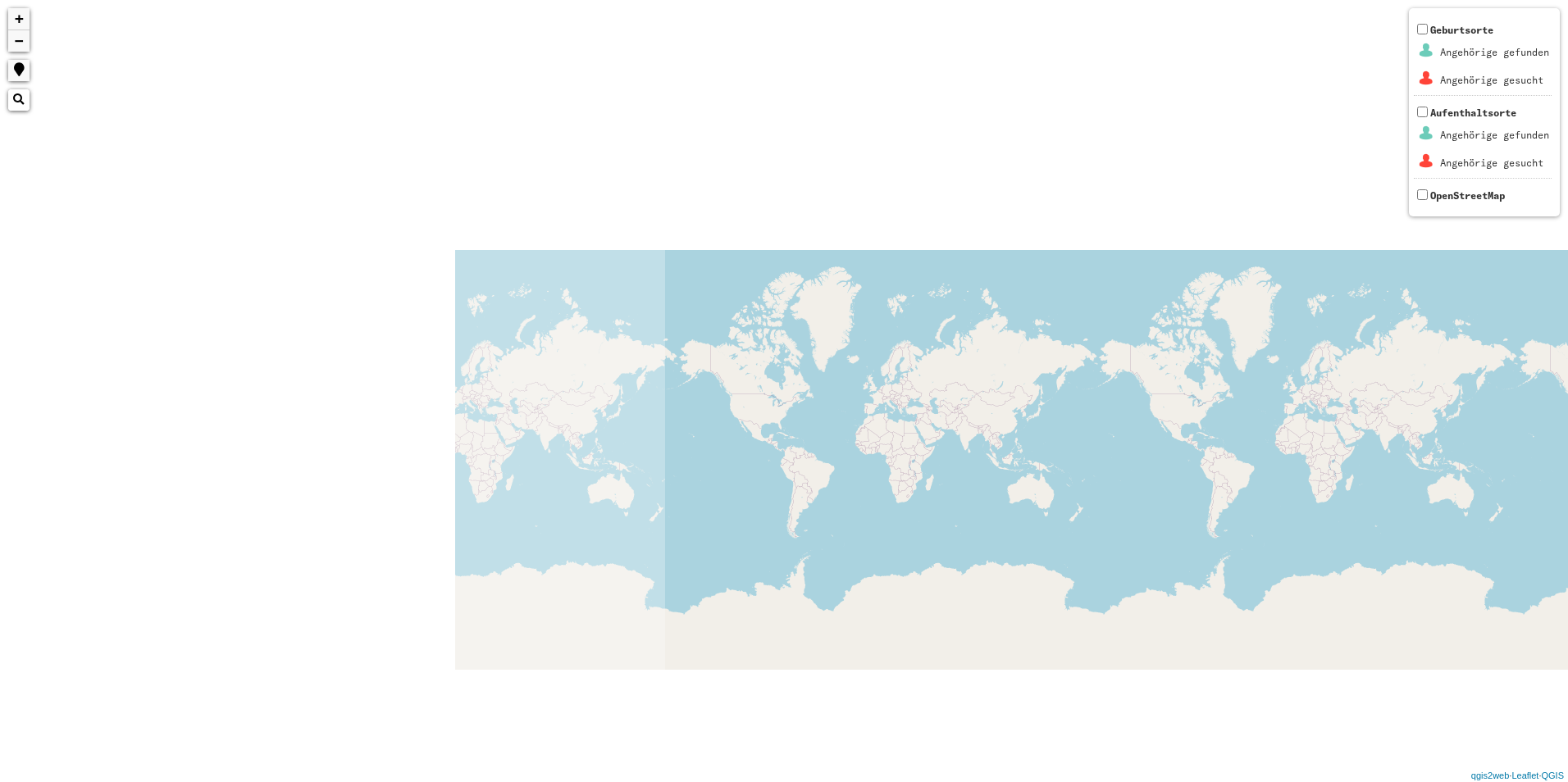
click at [1133, 387] on div "+ − Nothing found. Geburtsorte Angehörige gefunden Angehörige gesucht Aufenthal…" at bounding box center [784, 391] width 1568 height 782
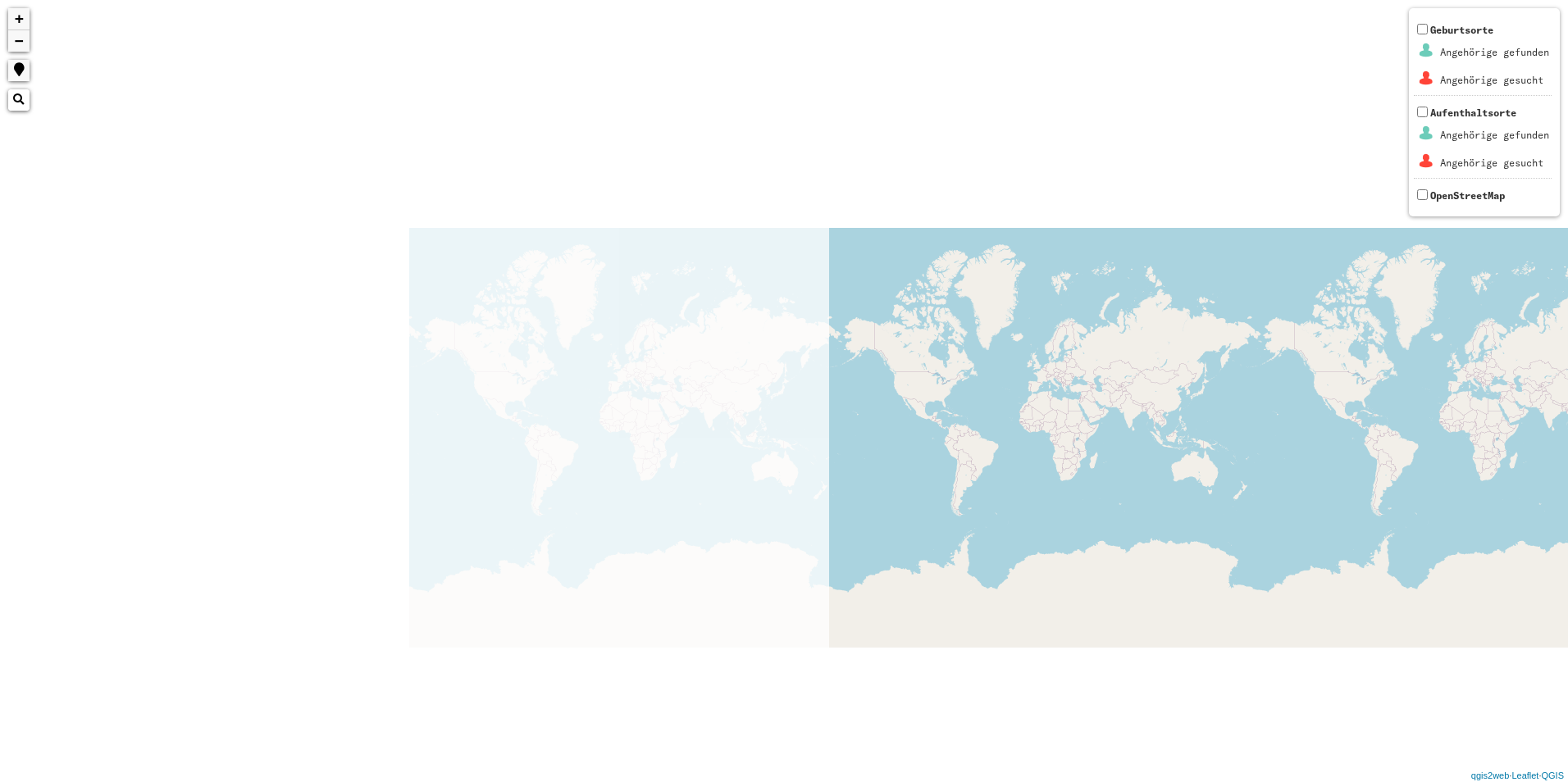
click at [1531, 329] on div "+ − Nothing found. Geburtsorte Angehörige gefunden Angehörige gesucht Aufenthal…" at bounding box center [784, 391] width 1568 height 782
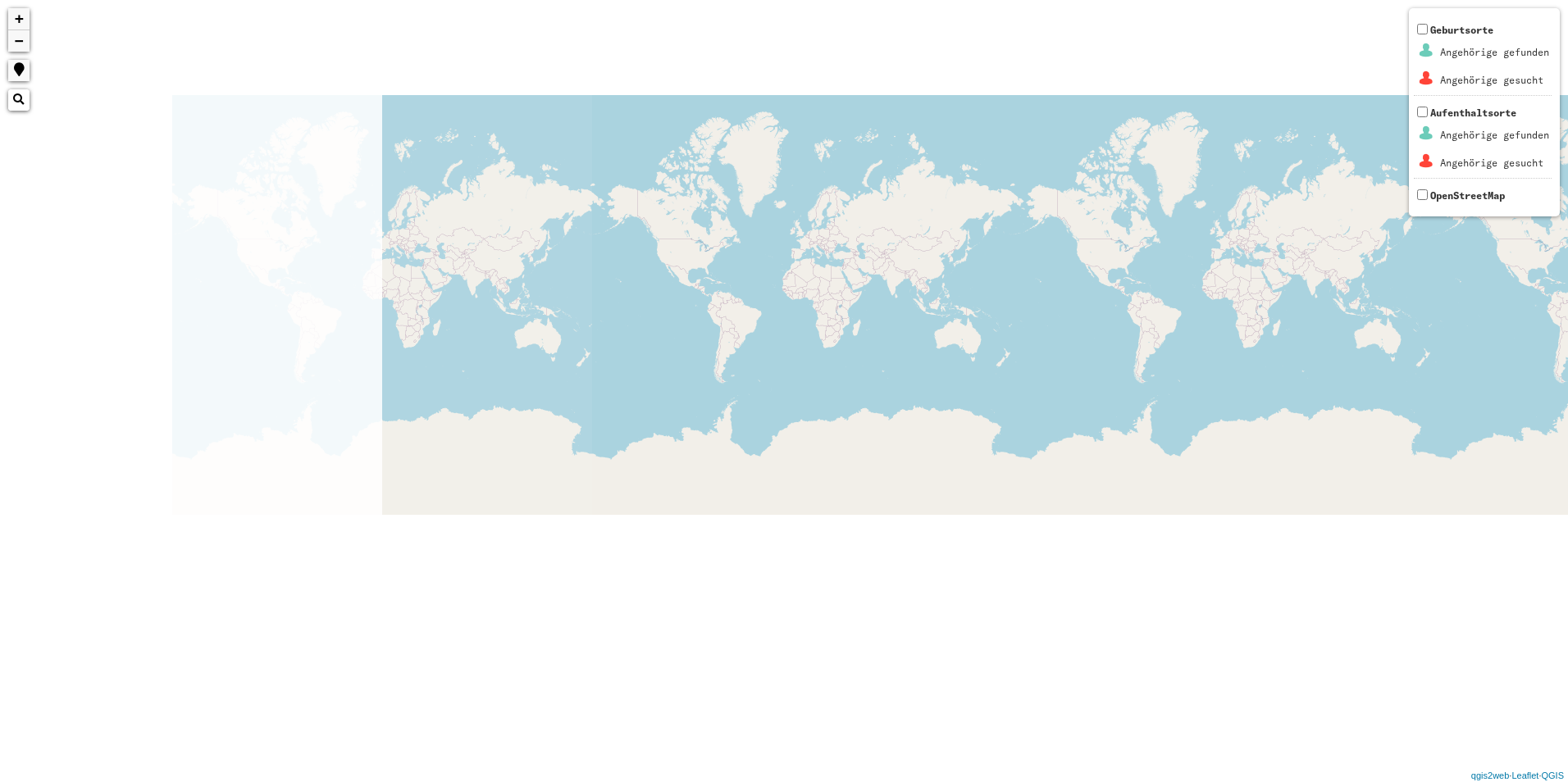
click at [1565, 405] on div "+ − Nothing found. Geburtsorte Angehörige gefunden Angehörige gesucht Aufenthal…" at bounding box center [784, 391] width 1568 height 782
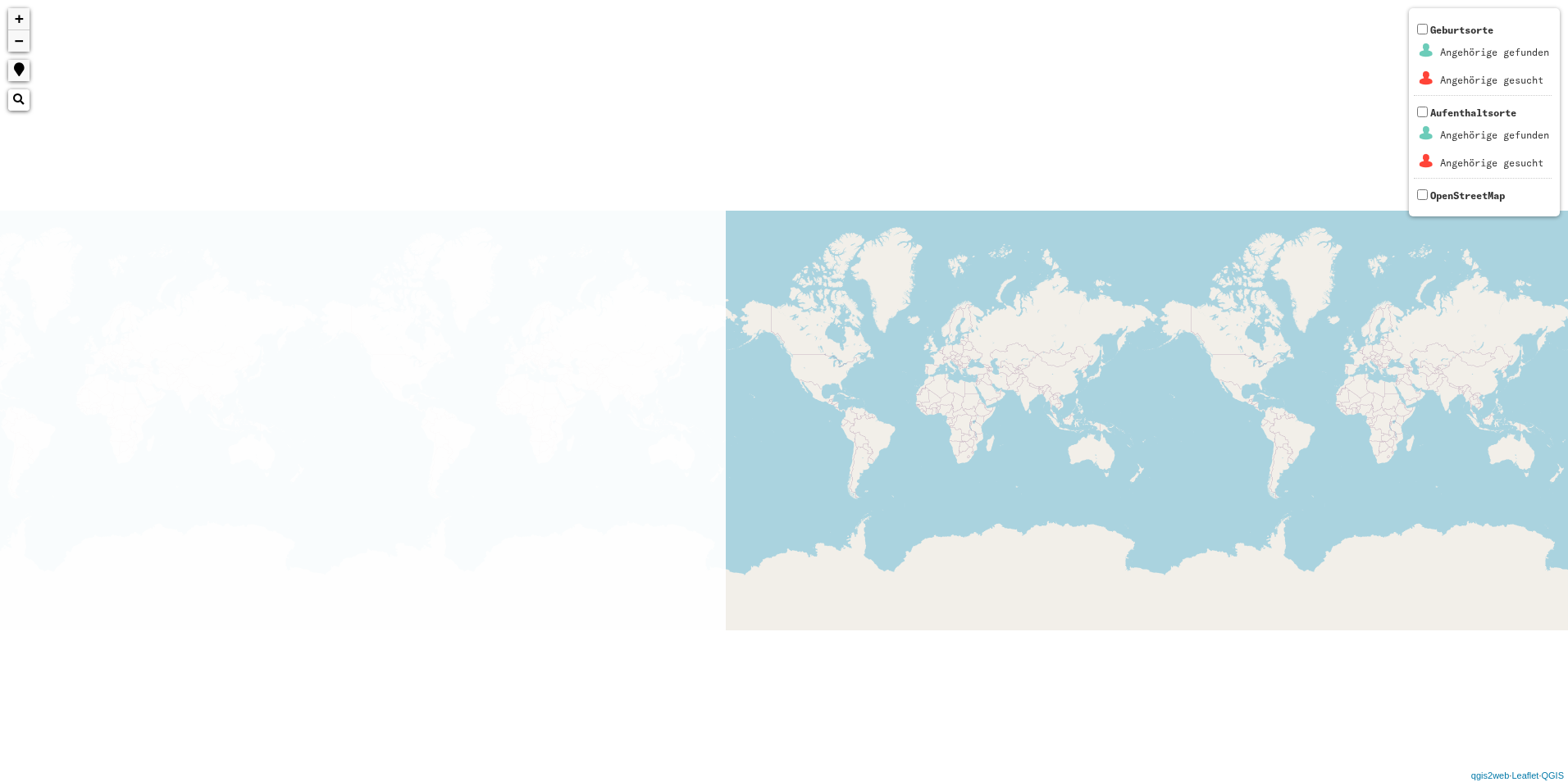
click at [1167, 314] on div "+ − Nothing found. Geburtsorte Angehörige gefunden Angehörige gesucht Aufenthal…" at bounding box center [784, 391] width 1568 height 782
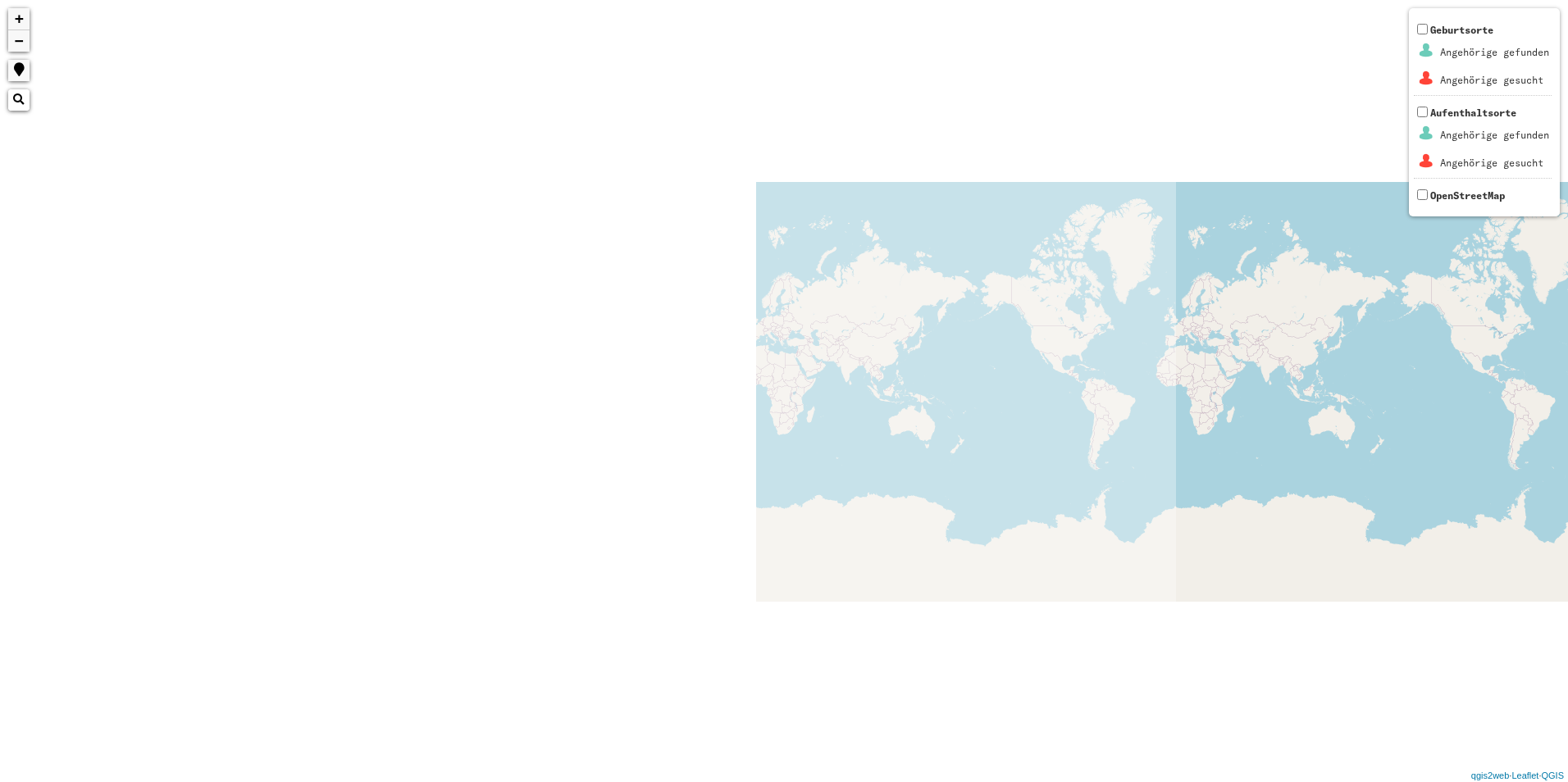
click at [1567, 336] on html "+ − Nothing found. Geburtsorte Angehörige gefunden Angehörige gesucht Aufenthal…" at bounding box center [784, 391] width 1568 height 782
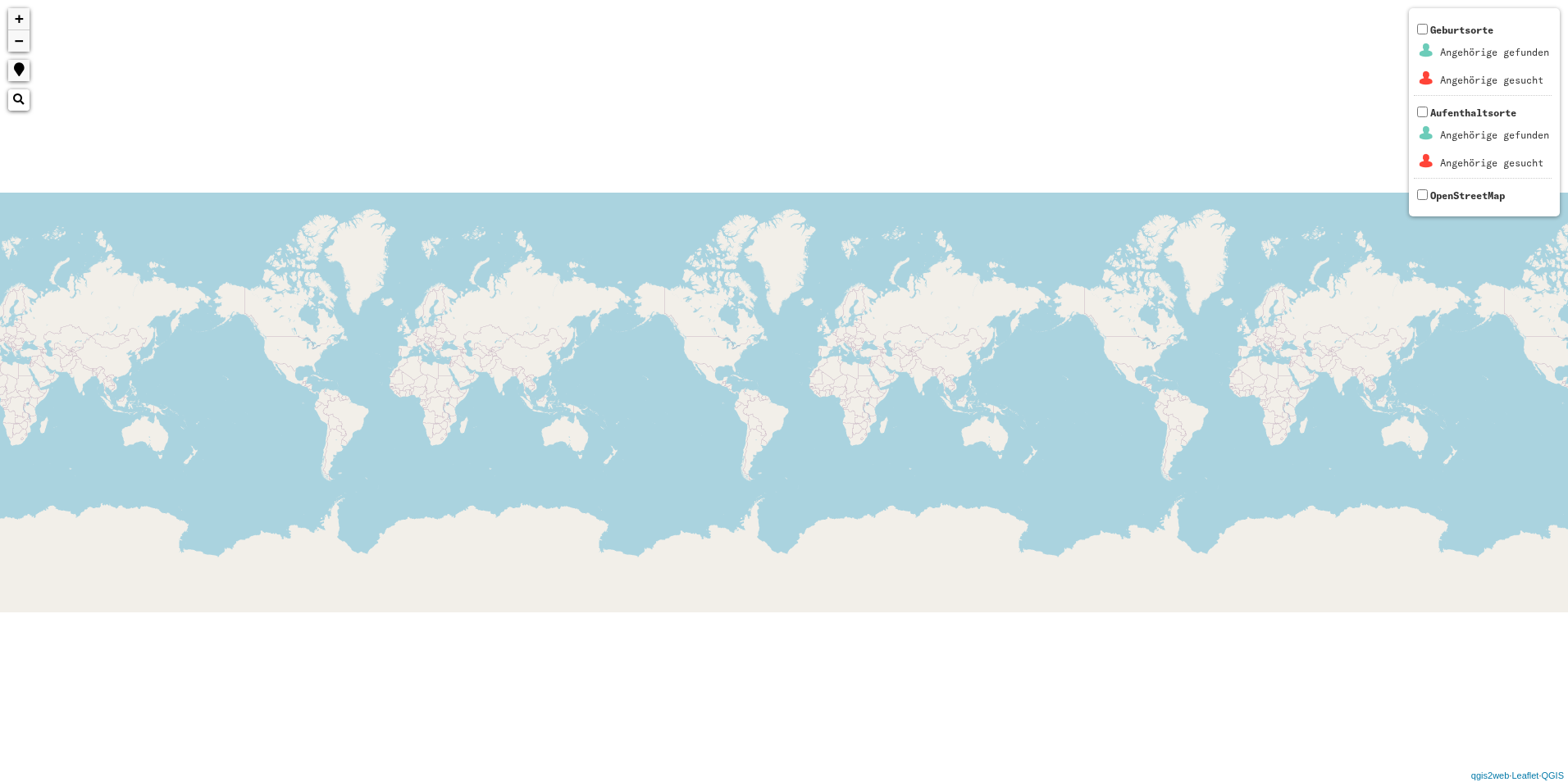
click at [1567, 412] on html "+ − Nothing found. Geburtsorte Angehörige gefunden Angehörige gesucht Aufenthal…" at bounding box center [784, 391] width 1568 height 782
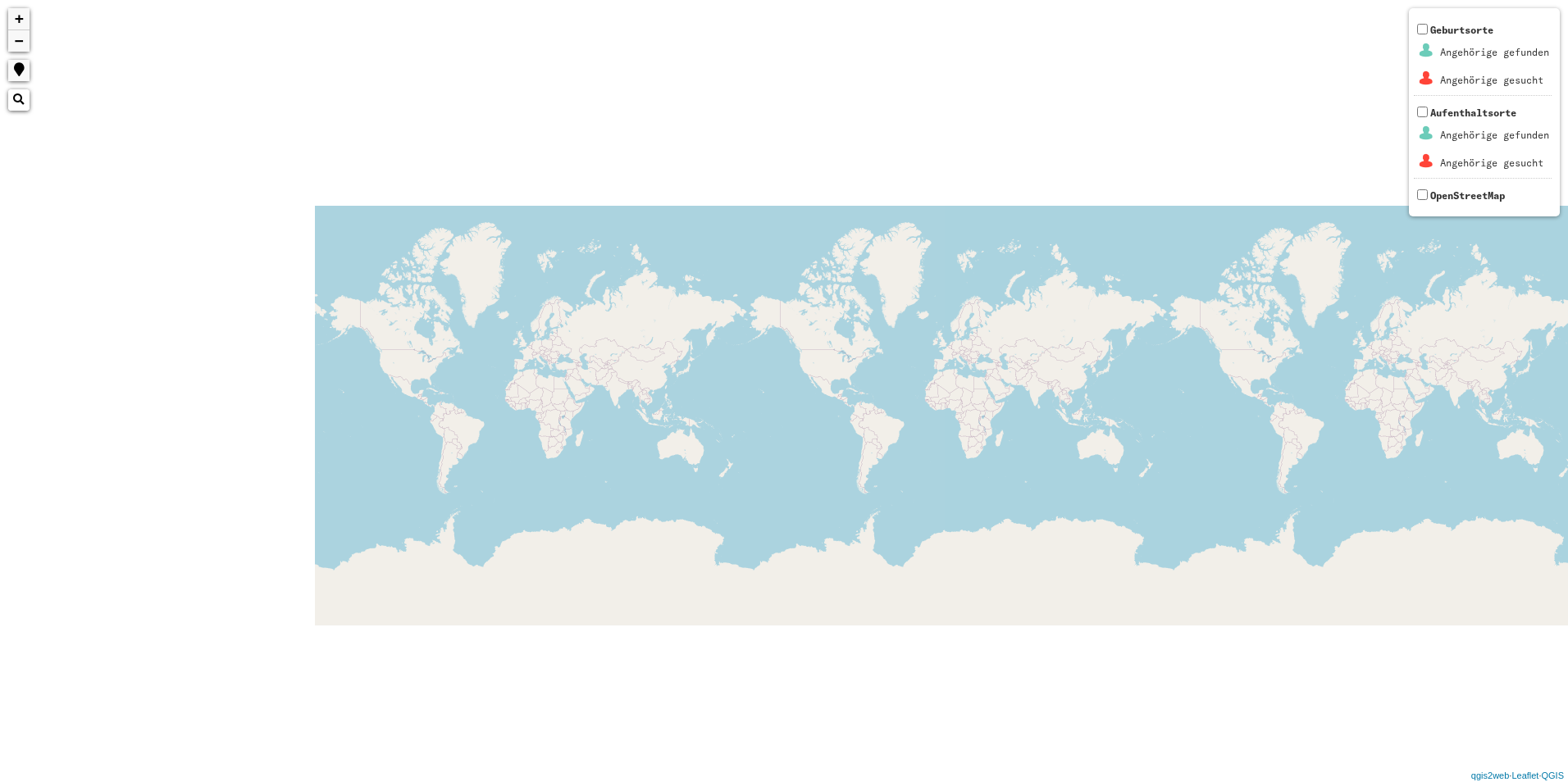
click at [1290, 311] on div "+ − Nothing found. Geburtsorte Angehörige gefunden Angehörige gesucht Aufenthal…" at bounding box center [784, 391] width 1568 height 782
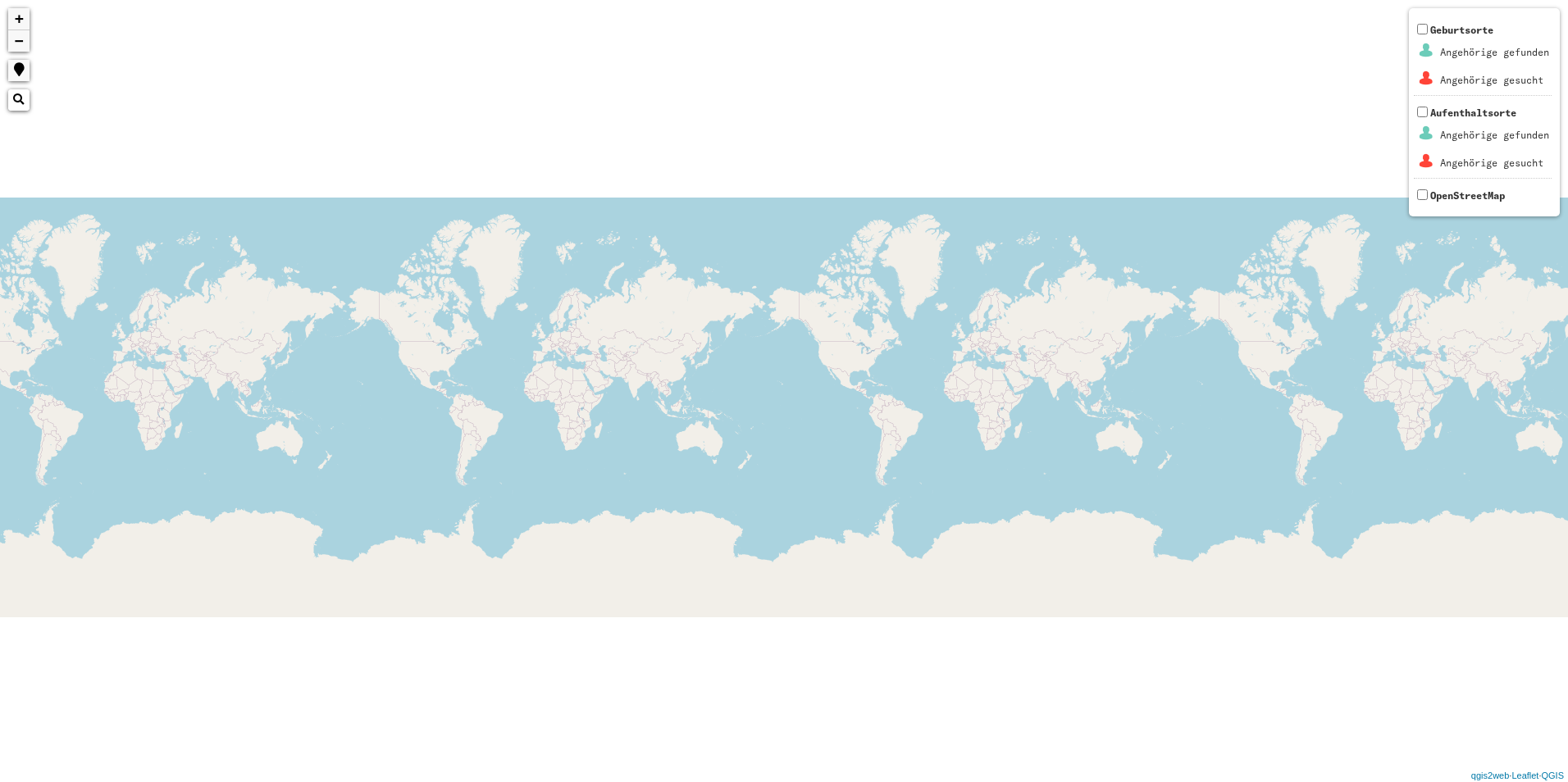
click at [1398, 353] on div "+ − Nothing found. Geburtsorte Angehörige gefunden Angehörige gesucht Aufenthal…" at bounding box center [784, 391] width 1568 height 782
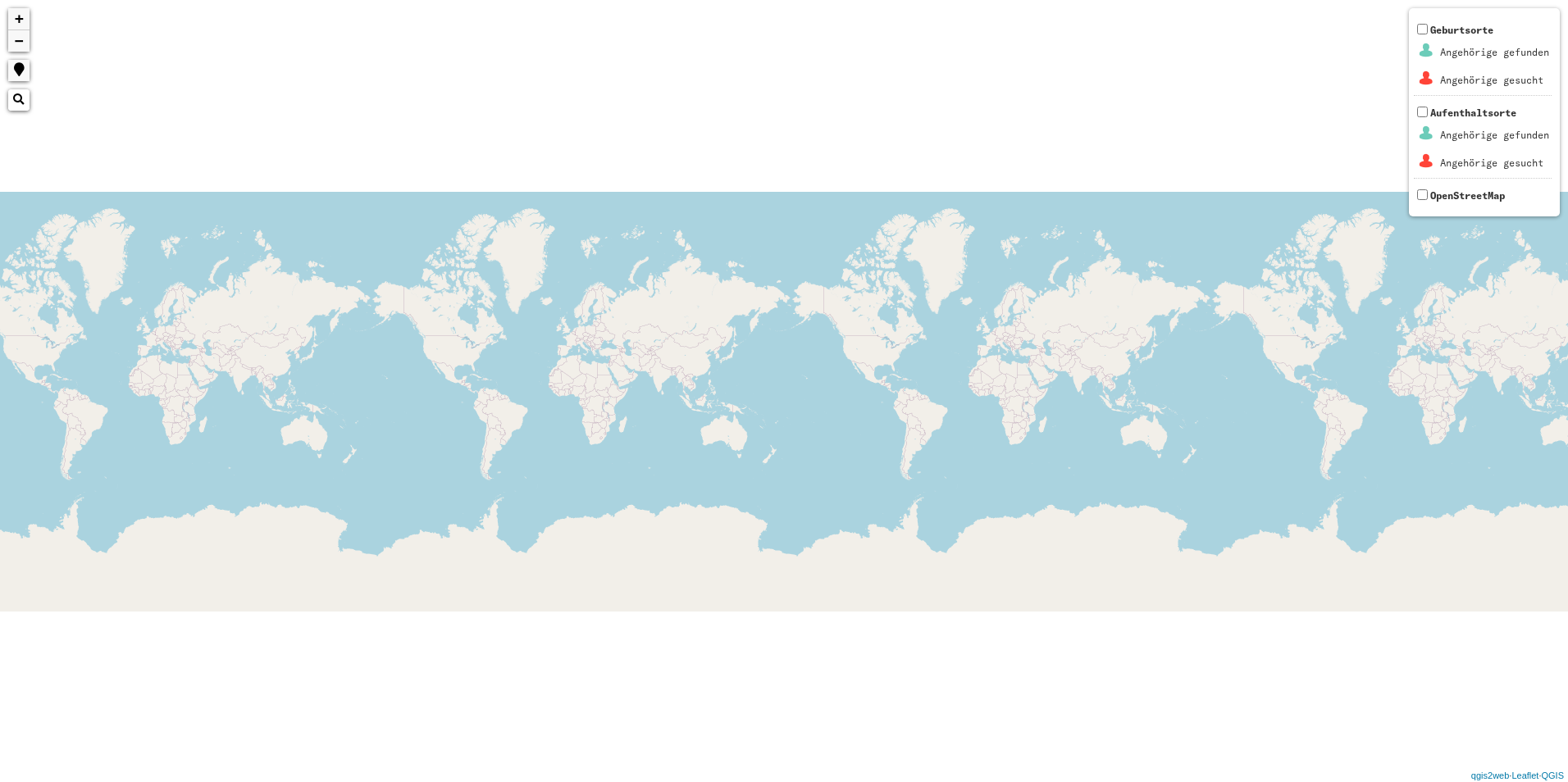
click at [1201, 348] on div "+ − Nothing found. Geburtsorte Angehörige gefunden Angehörige gesucht Aufenthal…" at bounding box center [784, 391] width 1568 height 782
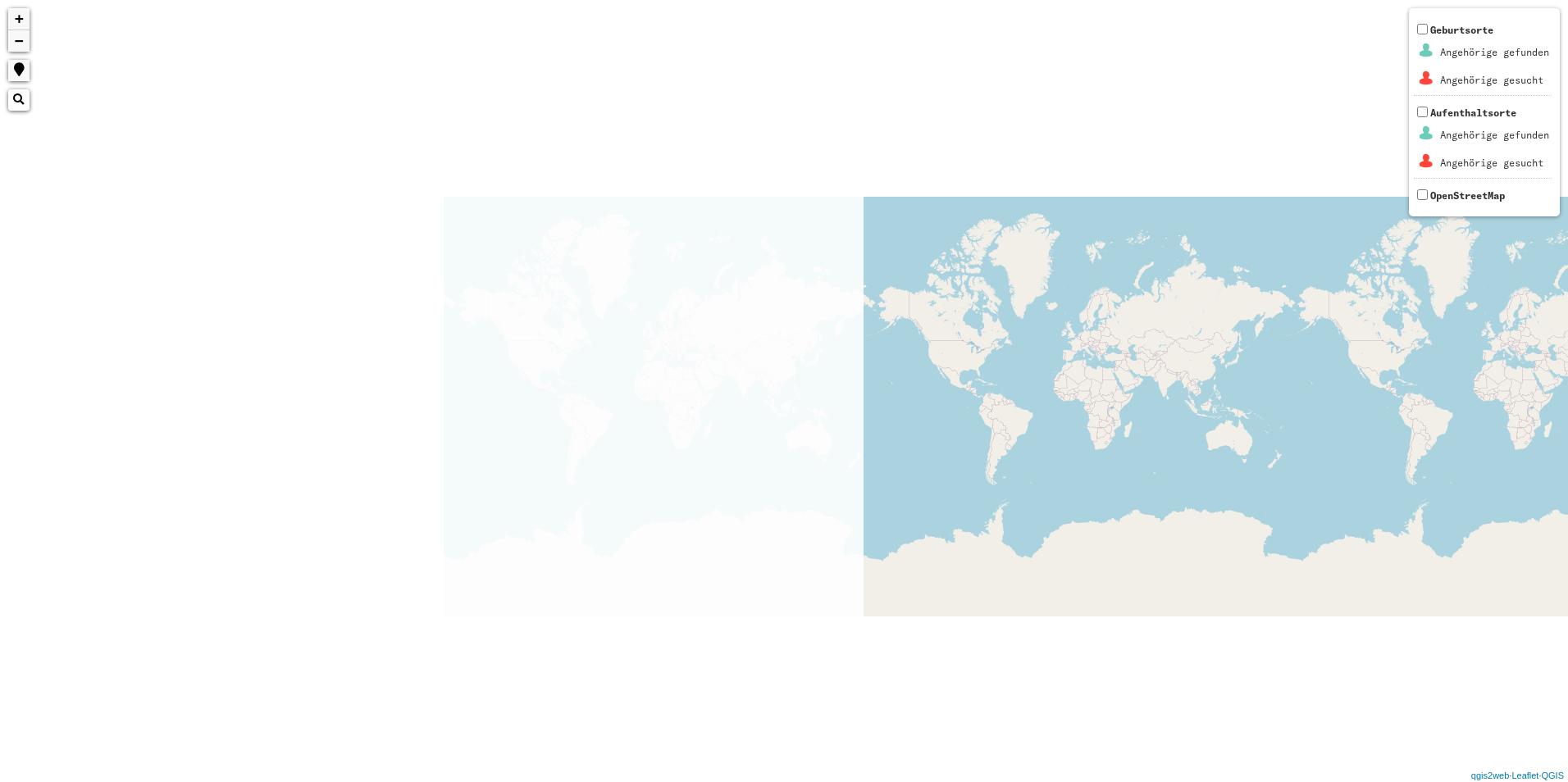
click at [1567, 349] on html "+ − Nothing found. Geburtsorte Angehörige gefunden Angehörige gesucht Aufenthal…" at bounding box center [784, 391] width 1568 height 782
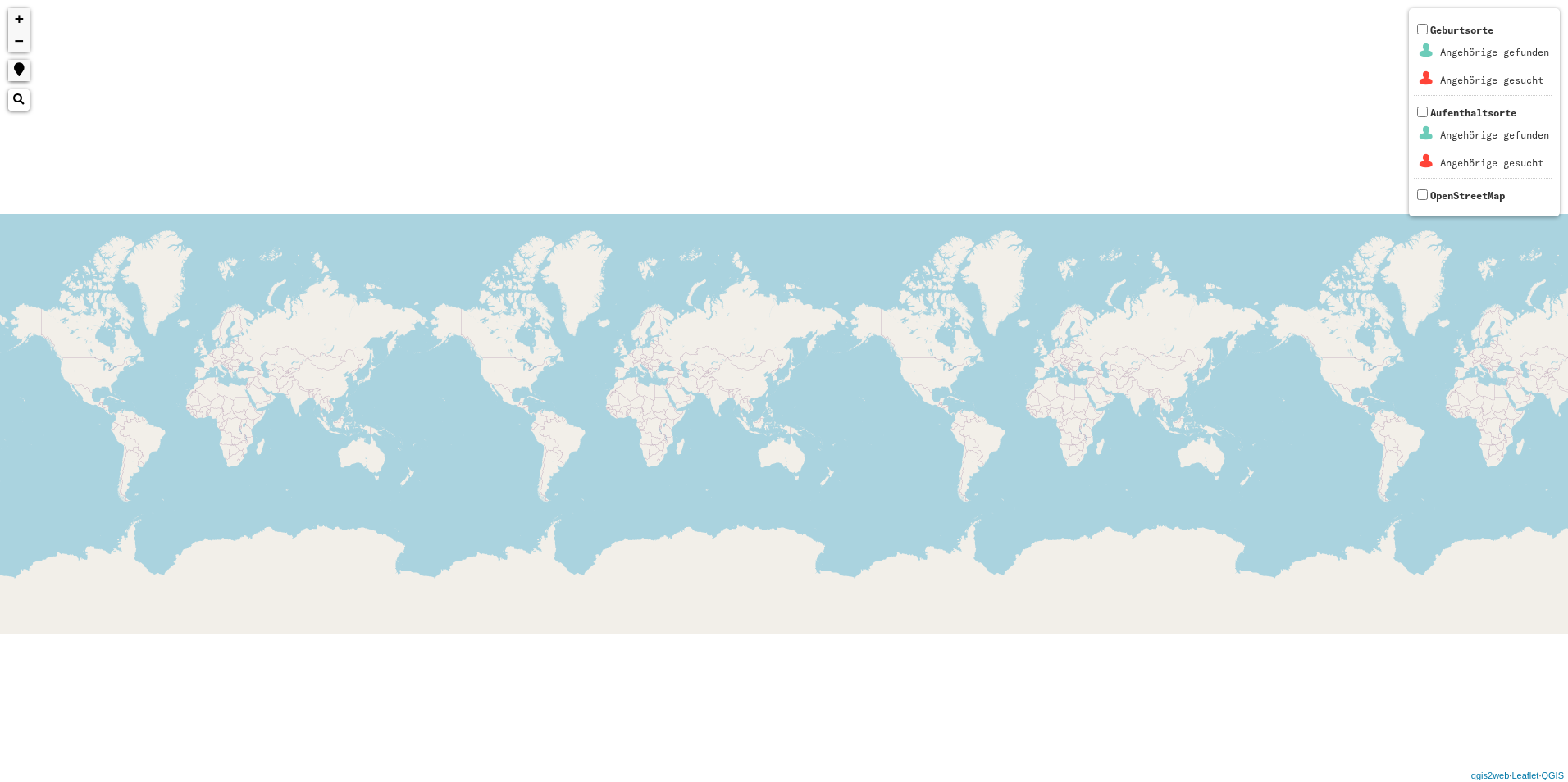
click at [1567, 394] on html "+ − Nothing found. Geburtsorte Angehörige gefunden Angehörige gesucht Aufenthal…" at bounding box center [784, 391] width 1568 height 782
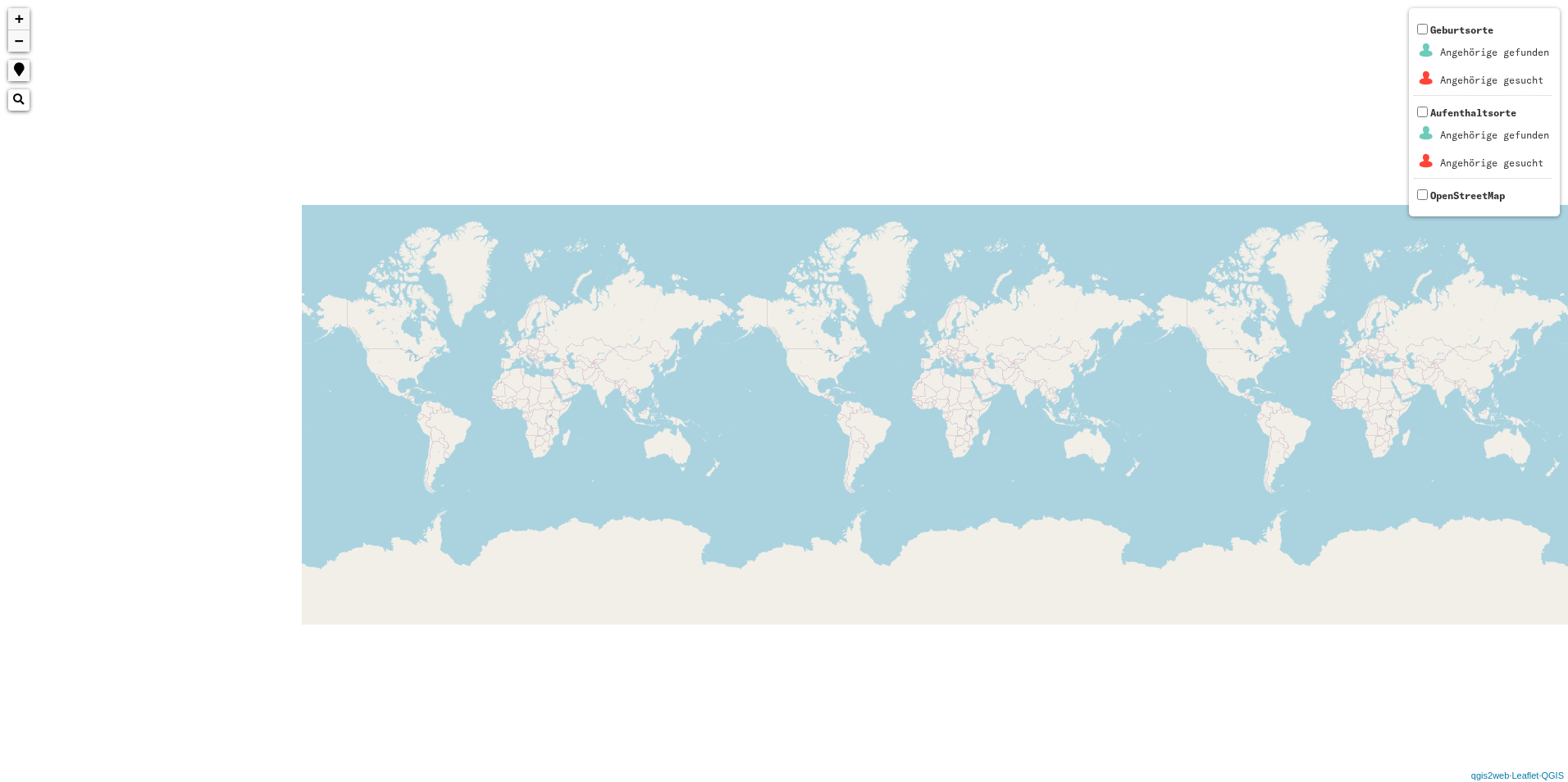
click at [837, 354] on div "+ − Nothing found. Geburtsorte Angehörige gefunden Angehörige gesucht Aufenthal…" at bounding box center [784, 391] width 1568 height 782
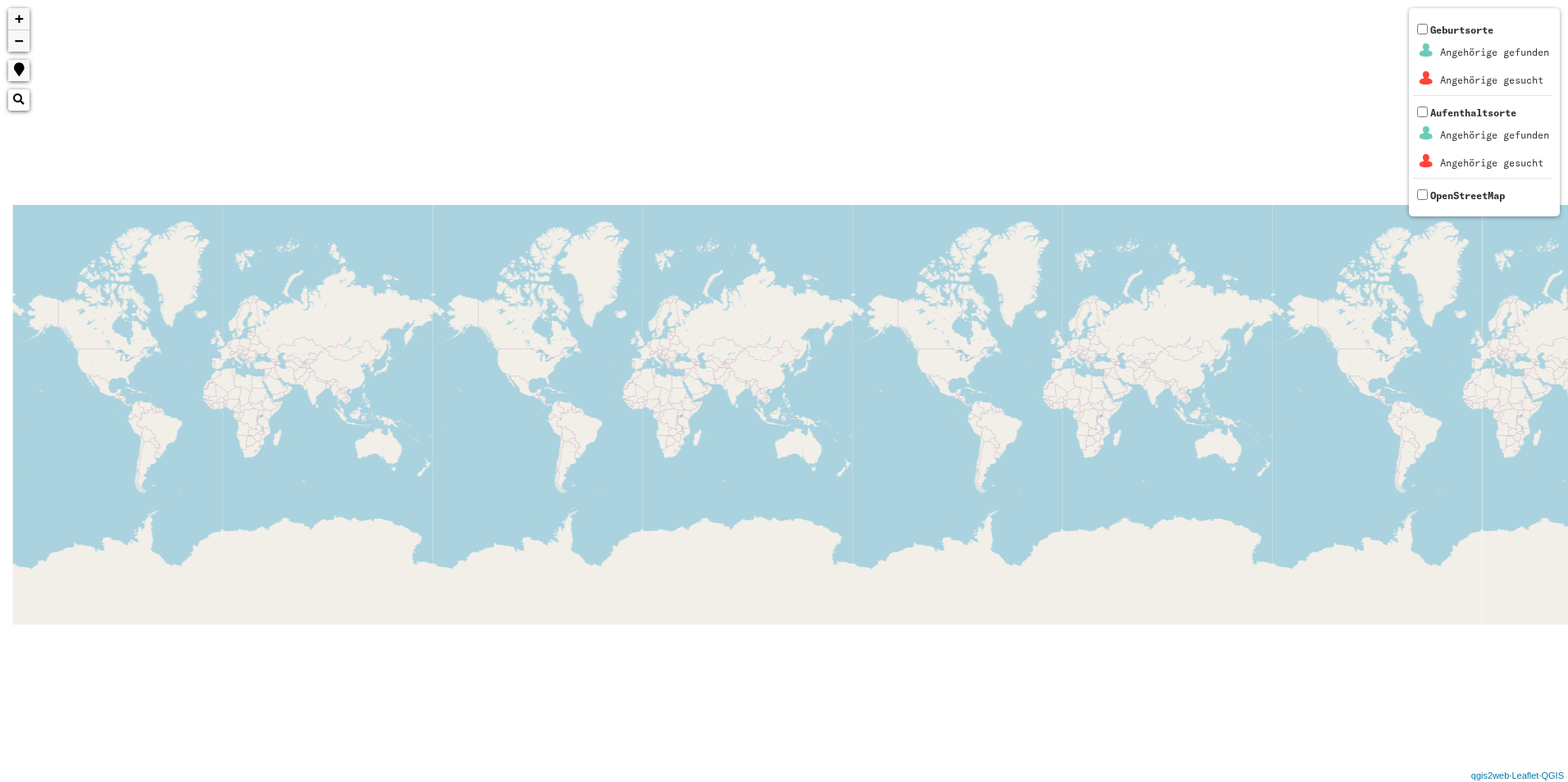
click at [1020, 354] on div "+ − Nothing found. Geburtsorte Angehörige gefunden Angehörige gesucht Aufenthal…" at bounding box center [784, 391] width 1568 height 782
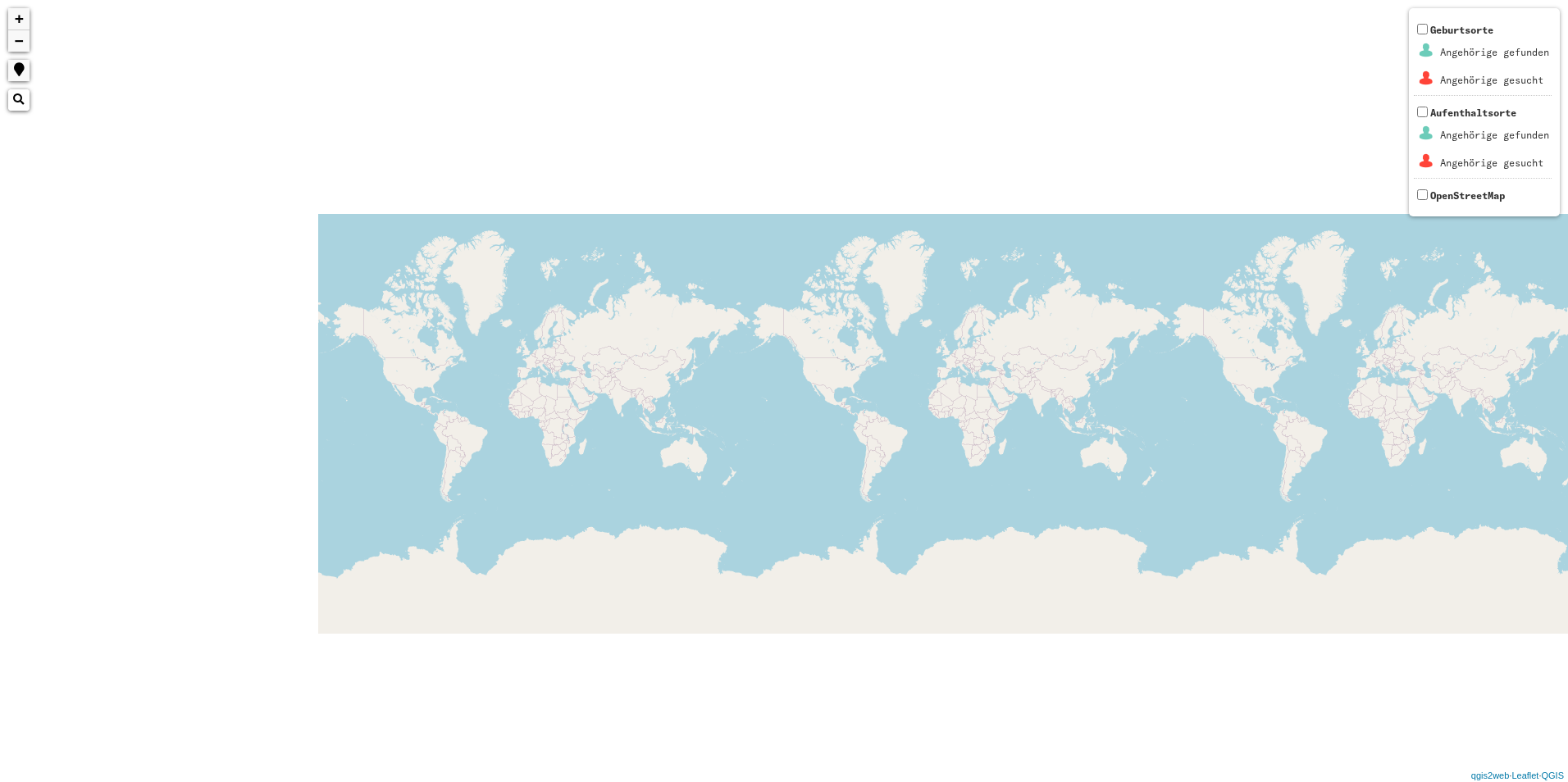
click at [965, 382] on div "+ − Nothing found. Geburtsorte Angehörige gefunden Angehörige gesucht Aufenthal…" at bounding box center [784, 391] width 1568 height 782
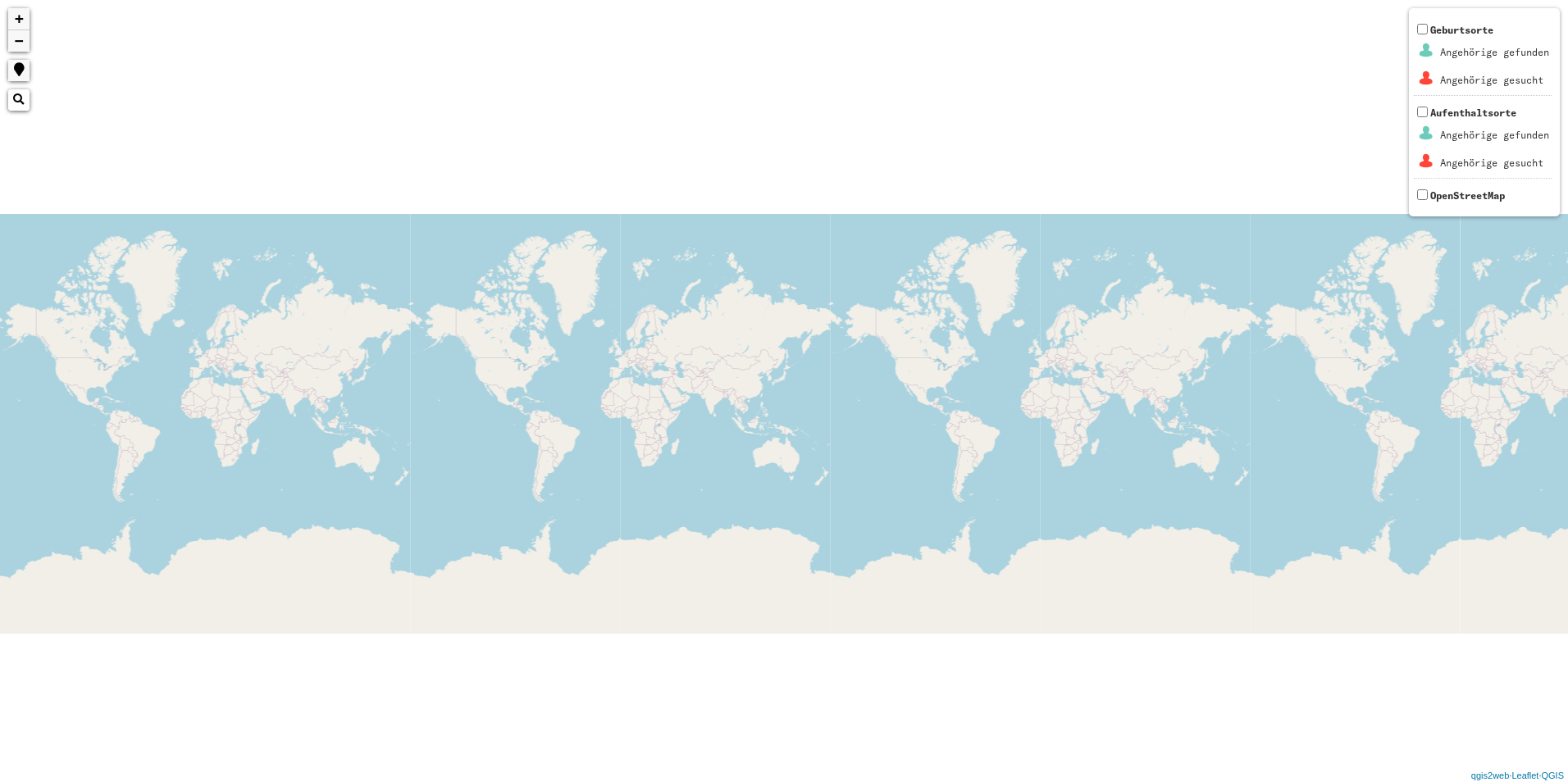
click at [17, 65] on span at bounding box center [19, 70] width 11 height 14
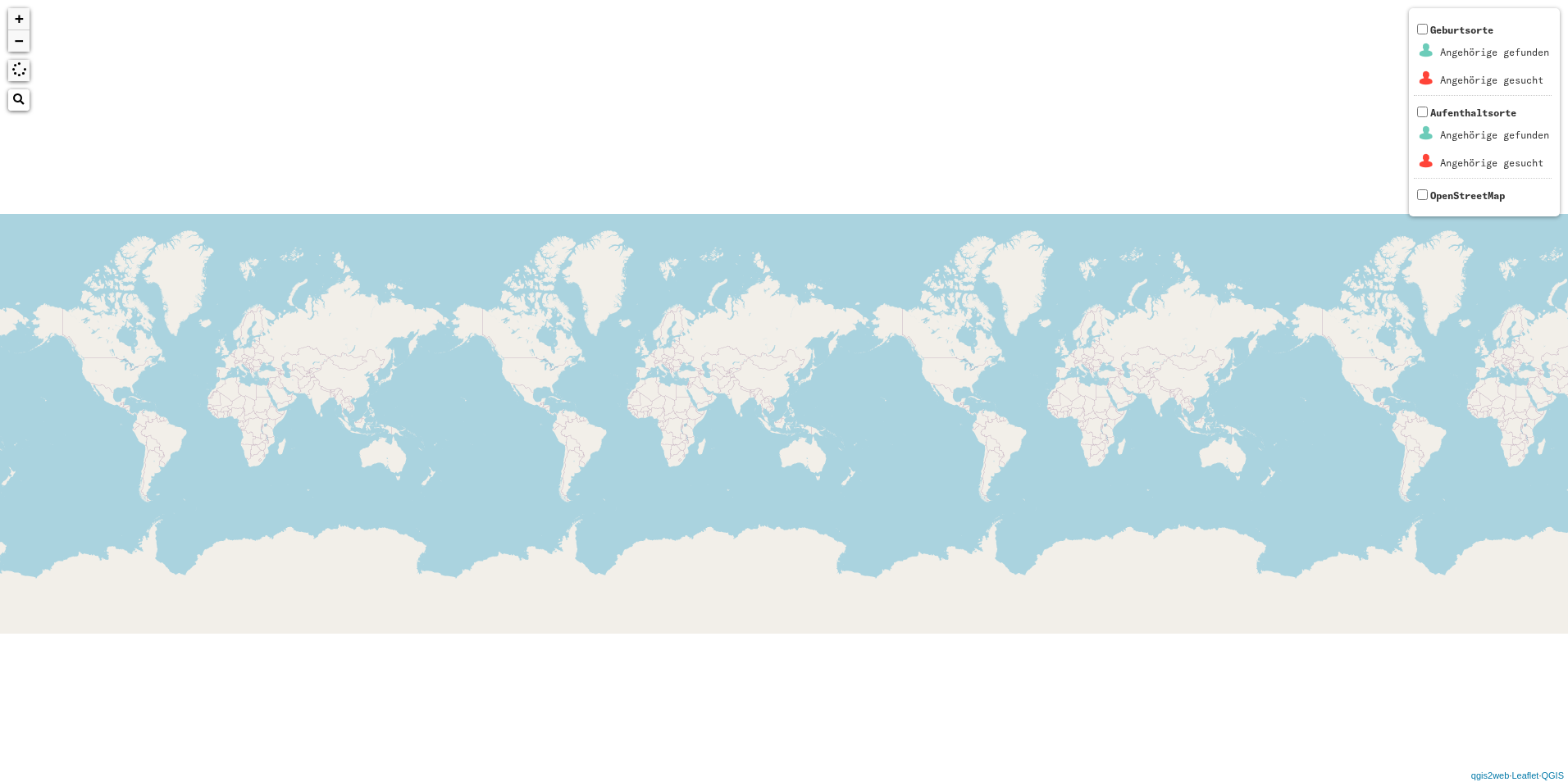
click at [58, 152] on div "+ − Nothing found. Geburtsorte Angehörige gefunden Angehörige gesucht Aufenthal…" at bounding box center [784, 391] width 1568 height 782
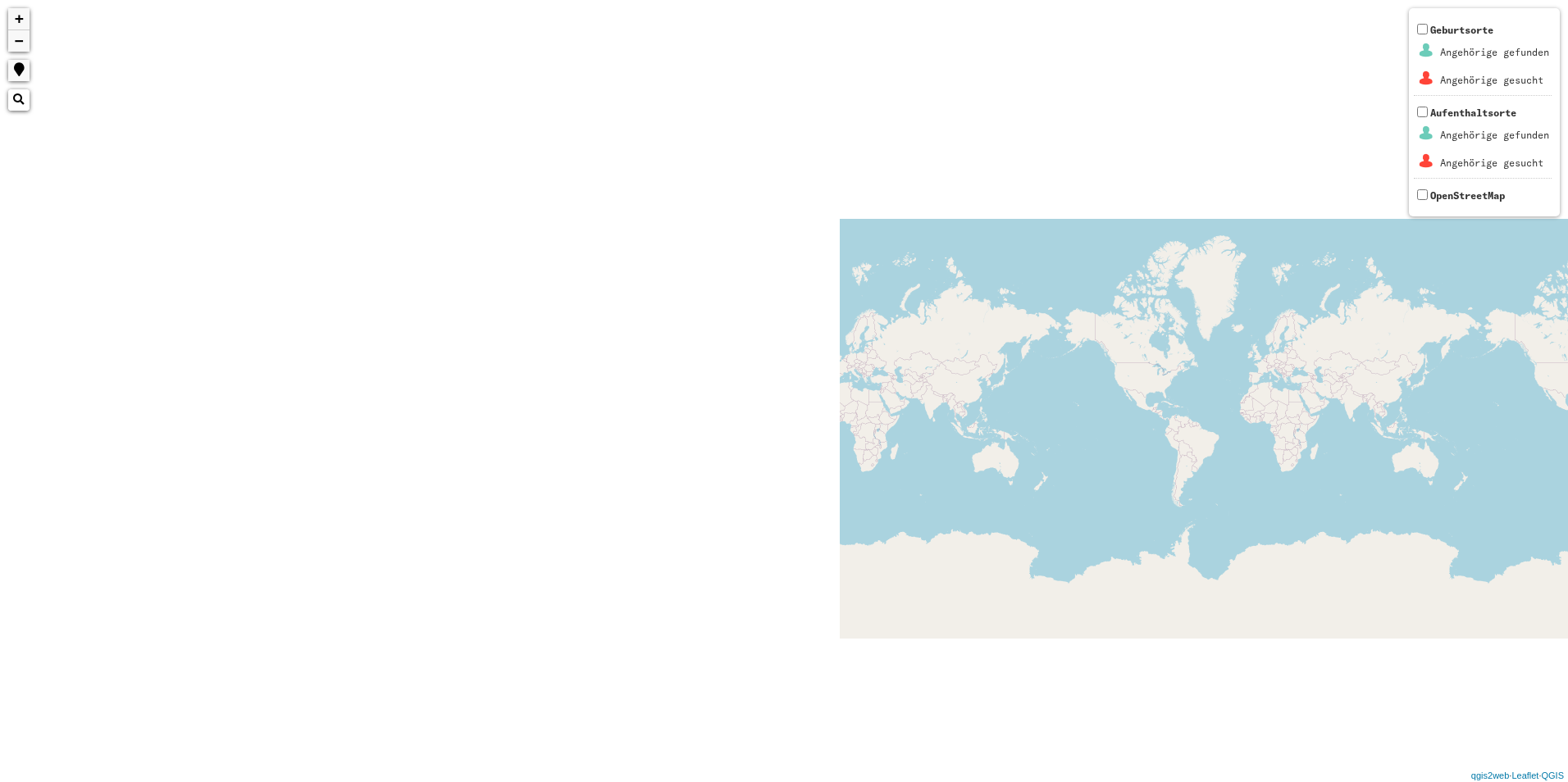
click at [1395, 570] on div "+ − Nothing found. Geburtsorte Angehörige gefunden Angehörige gesucht Aufenthal…" at bounding box center [784, 391] width 1568 height 782
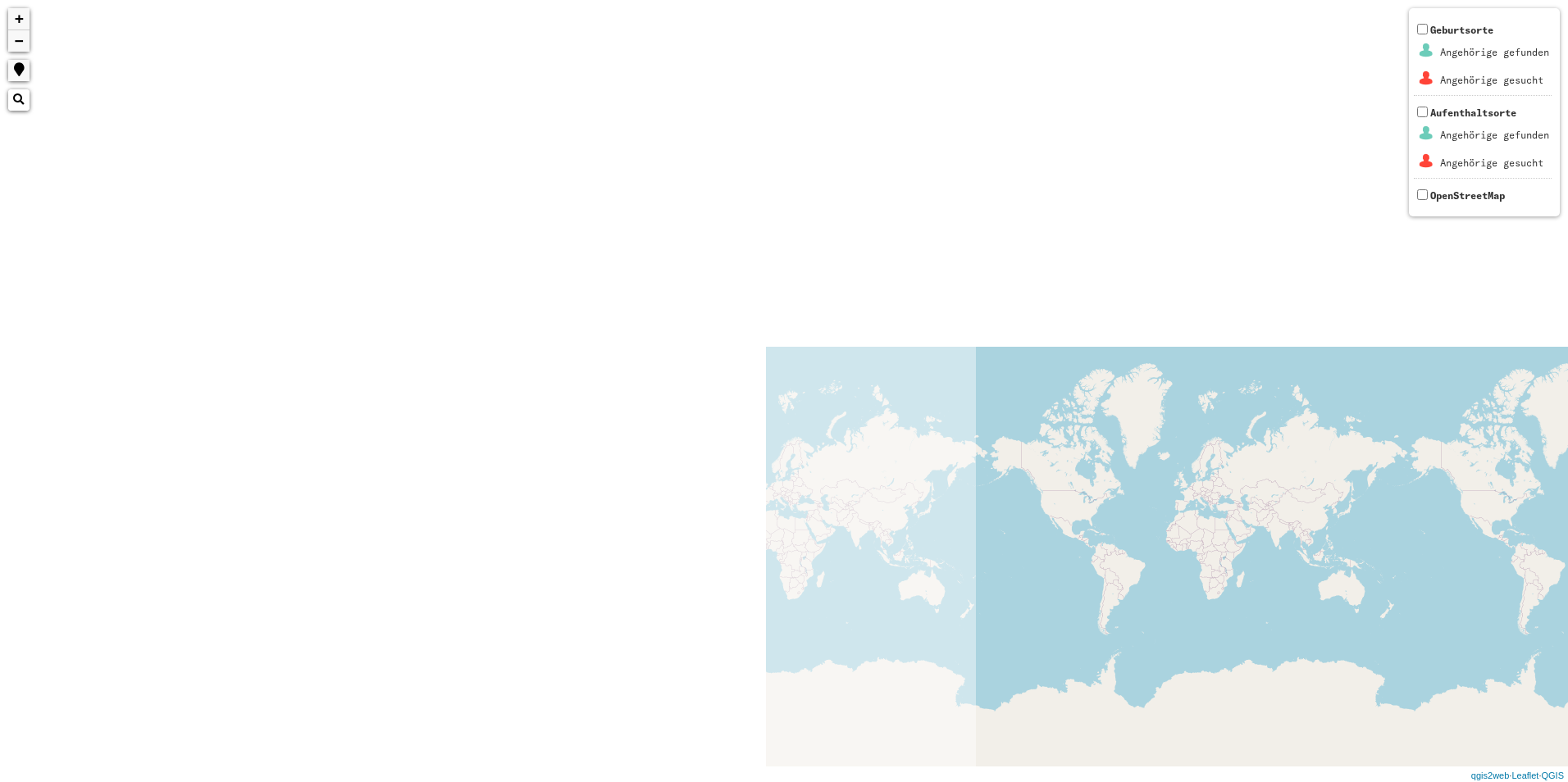
click at [1567, 440] on html "+ − Nothing found. Geburtsorte Angehörige gefunden Angehörige gesucht Aufenthal…" at bounding box center [784, 391] width 1568 height 782
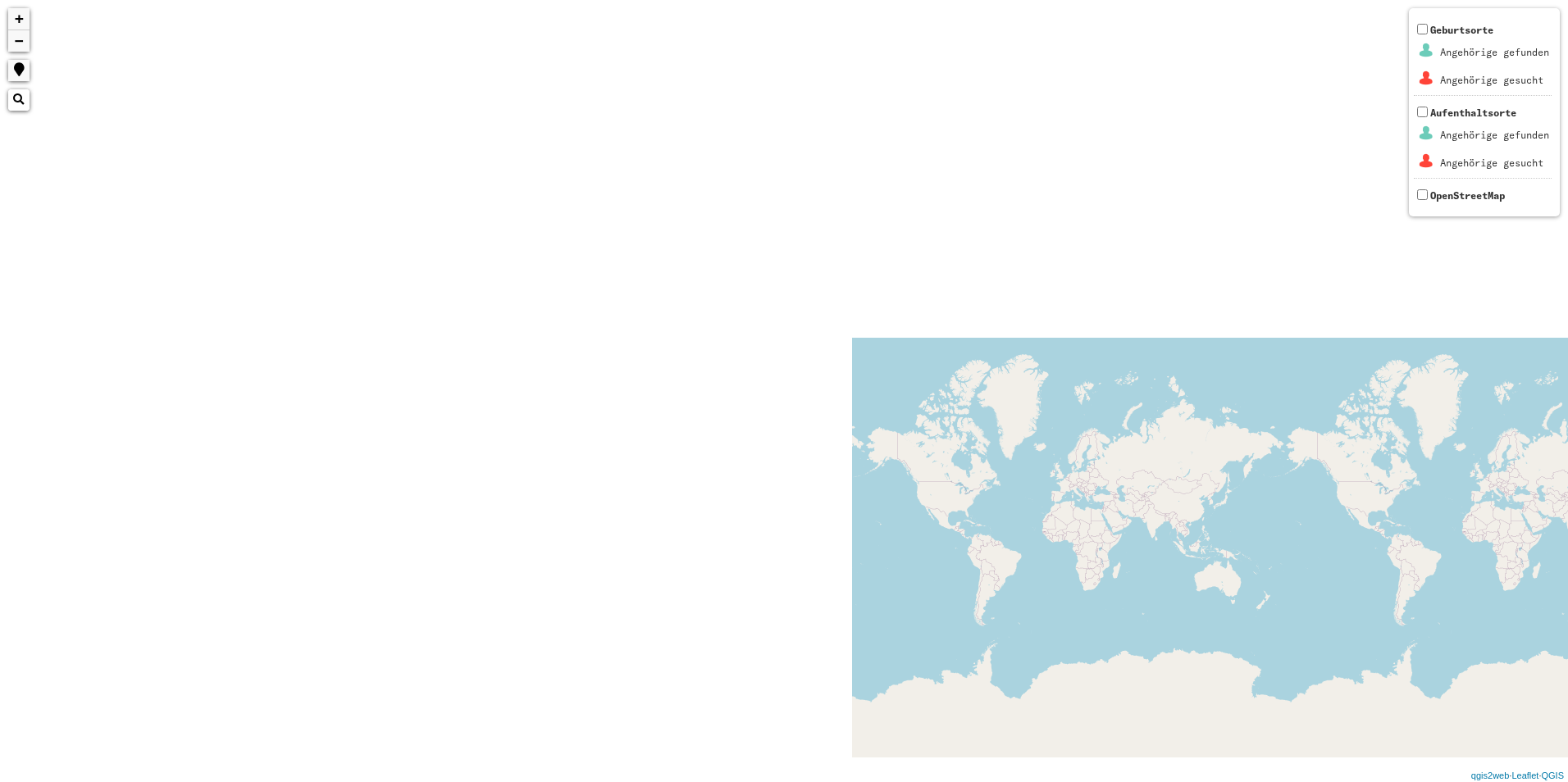
click at [1525, 478] on div "+ − Nothing found. Geburtsorte Angehörige gefunden Angehörige gesucht Aufenthal…" at bounding box center [784, 391] width 1568 height 782
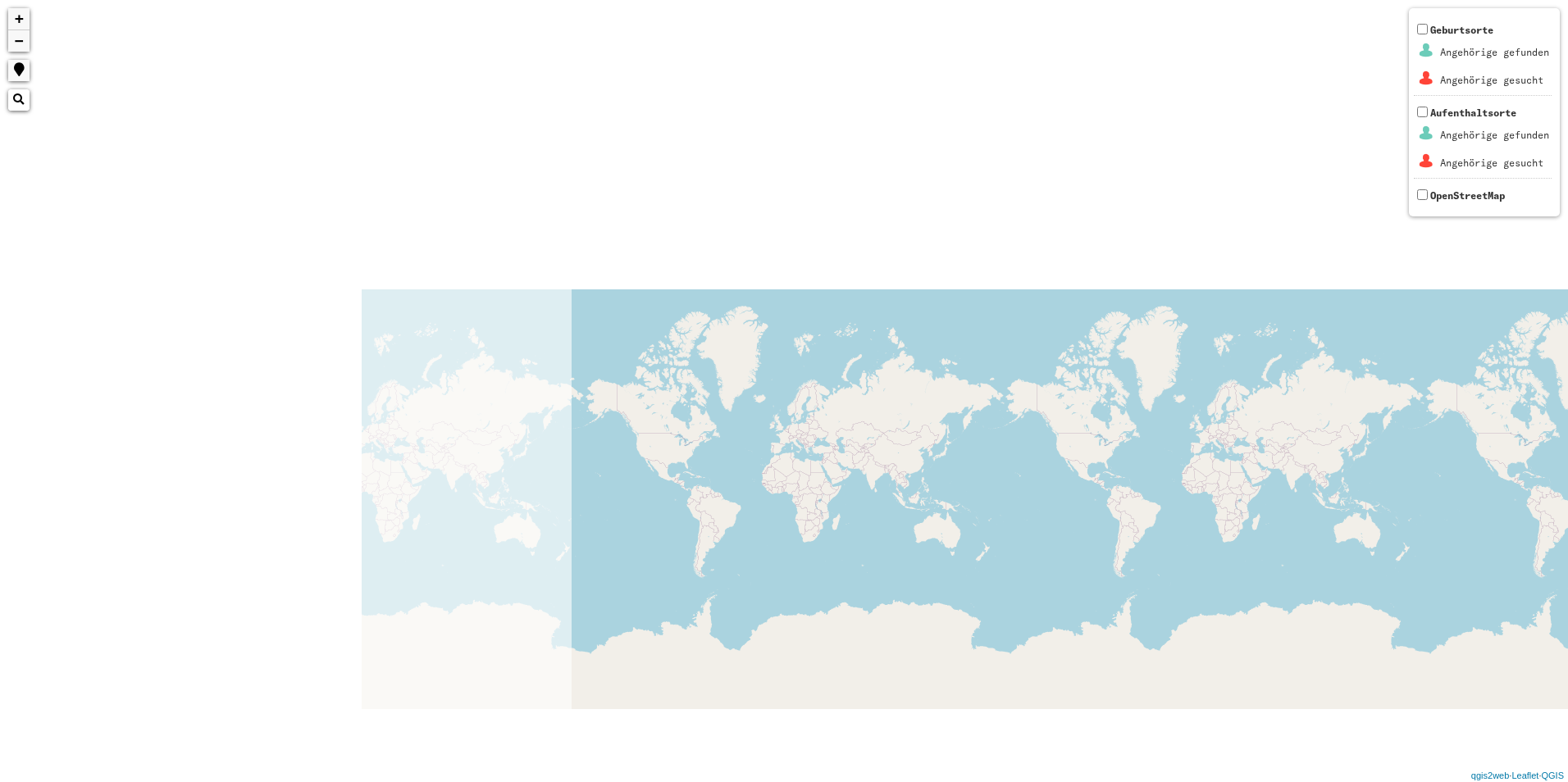
click at [1421, 562] on div "+ − Nothing found. Geburtsorte Angehörige gefunden Angehörige gesucht Aufenthal…" at bounding box center [784, 391] width 1568 height 782
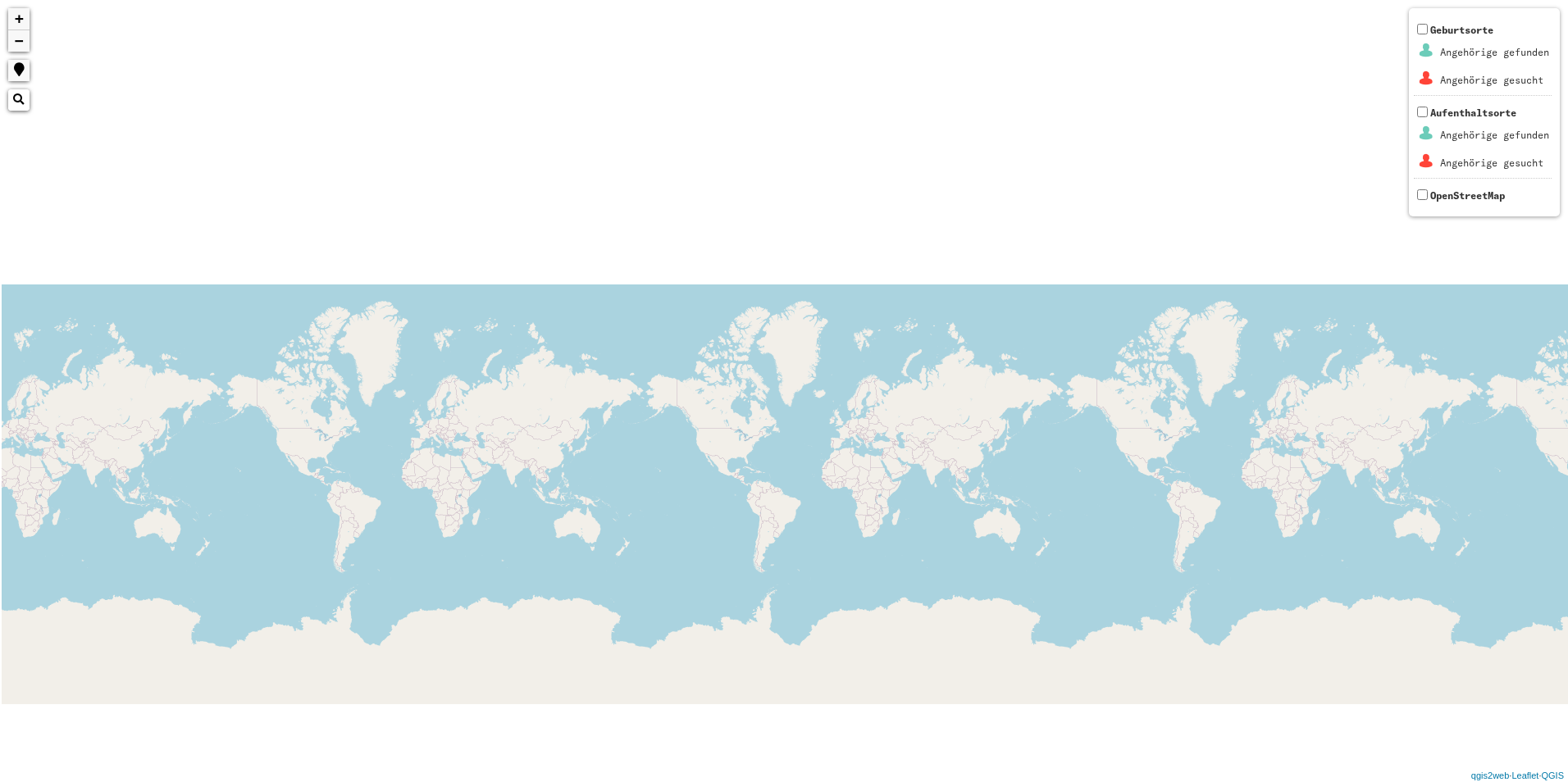
click at [962, 477] on div "+ − Nothing found. Geburtsorte Angehörige gefunden Angehörige gesucht Aufenthal…" at bounding box center [784, 391] width 1568 height 782
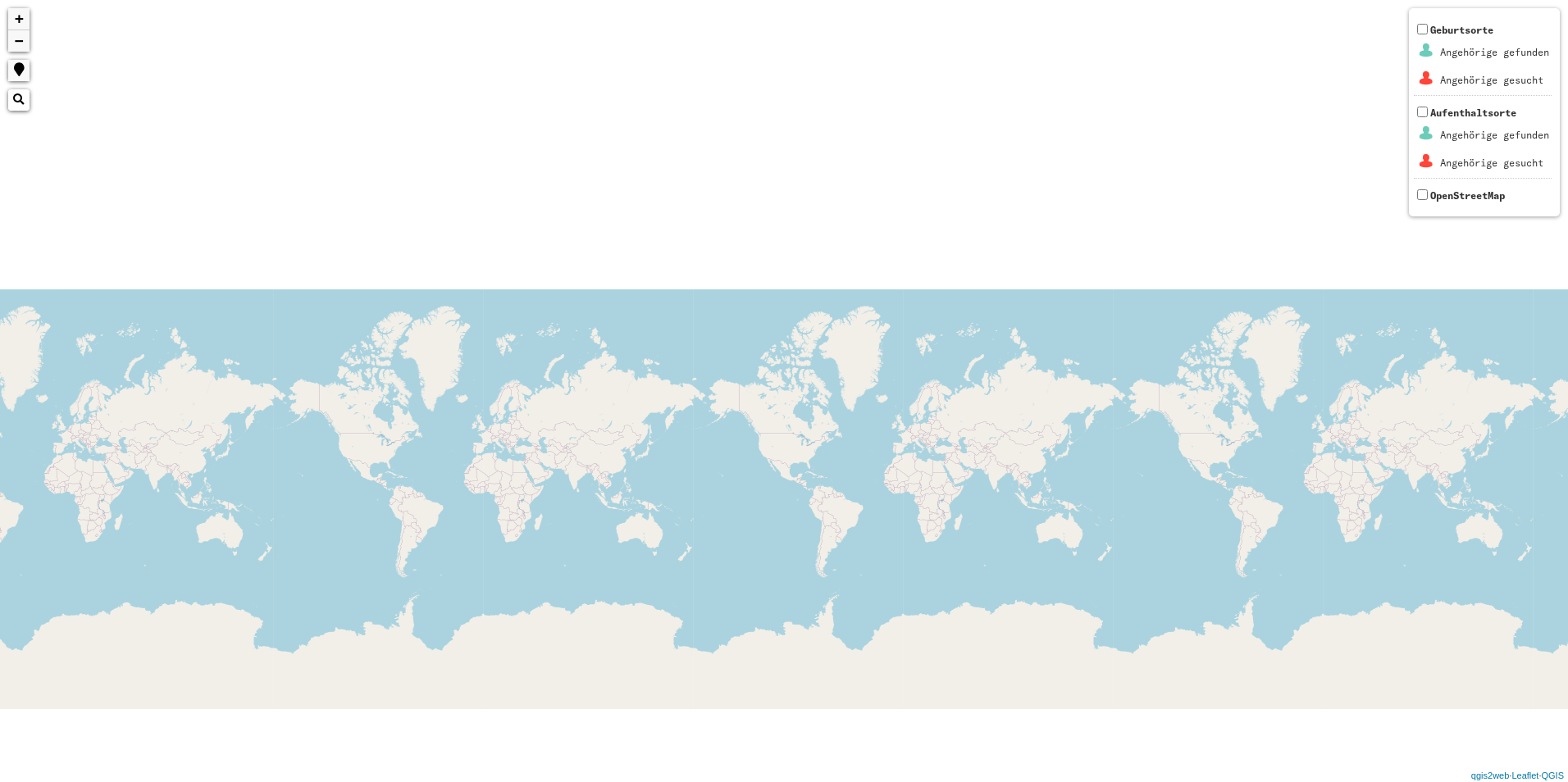
click at [909, 496] on div "+ − Nothing found. Geburtsorte Angehörige gefunden Angehörige gesucht Aufenthal…" at bounding box center [784, 391] width 1568 height 782
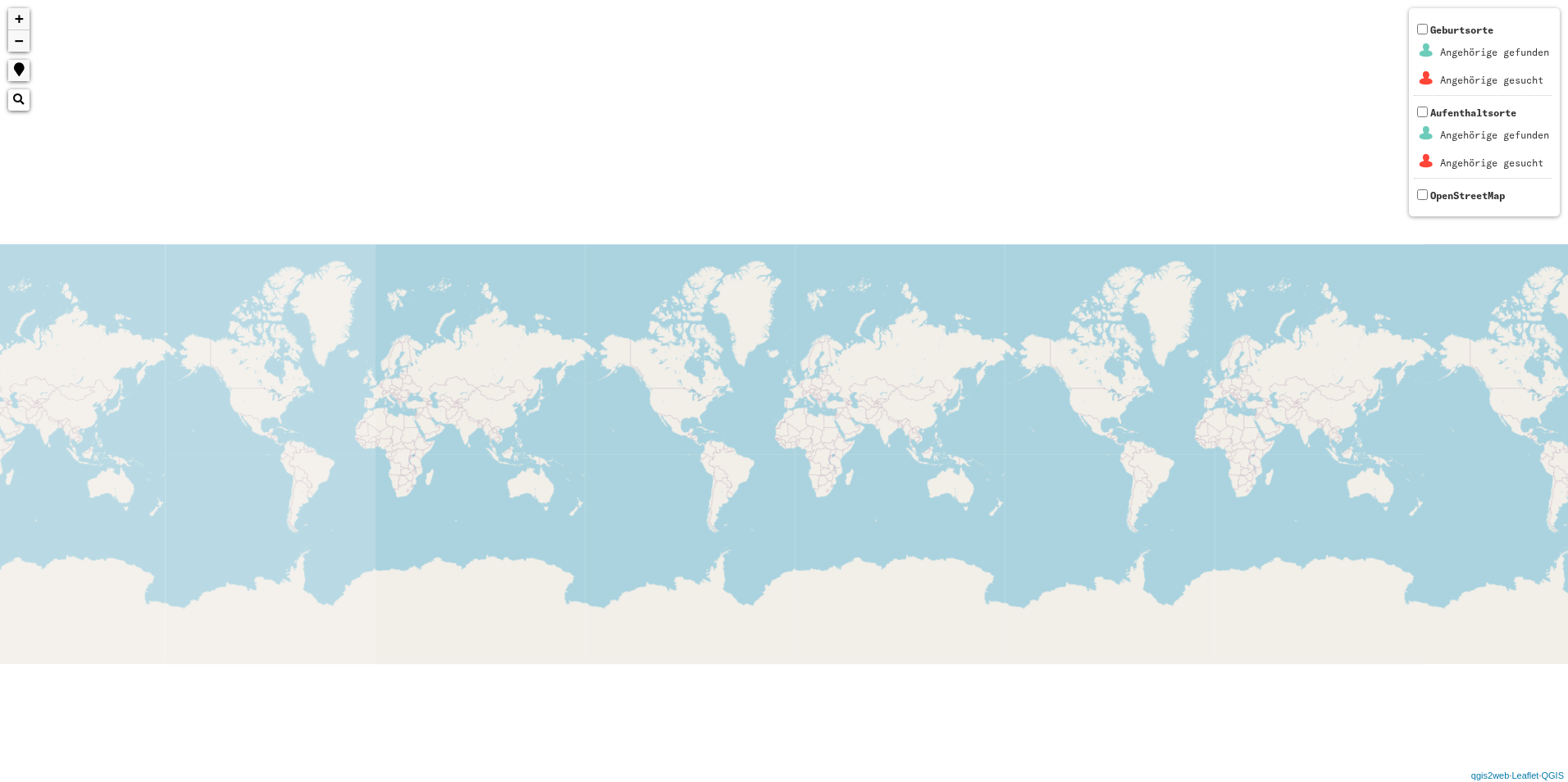
click at [1121, 397] on div "+ − Nothing found. Geburtsorte Angehörige gefunden Angehörige gesucht Aufenthal…" at bounding box center [784, 391] width 1568 height 782
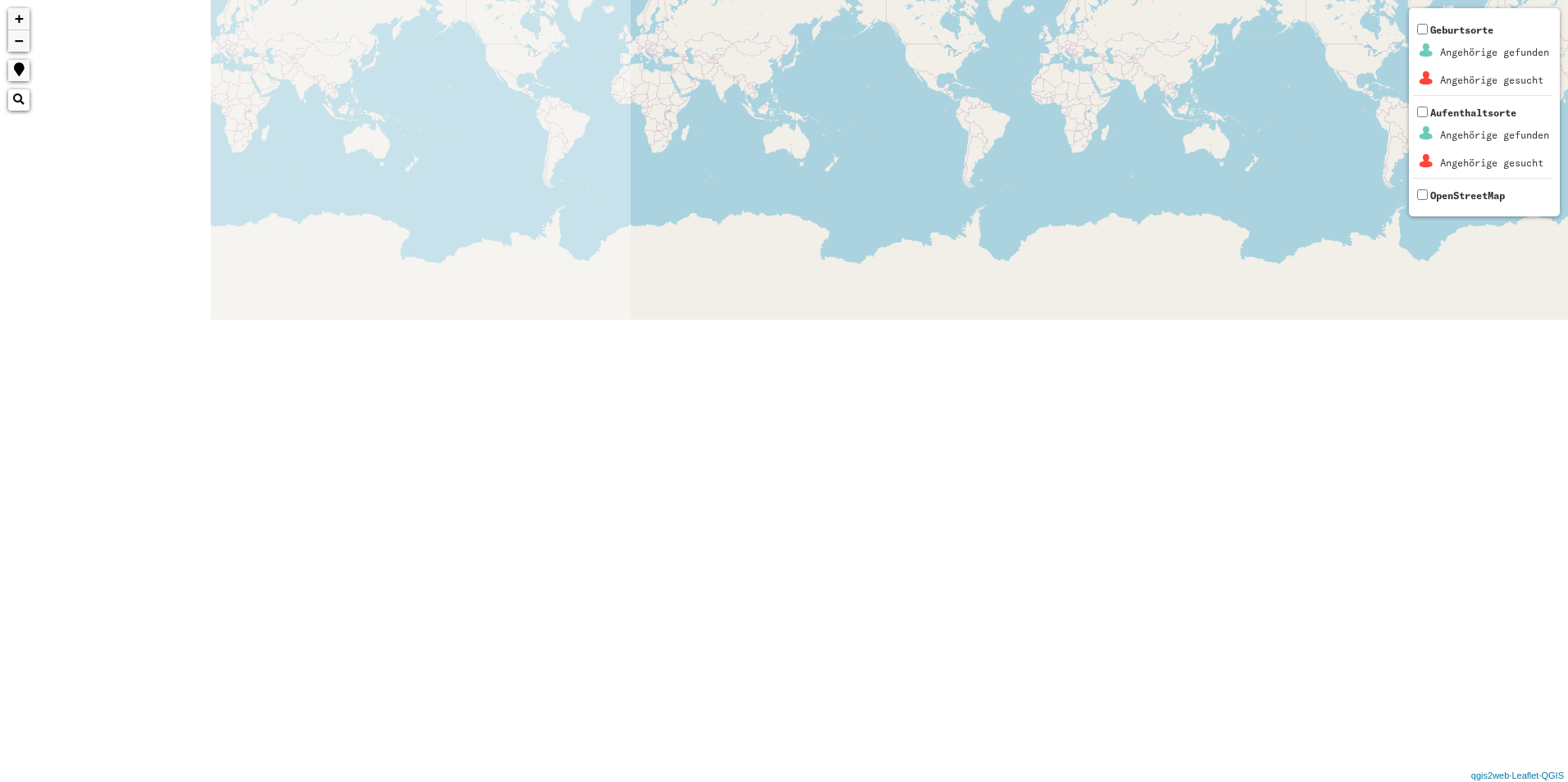
click at [1567, 337] on html "+ − Nothing found. Geburtsorte Angehörige gefunden Angehörige gesucht Aufenthal…" at bounding box center [784, 391] width 1568 height 782
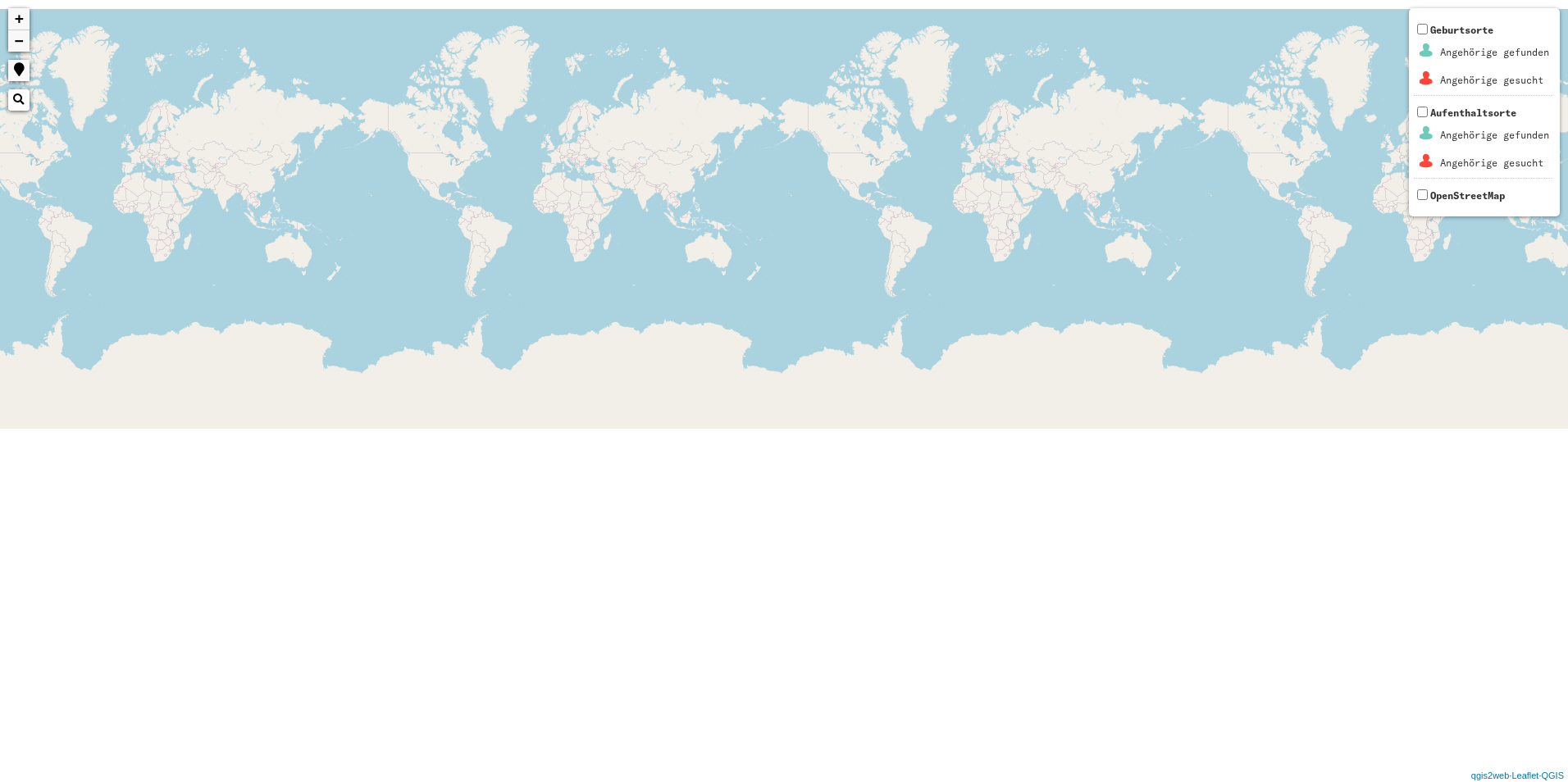
click at [1567, 363] on html "+ − Nothing found. Geburtsorte Angehörige gefunden Angehörige gesucht Aufenthal…" at bounding box center [784, 391] width 1568 height 782
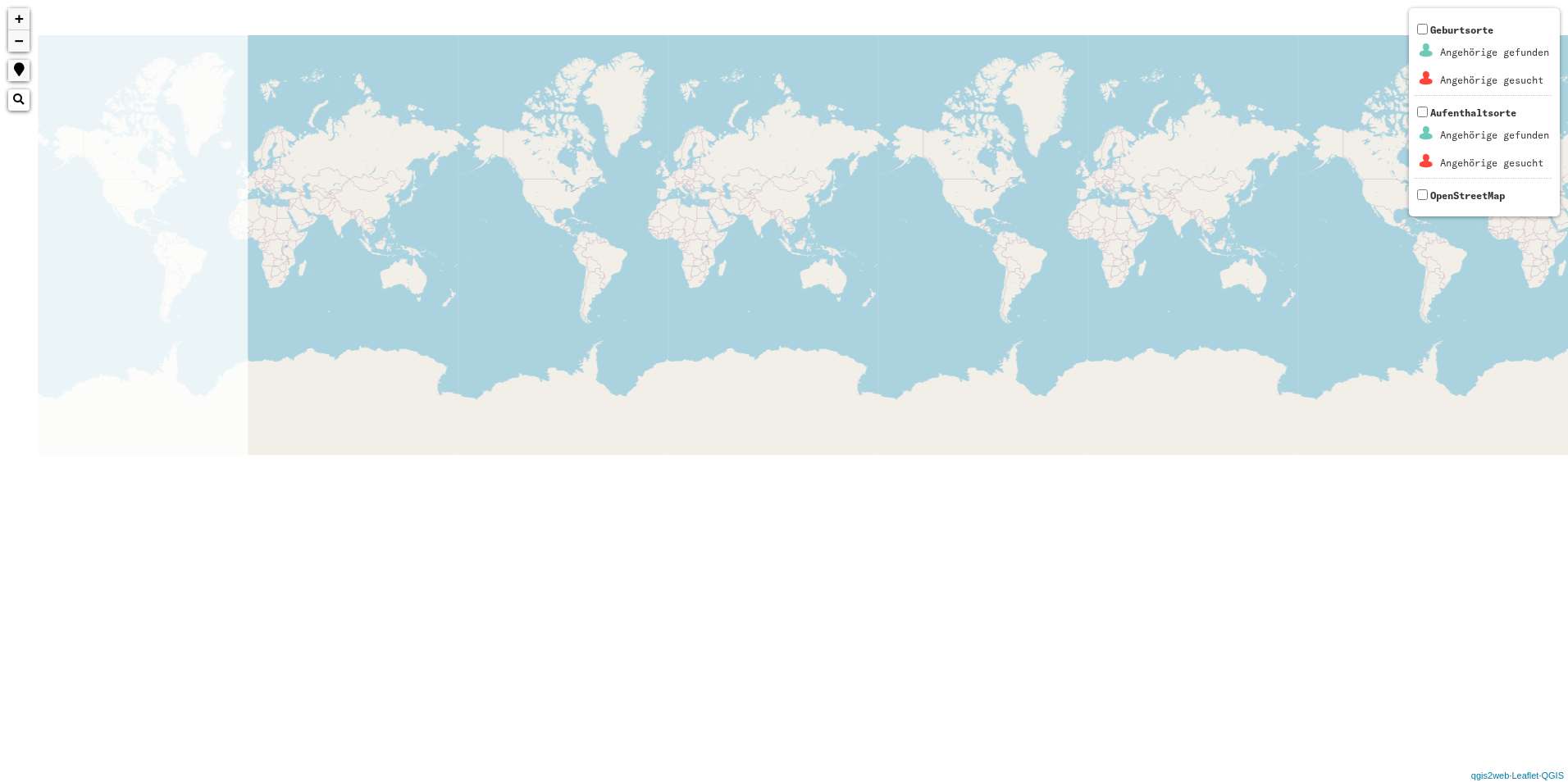
click at [25, 14] on link "+" at bounding box center [19, 20] width 21 height 22
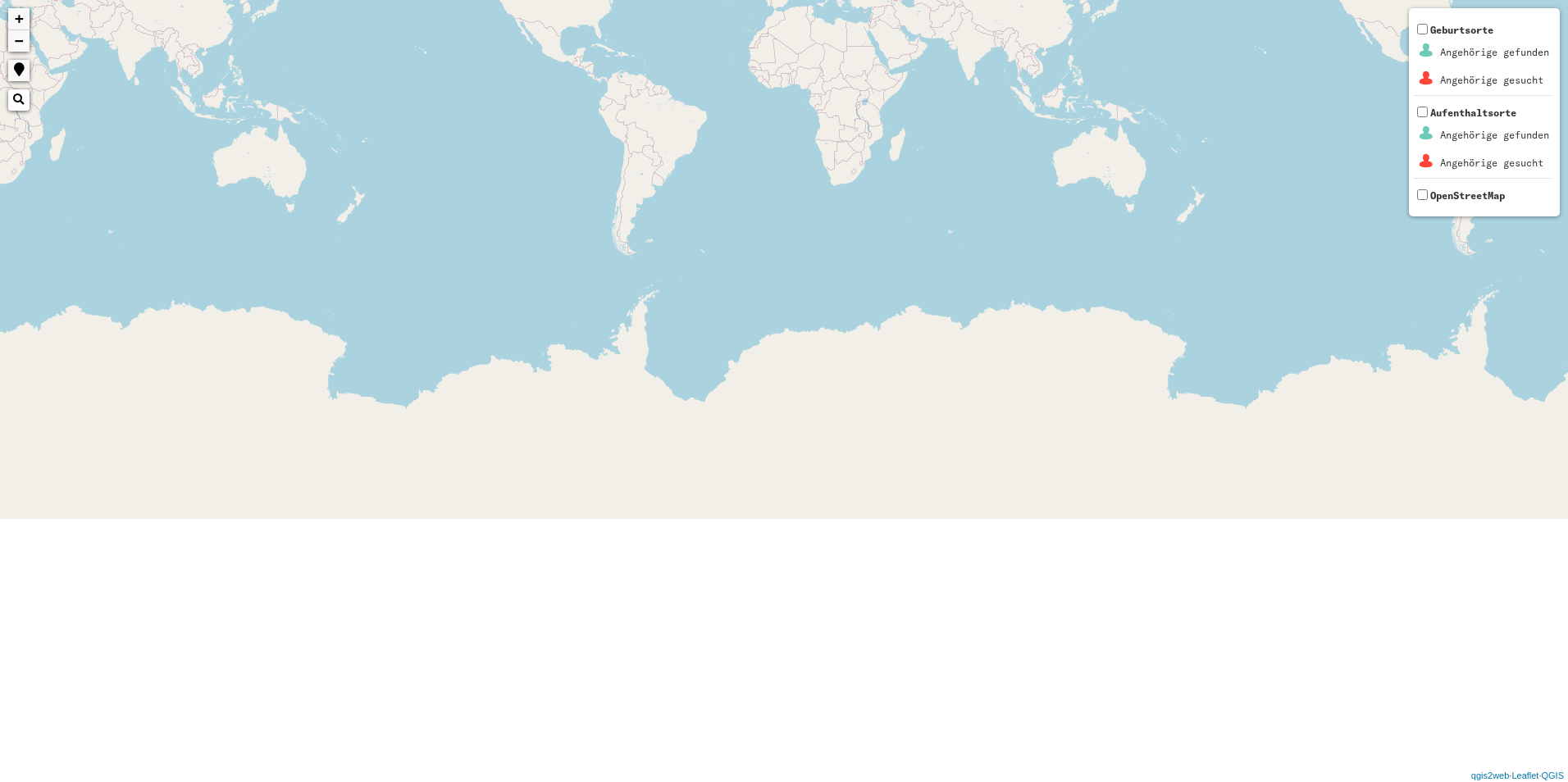
click at [21, 14] on link "+" at bounding box center [19, 20] width 21 height 22
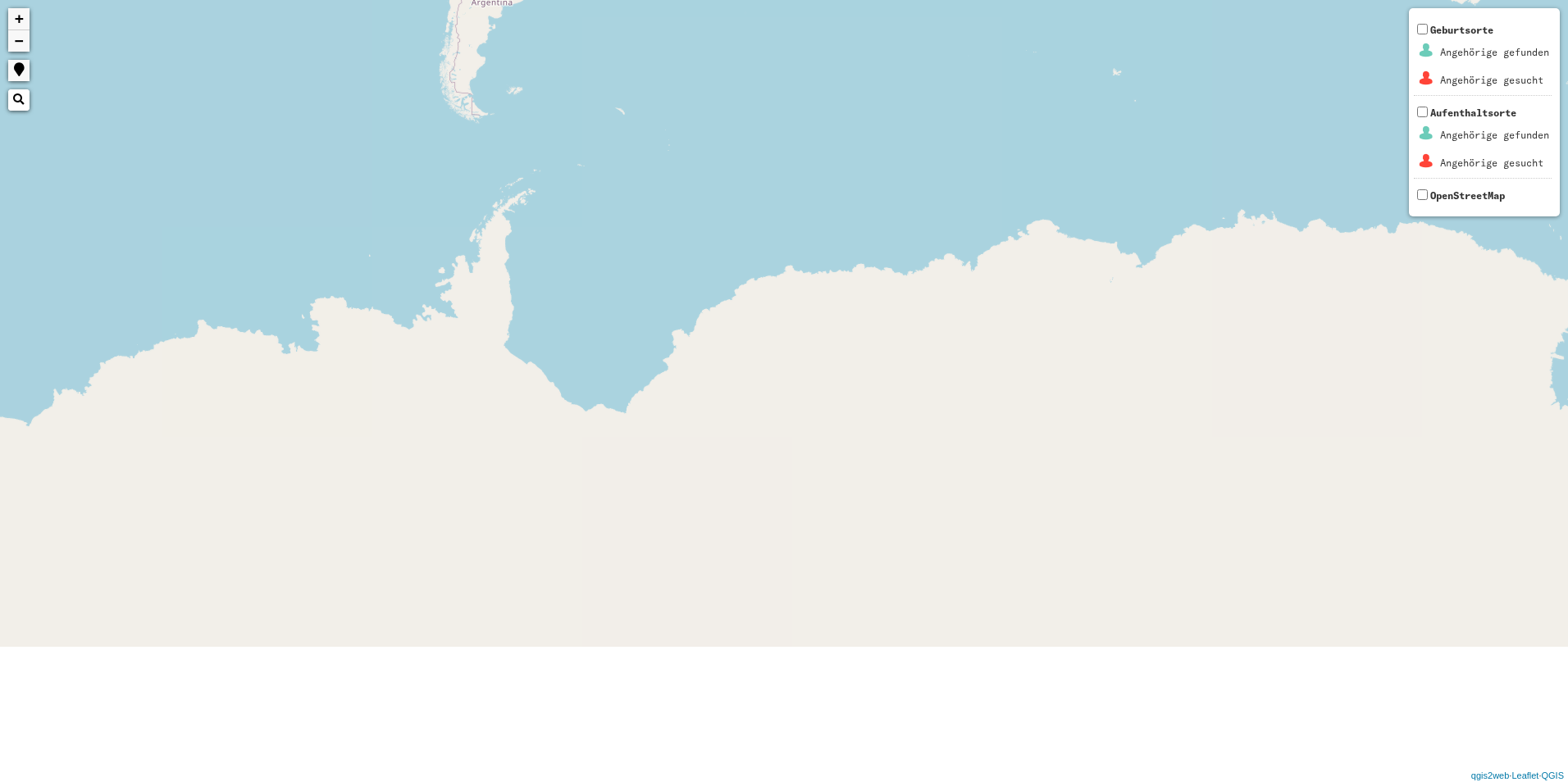
click at [21, 14] on link "+" at bounding box center [19, 20] width 21 height 22
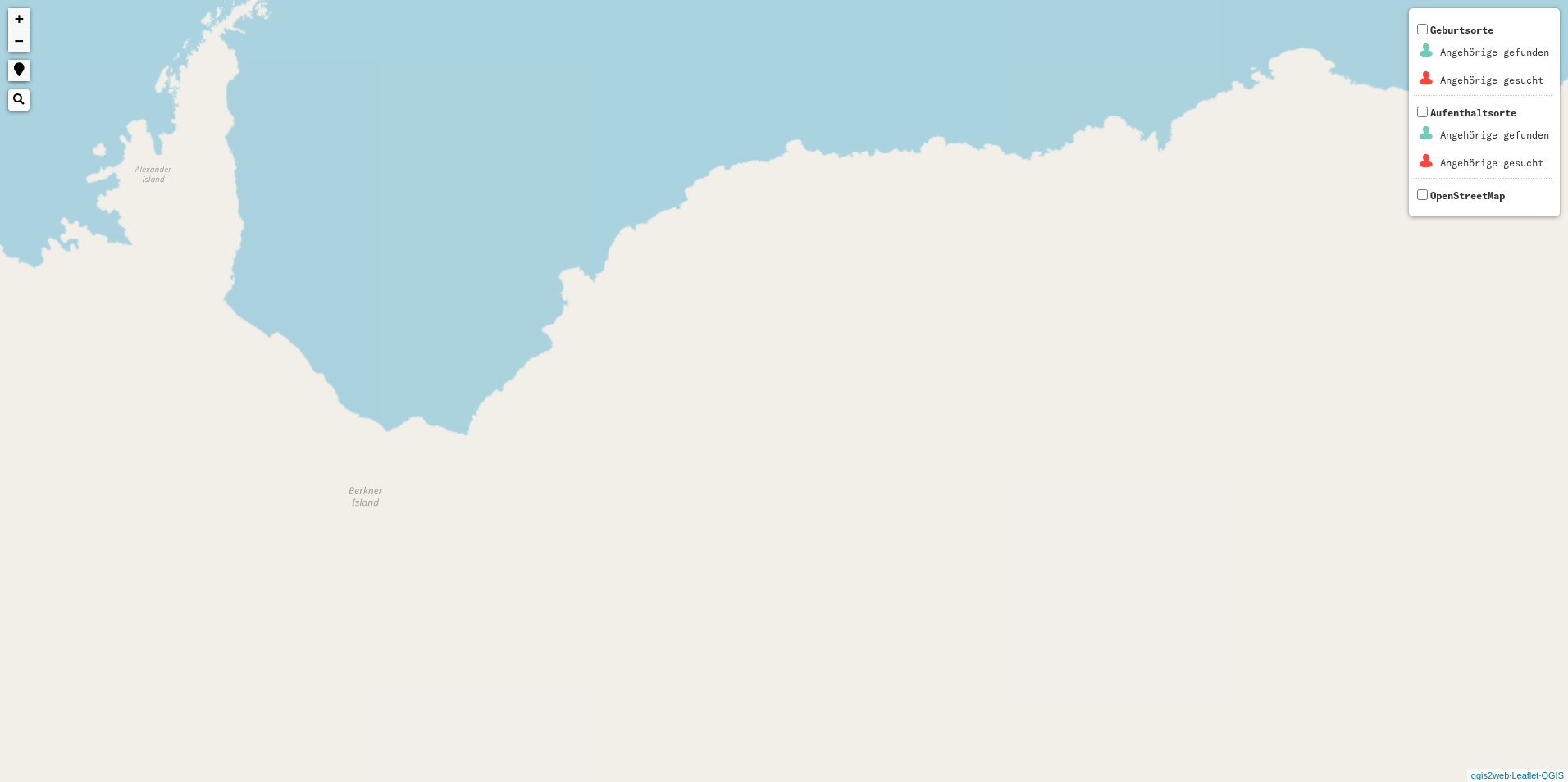
click at [21, 14] on link "+" at bounding box center [19, 20] width 21 height 22
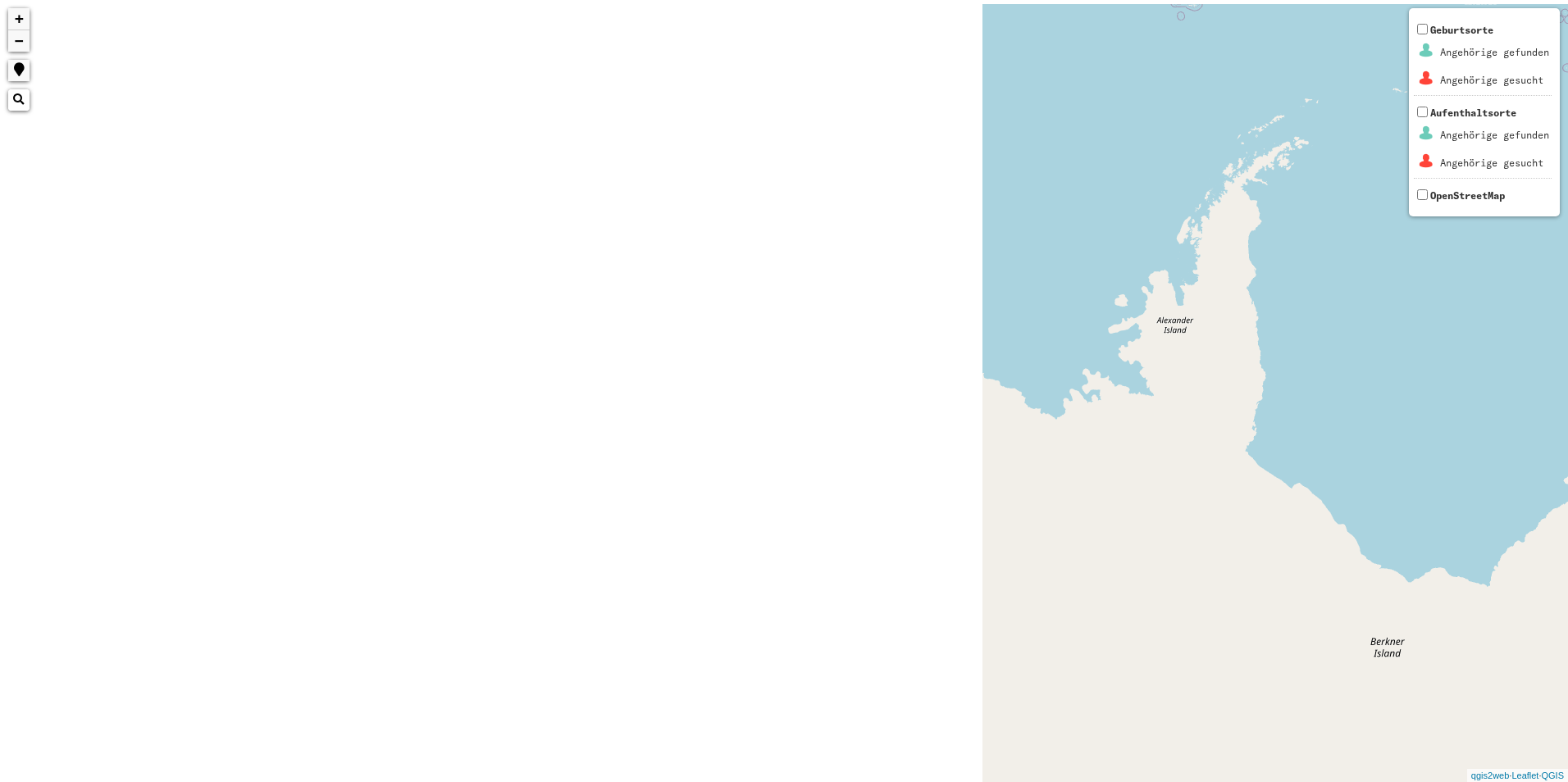
click at [1192, 339] on div "+ − Nothing found. Geburtsorte Angehörige gefunden Angehörige gesucht Aufenthal…" at bounding box center [784, 391] width 1568 height 782
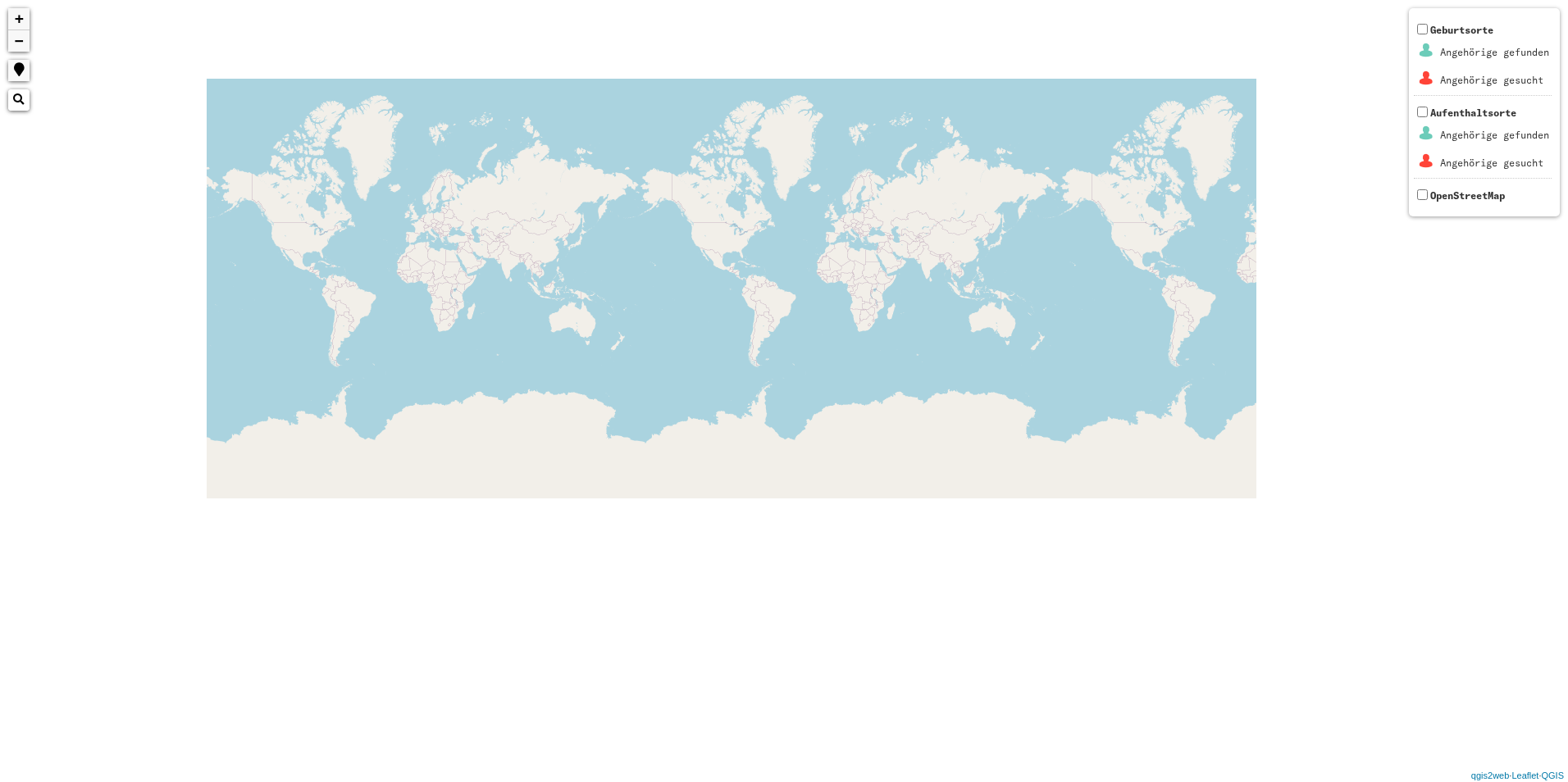
click at [1567, 400] on html "+ − Nothing found. Geburtsorte Angehörige gefunden Angehörige gesucht Aufenthal…" at bounding box center [784, 391] width 1568 height 782
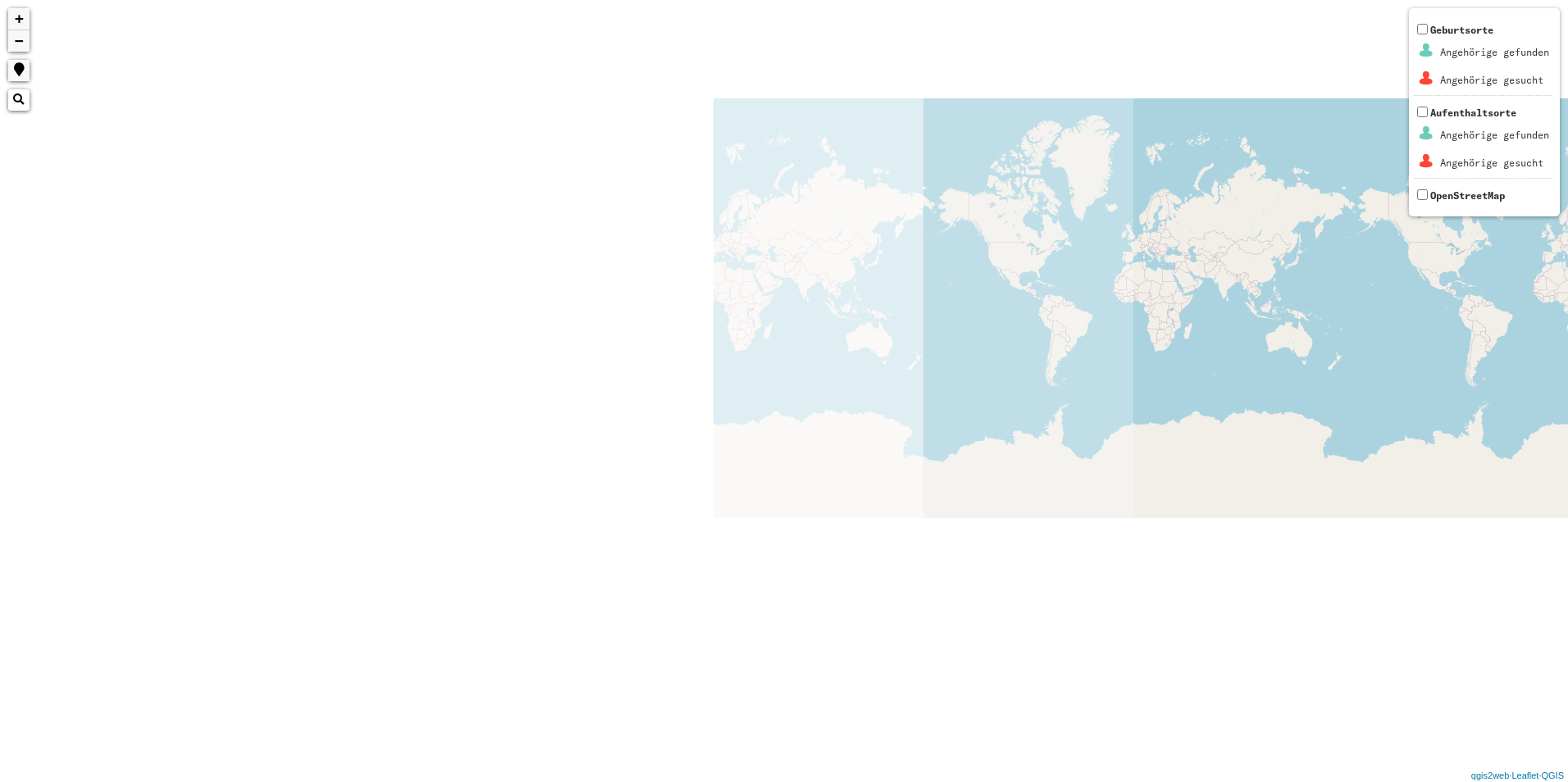
click at [1567, 476] on html "+ − Nothing found. Geburtsorte Angehörige gefunden Angehörige gesucht Aufenthal…" at bounding box center [784, 391] width 1568 height 782
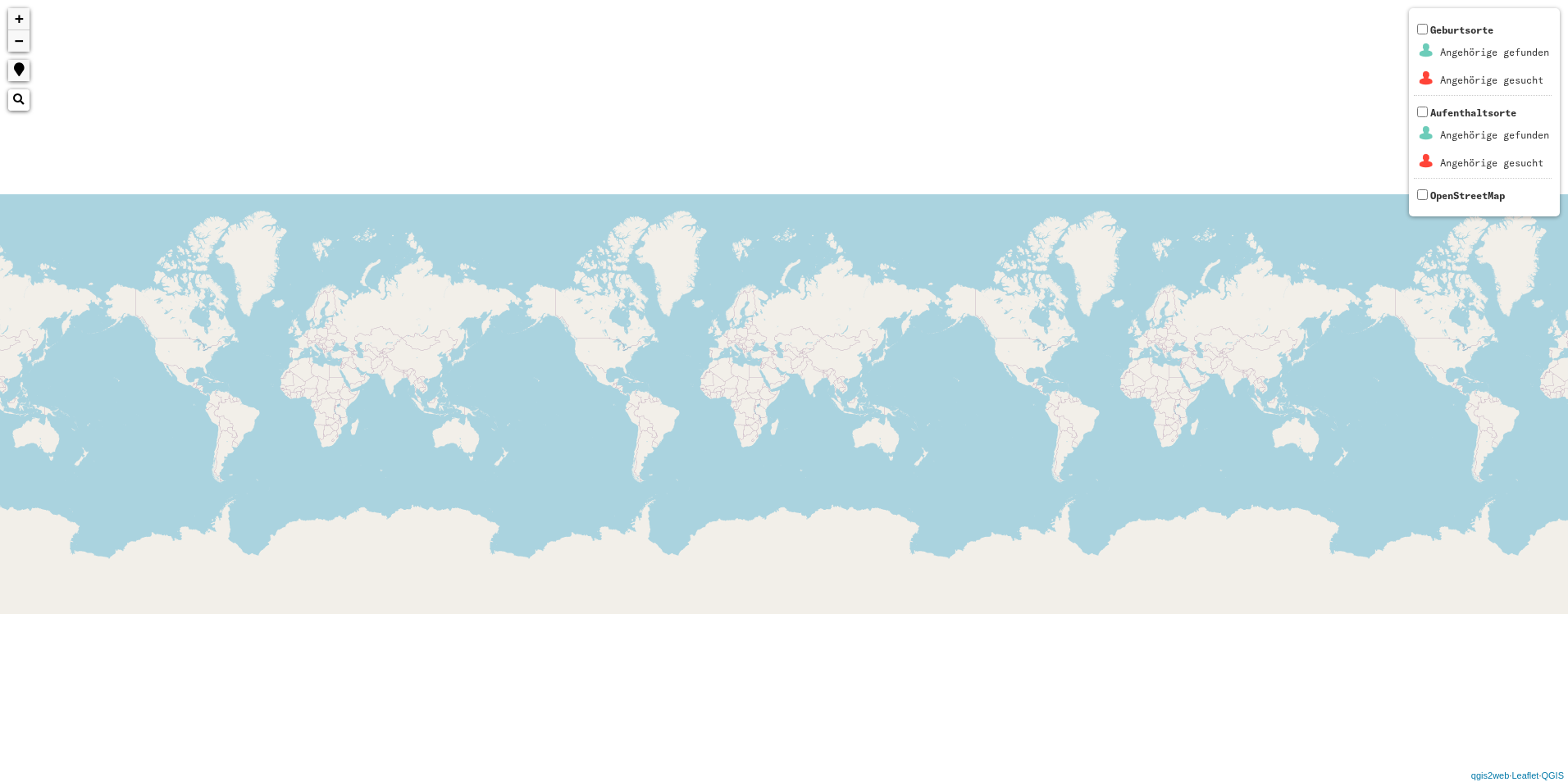
click at [1226, 501] on div "+ − Nothing found. Geburtsorte Angehörige gefunden Angehörige gesucht Aufenthal…" at bounding box center [784, 391] width 1568 height 782
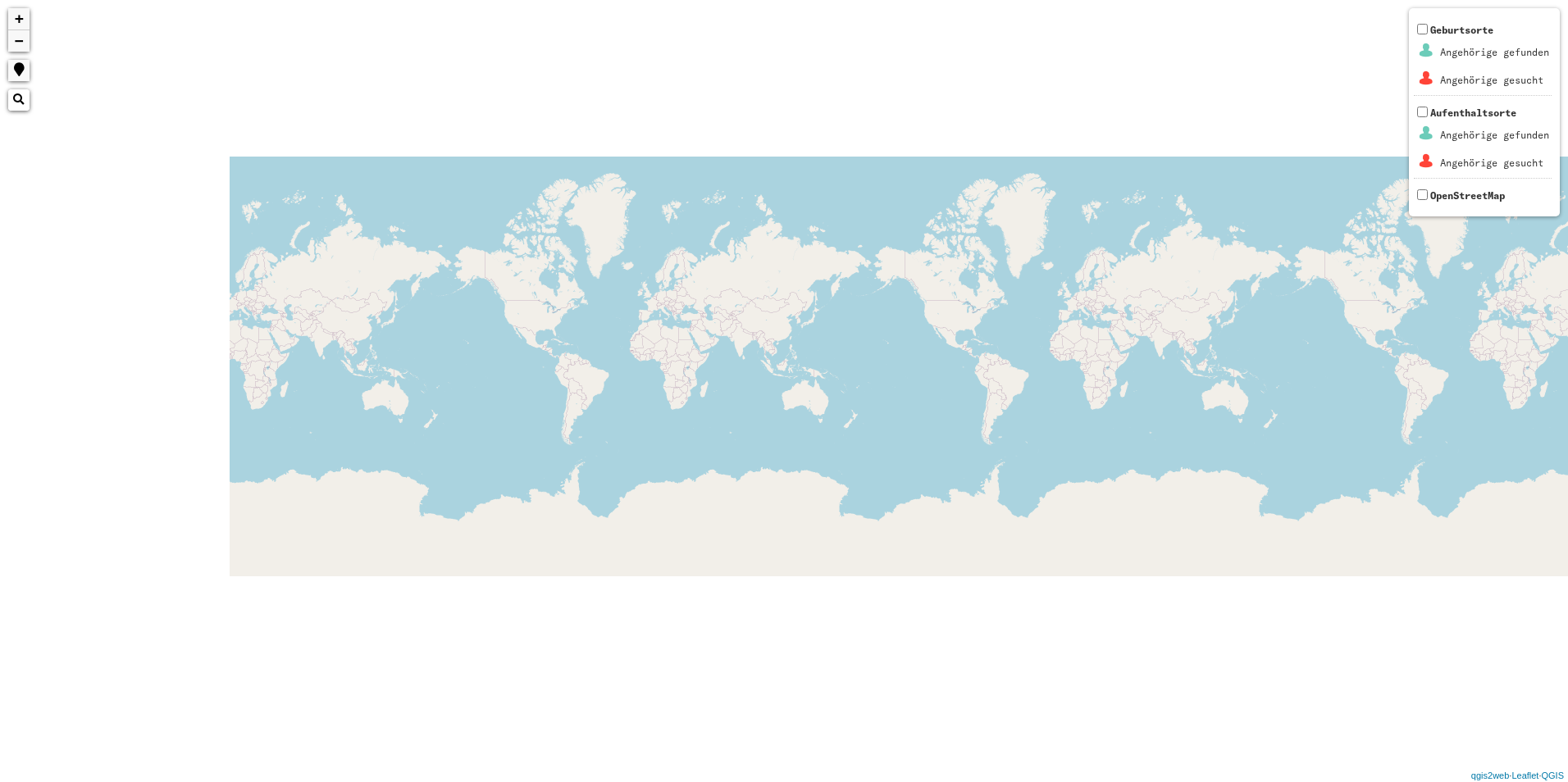
click at [1305, 215] on div "+ − Nothing found. Geburtsorte Angehörige gefunden Angehörige gesucht Aufenthal…" at bounding box center [784, 391] width 1568 height 782
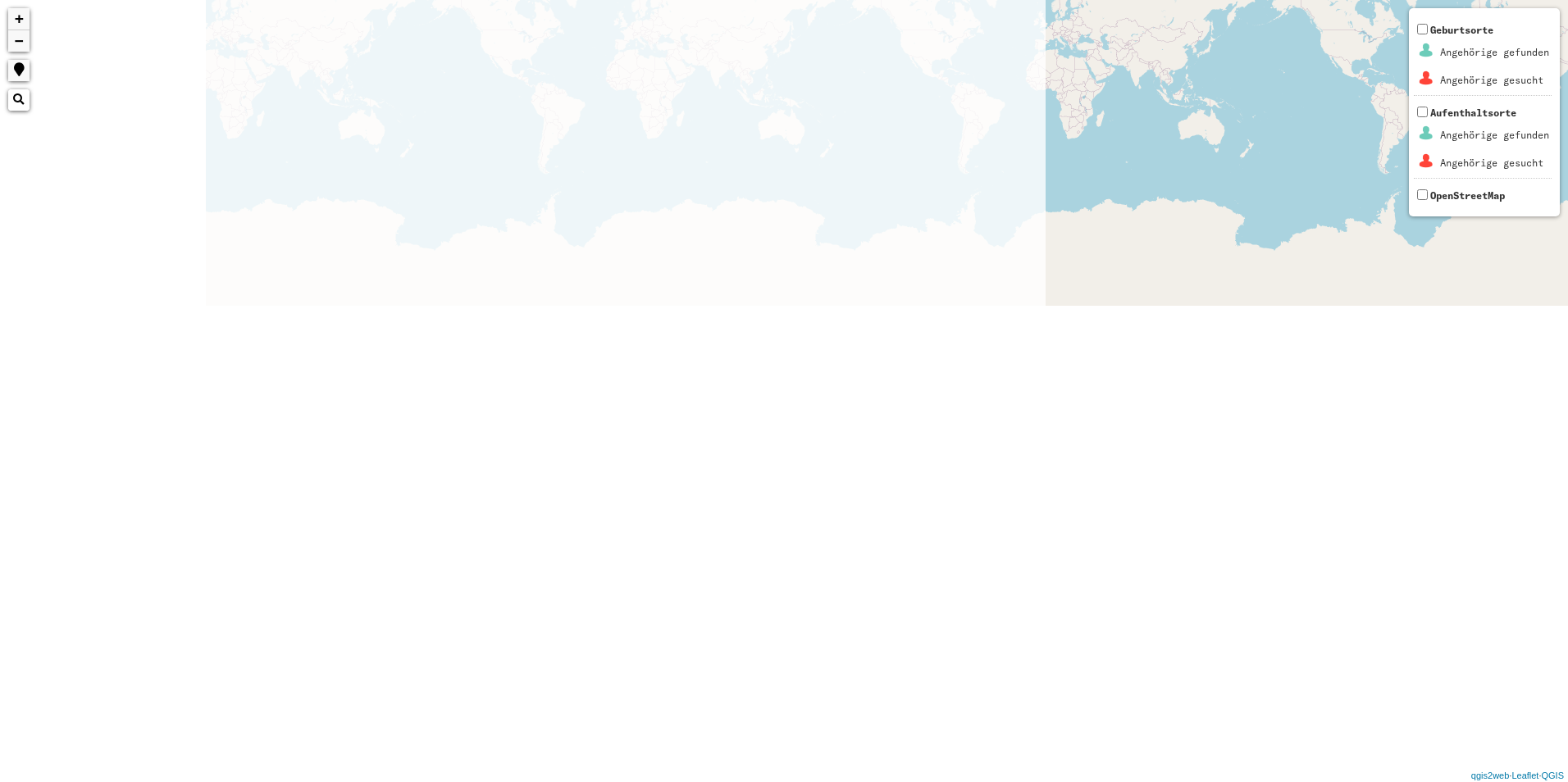
click at [1567, 255] on html "+ − Nothing found. Geburtsorte Angehörige gefunden Angehörige gesucht Aufenthal…" at bounding box center [784, 391] width 1568 height 782
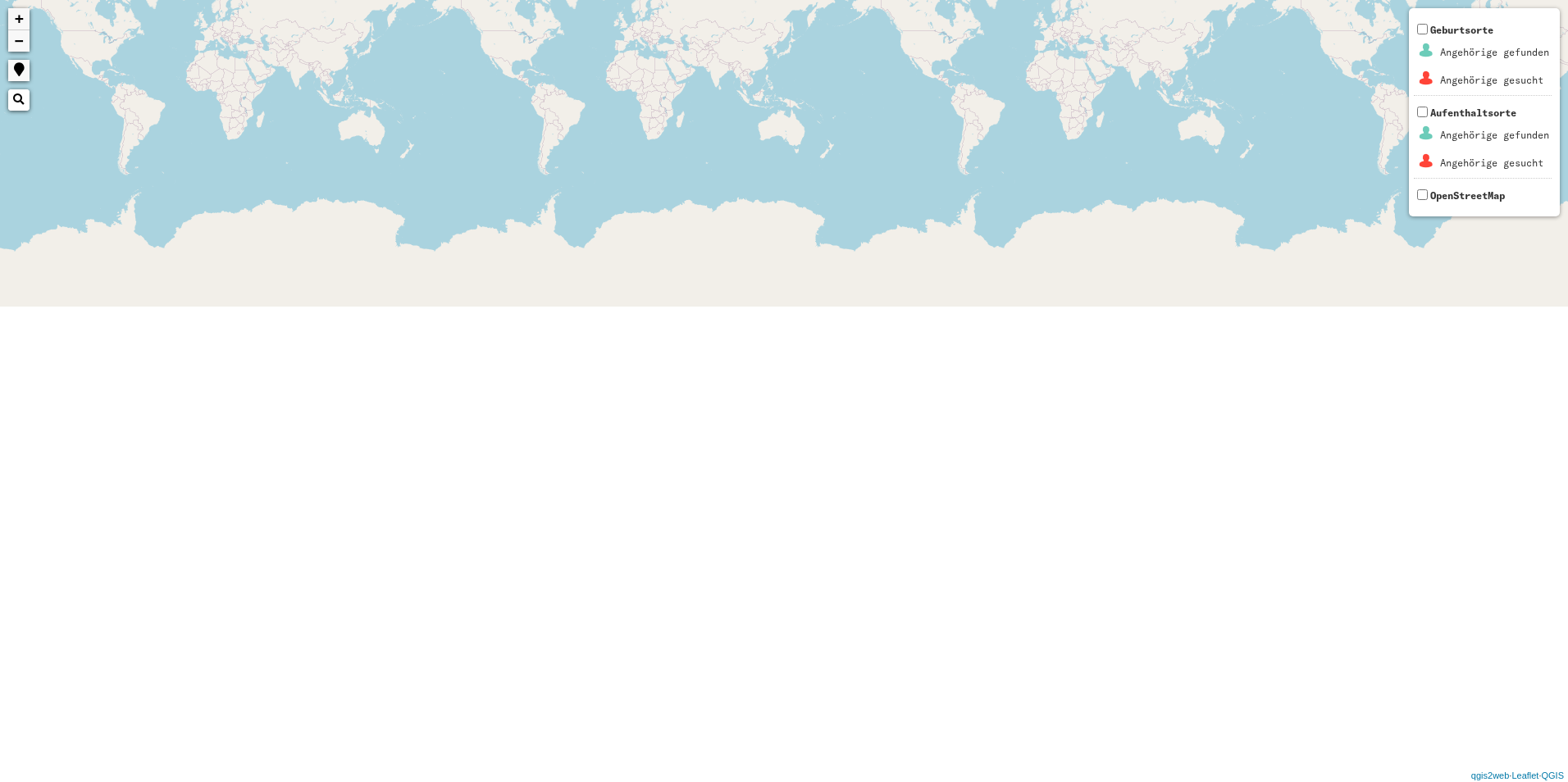
click at [1526, 260] on div "+ − Nothing found. Geburtsorte Angehörige gefunden Angehörige gesucht Aufenthal…" at bounding box center [784, 391] width 1568 height 782
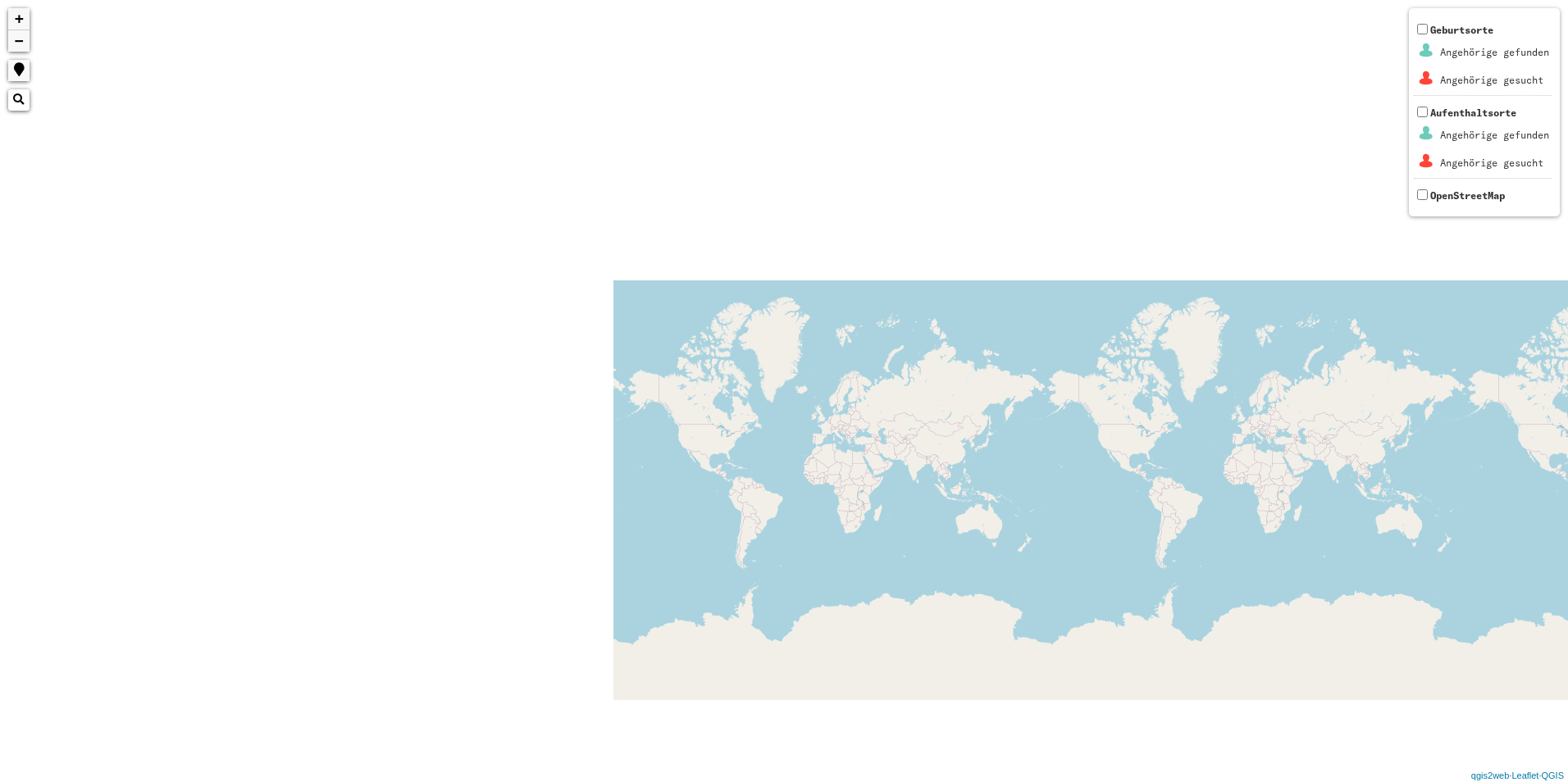
click at [1567, 667] on html "+ − Nothing found. Geburtsorte Angehörige gefunden Angehörige gesucht Aufenthal…" at bounding box center [784, 391] width 1568 height 782
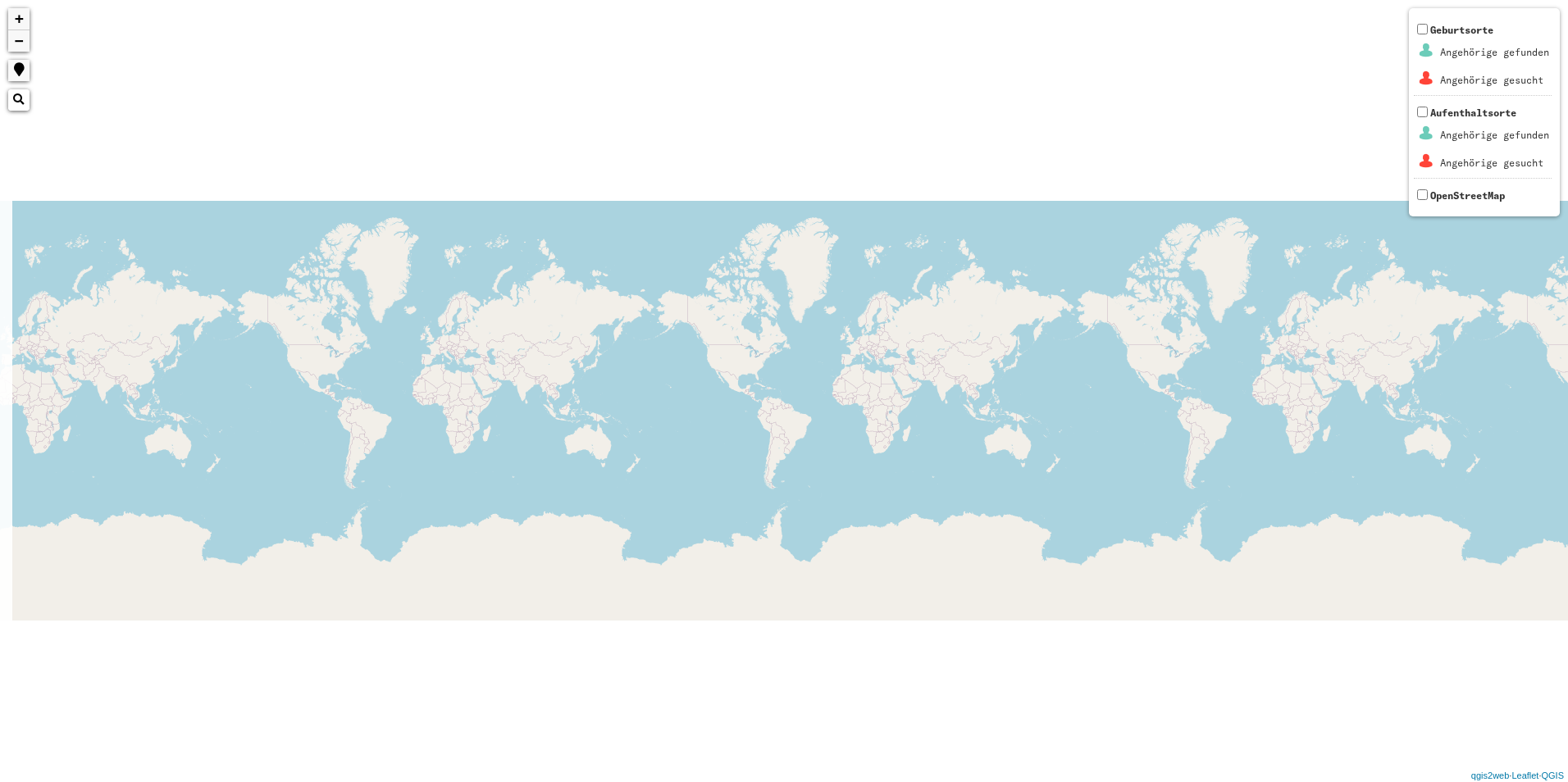
click at [1567, 543] on html "+ − Nothing found. Geburtsorte Angehörige gefunden Angehörige gesucht Aufenthal…" at bounding box center [784, 391] width 1568 height 782
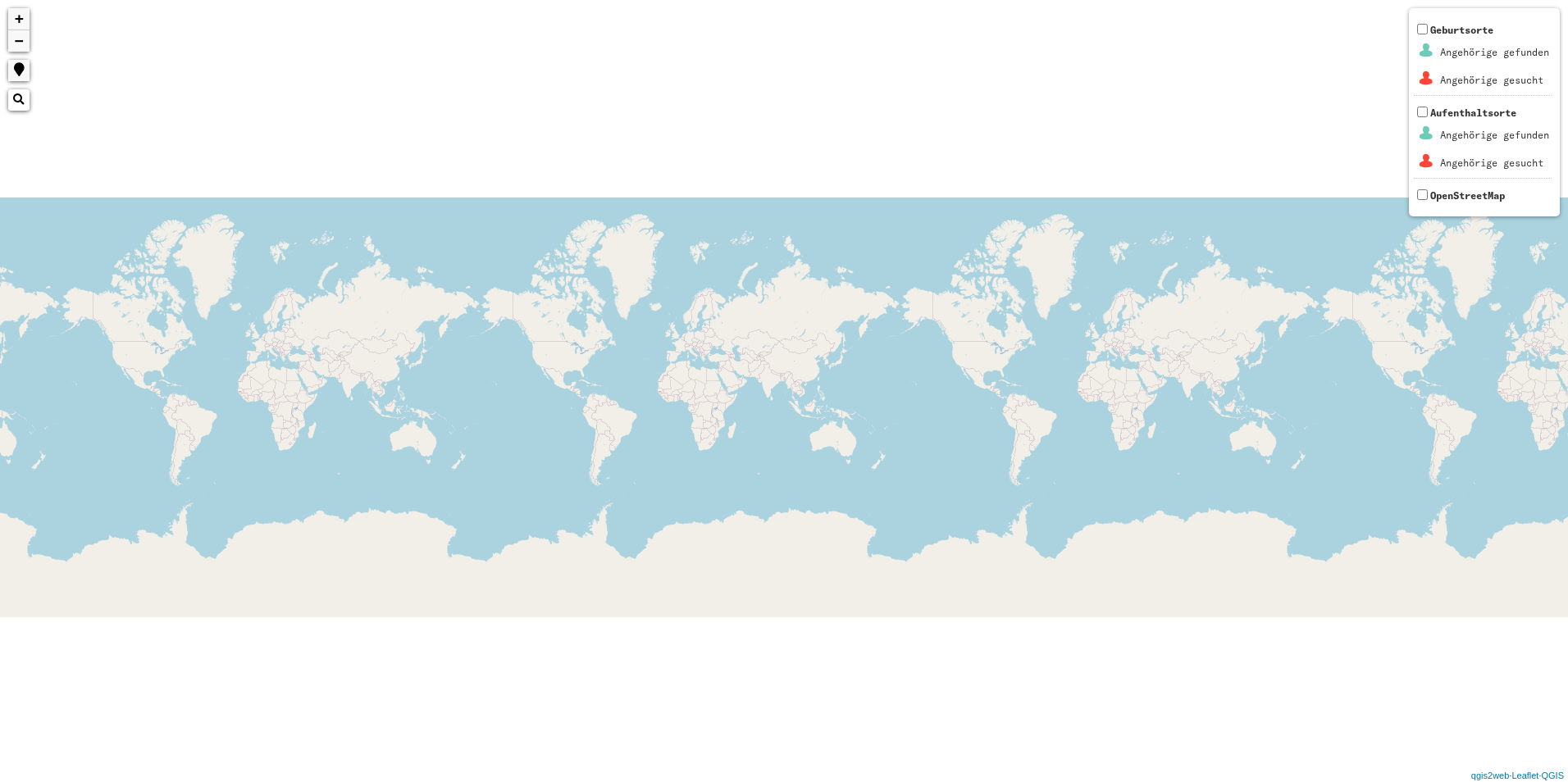
click at [1567, 461] on html "+ − Nothing found. Geburtsorte Angehörige gefunden Angehörige gesucht Aufenthal…" at bounding box center [784, 391] width 1568 height 782
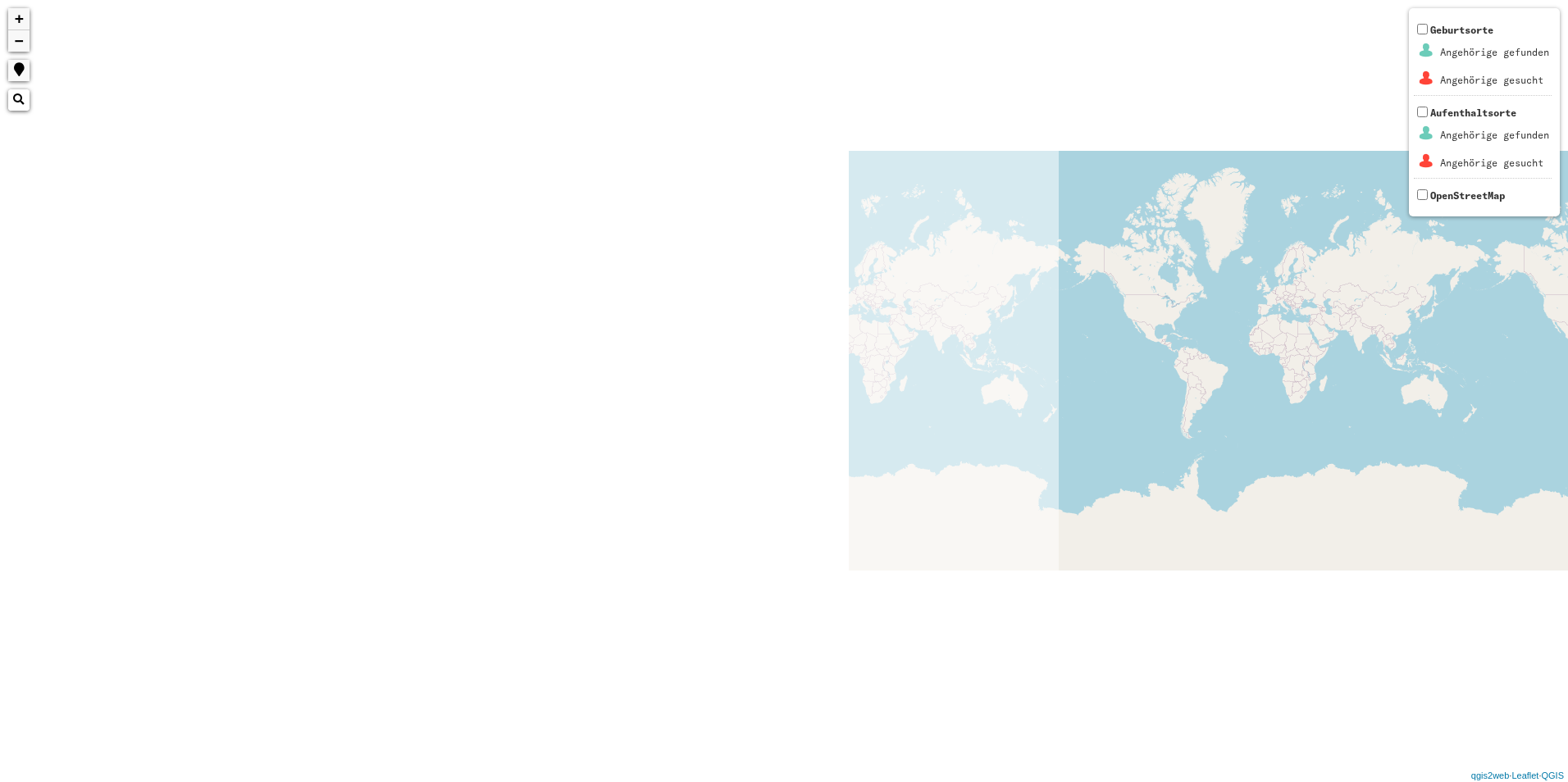
click at [1531, 461] on div "+ − Nothing found. Geburtsorte Angehörige gefunden Angehörige gesucht Aufenthal…" at bounding box center [784, 391] width 1568 height 782
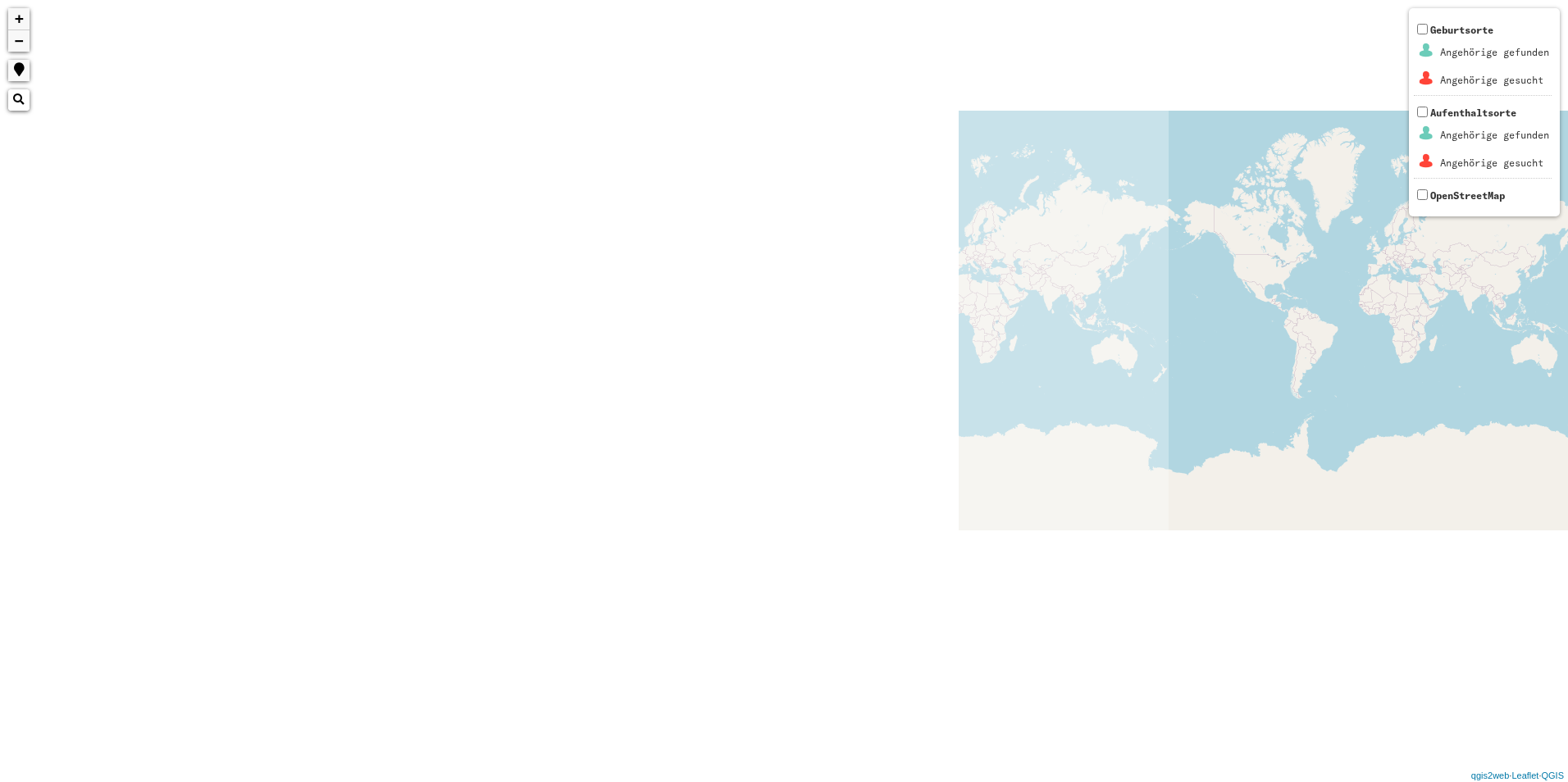
click at [1567, 410] on html "+ − Nothing found. Geburtsorte Angehörige gefunden Angehörige gesucht Aufenthal…" at bounding box center [784, 391] width 1568 height 782
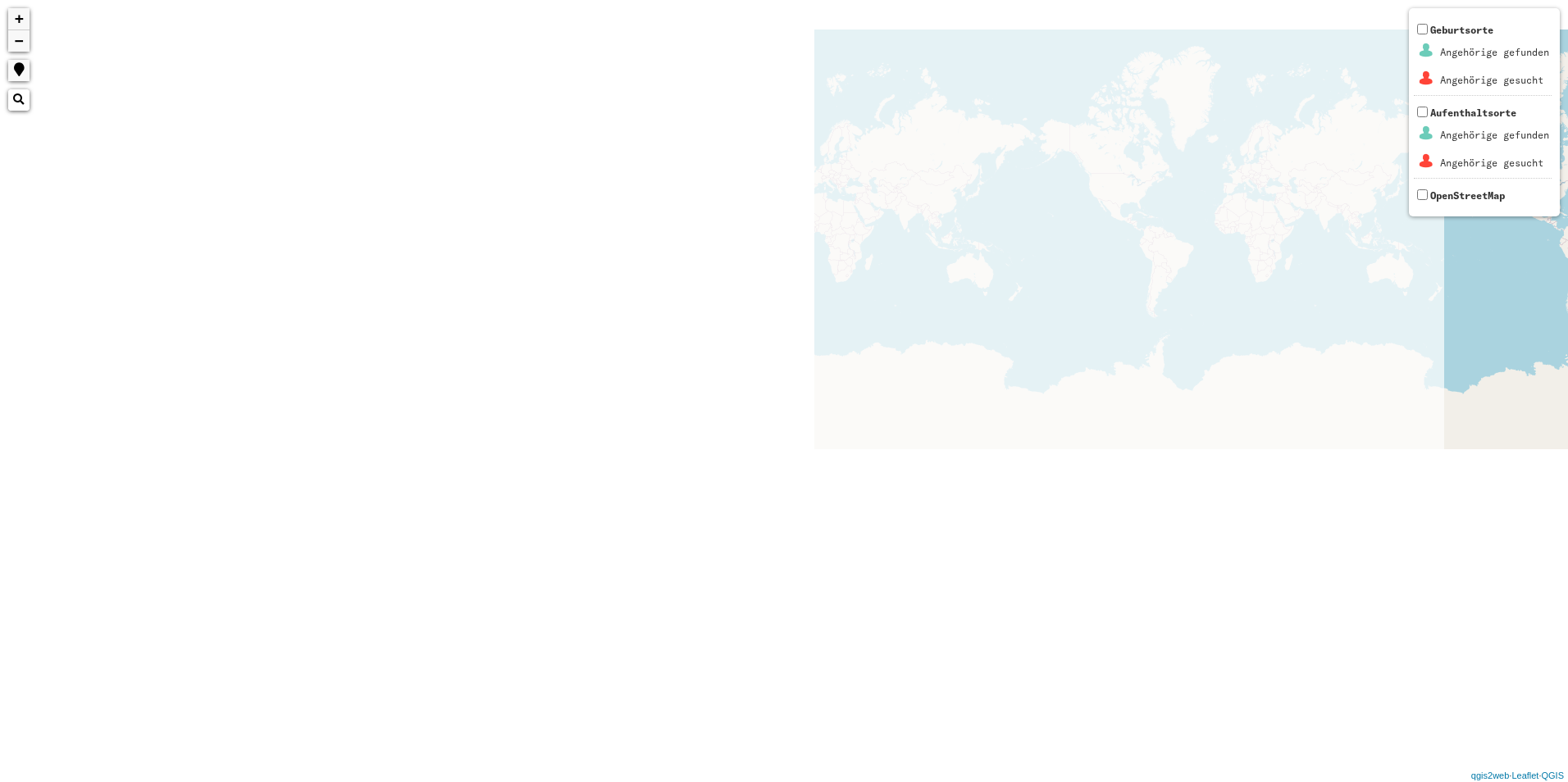
click at [1098, 349] on div "+ − Nothing found. Geburtsorte Angehörige gefunden Angehörige gesucht Aufenthal…" at bounding box center [784, 391] width 1568 height 782
